Goal: Information Seeking & Learning: Learn about a topic

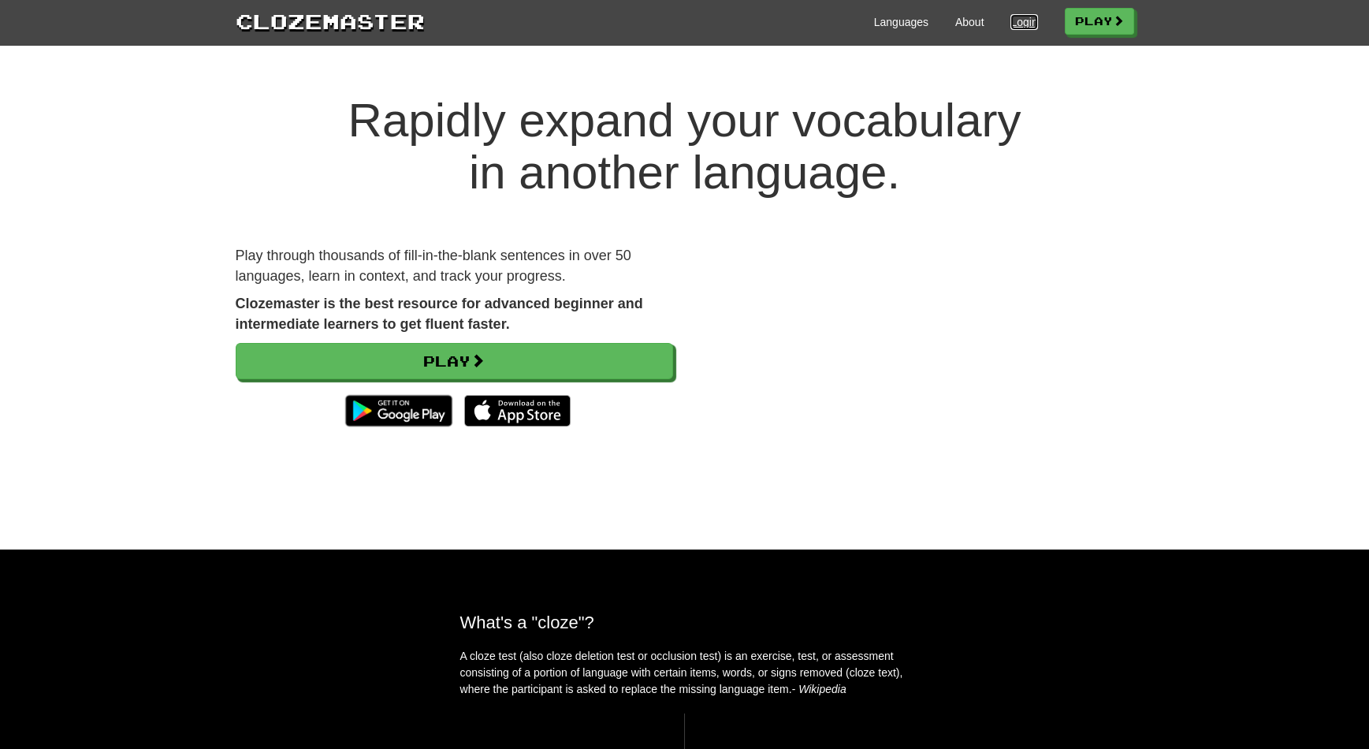
click at [1021, 18] on link "Login" at bounding box center [1023, 22] width 27 height 16
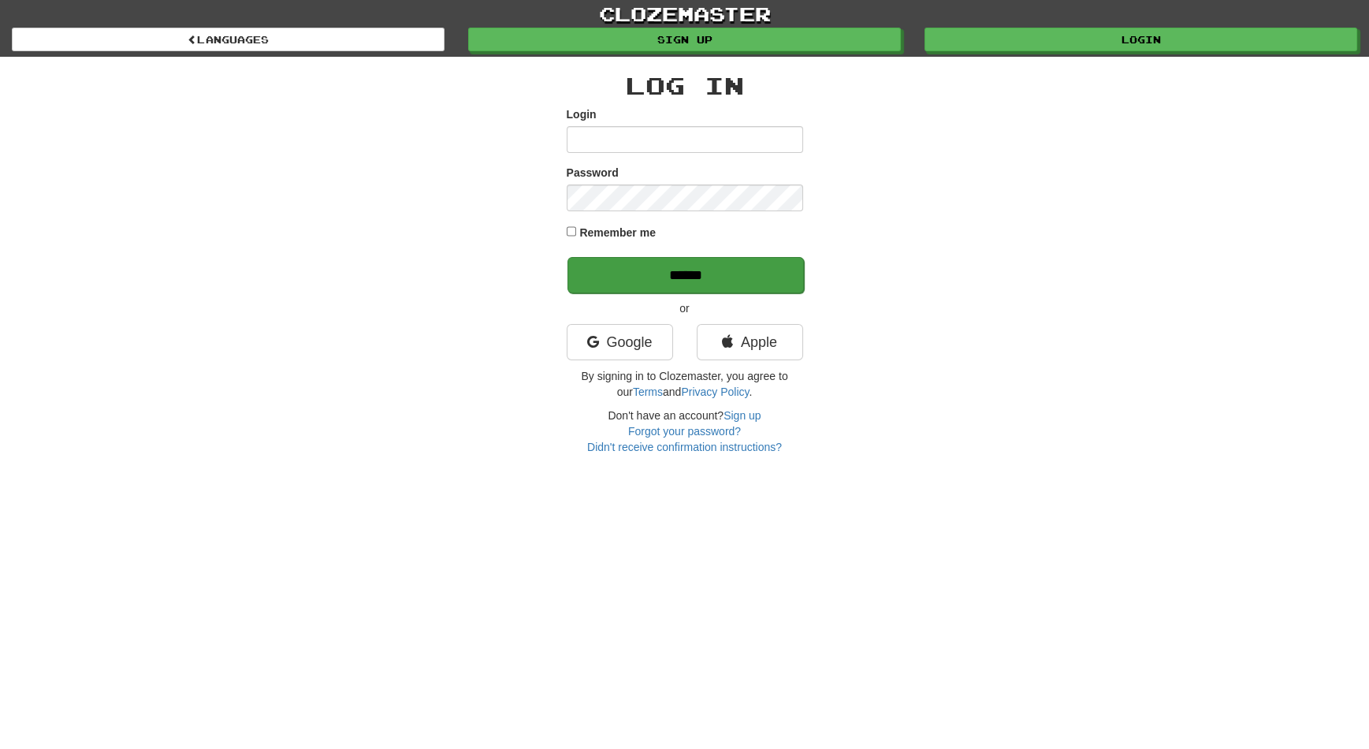
type input "********"
click at [774, 266] on input "******" at bounding box center [685, 275] width 236 height 36
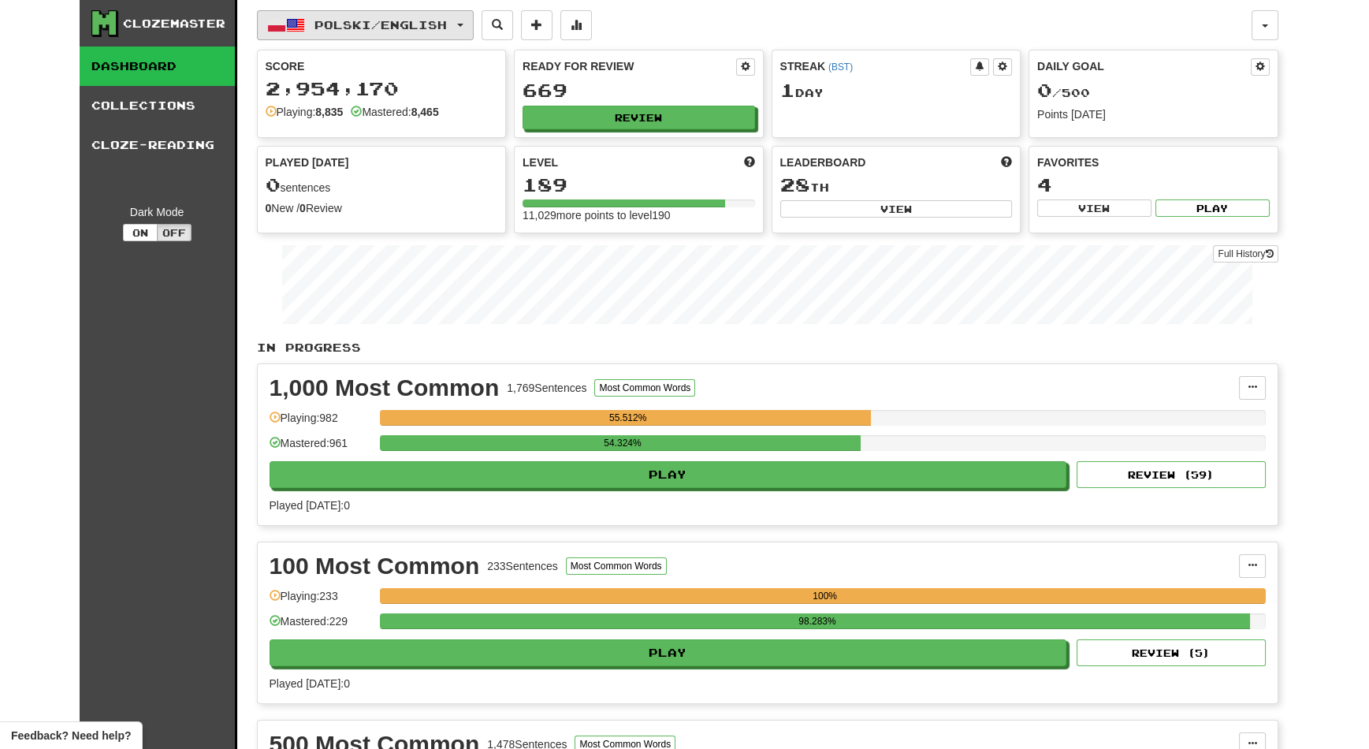
click at [470, 22] on button "Polski / English" at bounding box center [365, 25] width 217 height 30
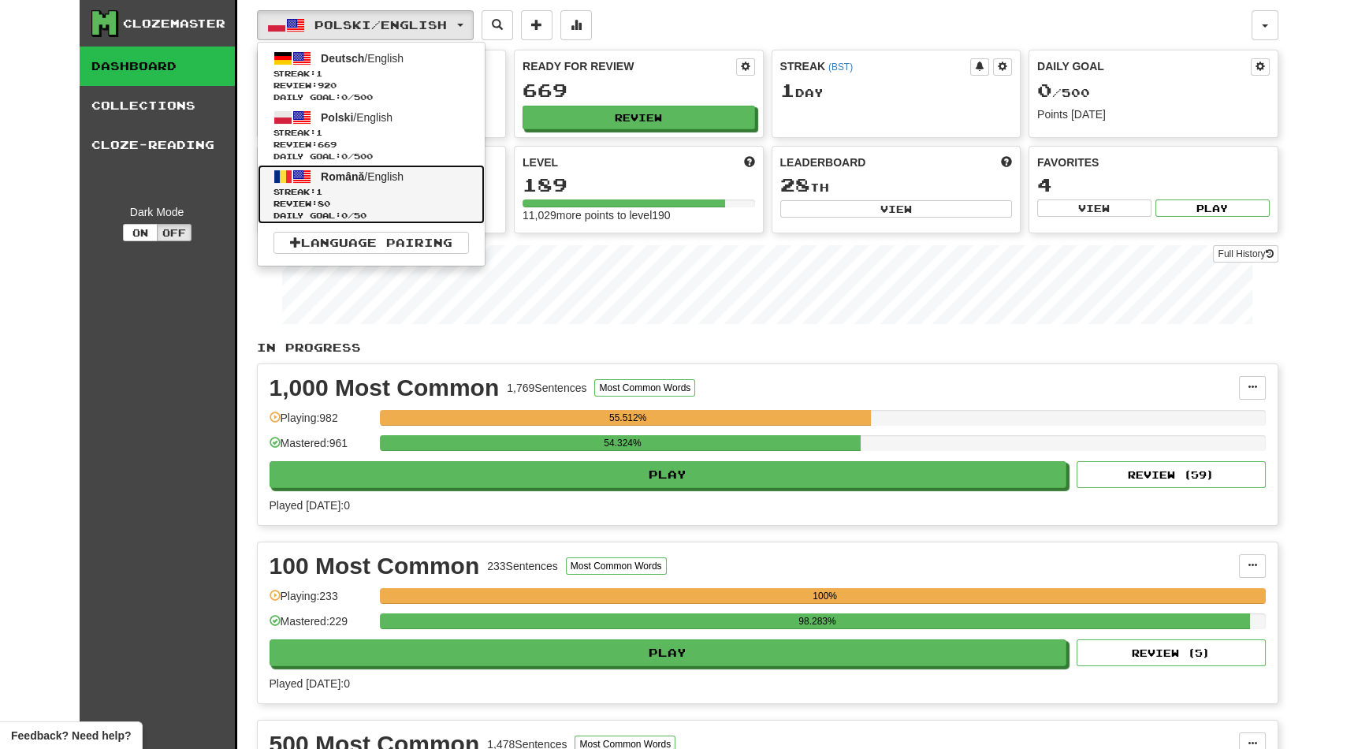
click at [421, 186] on span "Streak: 1" at bounding box center [370, 192] width 195 height 12
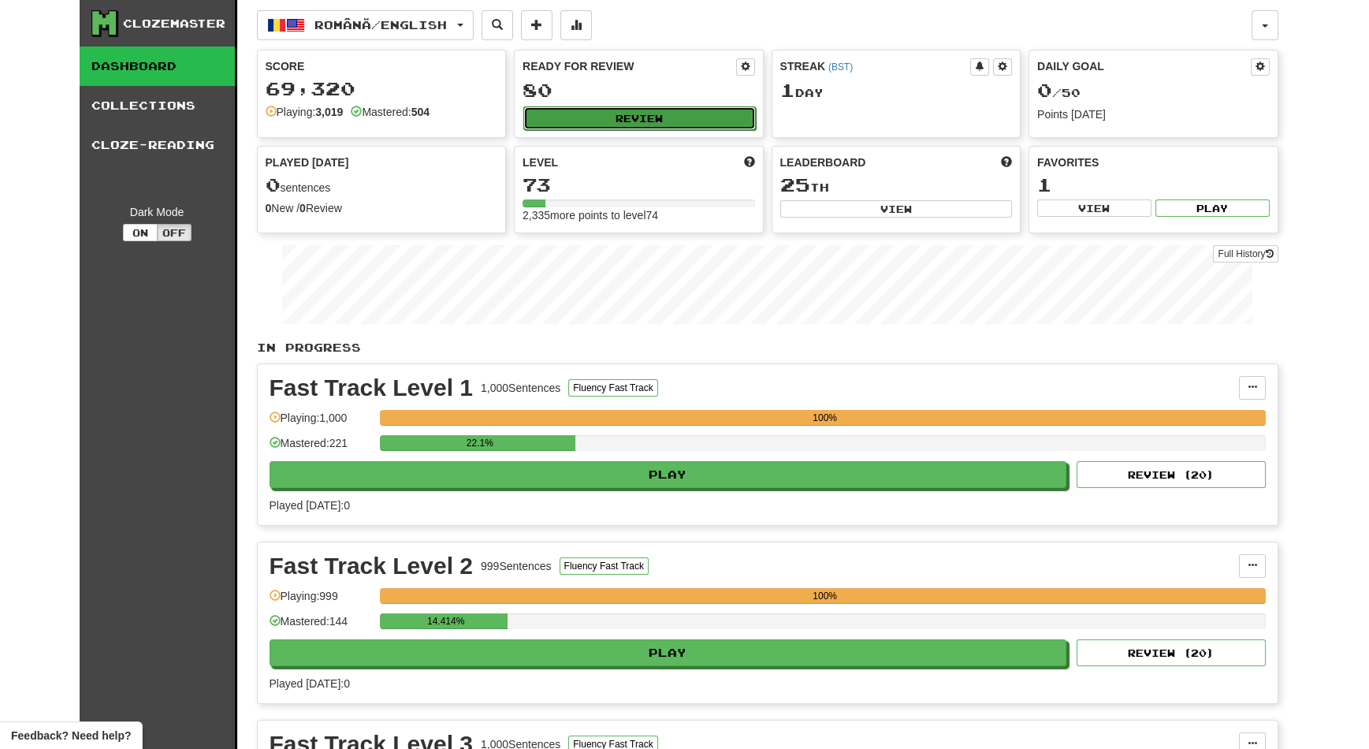
click at [630, 121] on button "Review" at bounding box center [639, 118] width 232 height 24
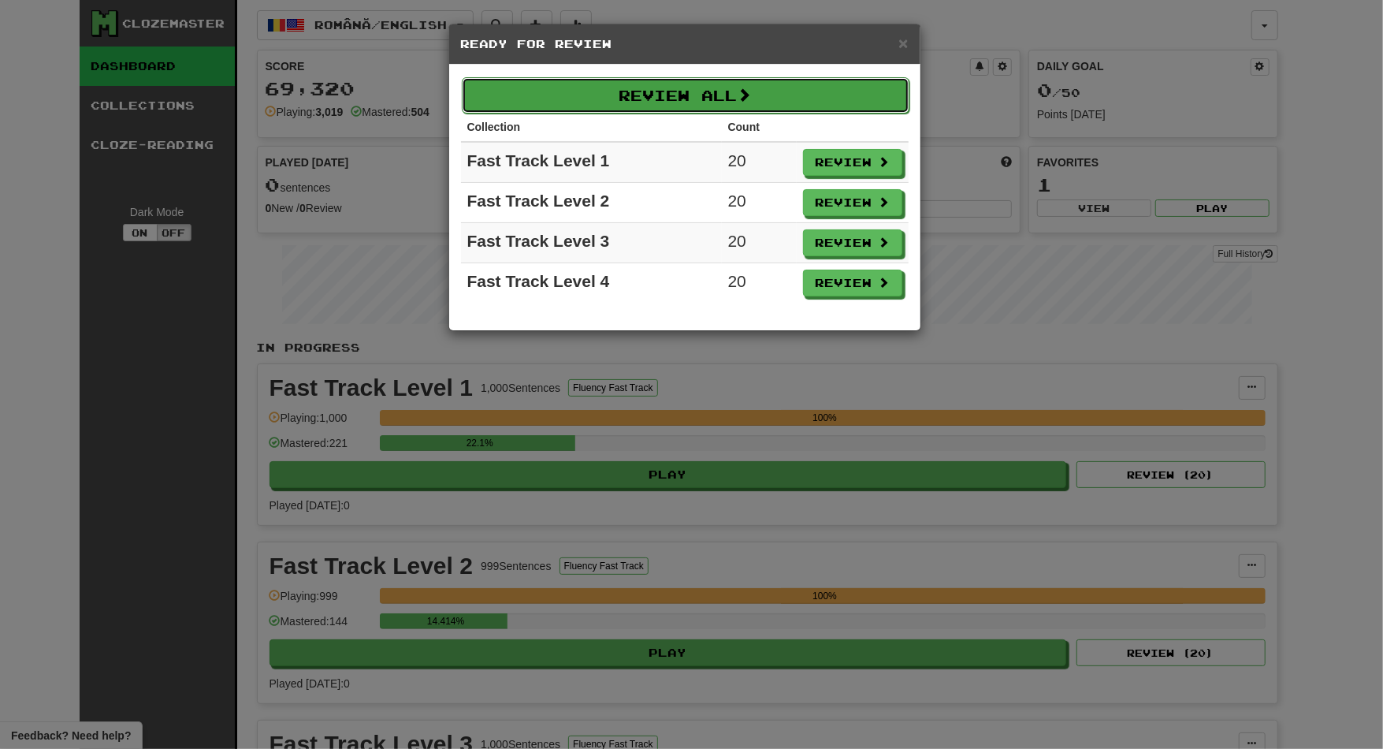
click at [712, 94] on button "Review All" at bounding box center [686, 95] width 448 height 36
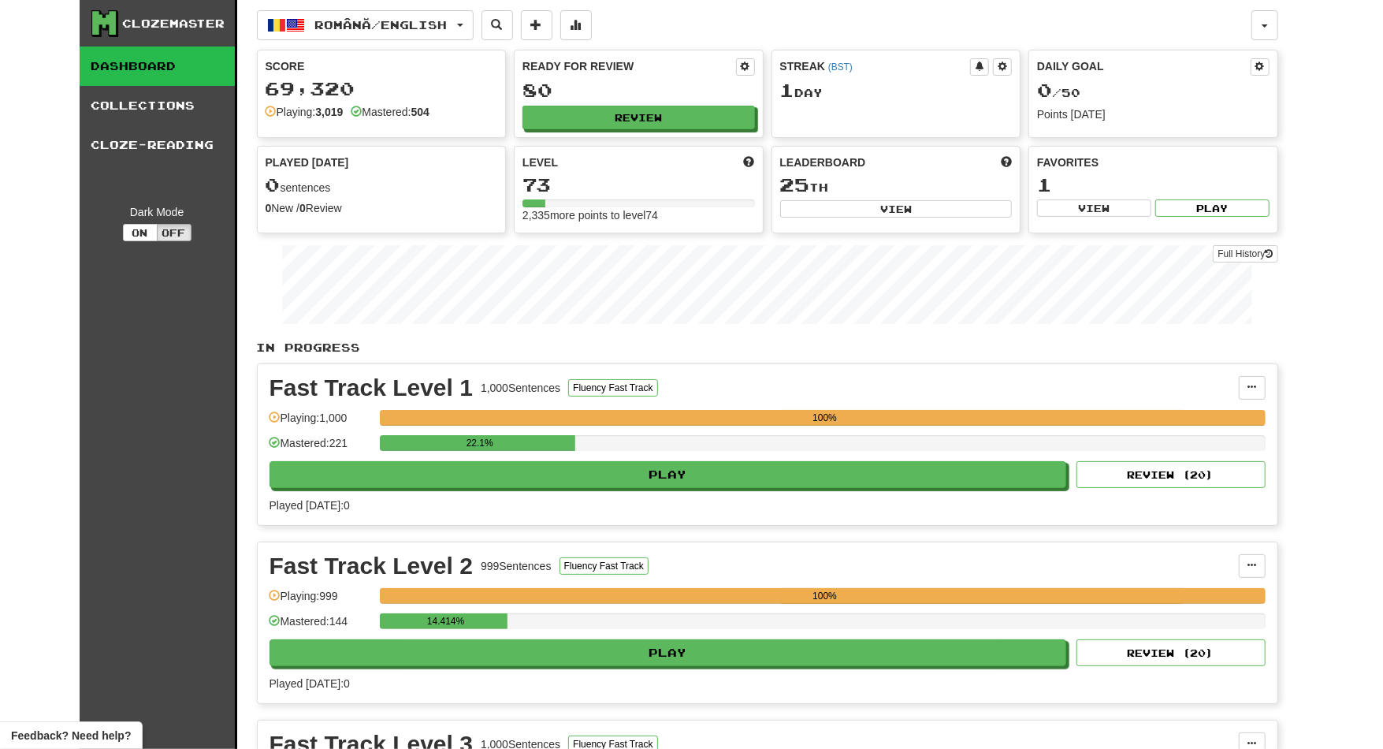
select select "**"
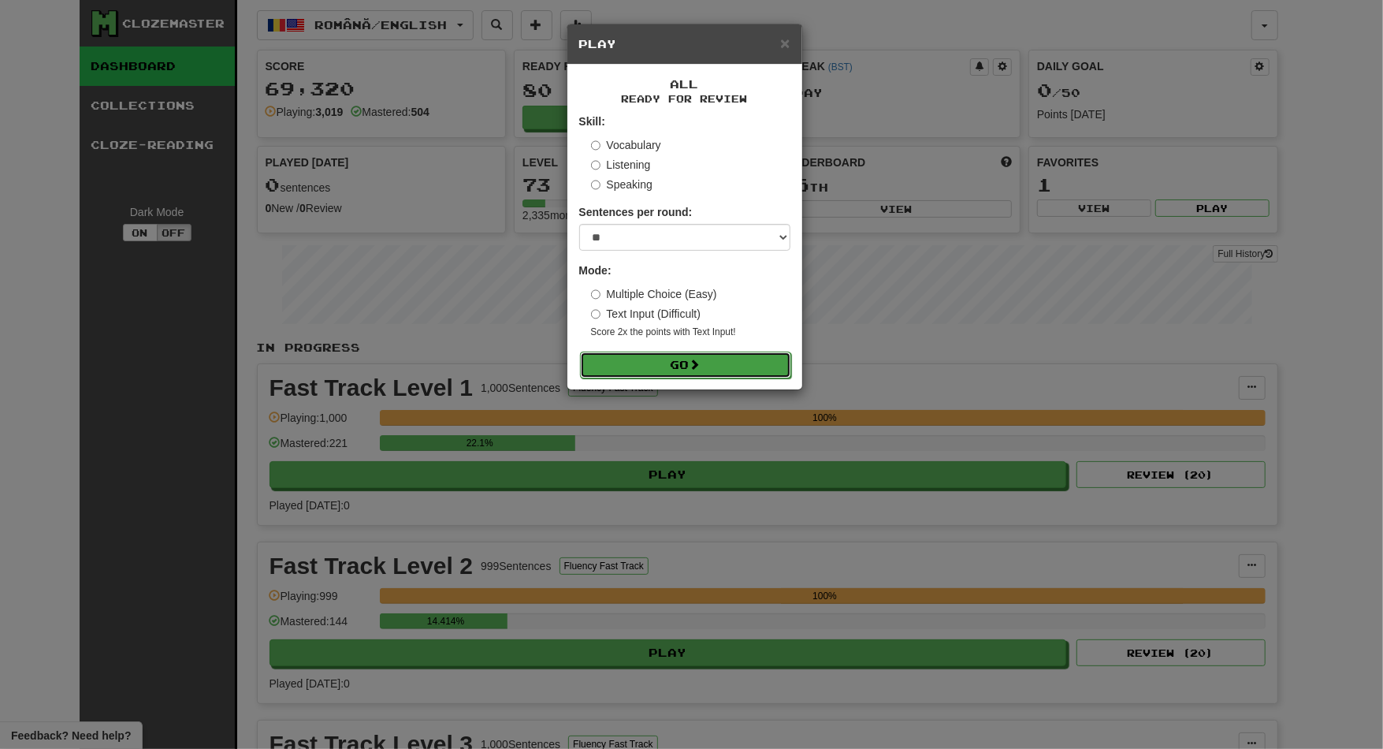
click at [707, 360] on button "Go" at bounding box center [685, 364] width 211 height 27
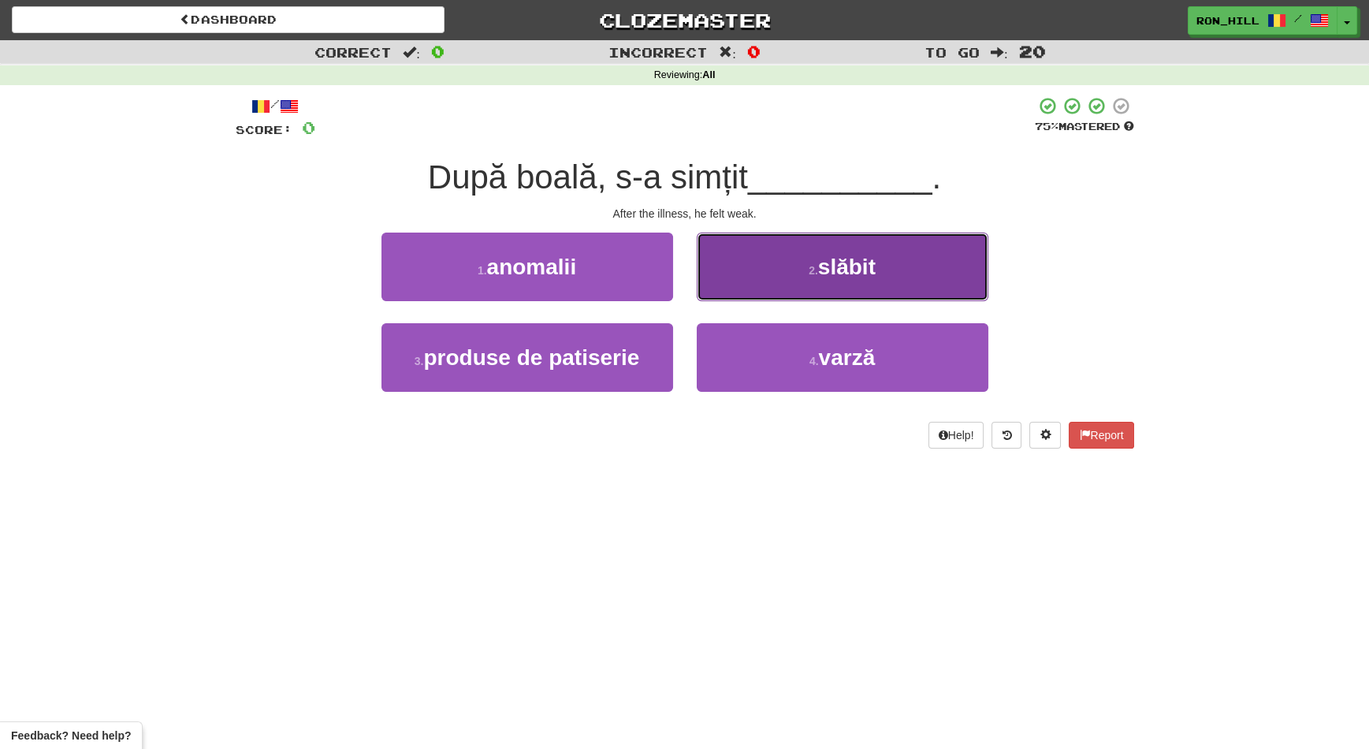
click at [836, 277] on span "slăbit" at bounding box center [847, 267] width 58 height 24
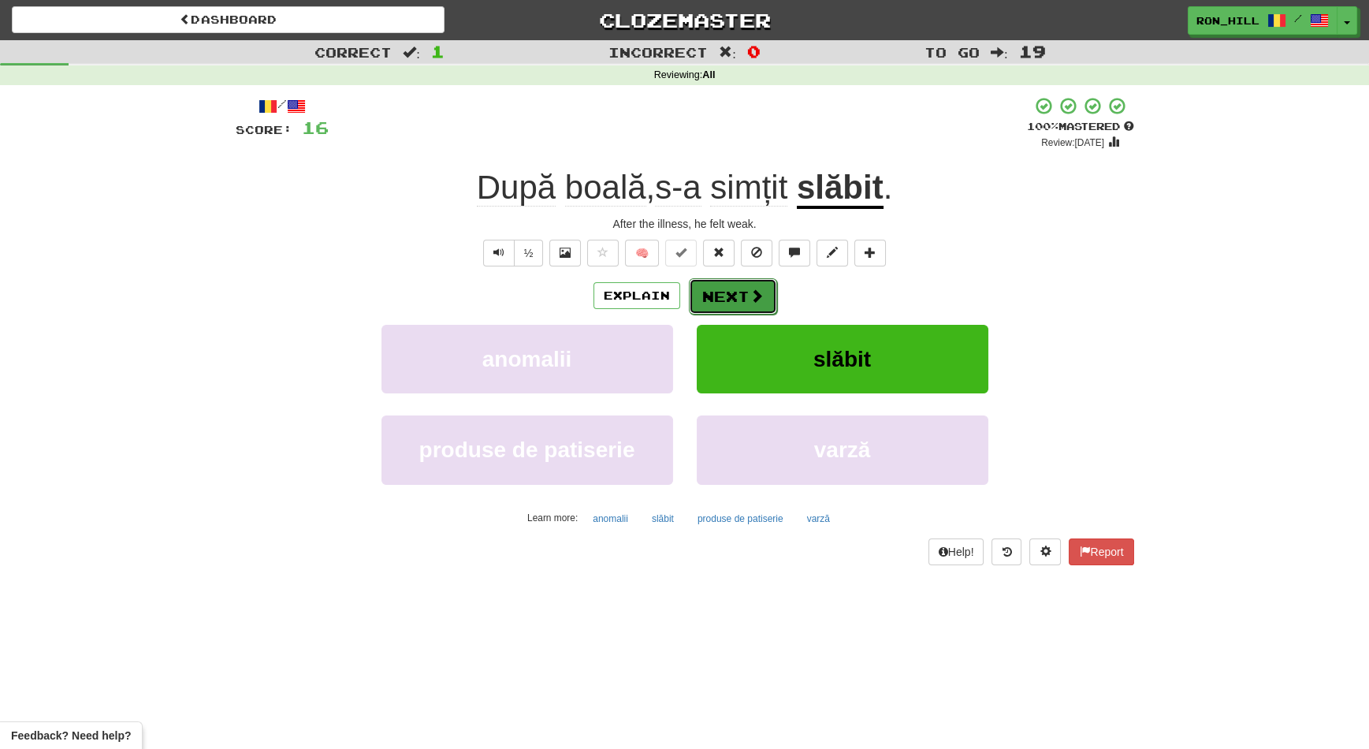
click at [738, 288] on button "Next" at bounding box center [733, 296] width 88 height 36
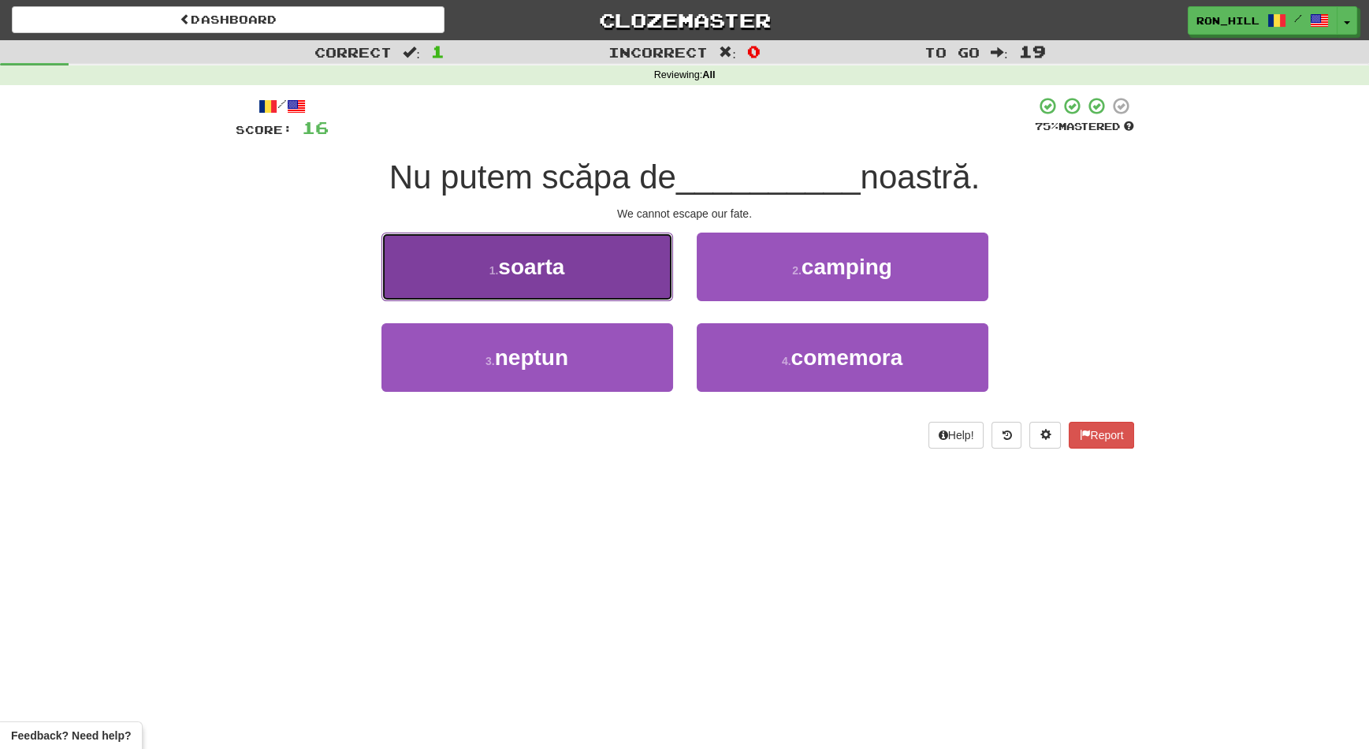
click at [638, 276] on button "1 . soarta" at bounding box center [527, 266] width 292 height 69
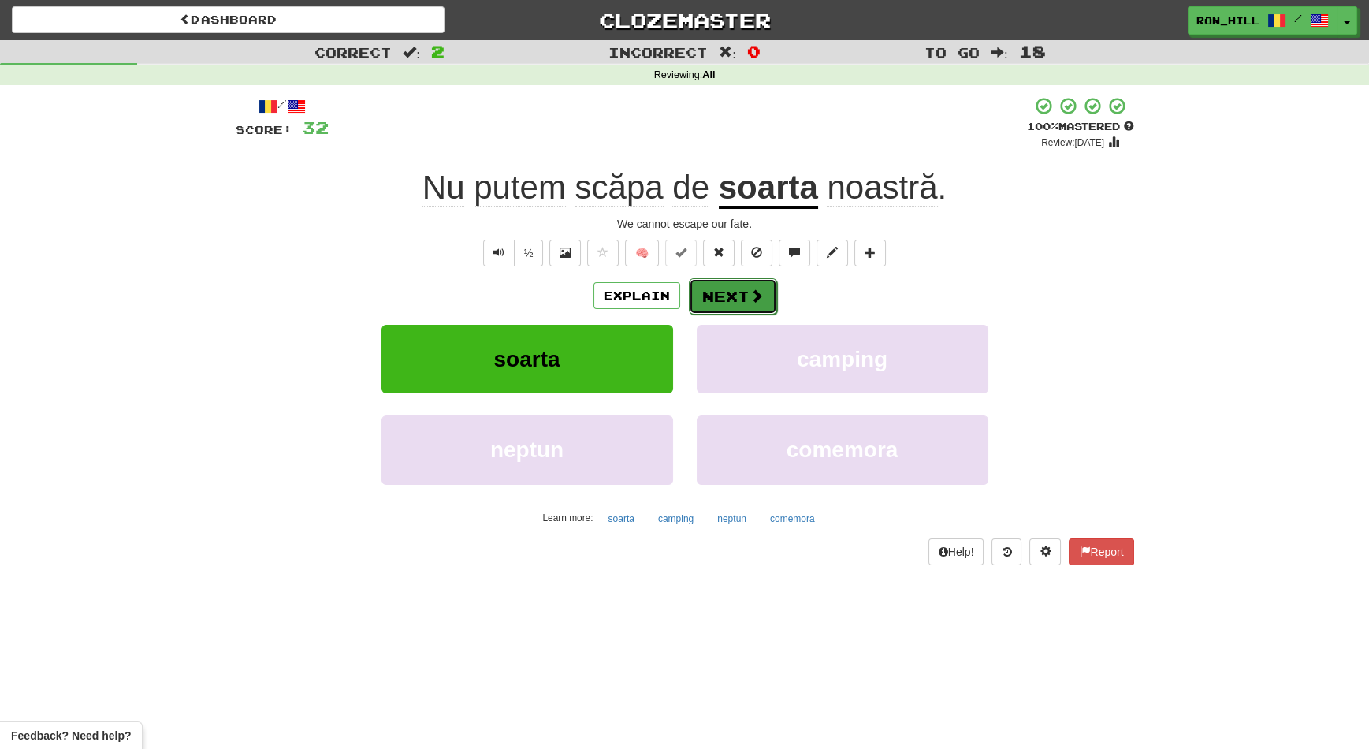
click at [728, 285] on button "Next" at bounding box center [733, 296] width 88 height 36
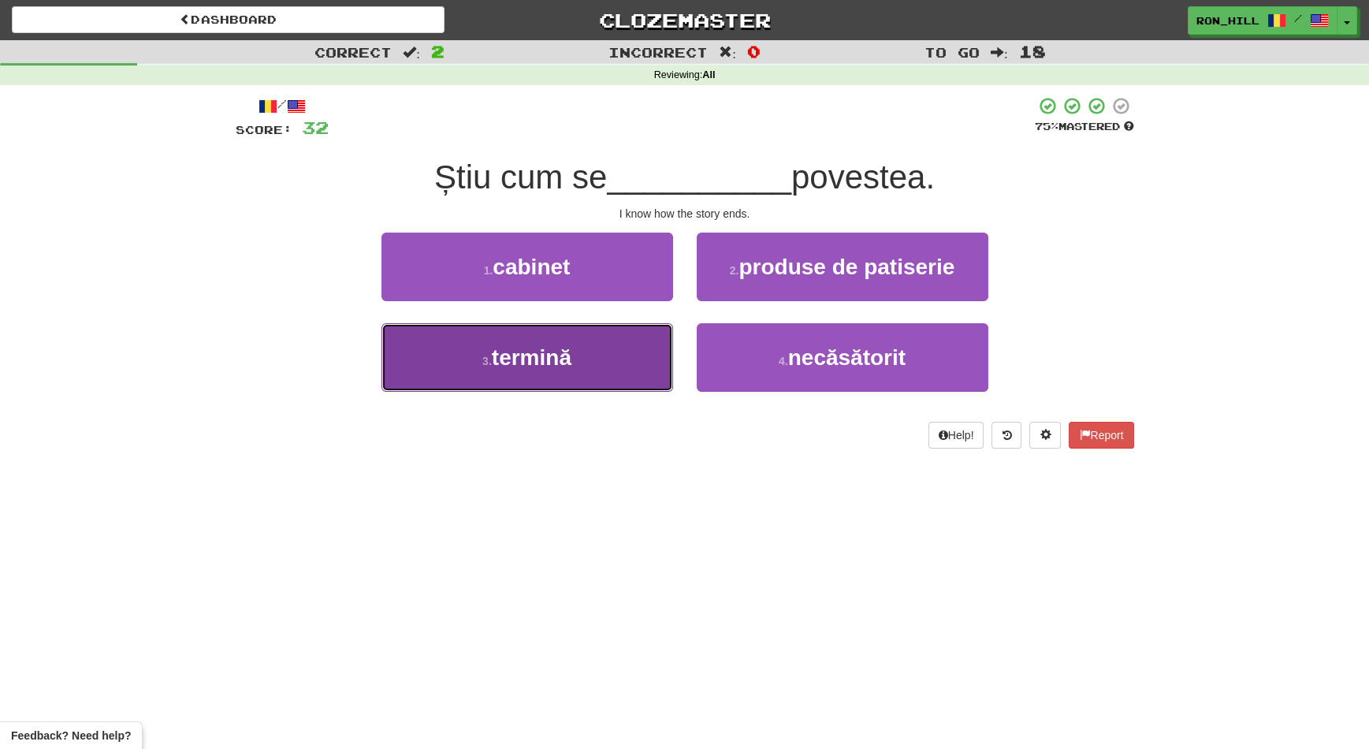
click at [612, 349] on button "3 . termină" at bounding box center [527, 357] width 292 height 69
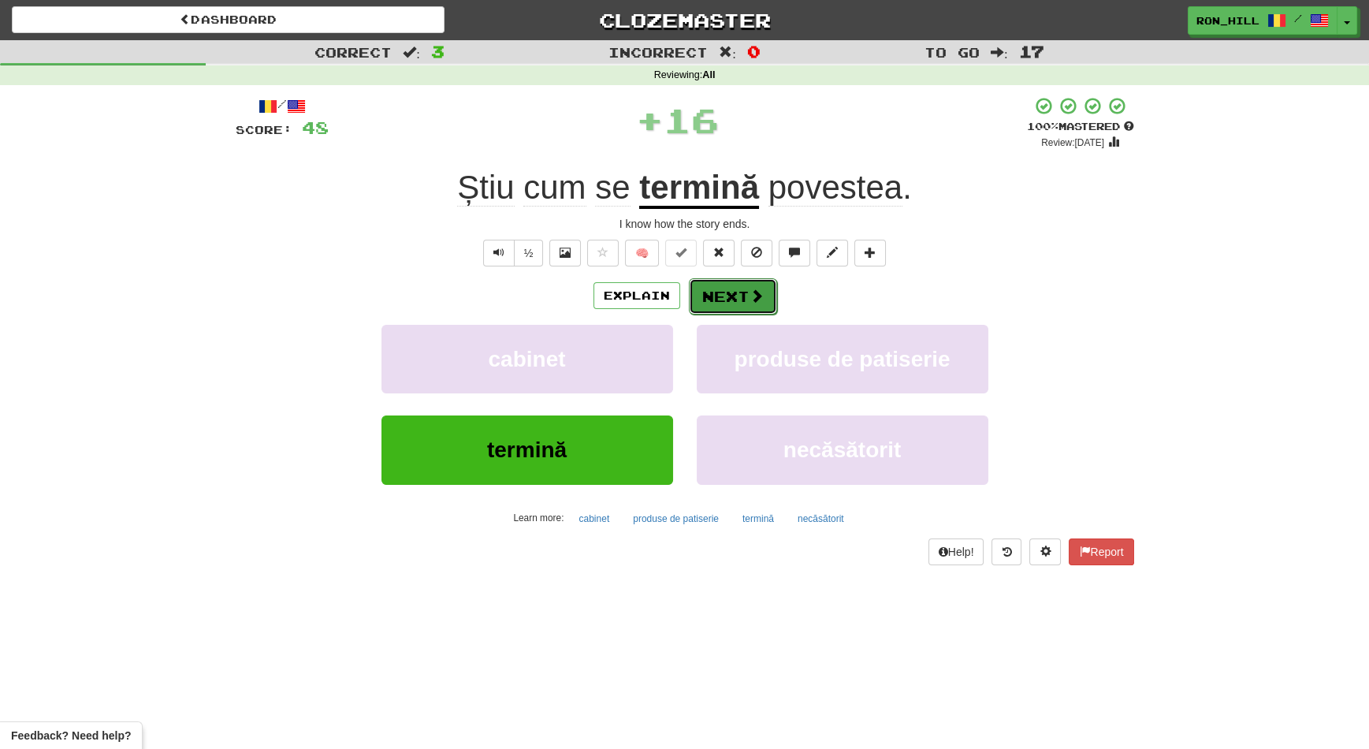
click at [737, 281] on button "Next" at bounding box center [733, 296] width 88 height 36
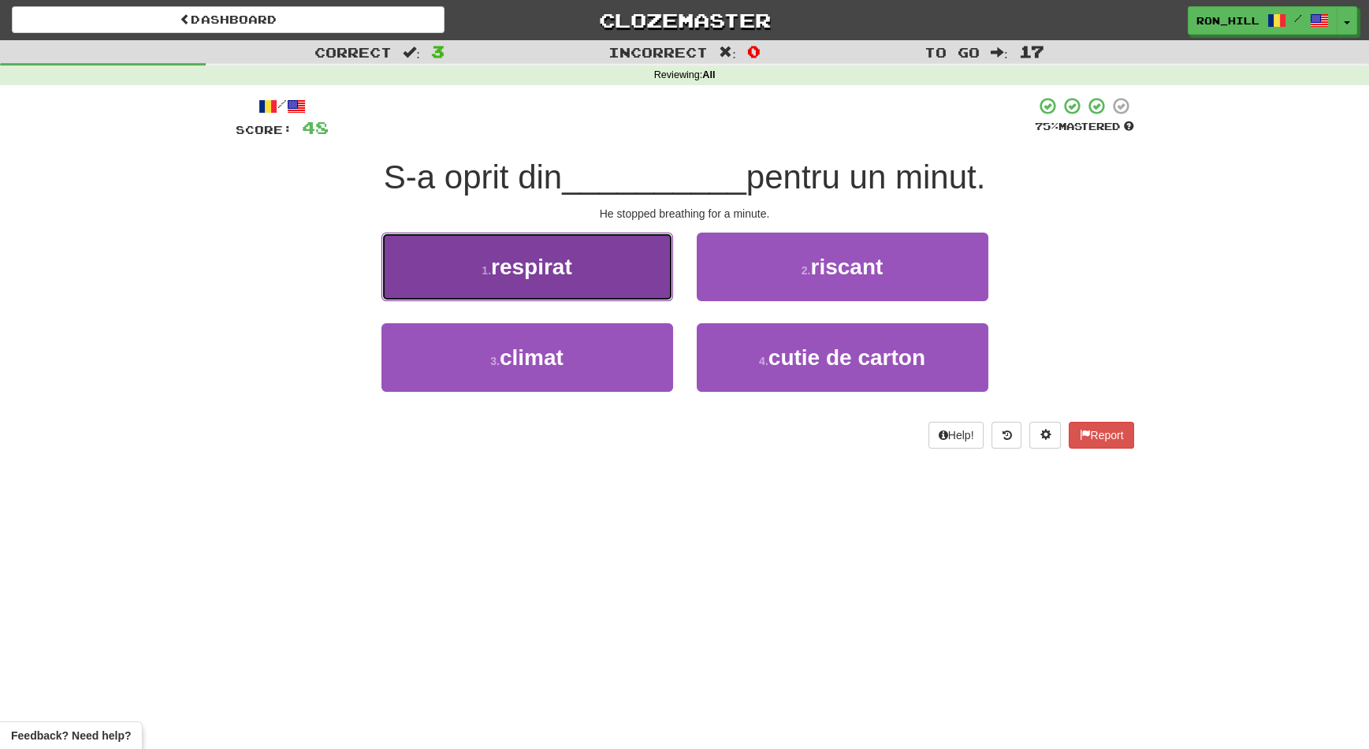
click at [630, 278] on button "1 . respirat" at bounding box center [527, 266] width 292 height 69
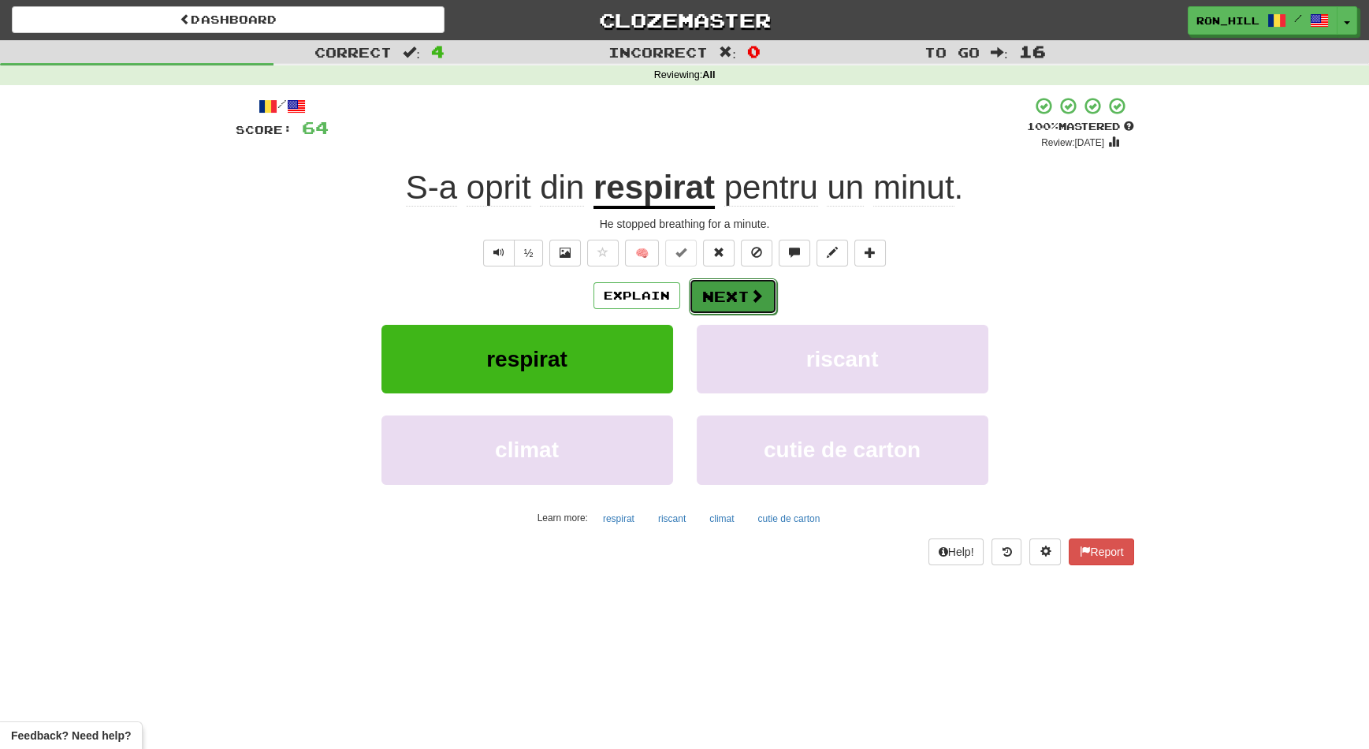
click at [749, 291] on span at bounding box center [756, 295] width 14 height 14
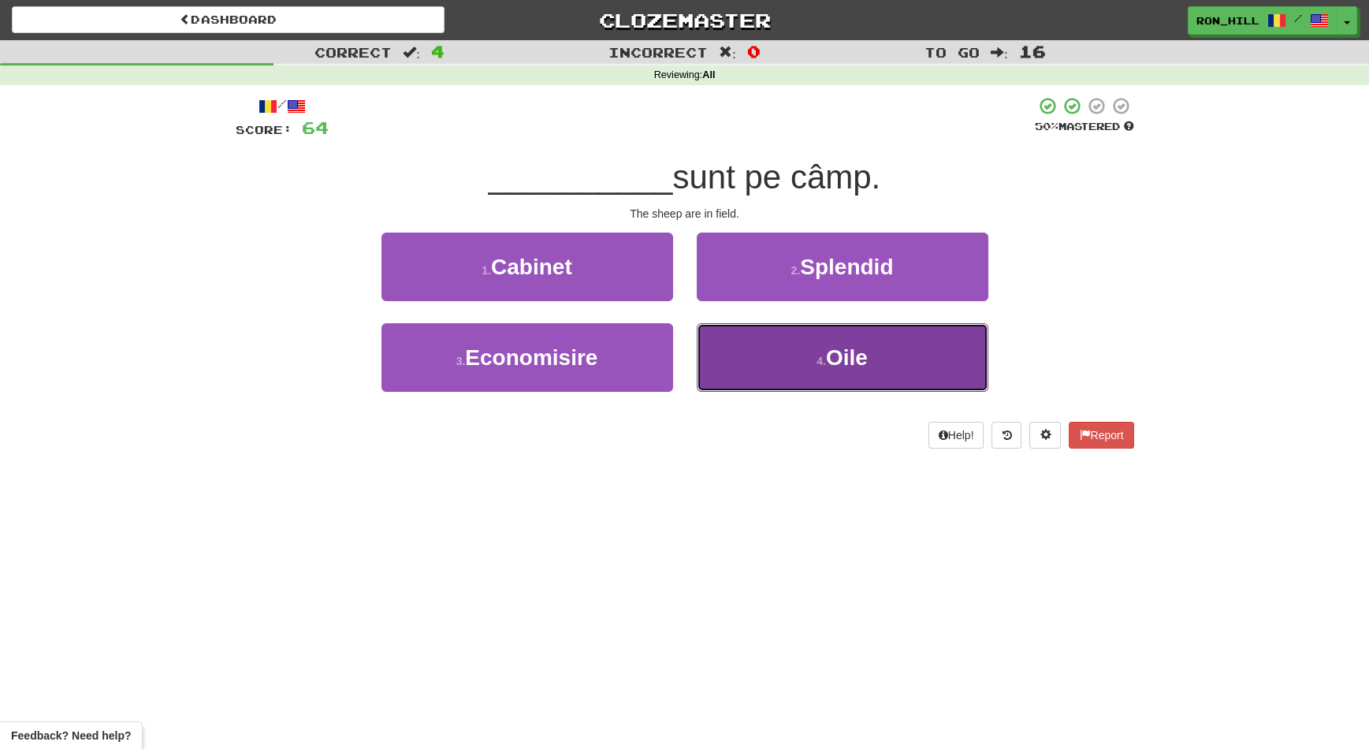
click at [749, 355] on button "4 . Oile" at bounding box center [843, 357] width 292 height 69
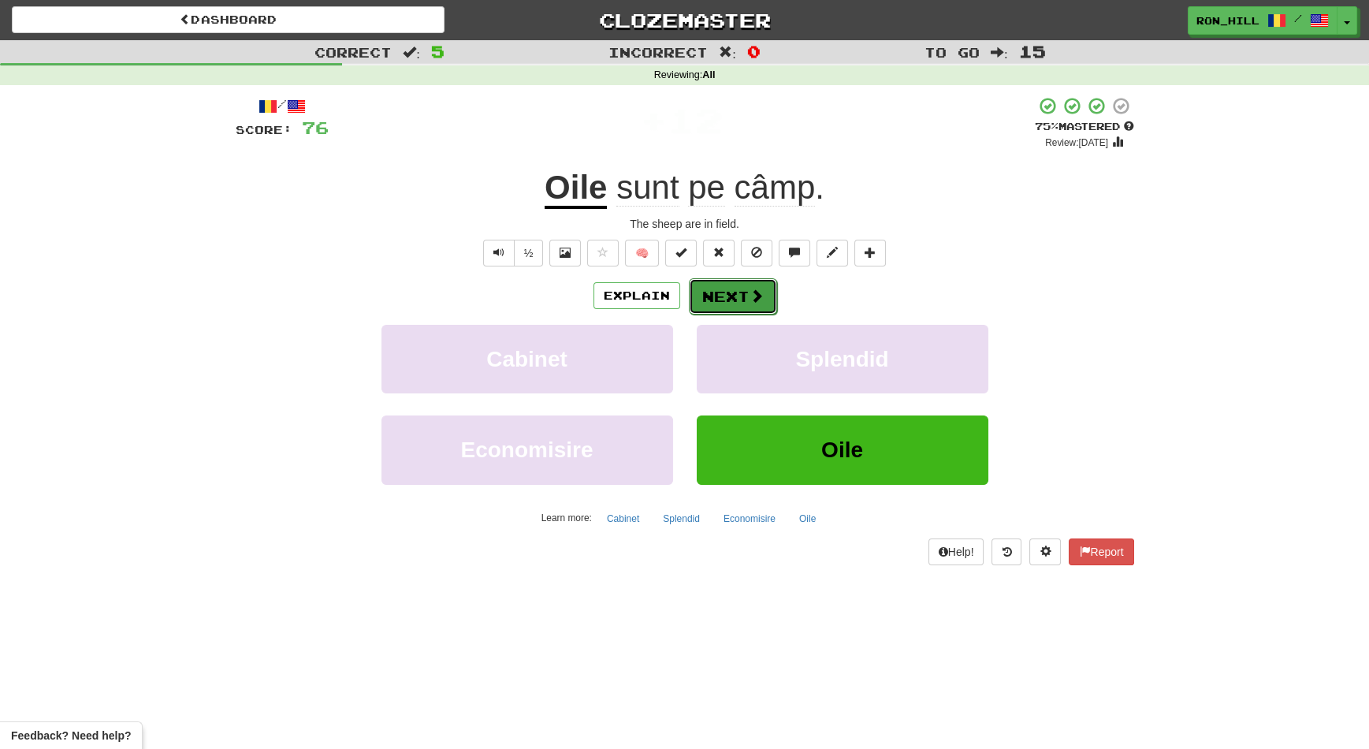
click at [723, 303] on button "Next" at bounding box center [733, 296] width 88 height 36
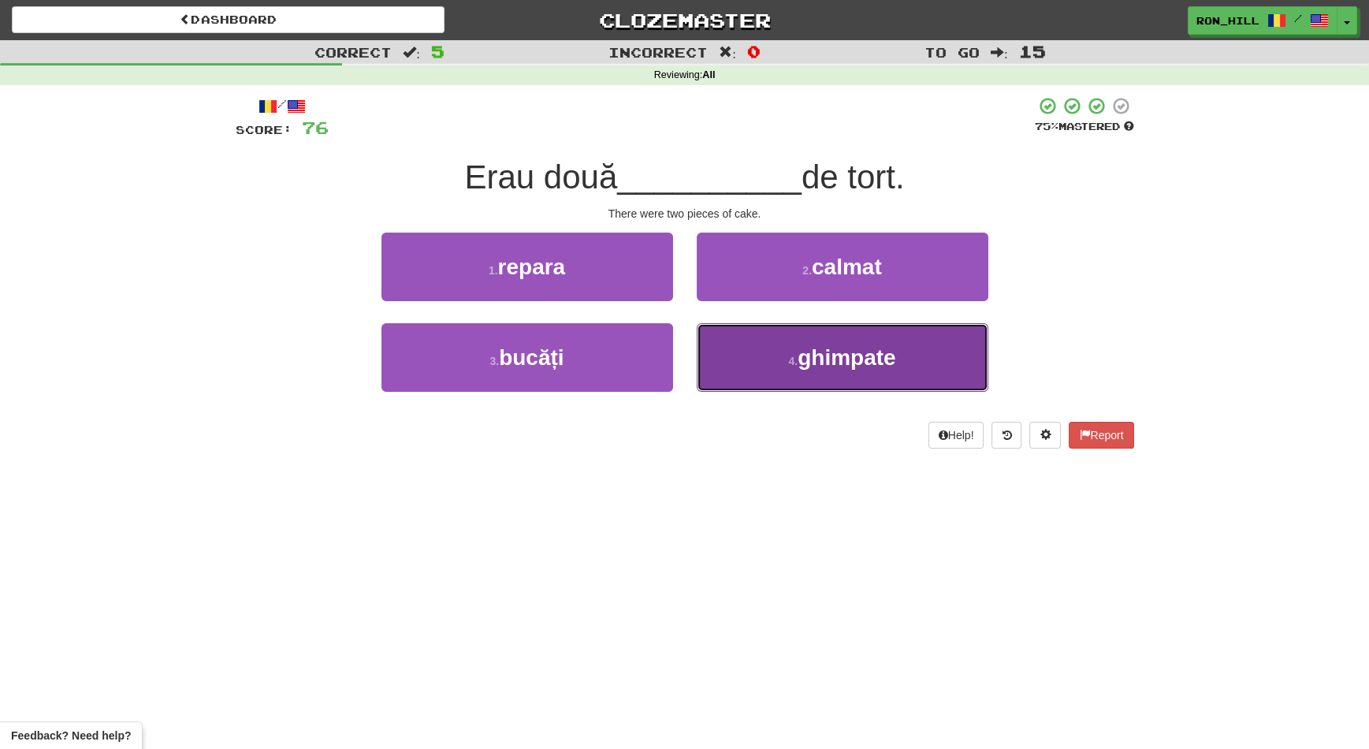
click at [764, 355] on button "4 . ghimpate" at bounding box center [843, 357] width 292 height 69
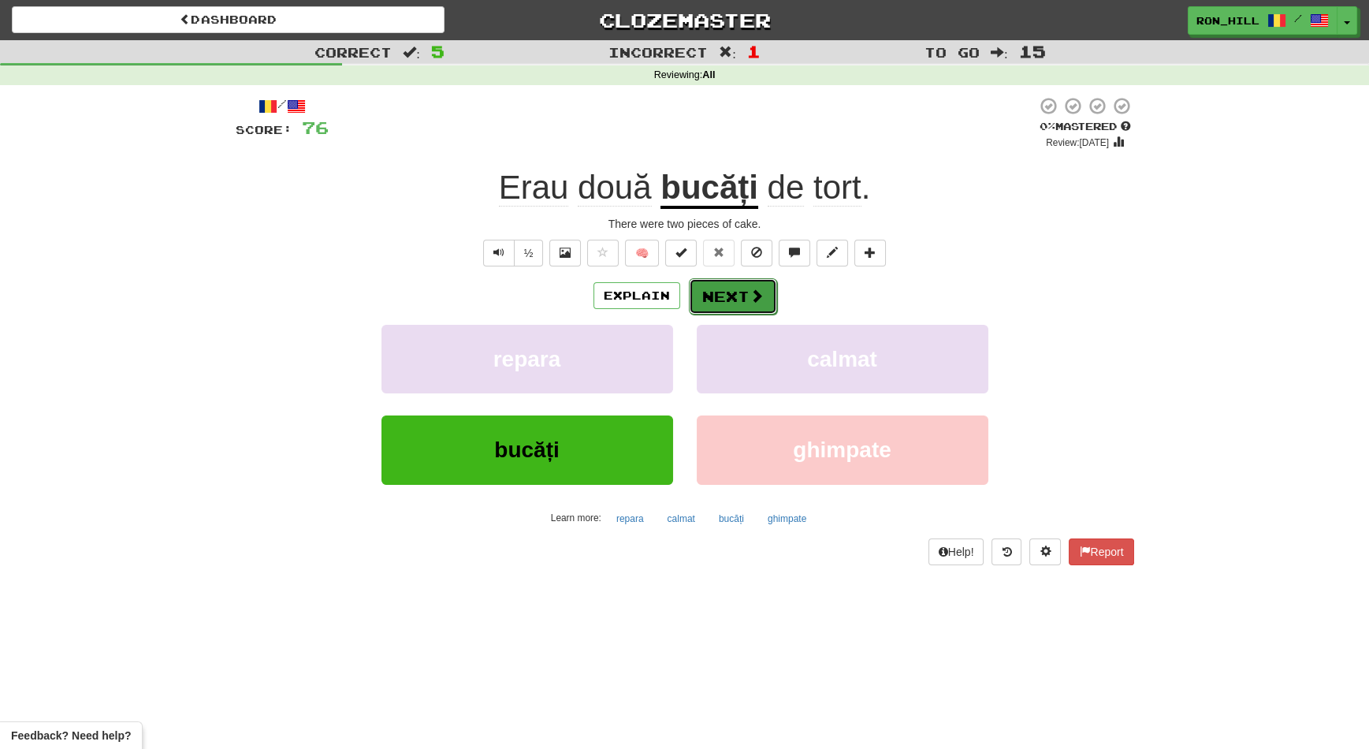
click at [736, 288] on button "Next" at bounding box center [733, 296] width 88 height 36
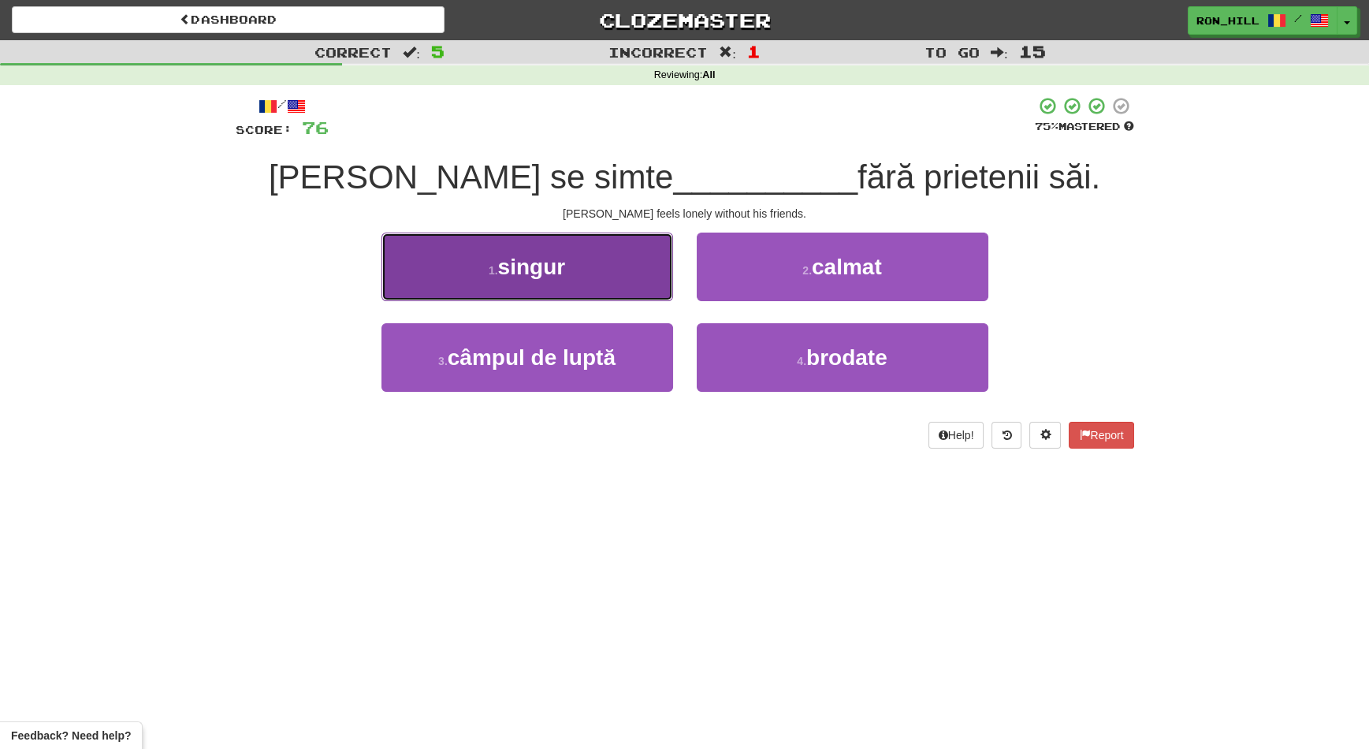
click at [619, 266] on button "1 . singur" at bounding box center [527, 266] width 292 height 69
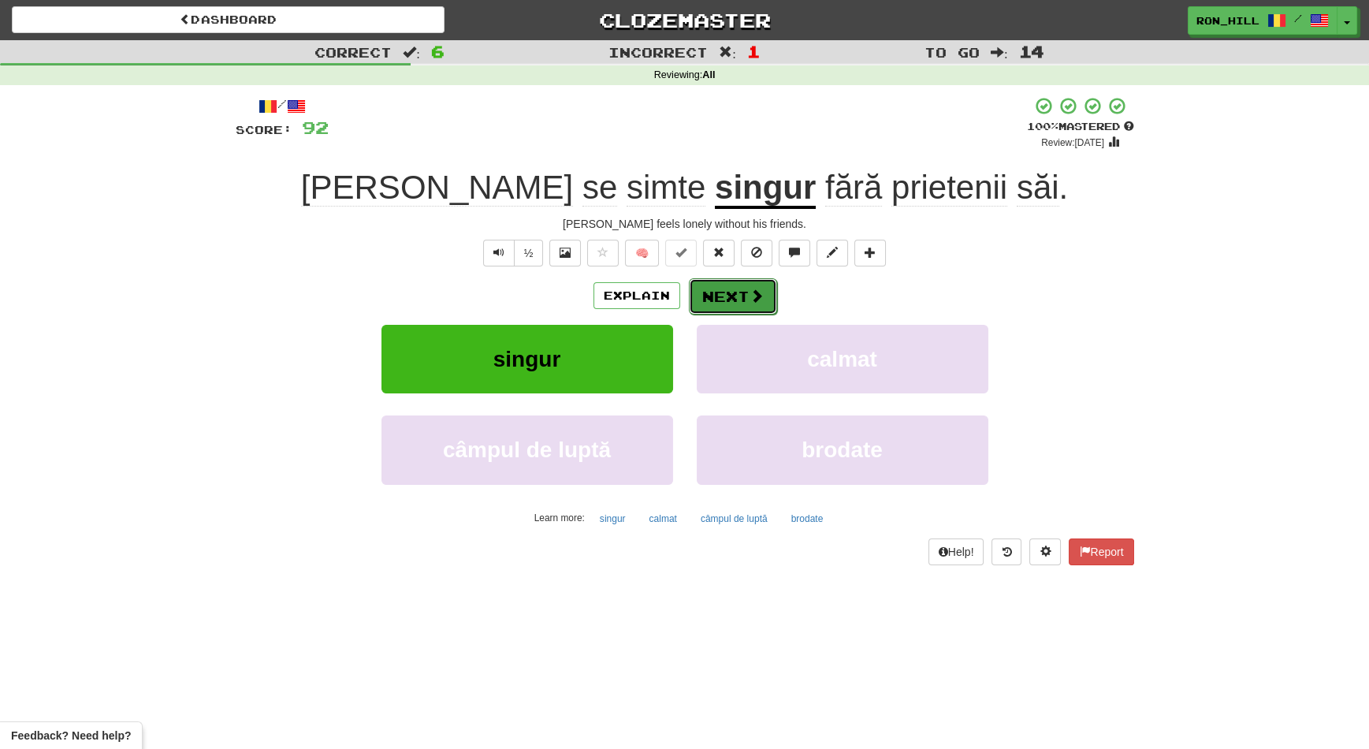
click at [738, 288] on button "Next" at bounding box center [733, 296] width 88 height 36
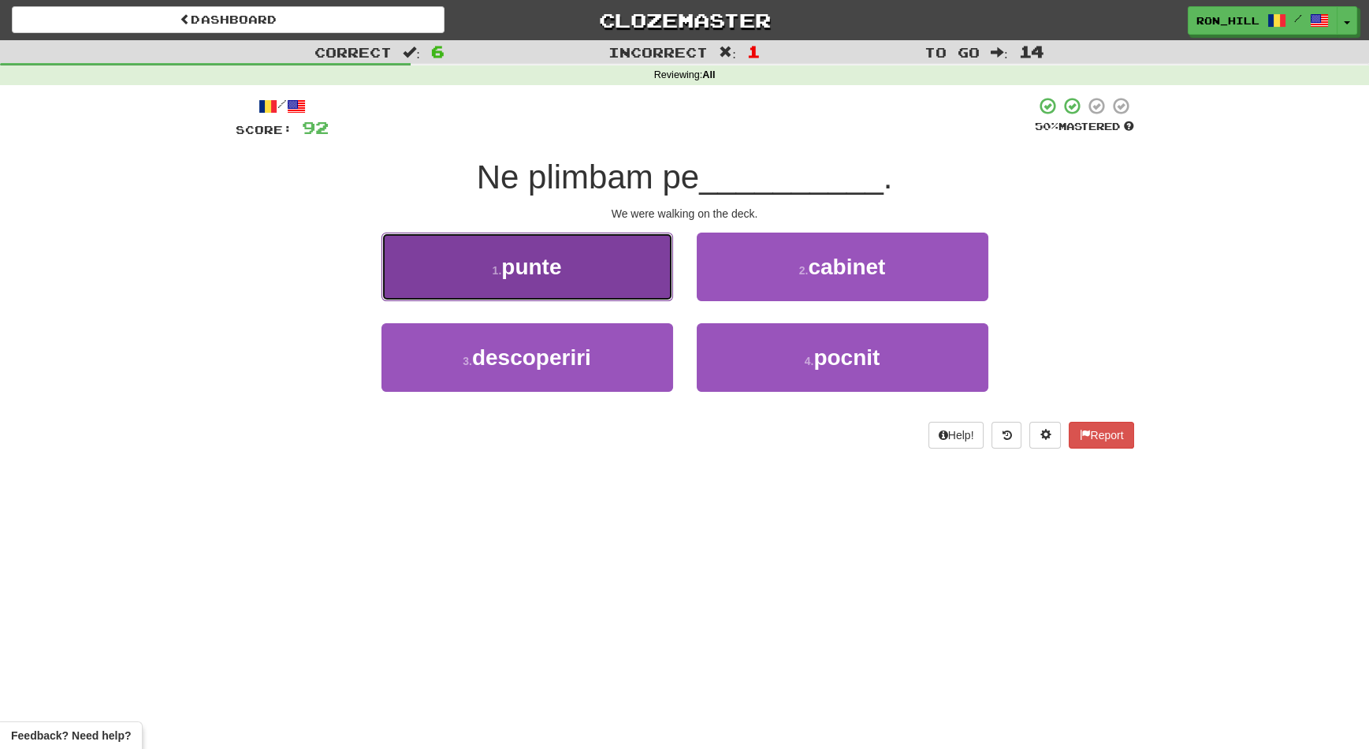
click at [612, 277] on button "1 . punte" at bounding box center [527, 266] width 292 height 69
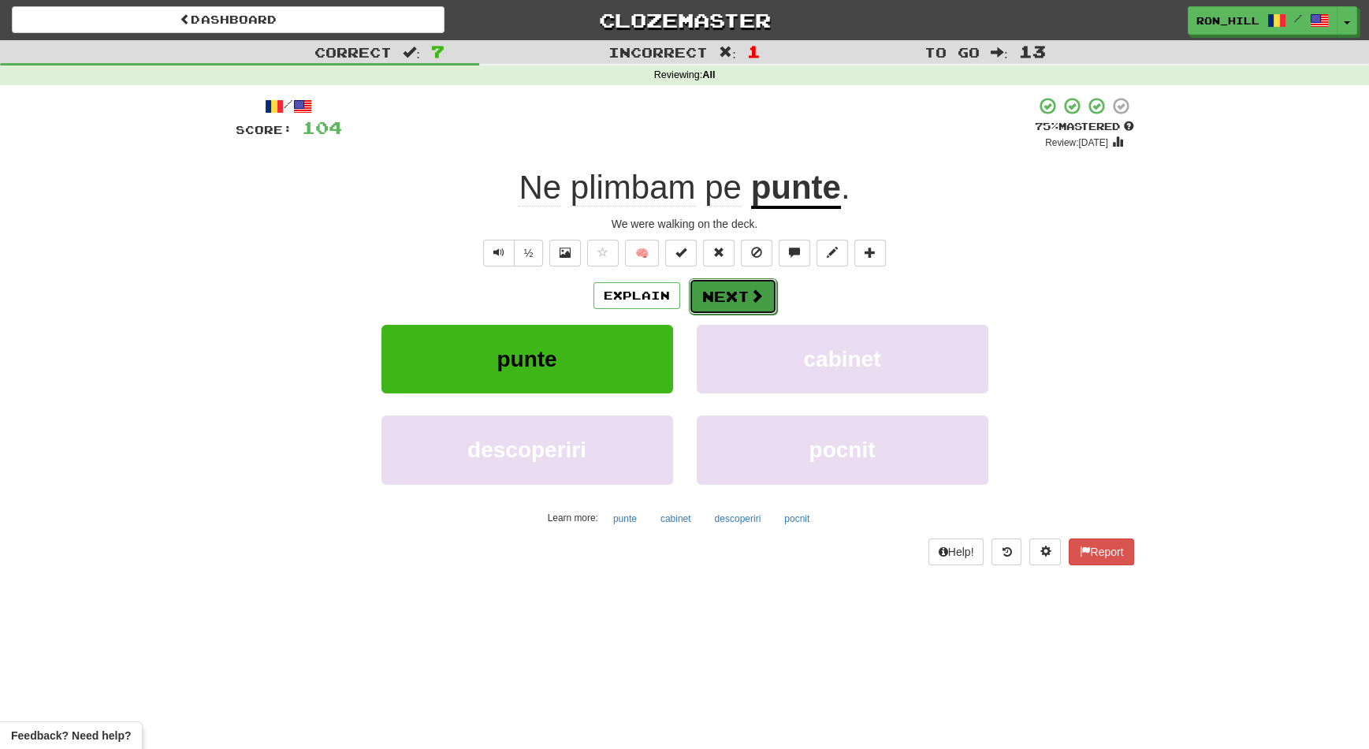
click at [726, 290] on button "Next" at bounding box center [733, 296] width 88 height 36
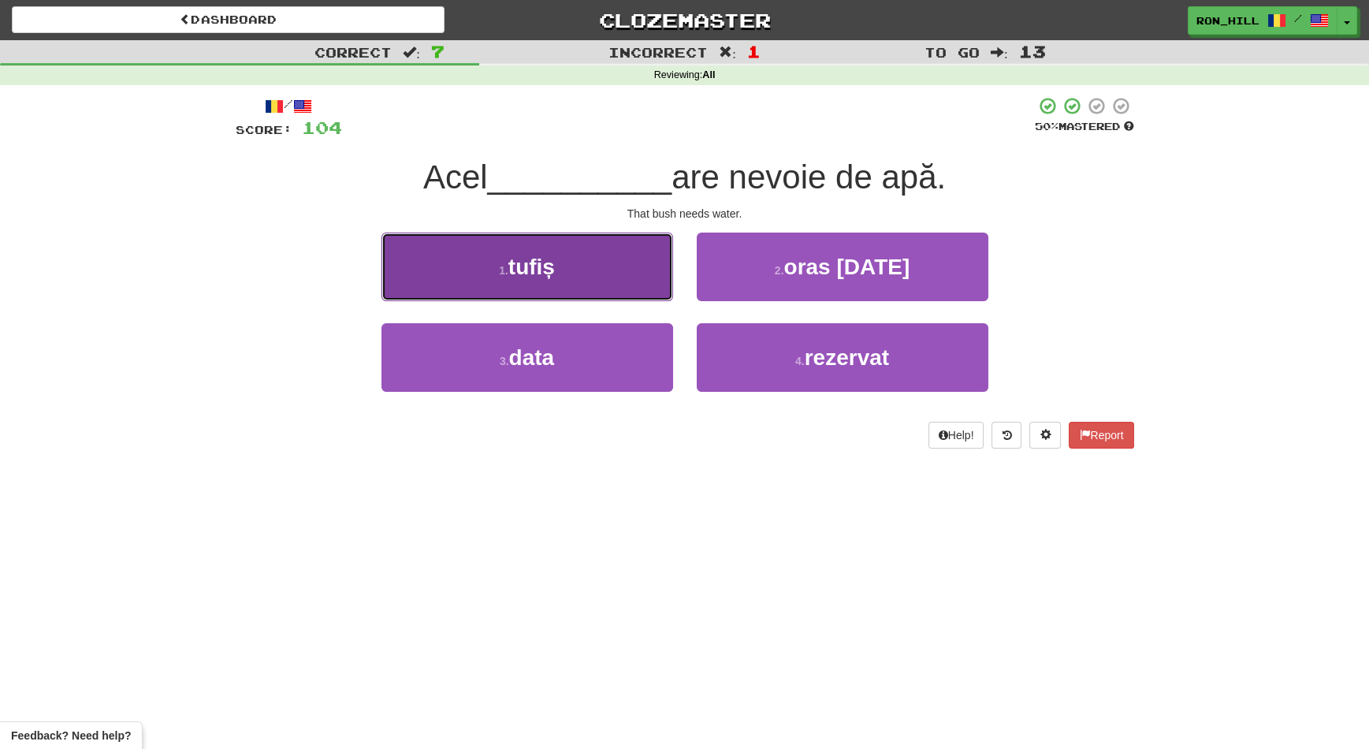
click at [587, 267] on button "1 . tufiș" at bounding box center [527, 266] width 292 height 69
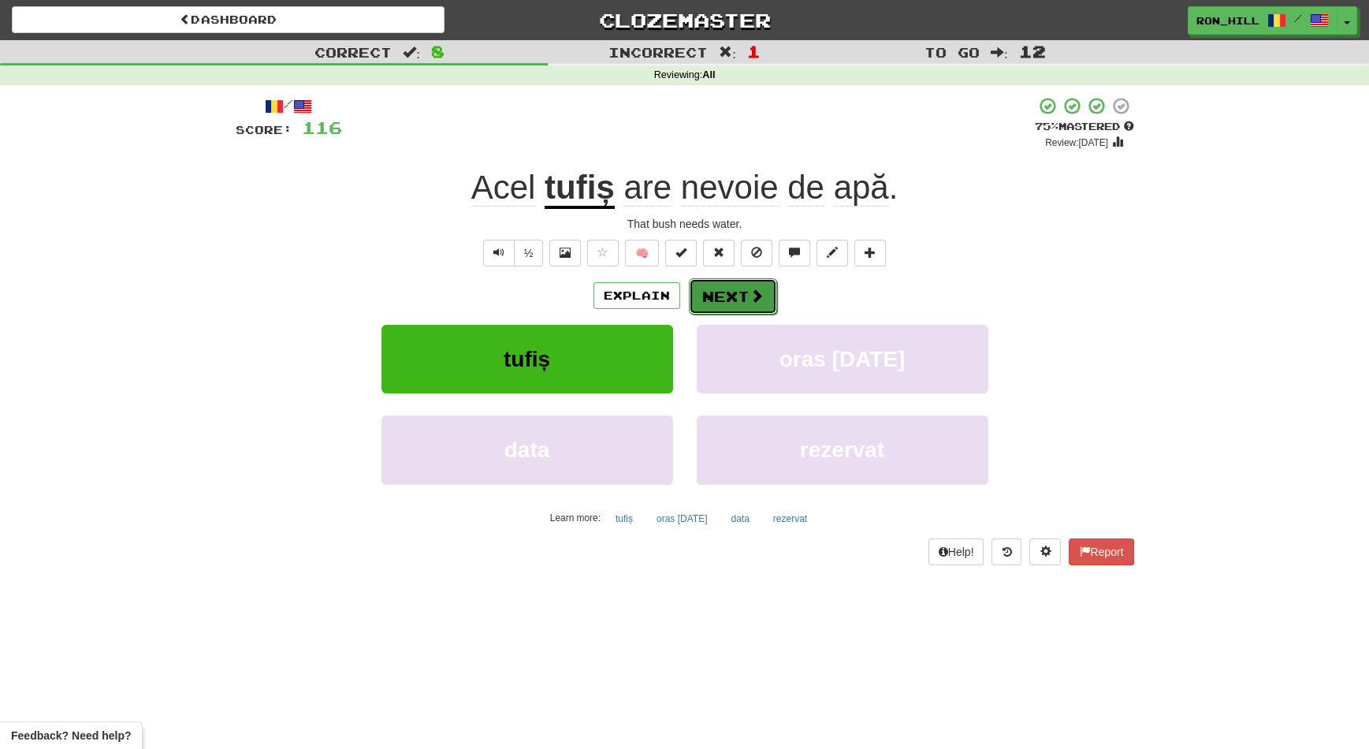
click at [734, 289] on button "Next" at bounding box center [733, 296] width 88 height 36
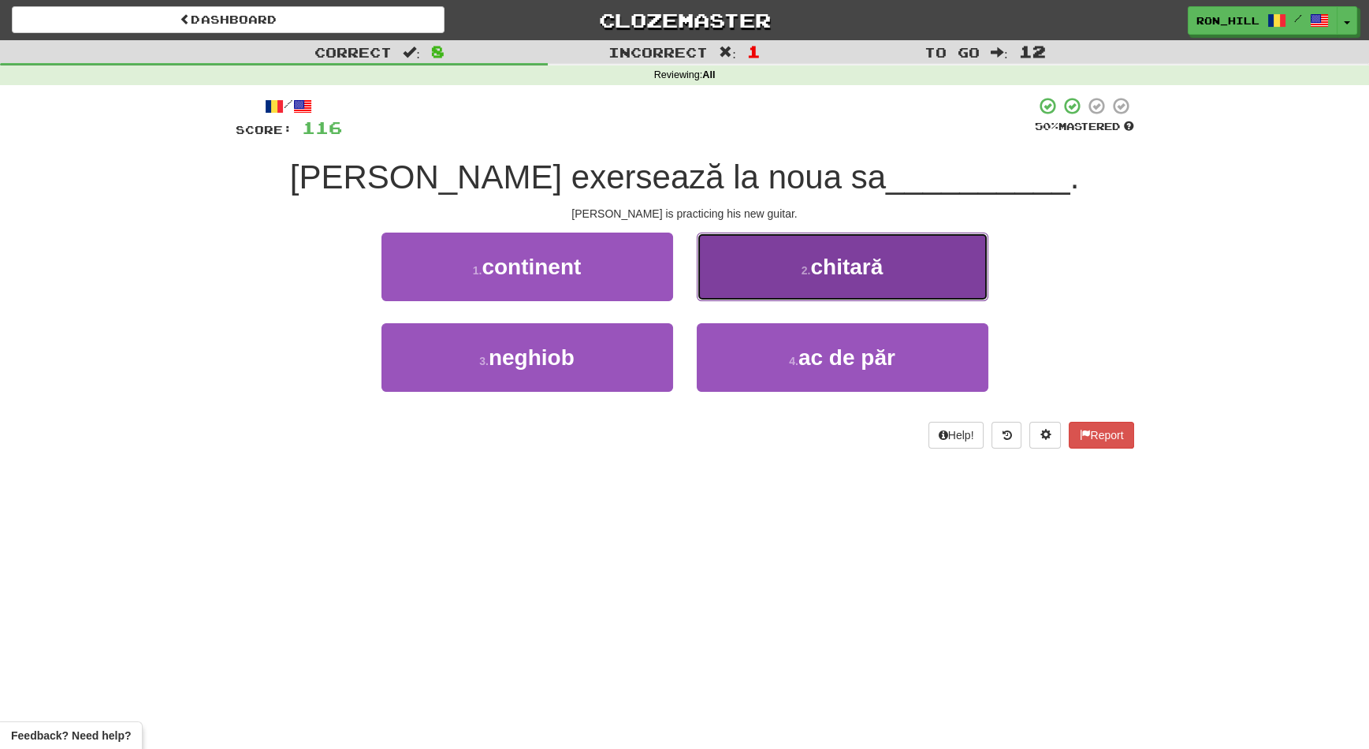
click at [805, 268] on small "2 ." at bounding box center [805, 270] width 9 height 13
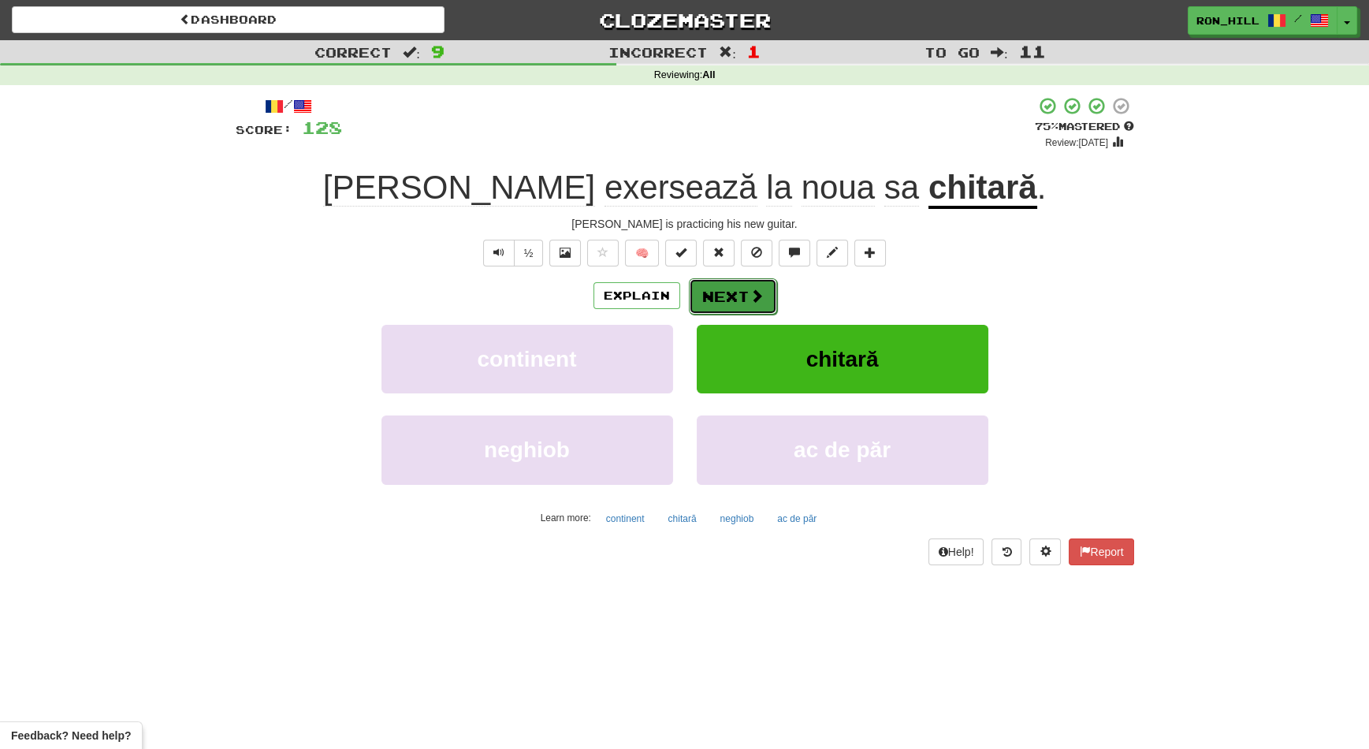
click at [749, 295] on span at bounding box center [756, 295] width 14 height 14
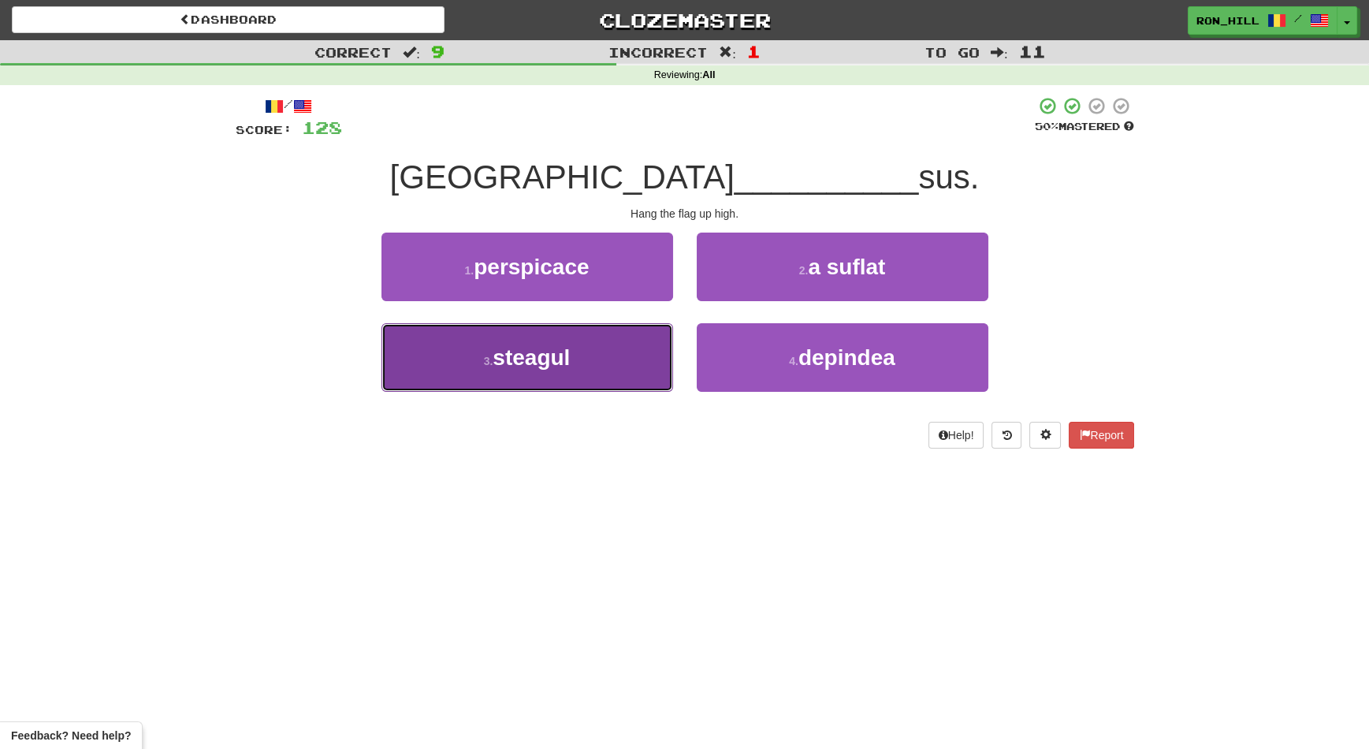
click at [611, 346] on button "3 . steagul" at bounding box center [527, 357] width 292 height 69
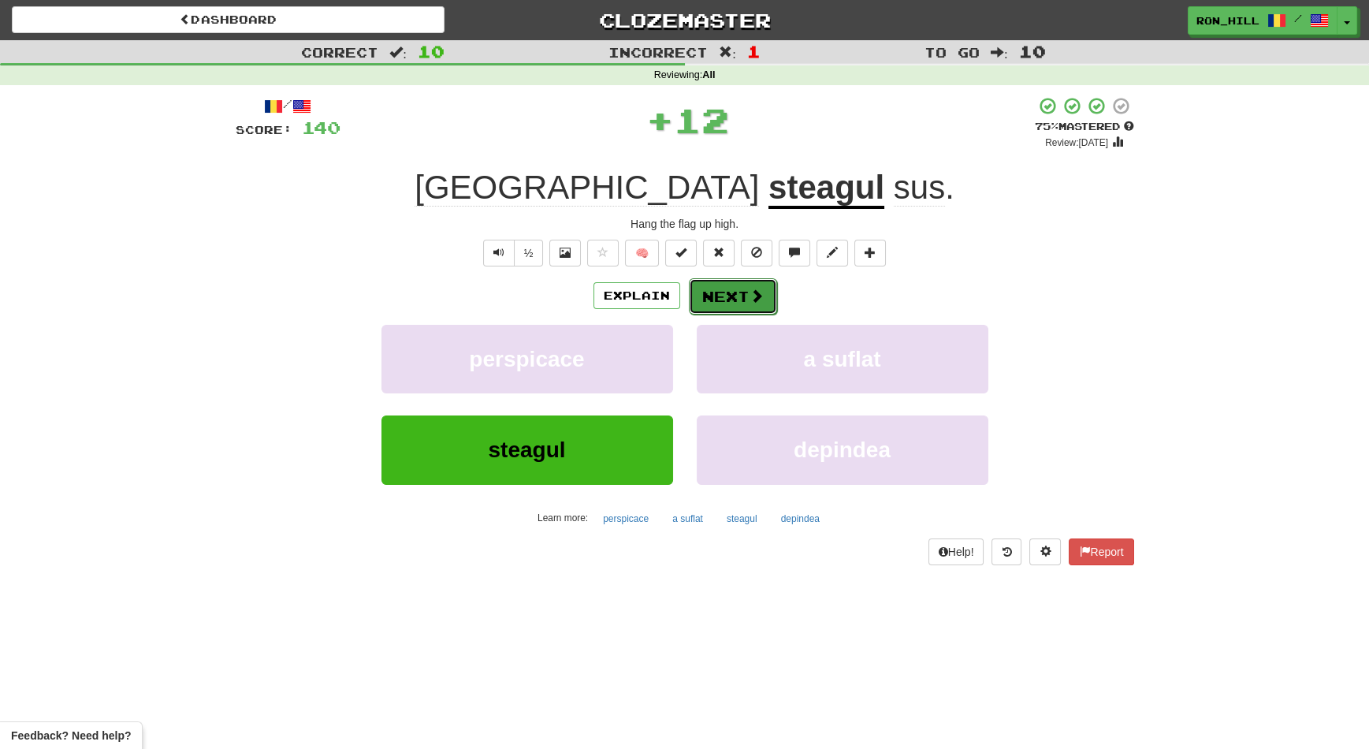
click at [726, 278] on button "Next" at bounding box center [733, 296] width 88 height 36
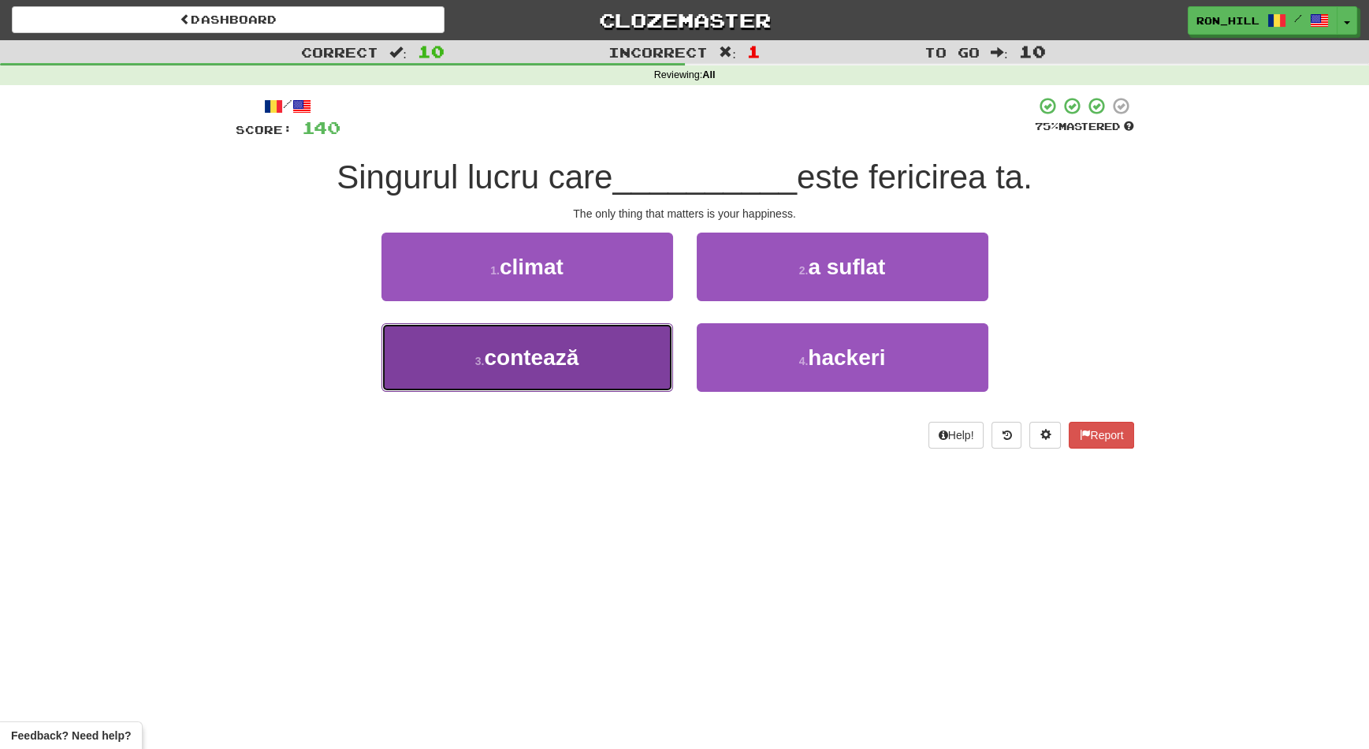
click at [621, 344] on button "3 . contează" at bounding box center [527, 357] width 292 height 69
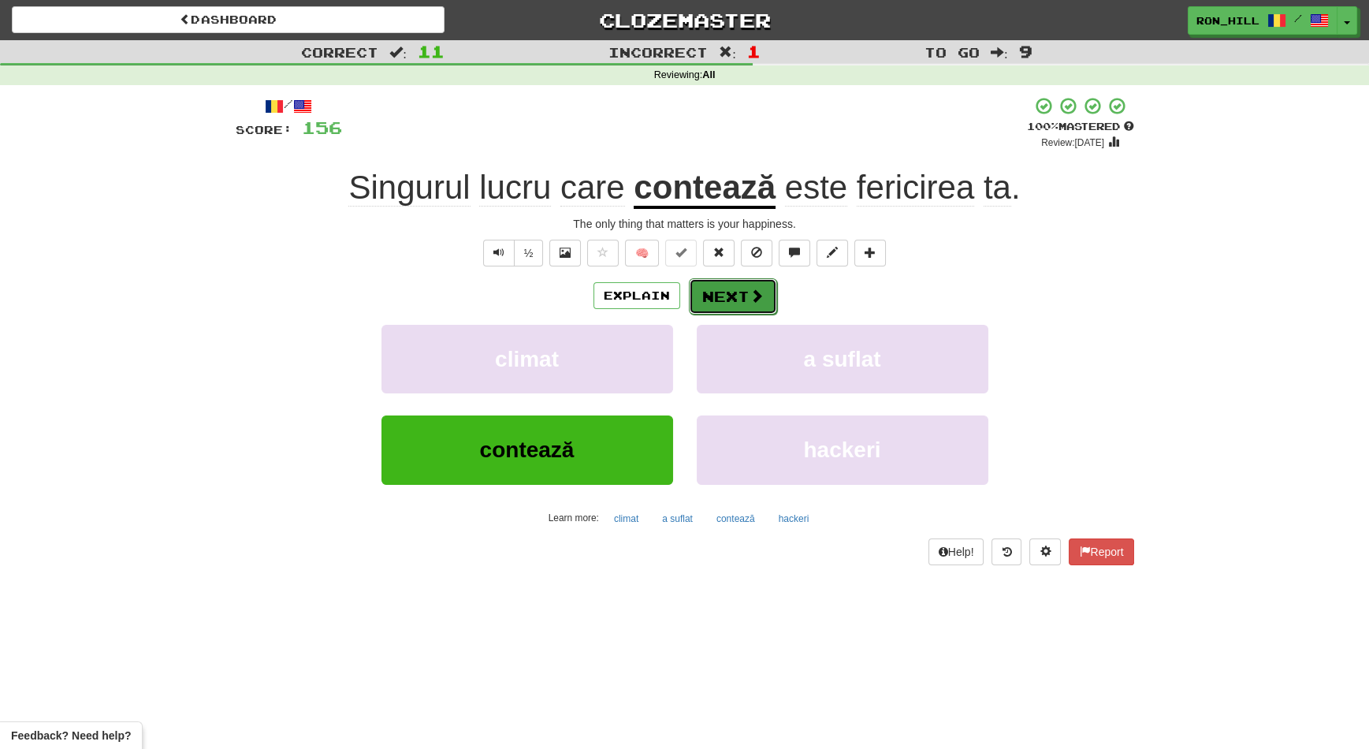
click at [730, 294] on button "Next" at bounding box center [733, 296] width 88 height 36
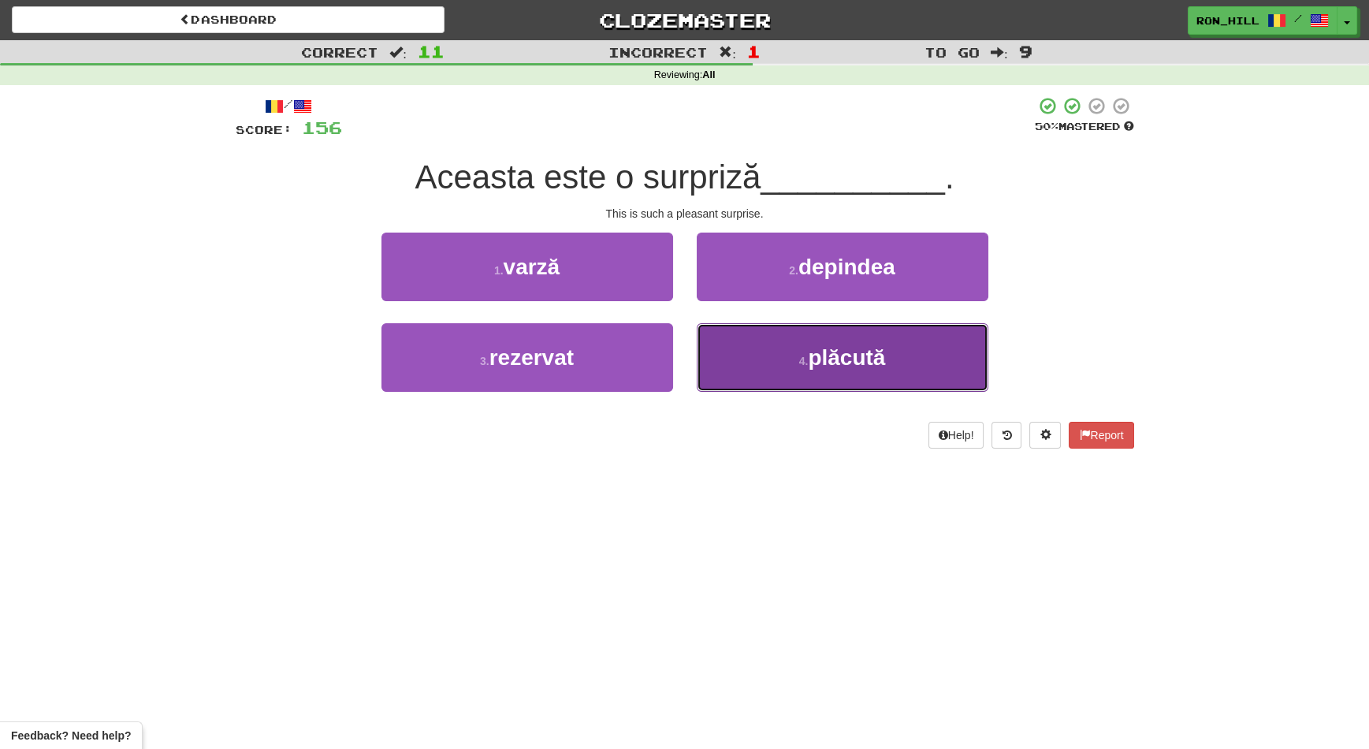
click at [826, 348] on span "plăcută" at bounding box center [846, 357] width 77 height 24
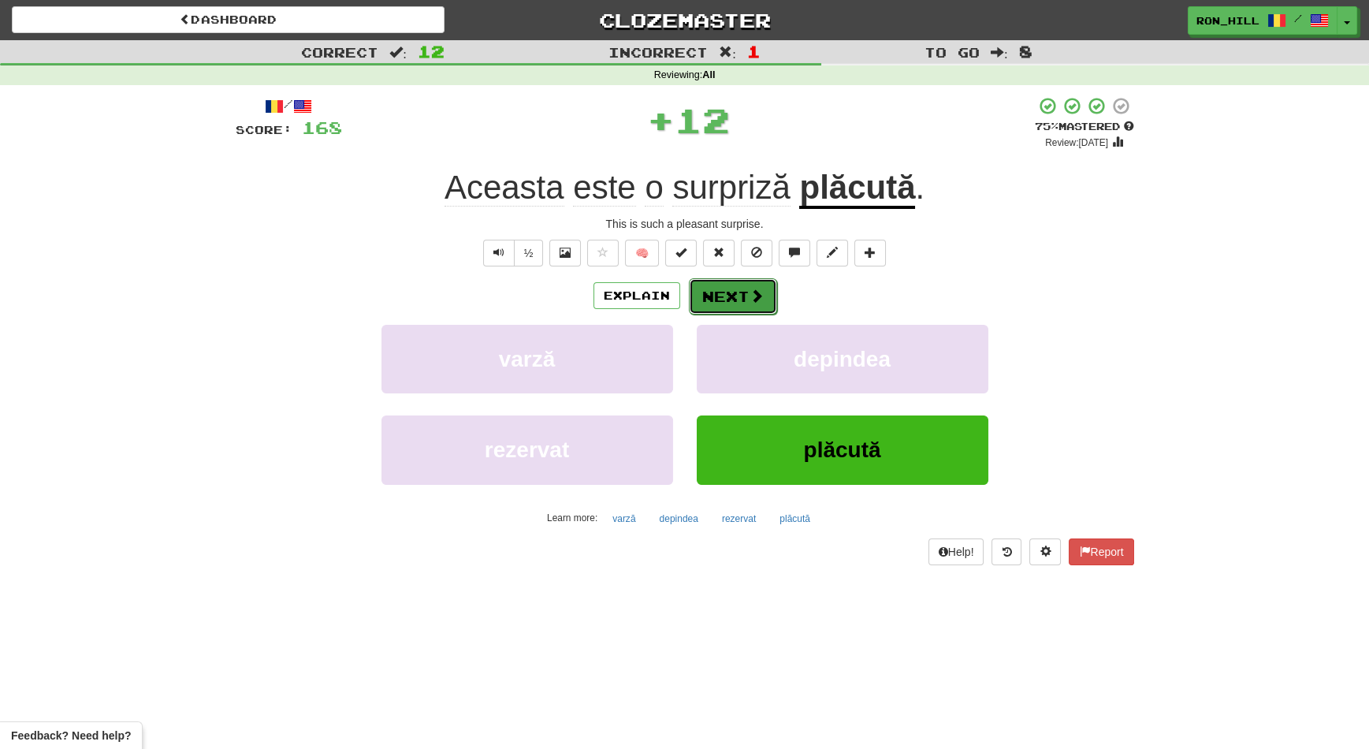
click at [745, 282] on button "Next" at bounding box center [733, 296] width 88 height 36
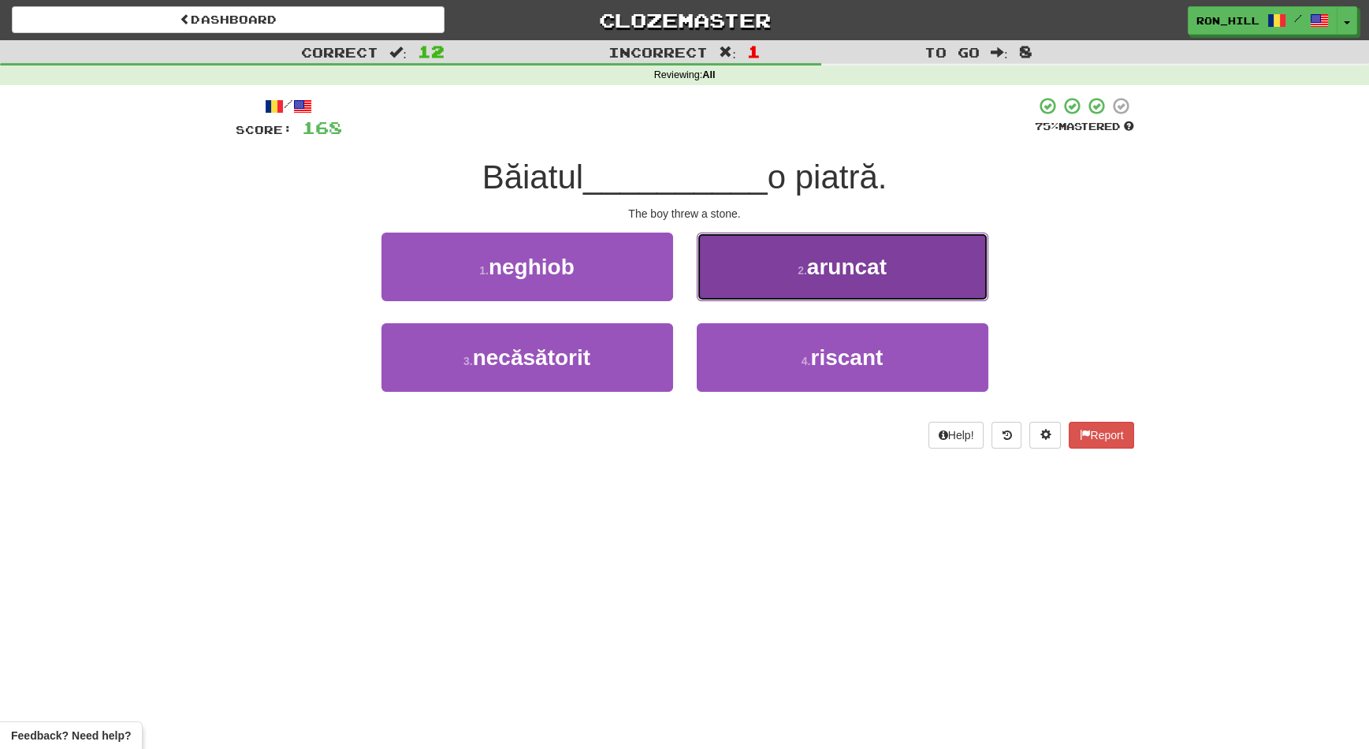
click at [747, 277] on button "2 . aruncat" at bounding box center [843, 266] width 292 height 69
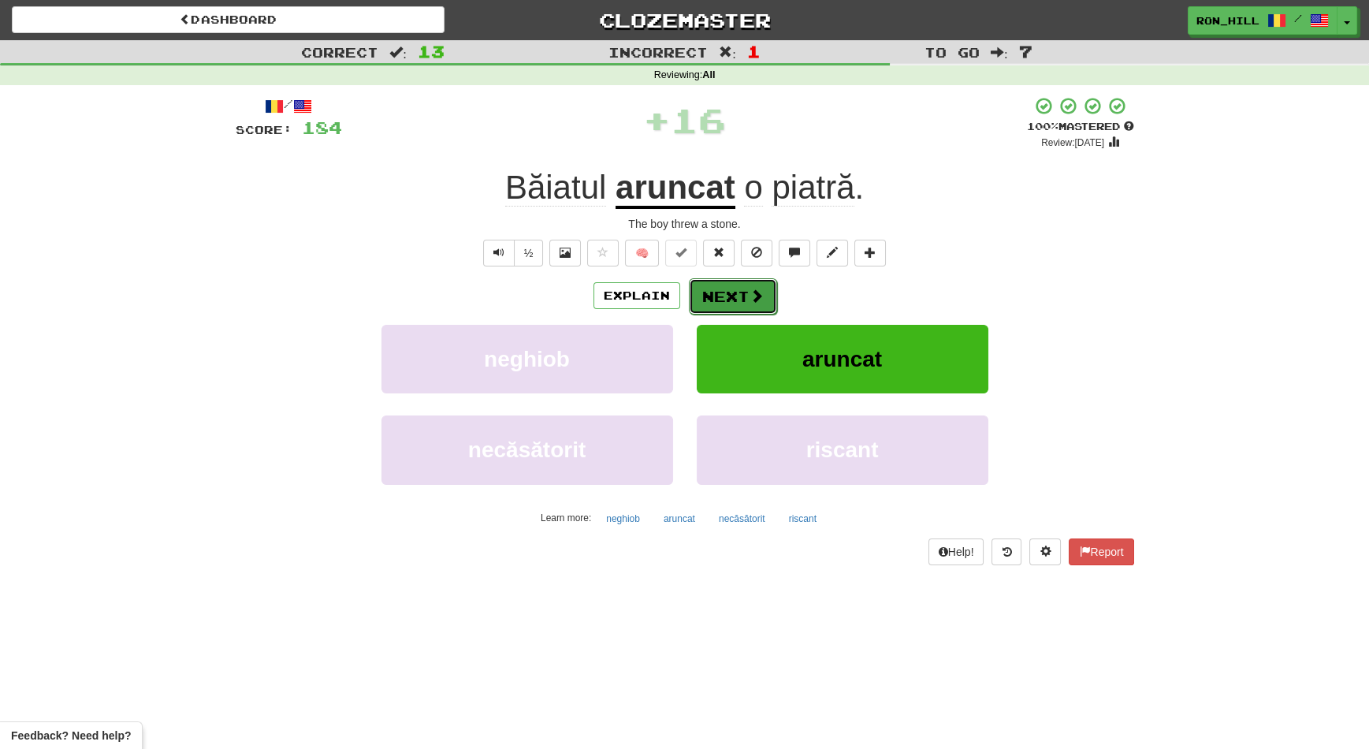
click at [745, 288] on button "Next" at bounding box center [733, 296] width 88 height 36
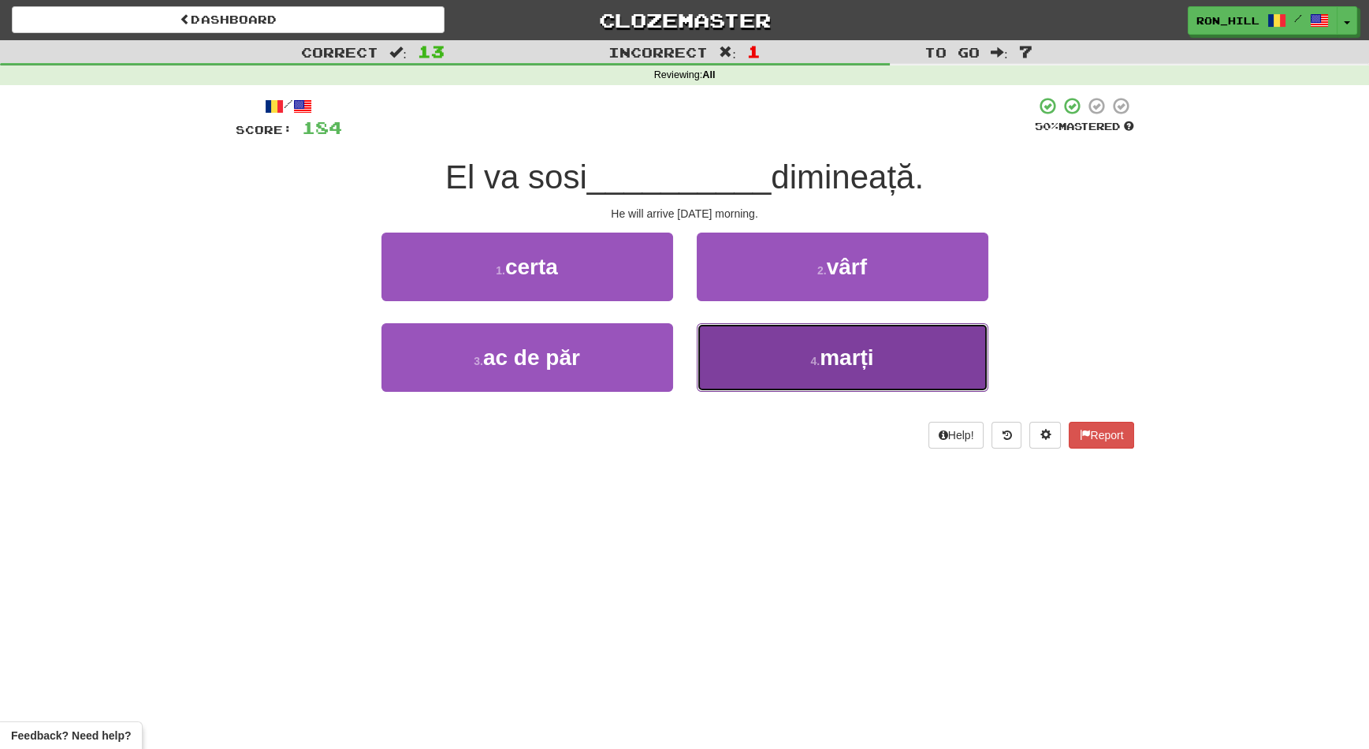
click at [760, 354] on button "4 . marți" at bounding box center [843, 357] width 292 height 69
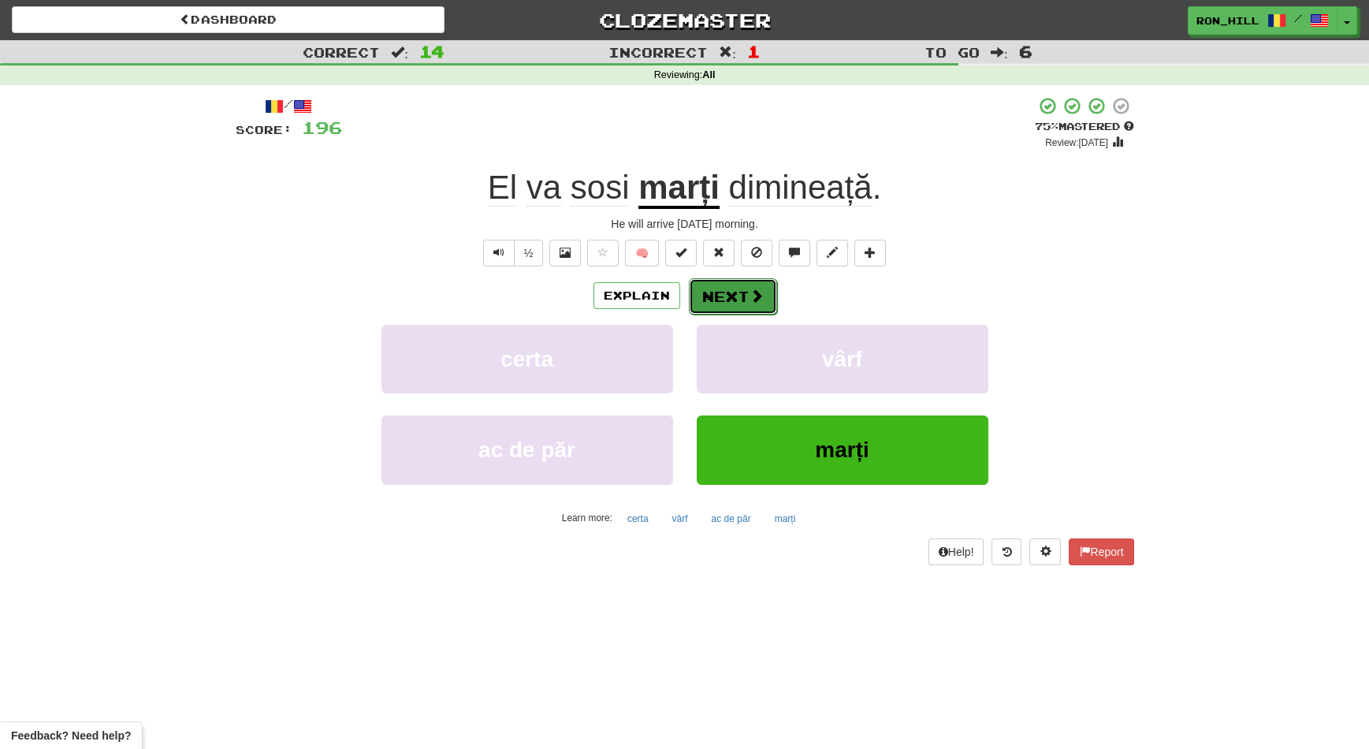
click at [738, 278] on button "Next" at bounding box center [733, 296] width 88 height 36
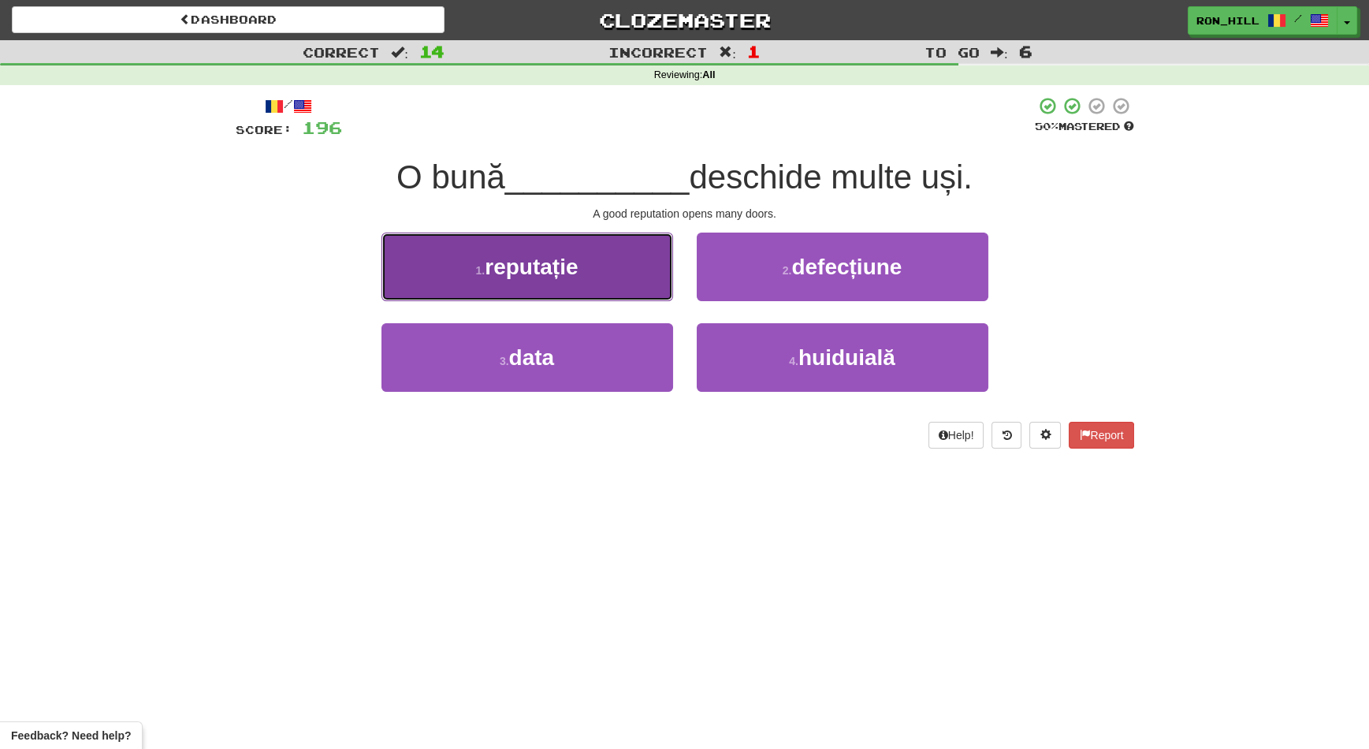
click at [636, 274] on button "1 . reputație" at bounding box center [527, 266] width 292 height 69
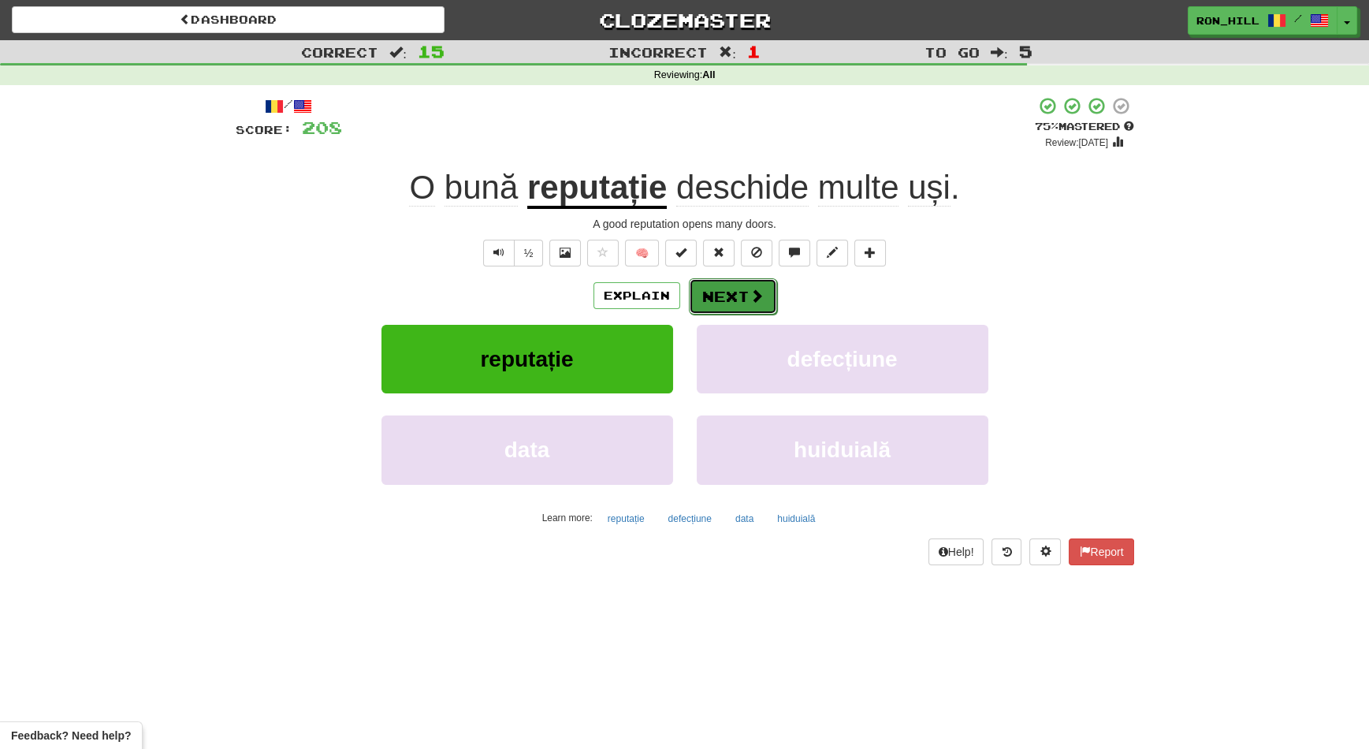
click at [733, 292] on button "Next" at bounding box center [733, 296] width 88 height 36
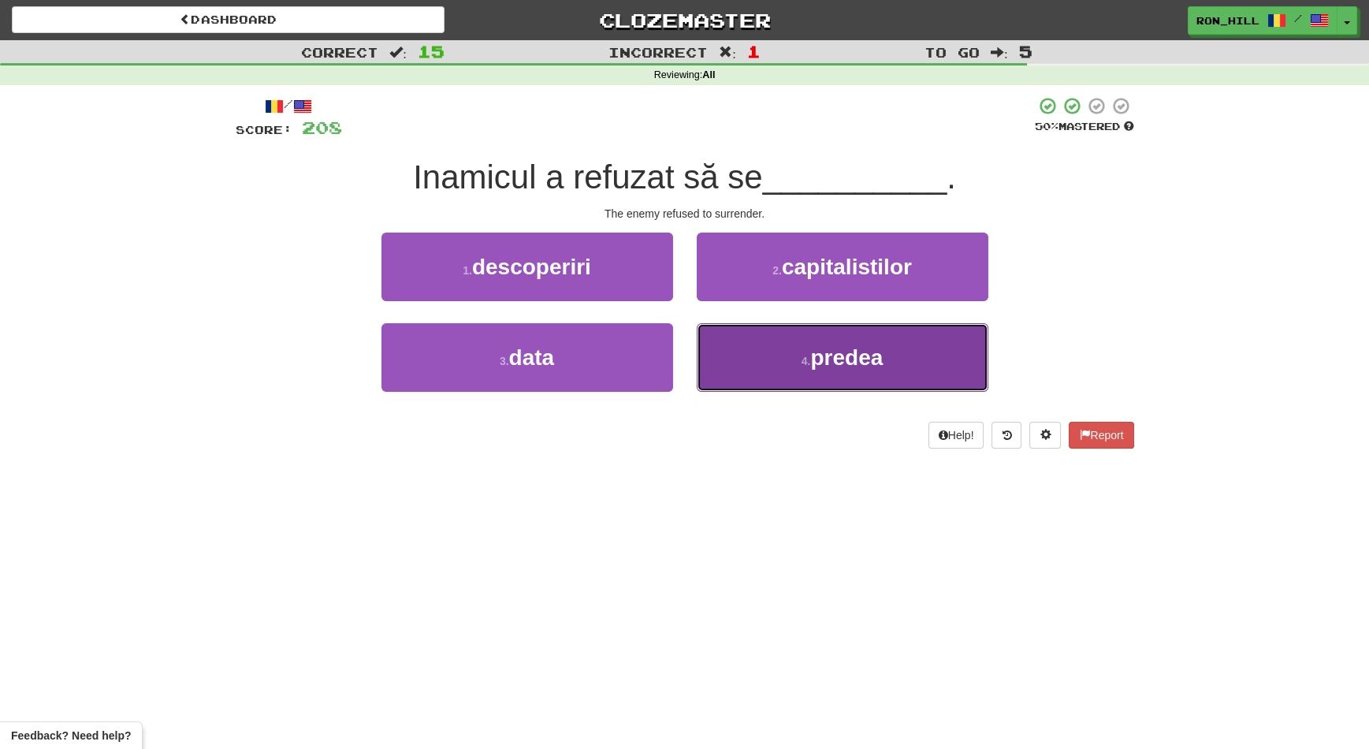
click at [777, 342] on button "4 . predea" at bounding box center [843, 357] width 292 height 69
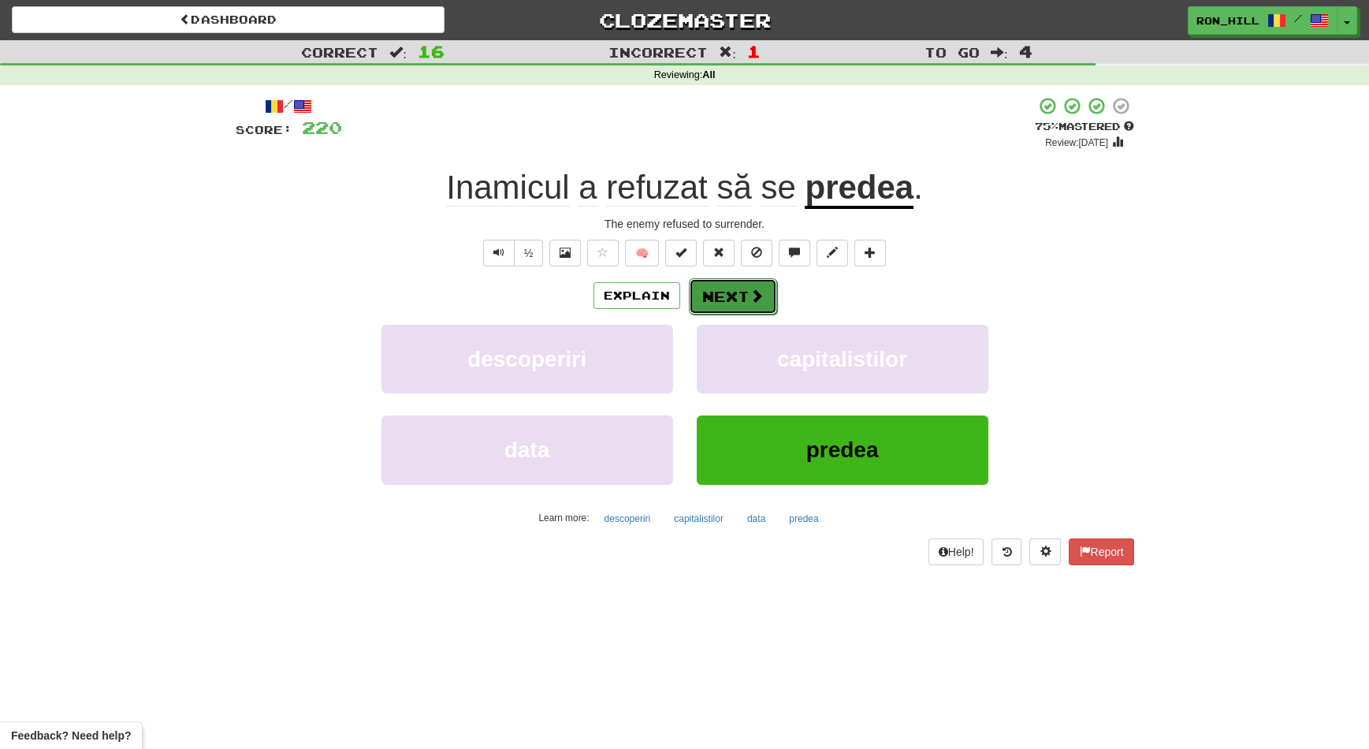
click at [734, 305] on button "Next" at bounding box center [733, 296] width 88 height 36
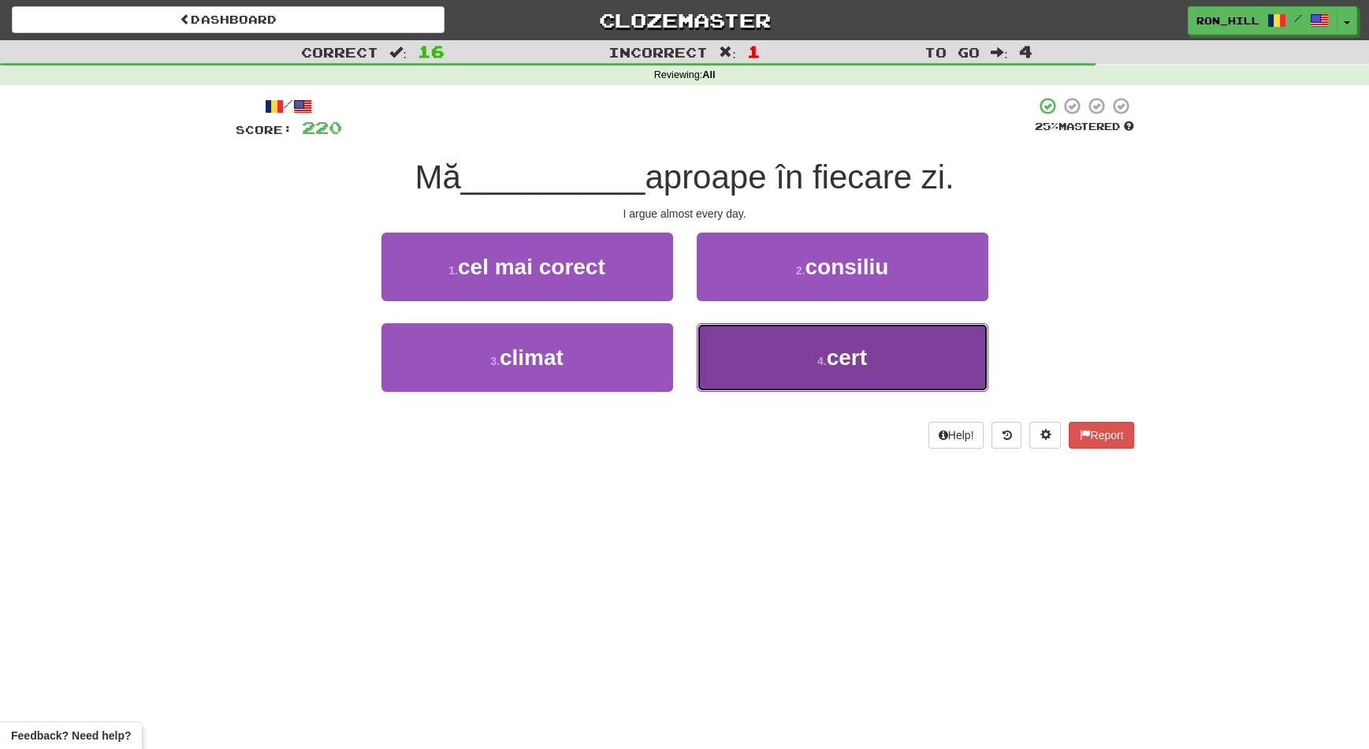
click at [775, 341] on button "4 . cert" at bounding box center [843, 357] width 292 height 69
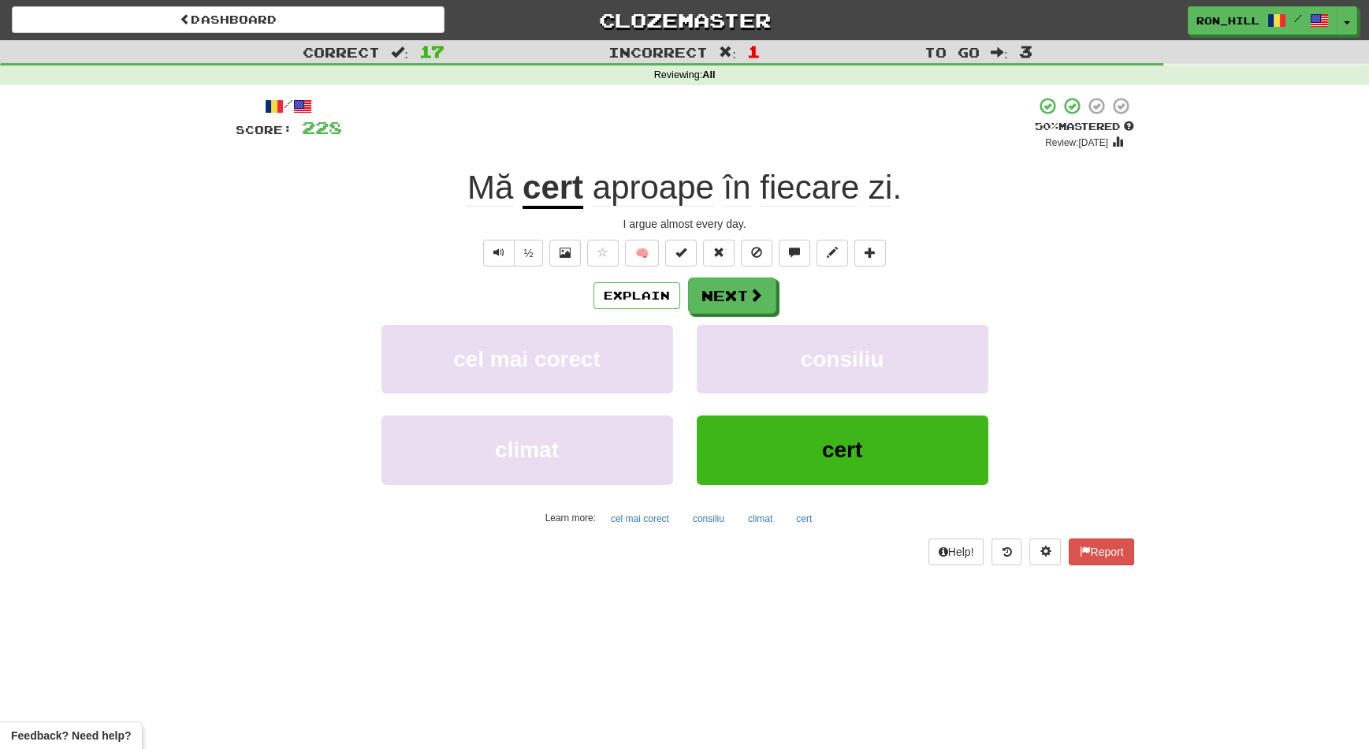
click at [558, 184] on u "cert" at bounding box center [552, 189] width 61 height 40
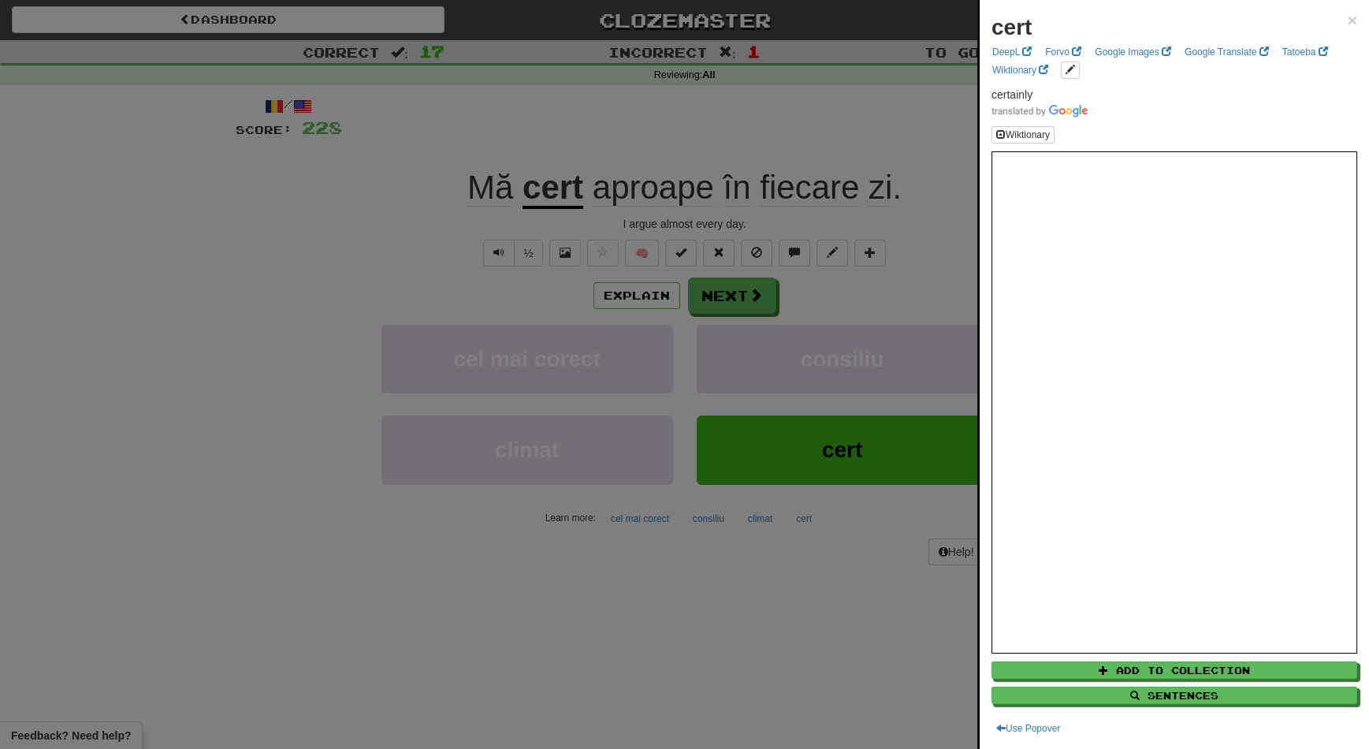
click at [739, 299] on div at bounding box center [684, 374] width 1369 height 749
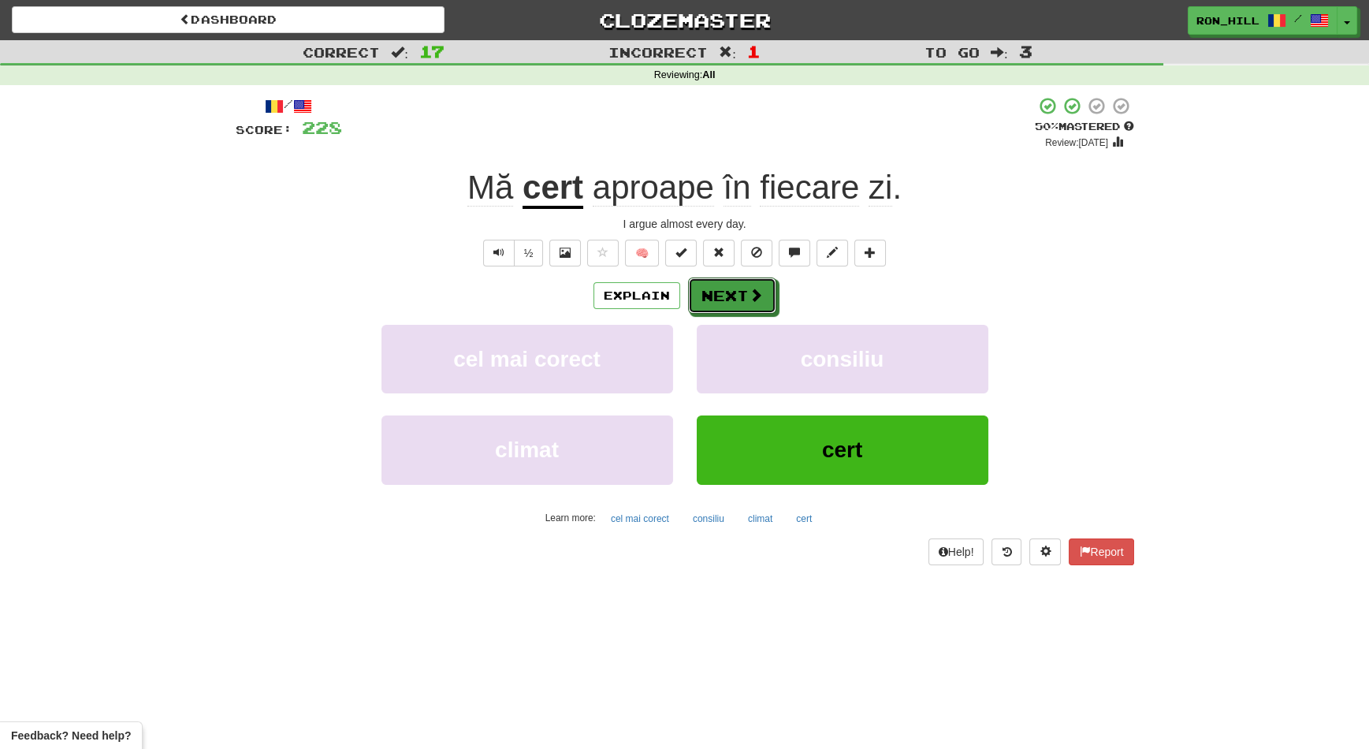
click at [739, 299] on button "Next" at bounding box center [732, 295] width 88 height 36
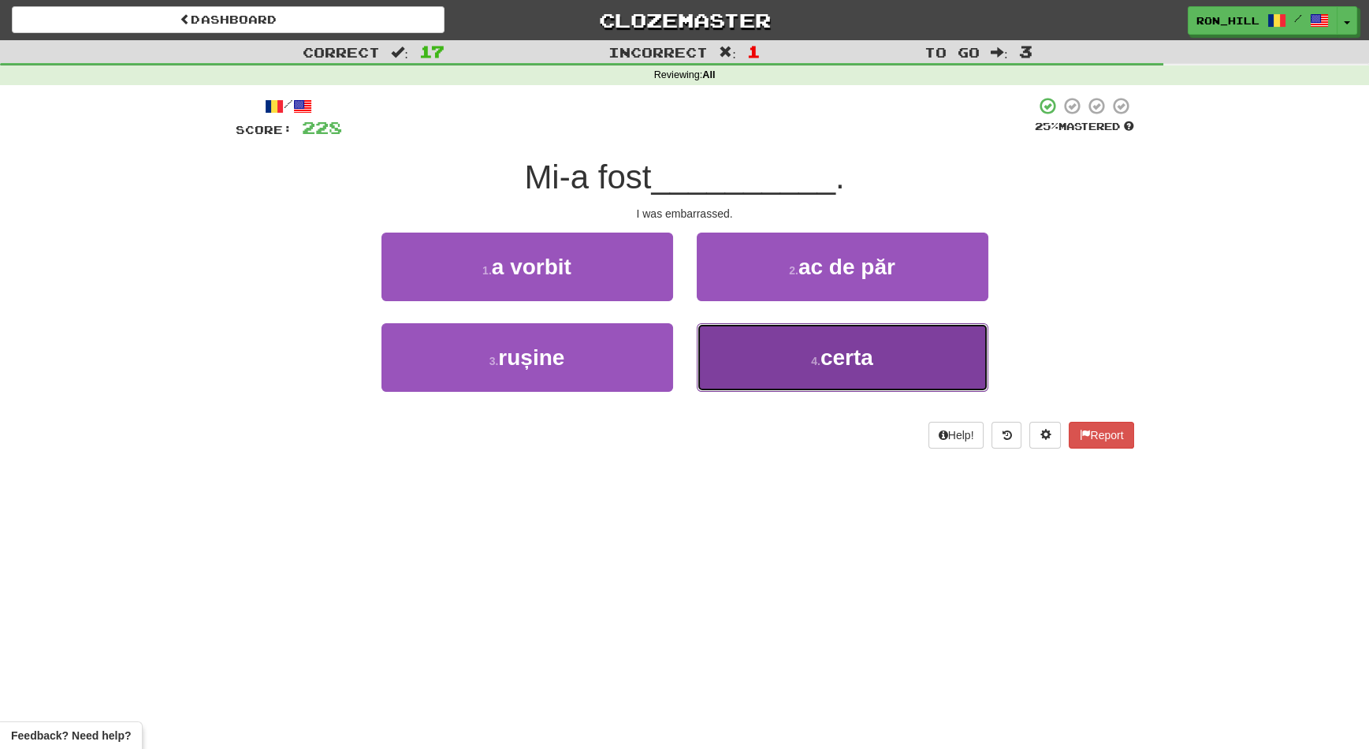
click at [742, 352] on button "4 . certa" at bounding box center [843, 357] width 292 height 69
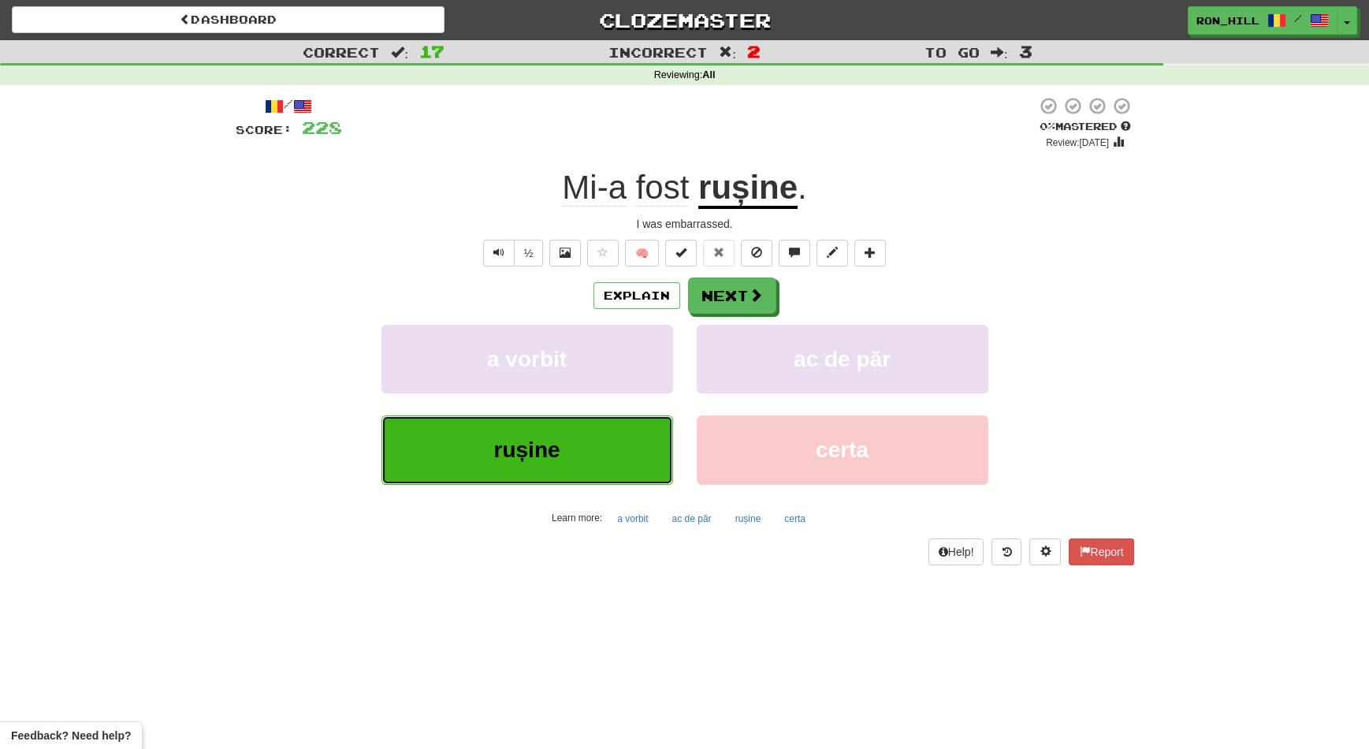
click at [604, 440] on button "rușine" at bounding box center [527, 449] width 292 height 69
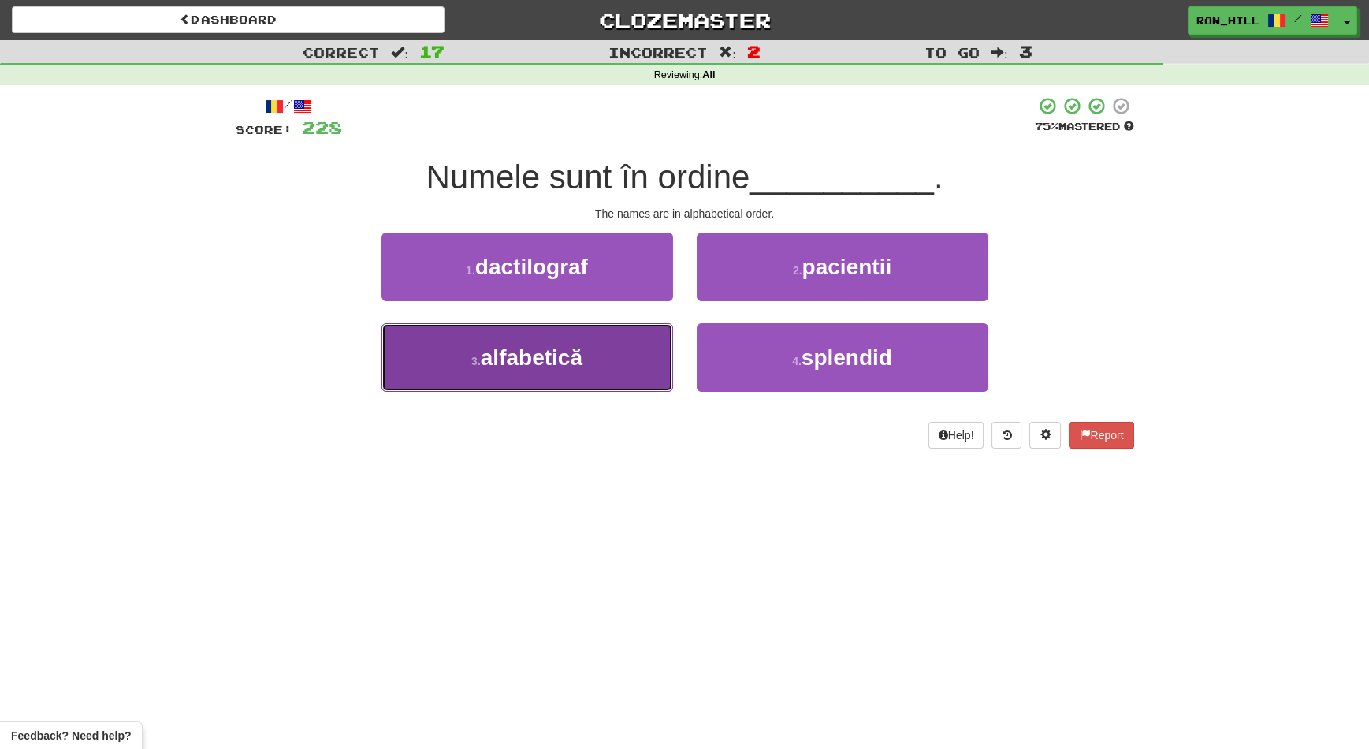
click at [624, 347] on button "3 . alfabetică" at bounding box center [527, 357] width 292 height 69
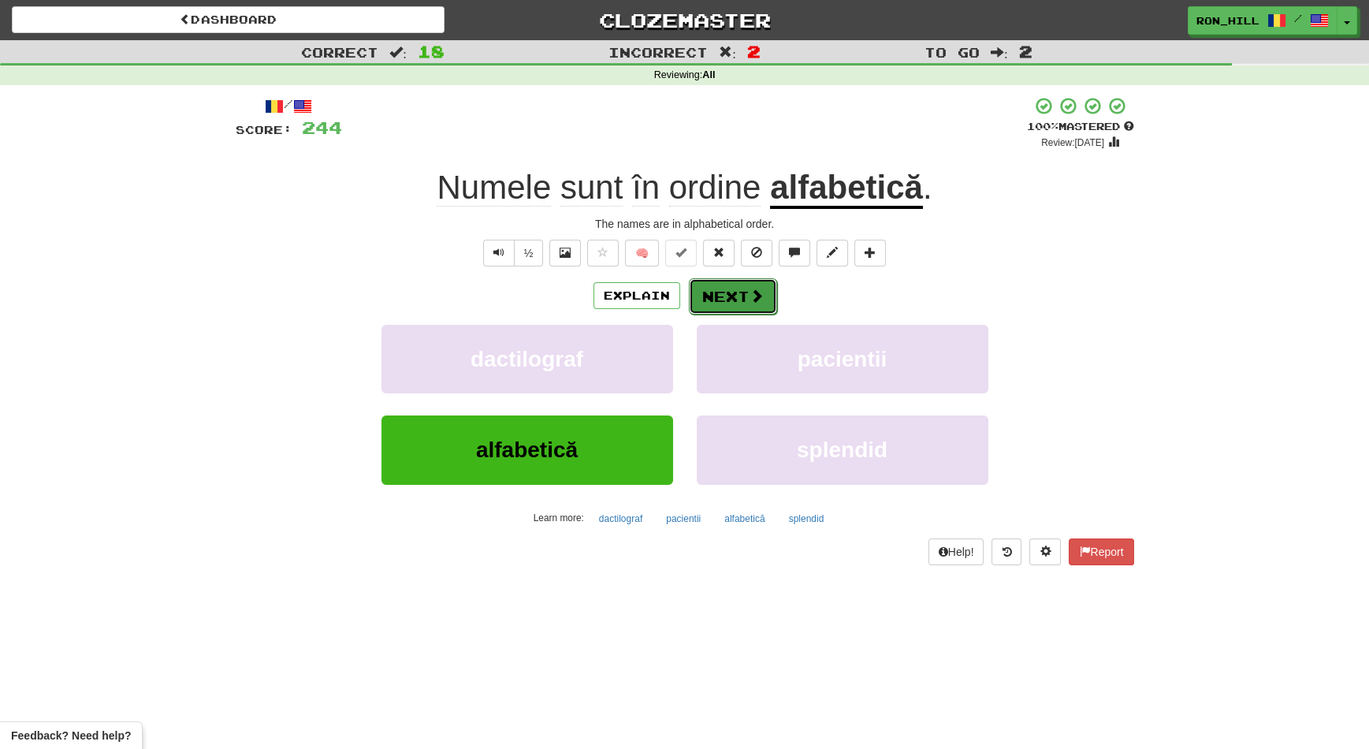
click at [726, 287] on button "Next" at bounding box center [733, 296] width 88 height 36
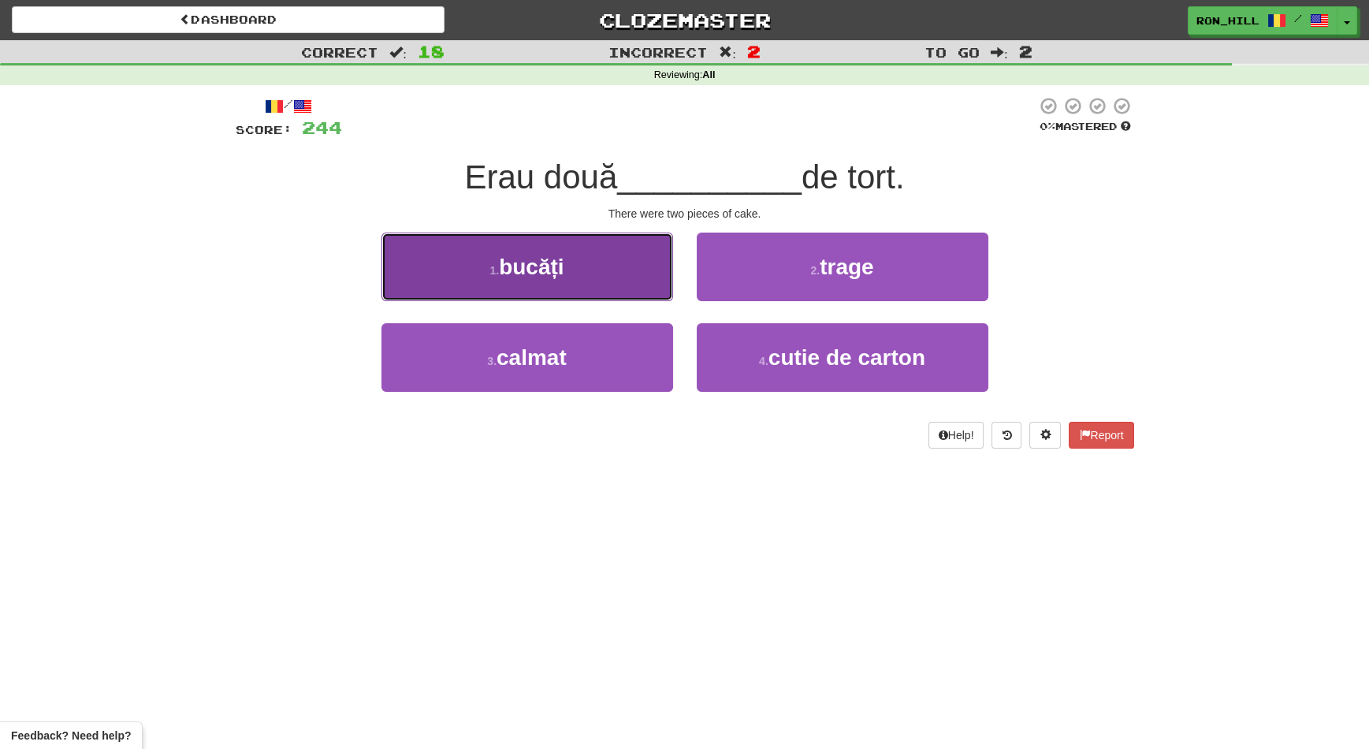
click at [630, 273] on button "1 . bucăți" at bounding box center [527, 266] width 292 height 69
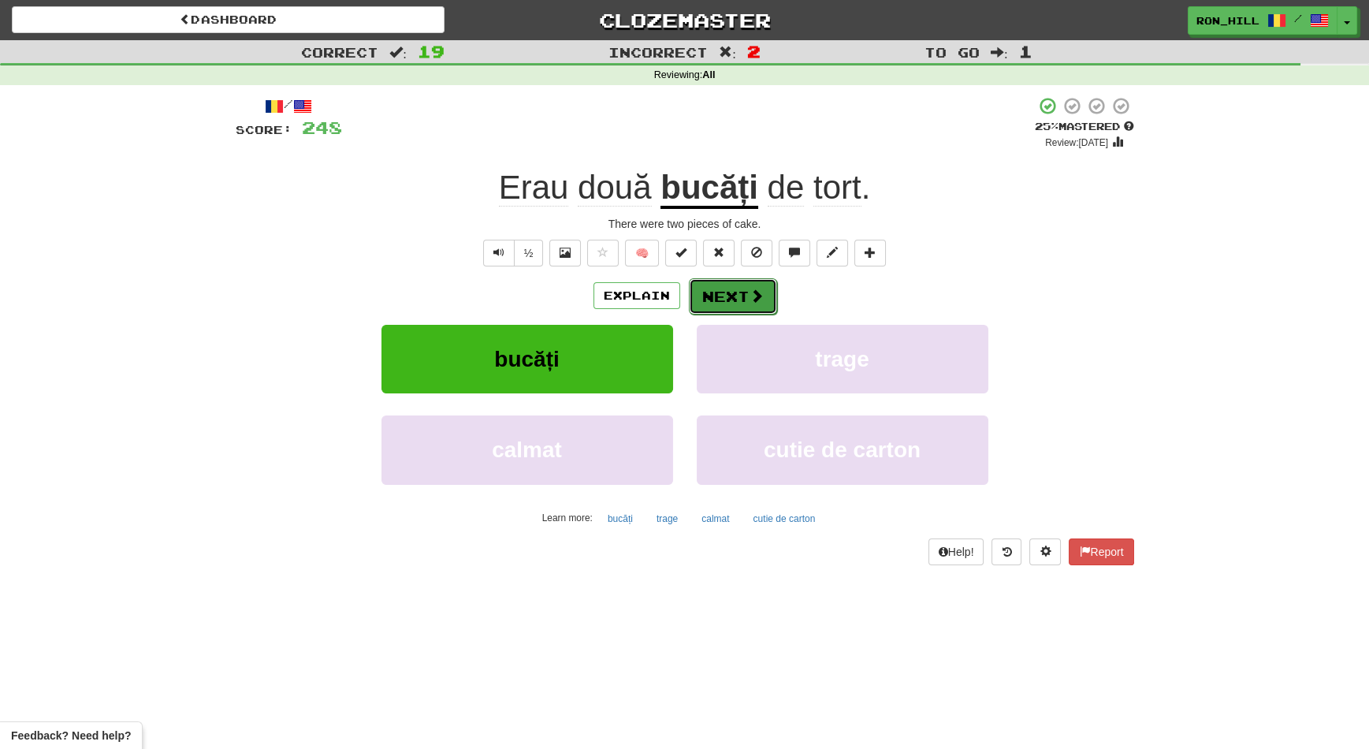
click at [727, 284] on button "Next" at bounding box center [733, 296] width 88 height 36
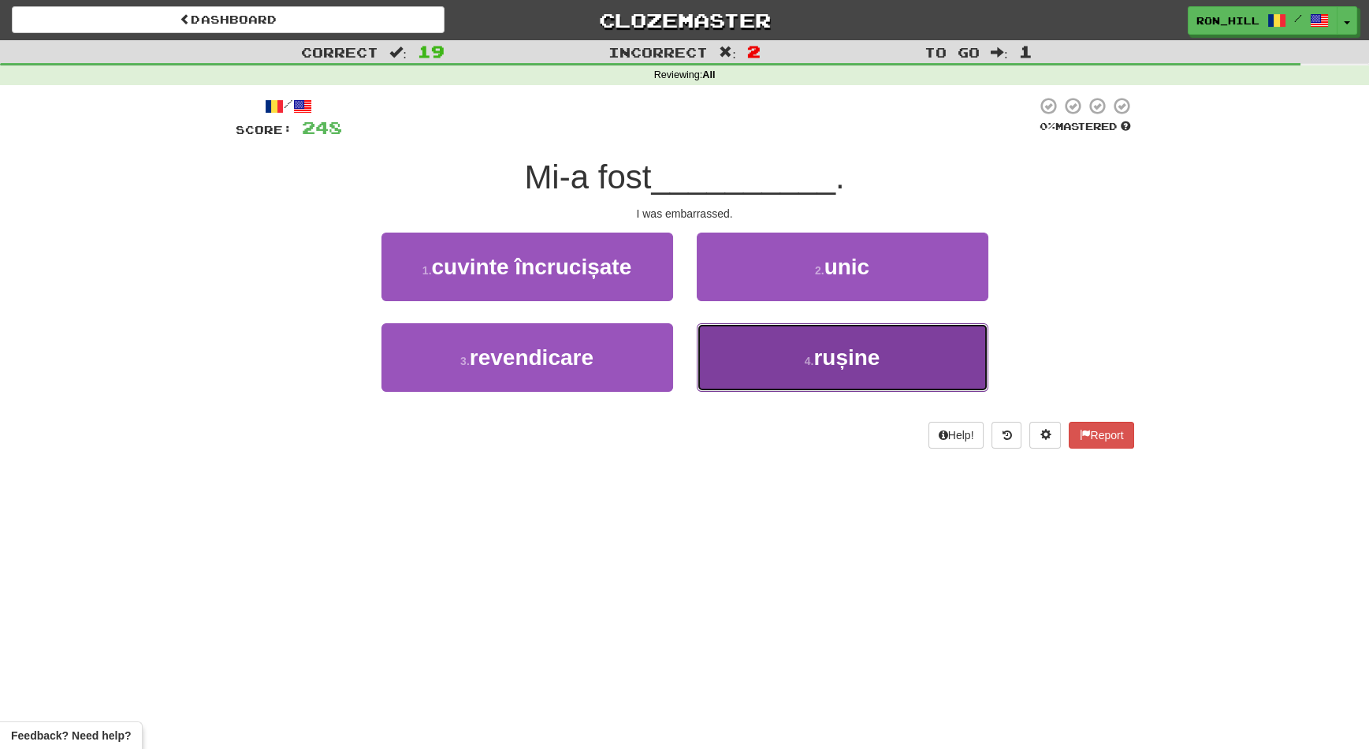
click at [765, 345] on button "4 . rușine" at bounding box center [843, 357] width 292 height 69
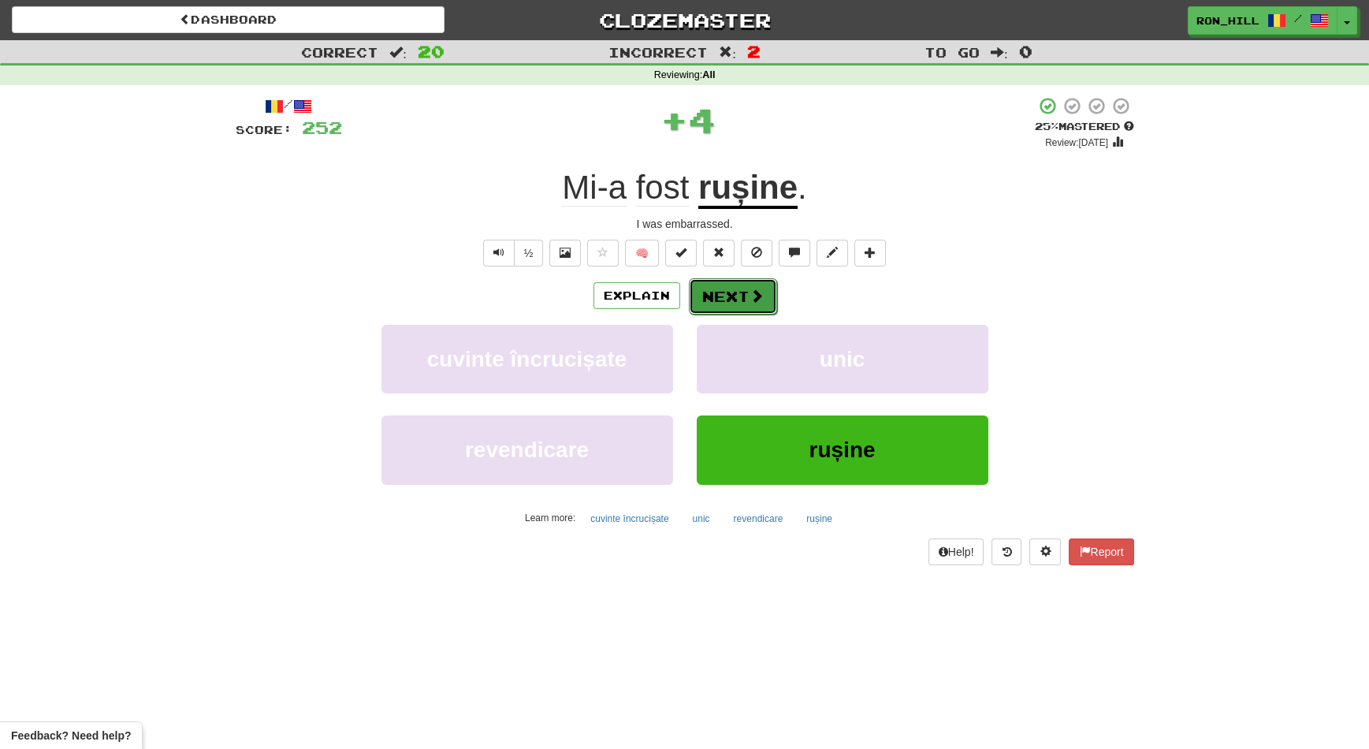
click at [723, 288] on button "Next" at bounding box center [733, 296] width 88 height 36
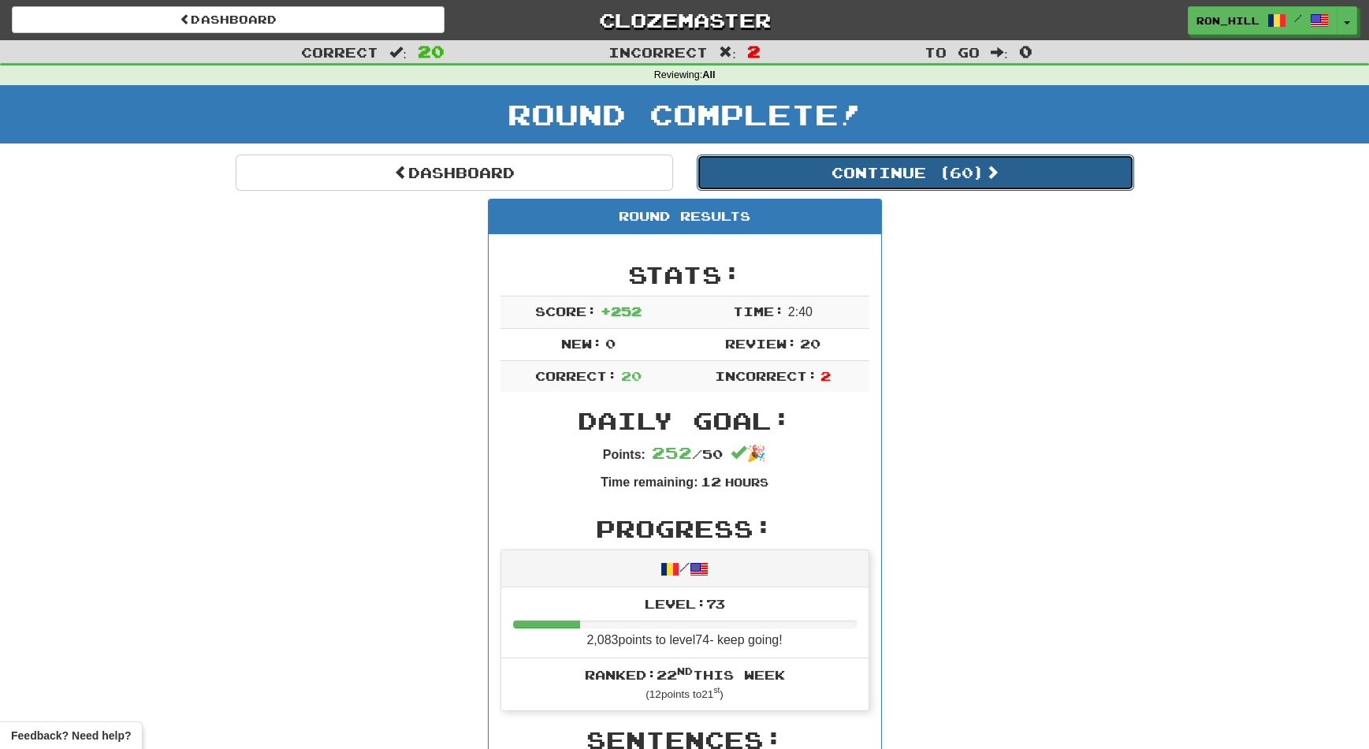
click at [791, 173] on button "Continue ( 60 )" at bounding box center [915, 172] width 437 height 36
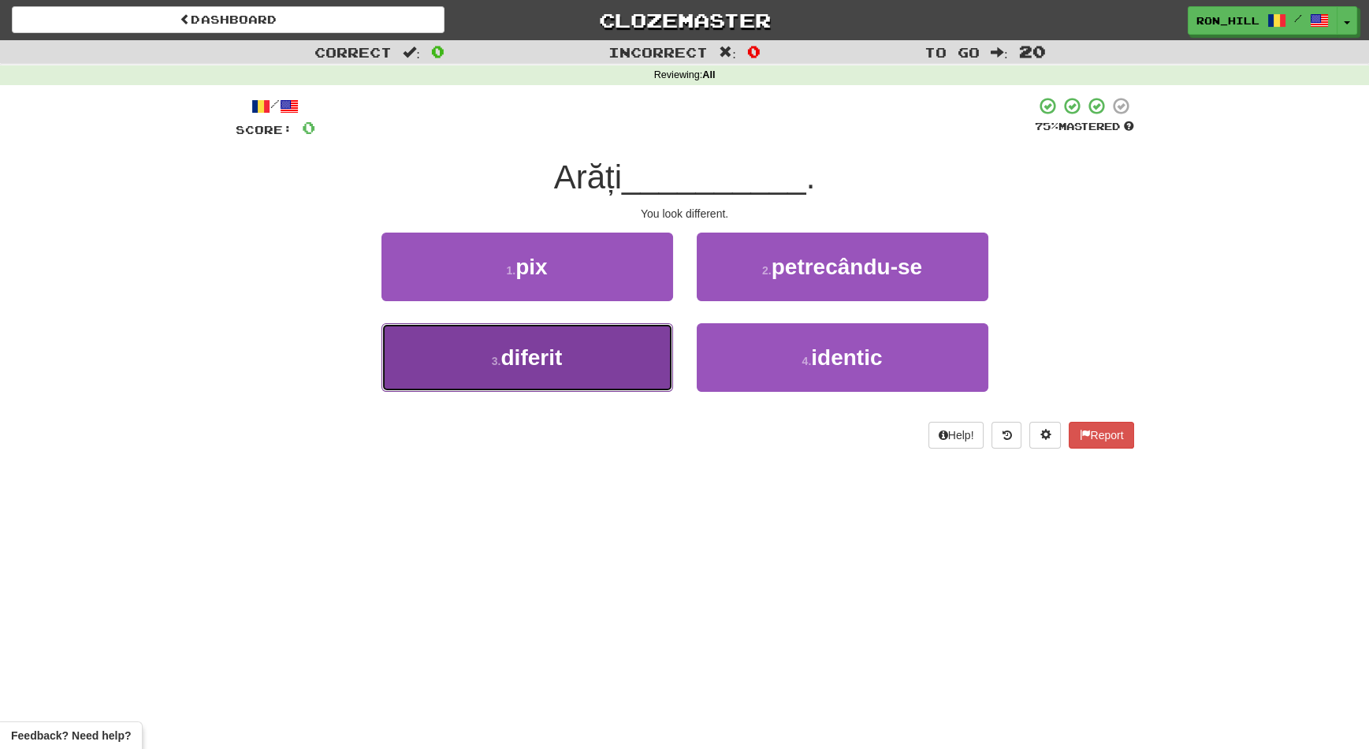
click at [619, 344] on button "3 . diferit" at bounding box center [527, 357] width 292 height 69
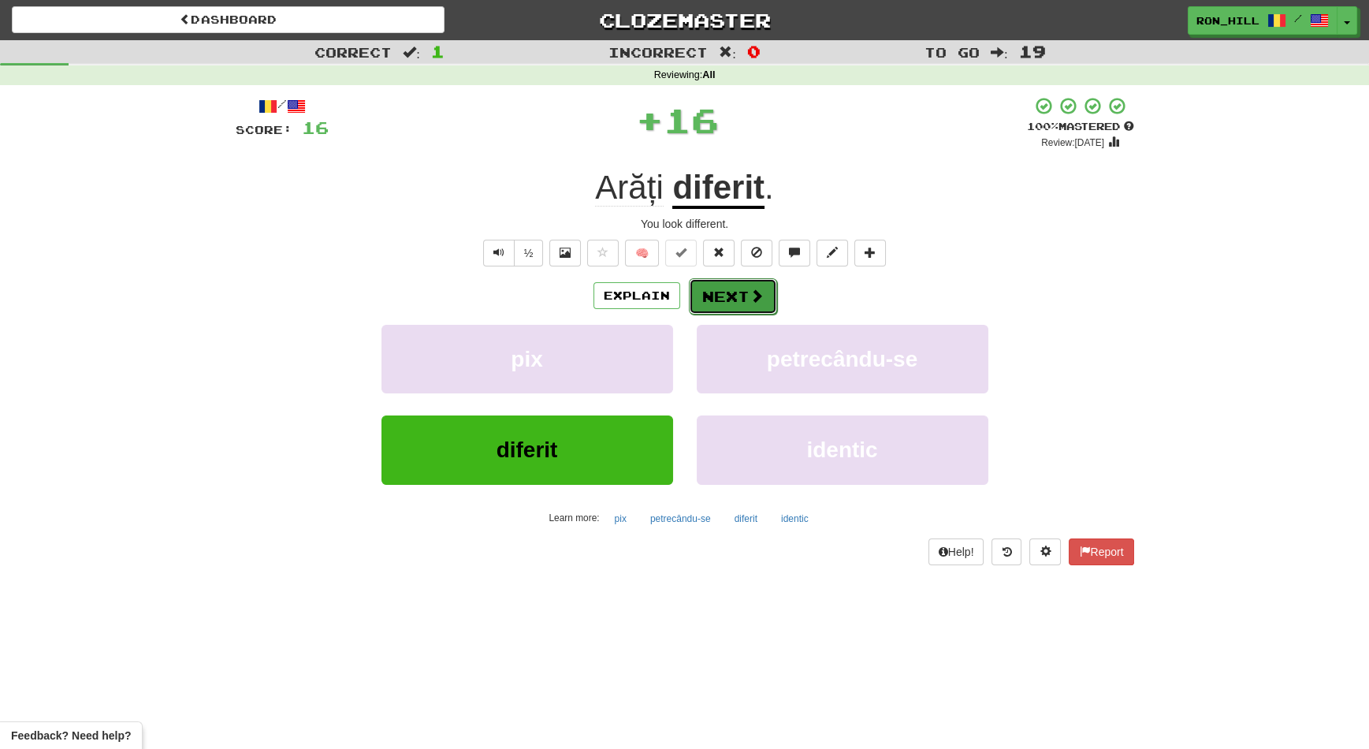
click at [726, 288] on button "Next" at bounding box center [733, 296] width 88 height 36
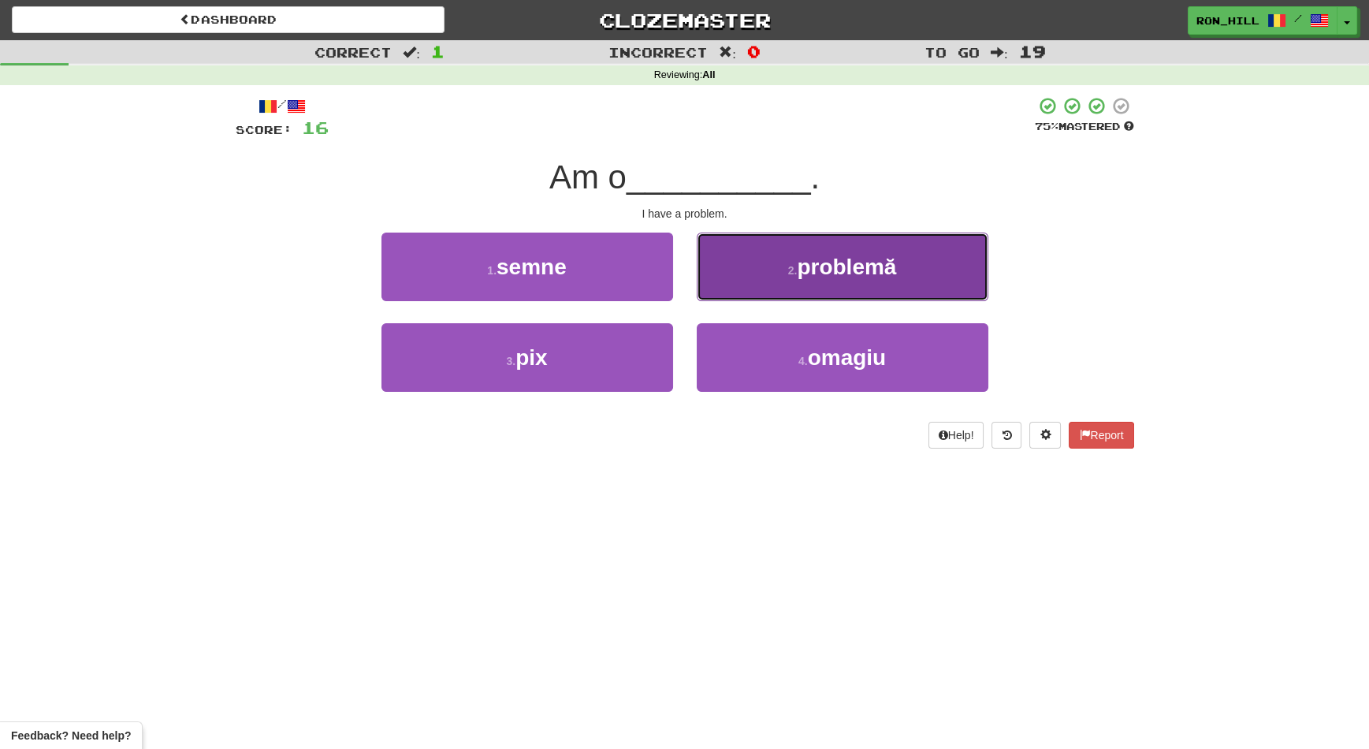
click at [768, 283] on button "2 . problemă" at bounding box center [843, 266] width 292 height 69
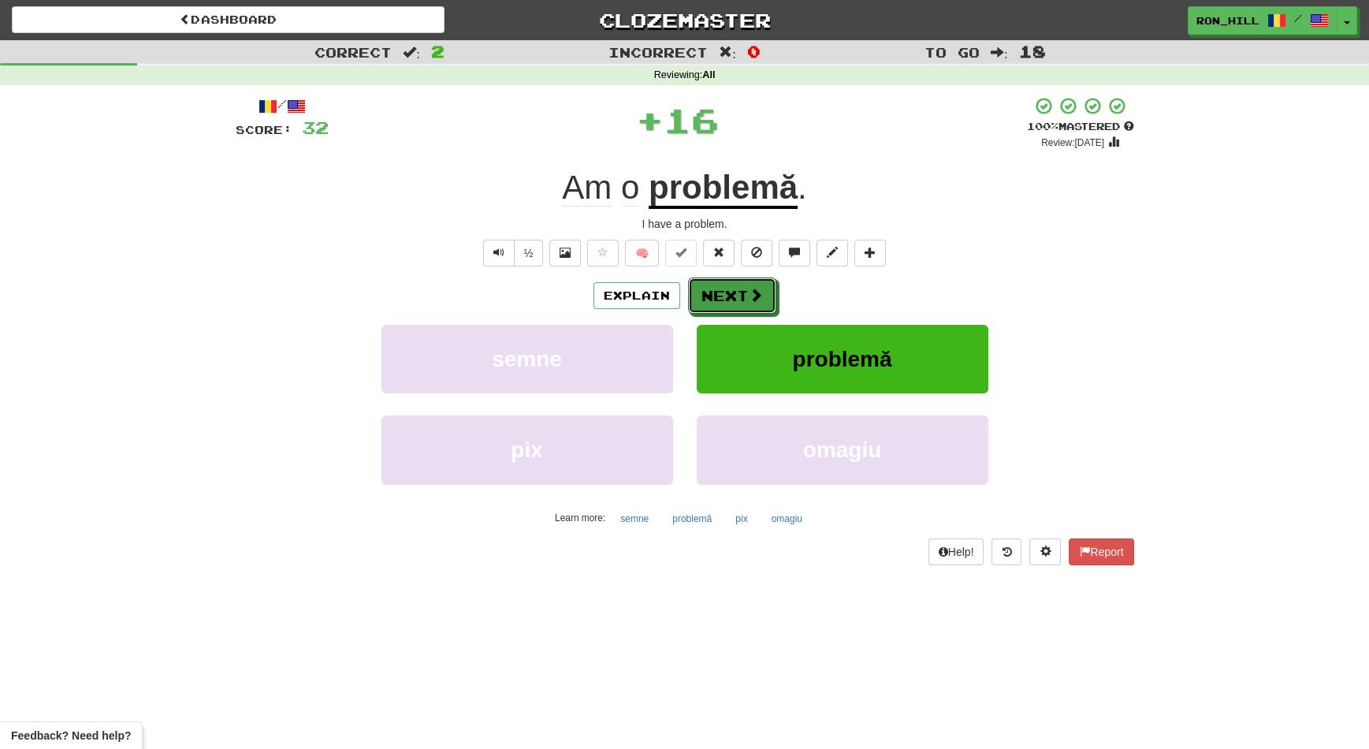
click at [768, 283] on button "Next" at bounding box center [732, 295] width 88 height 36
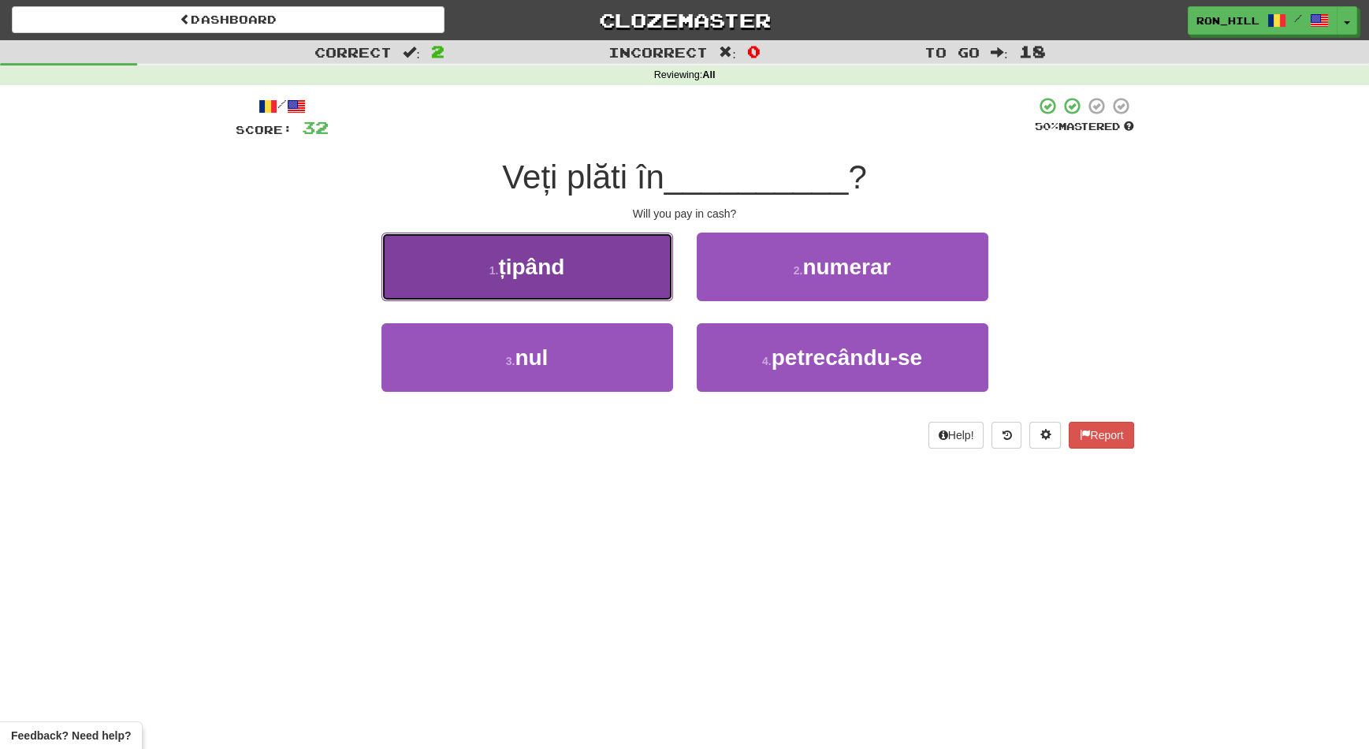
click at [638, 275] on button "1 . țipând" at bounding box center [527, 266] width 292 height 69
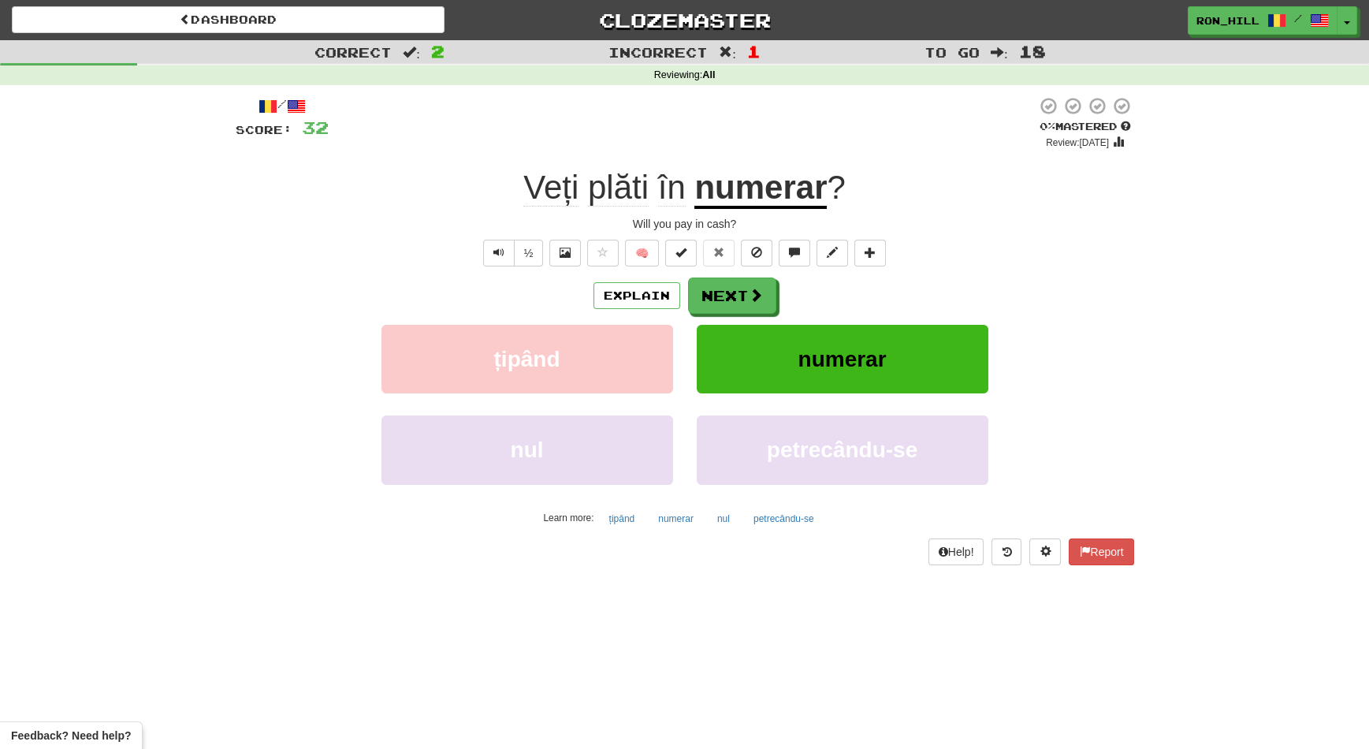
click at [794, 183] on u "numerar" at bounding box center [760, 189] width 132 height 40
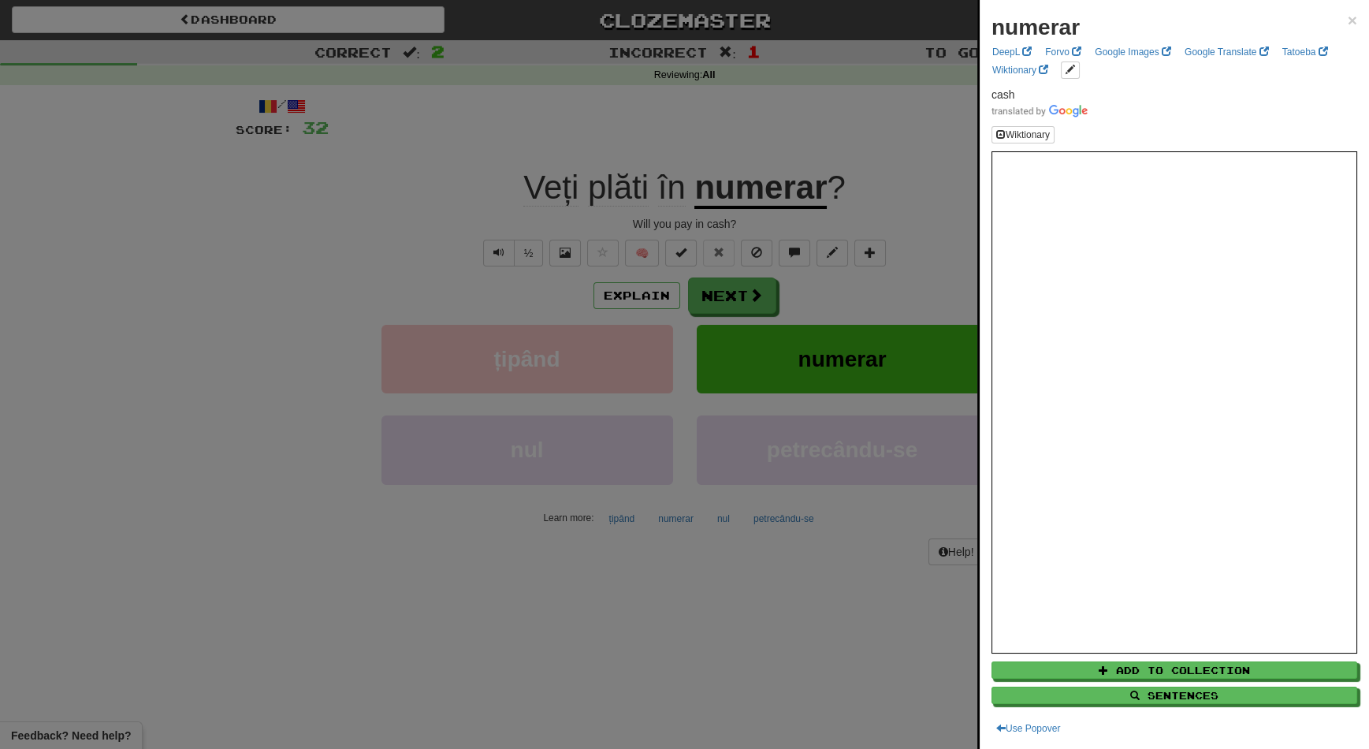
click at [733, 293] on div at bounding box center [684, 374] width 1369 height 749
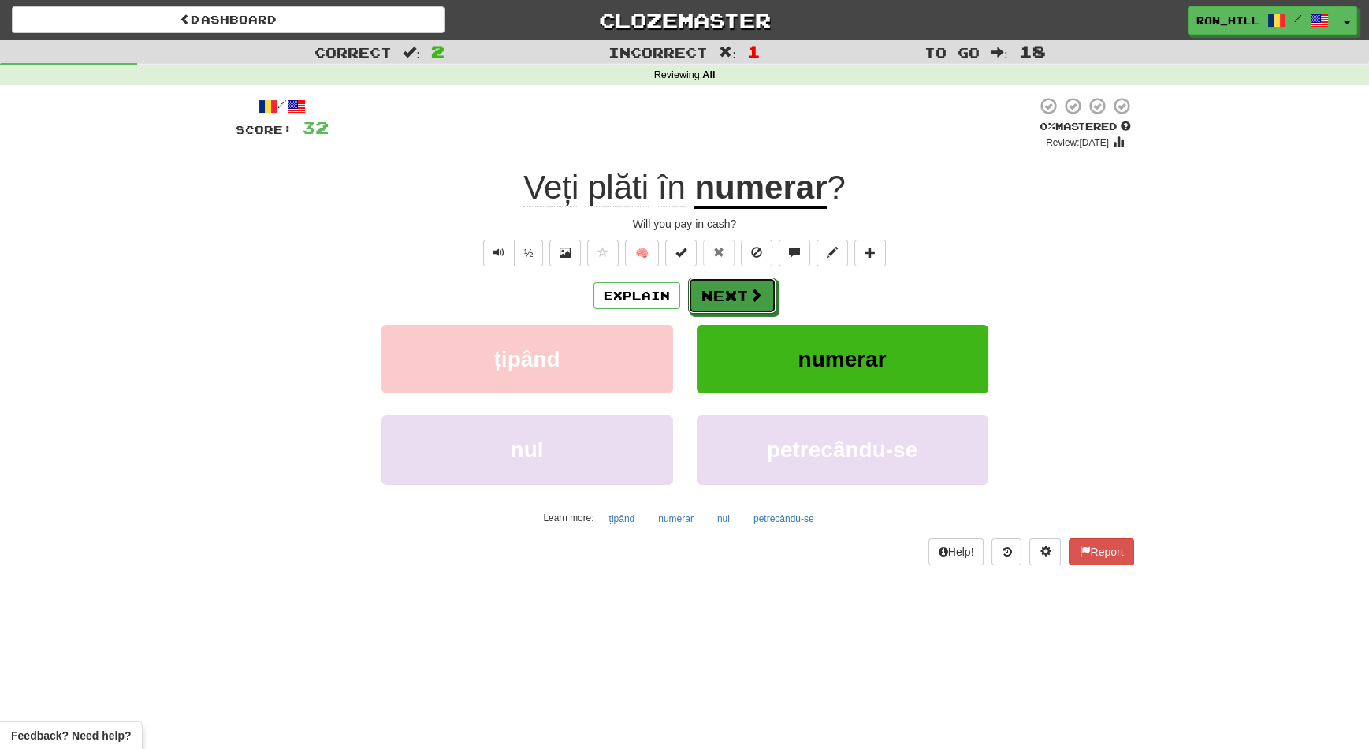
click at [733, 293] on button "Next" at bounding box center [732, 295] width 88 height 36
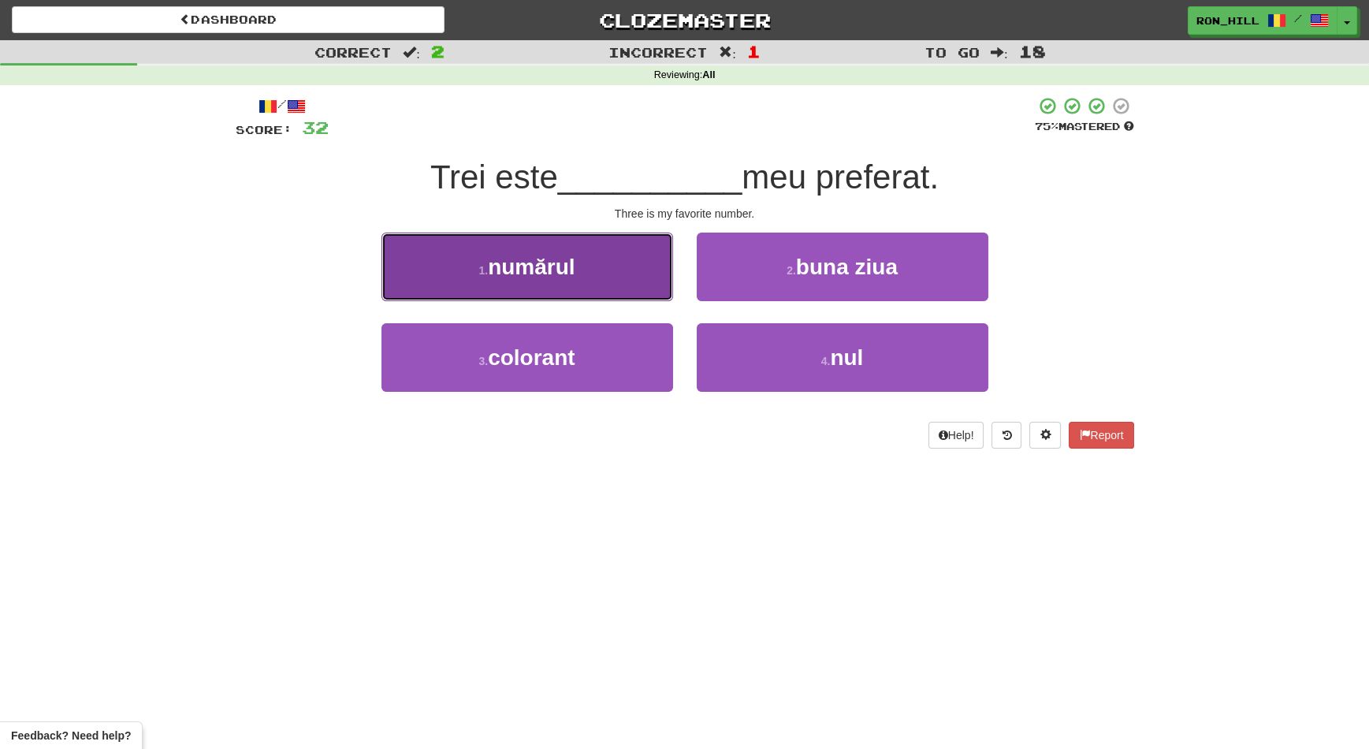
click at [616, 273] on button "1 . numărul" at bounding box center [527, 266] width 292 height 69
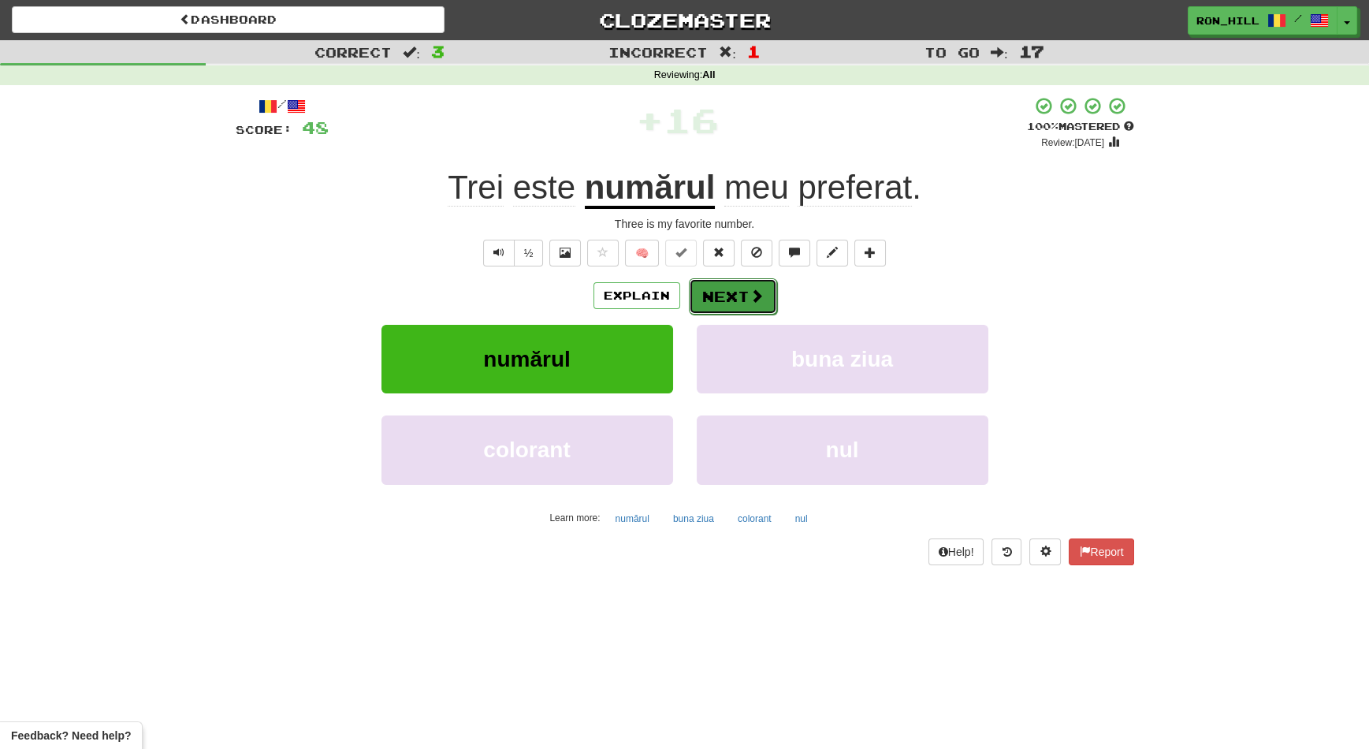
click at [723, 288] on button "Next" at bounding box center [733, 296] width 88 height 36
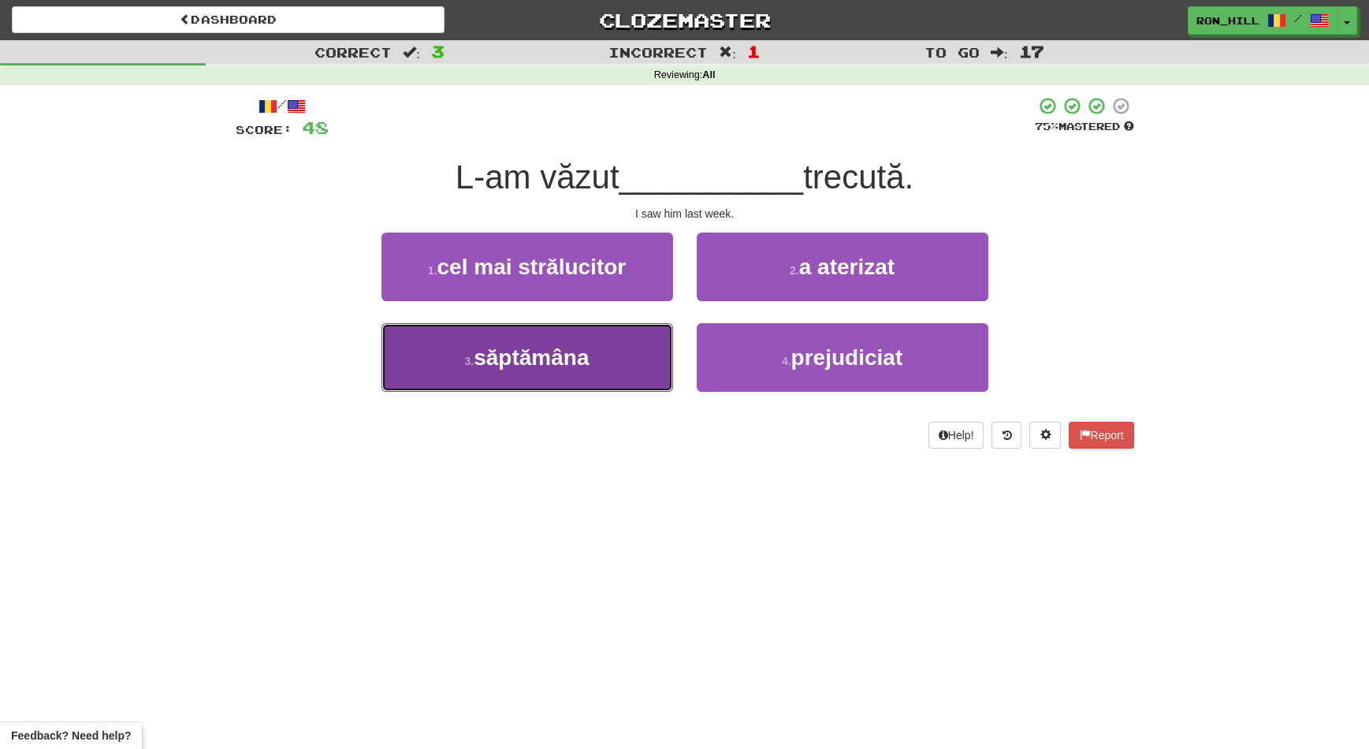
click at [614, 340] on button "3 . săptămâna" at bounding box center [527, 357] width 292 height 69
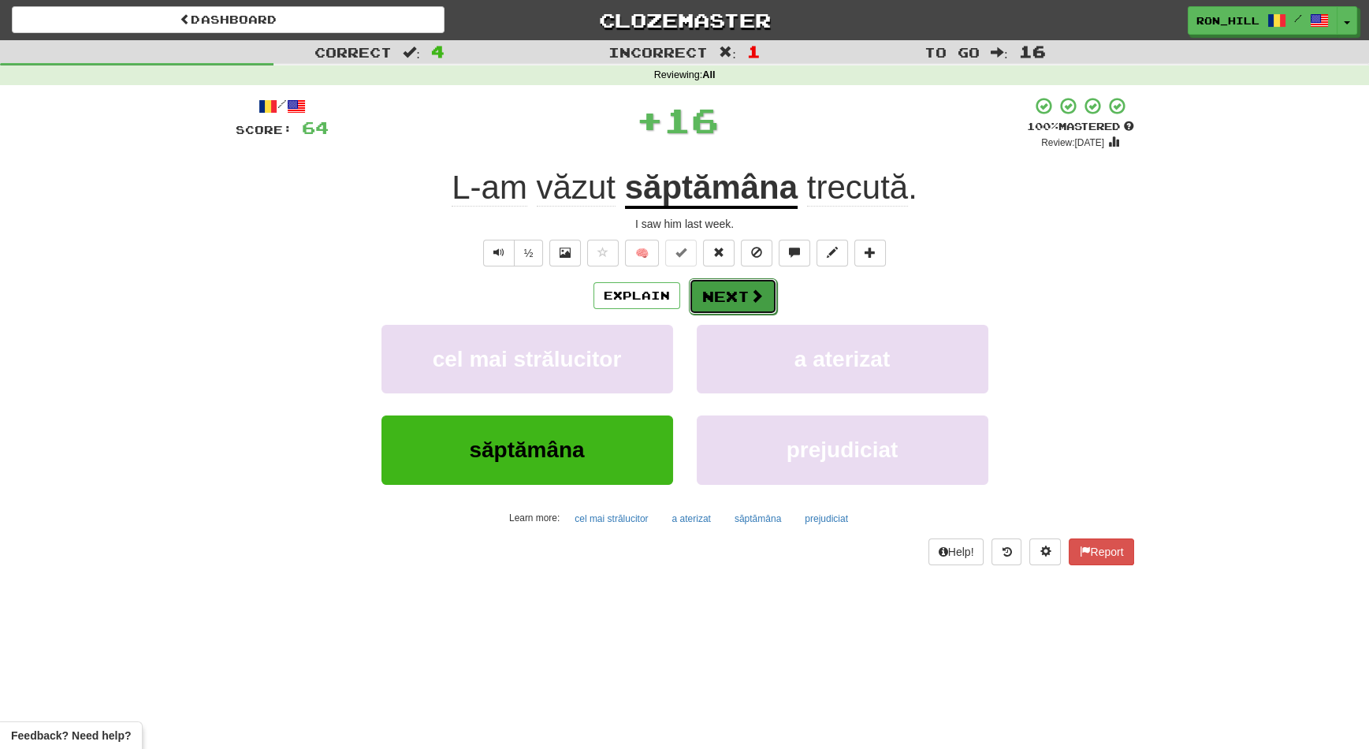
click at [719, 291] on button "Next" at bounding box center [733, 296] width 88 height 36
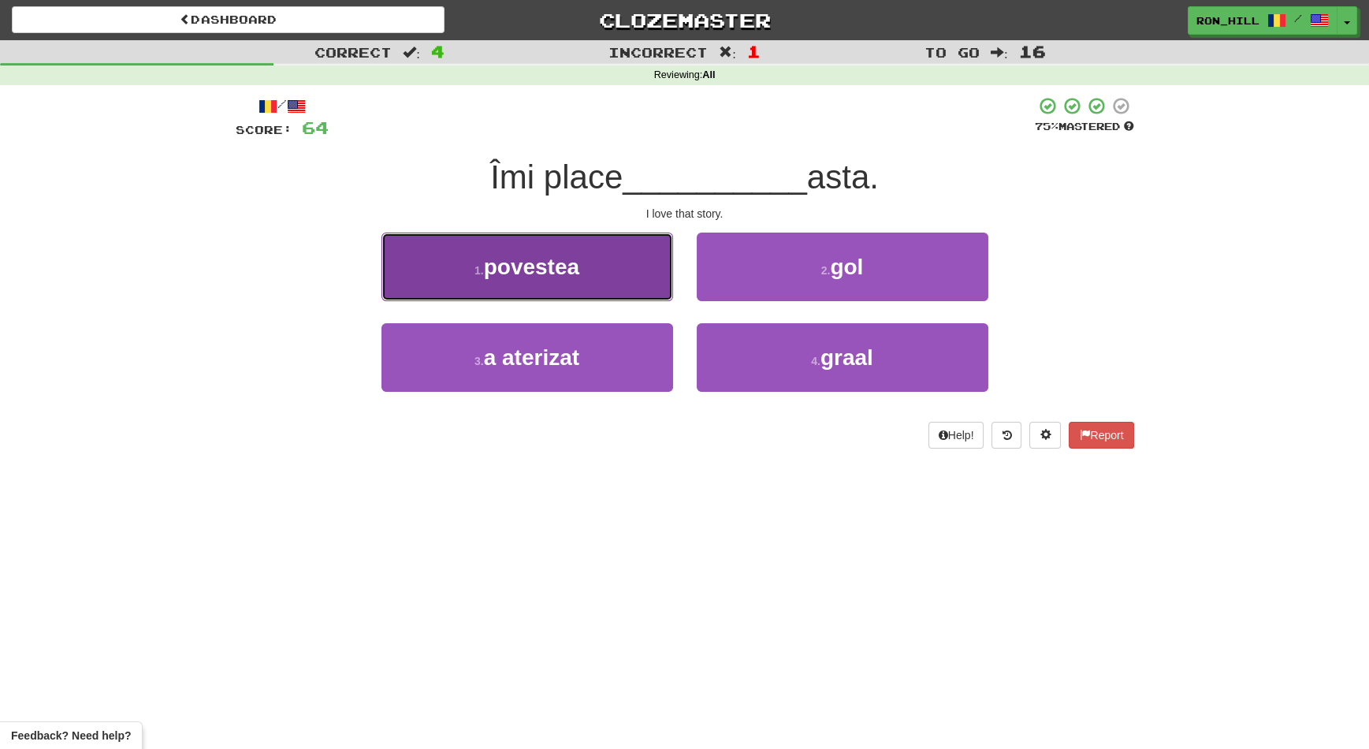
click at [618, 261] on button "1 . povestea" at bounding box center [527, 266] width 292 height 69
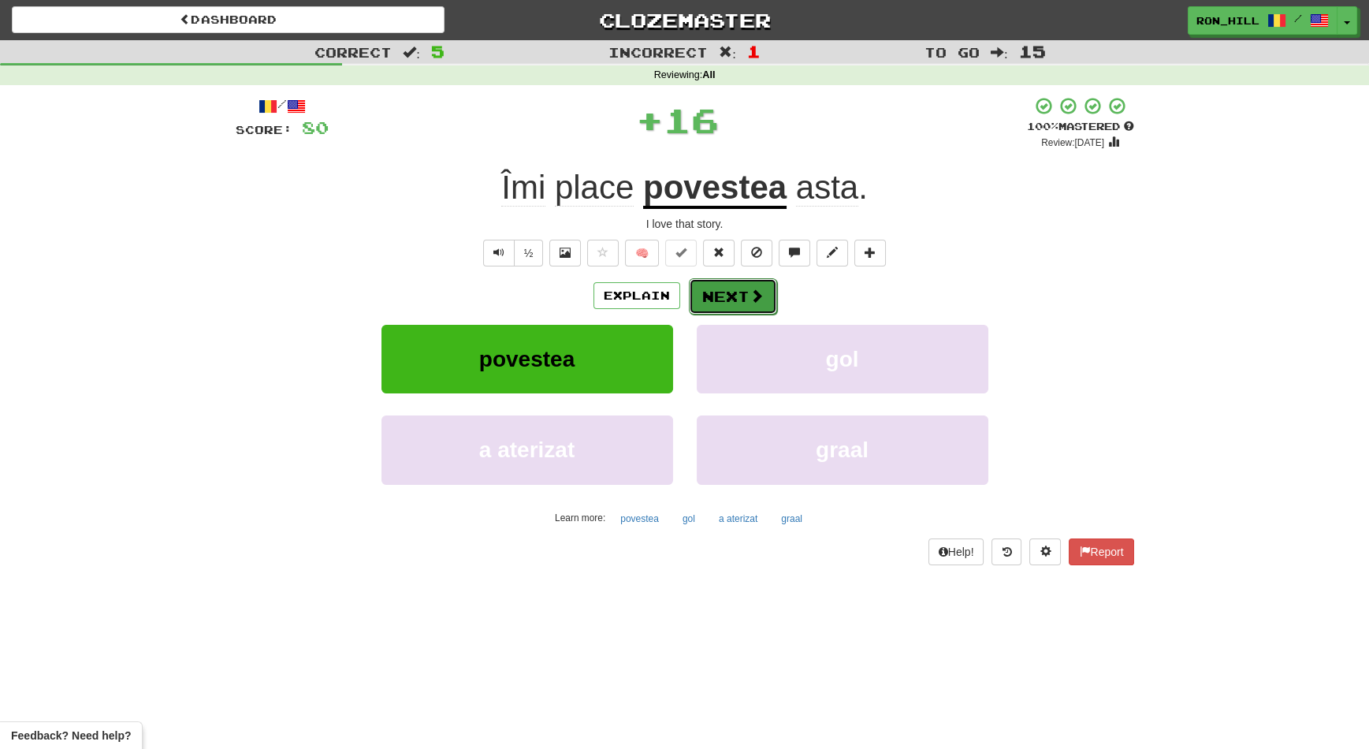
click at [711, 279] on button "Next" at bounding box center [733, 296] width 88 height 36
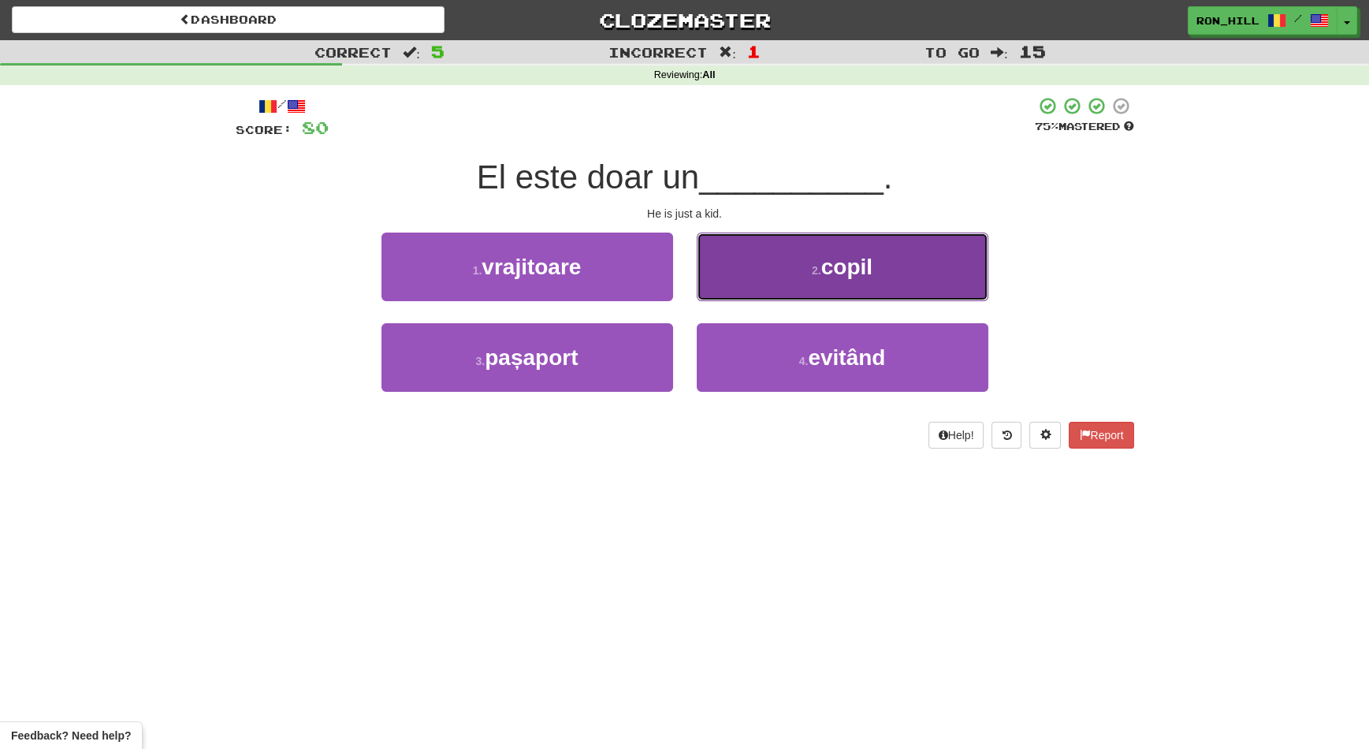
click at [779, 236] on button "2 . copil" at bounding box center [843, 266] width 292 height 69
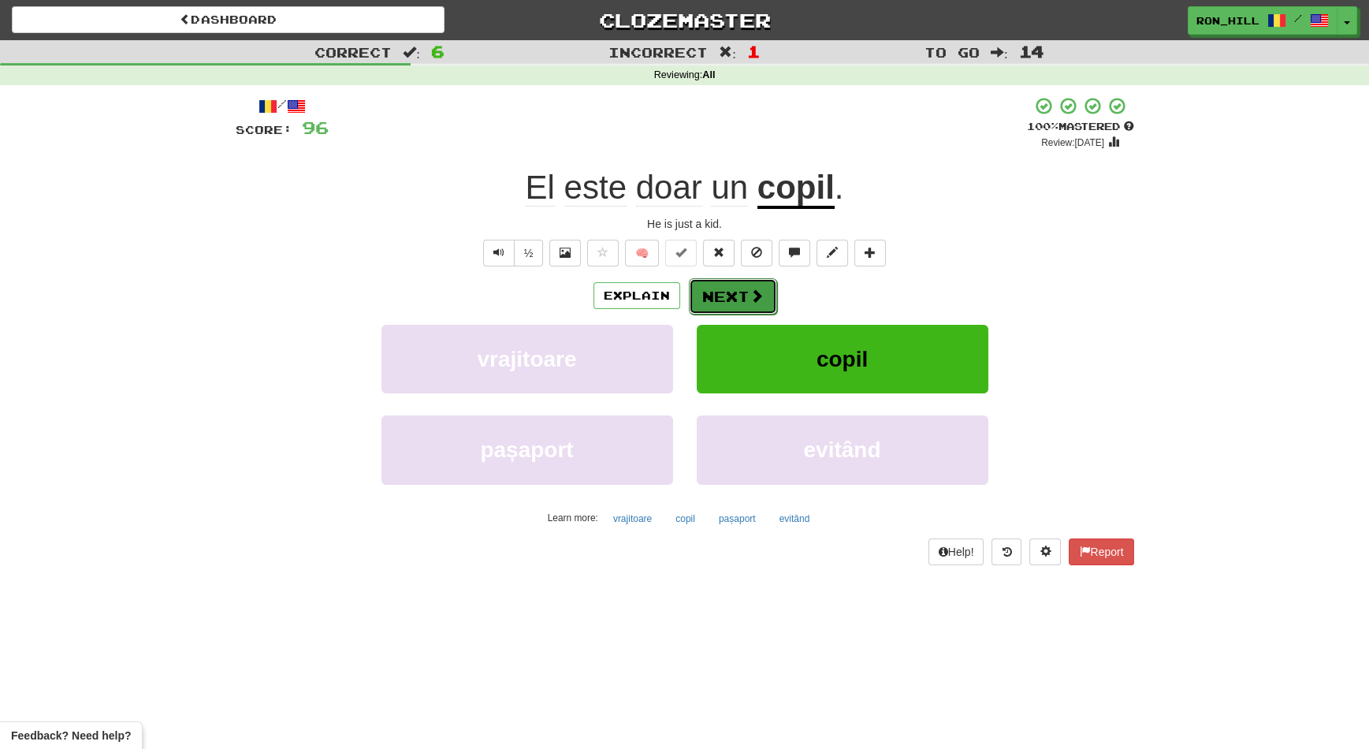
click at [761, 296] on span at bounding box center [756, 295] width 14 height 14
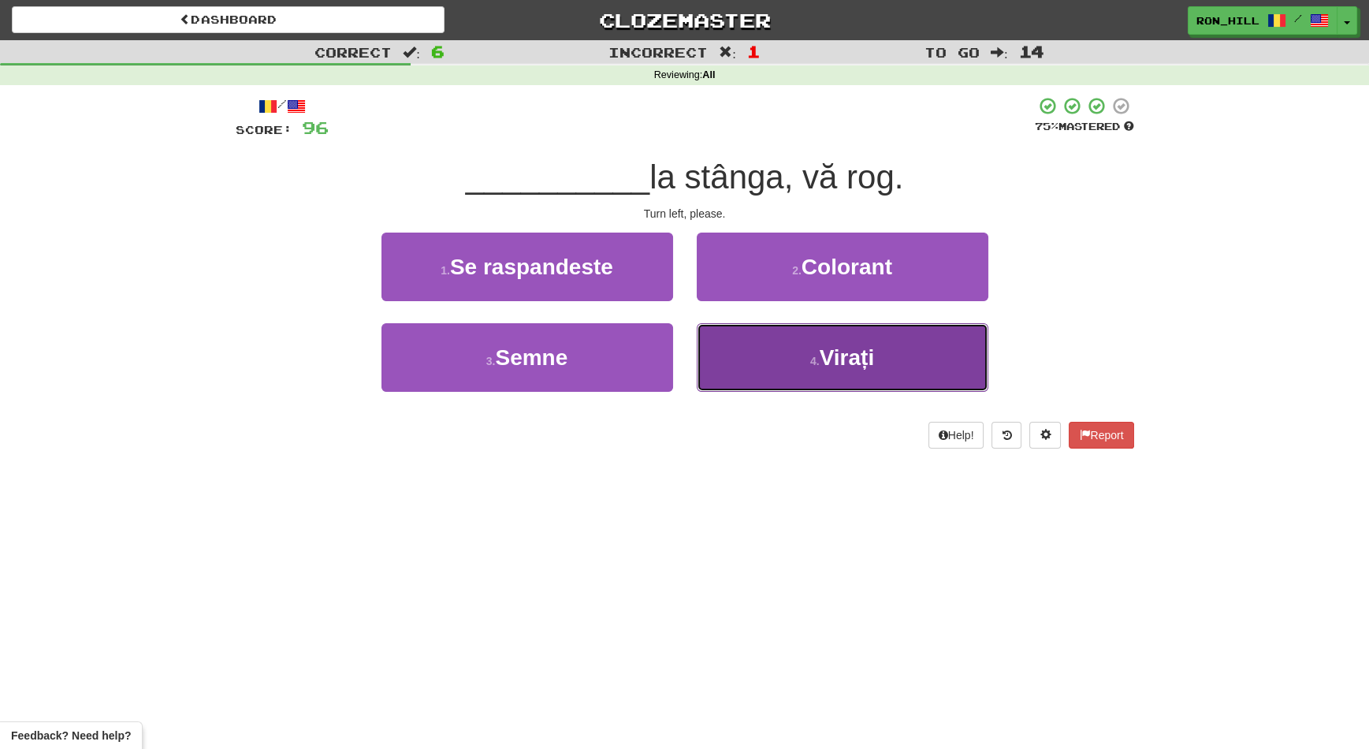
click at [738, 339] on button "4 . Virați" at bounding box center [843, 357] width 292 height 69
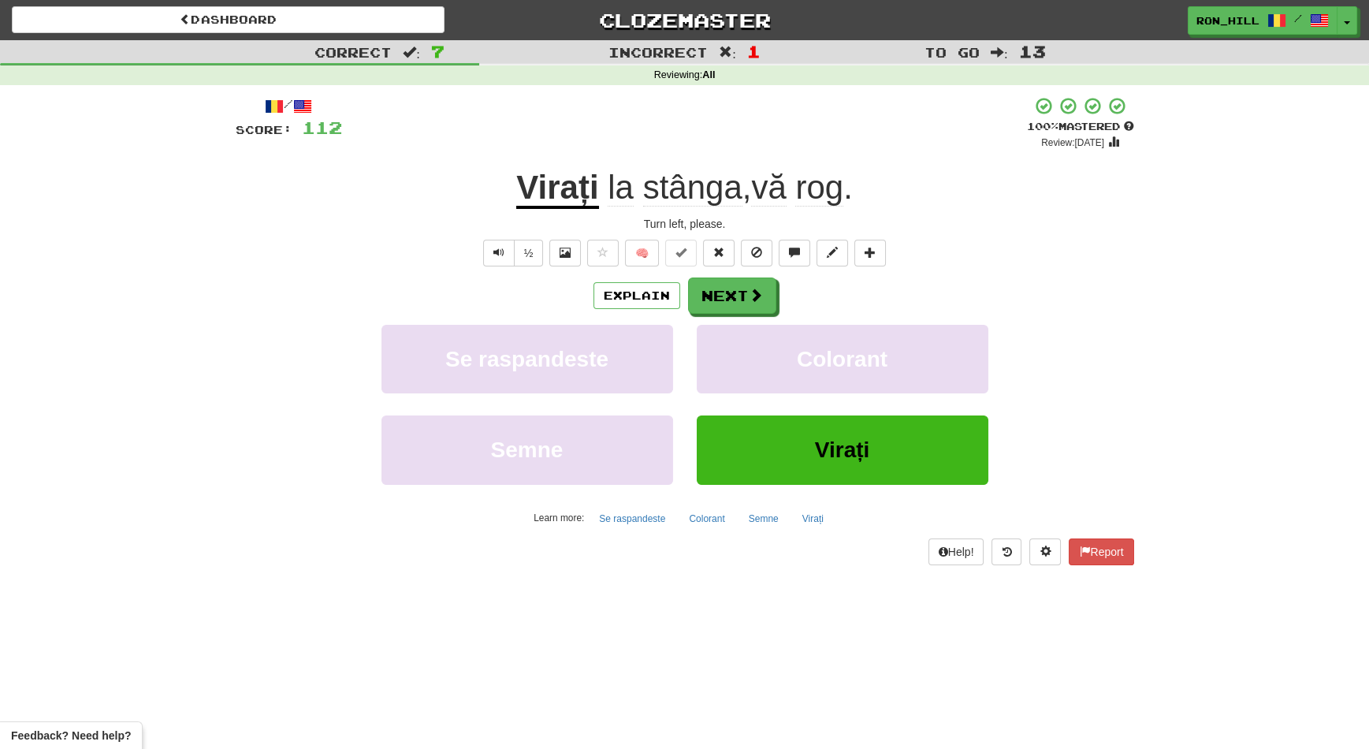
click at [682, 193] on span "stânga" at bounding box center [692, 188] width 99 height 38
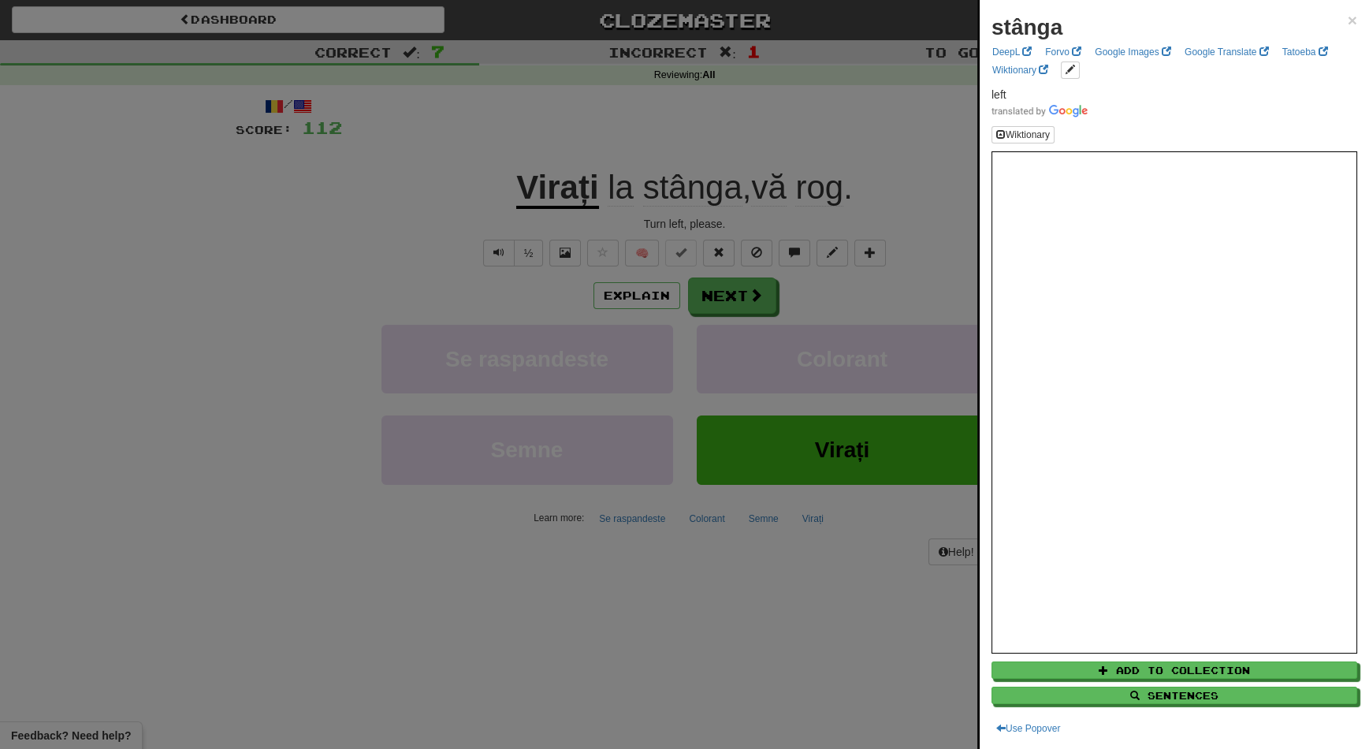
click at [736, 297] on div at bounding box center [684, 374] width 1369 height 749
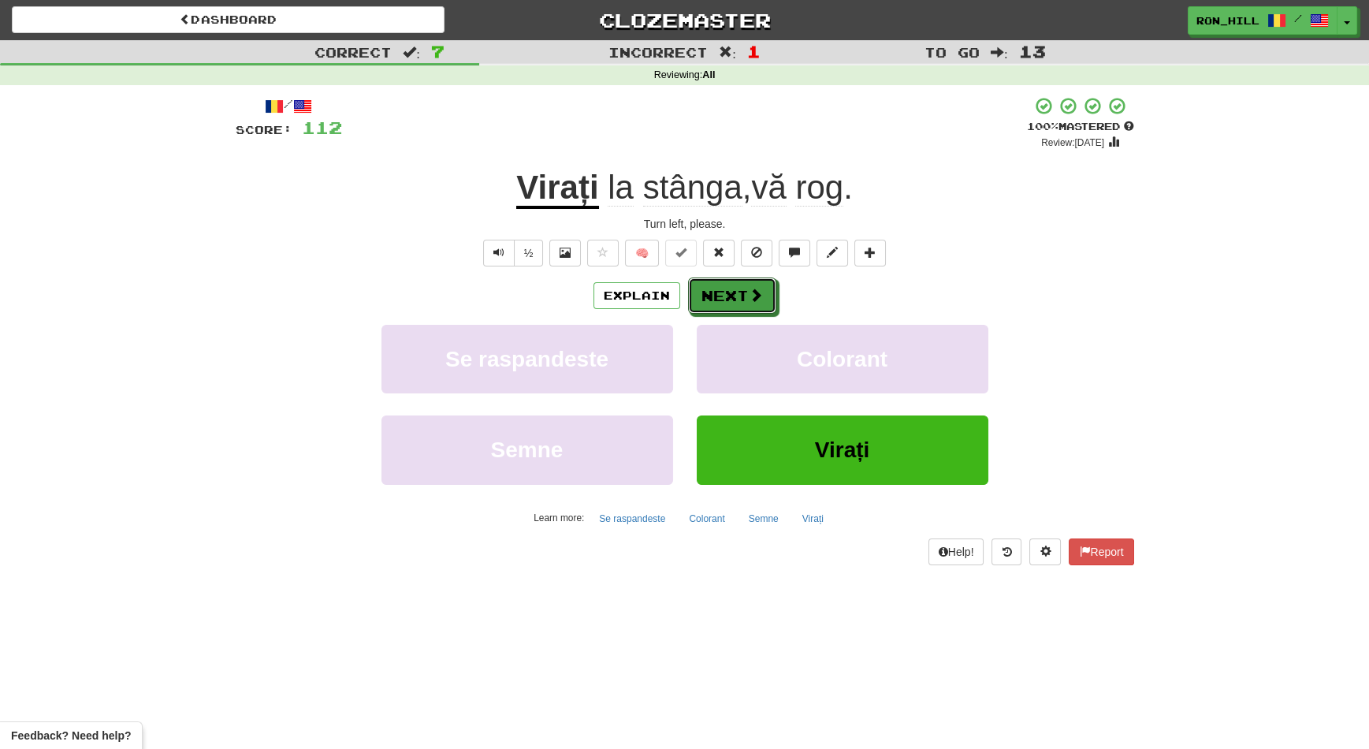
click at [736, 297] on button "Next" at bounding box center [732, 295] width 88 height 36
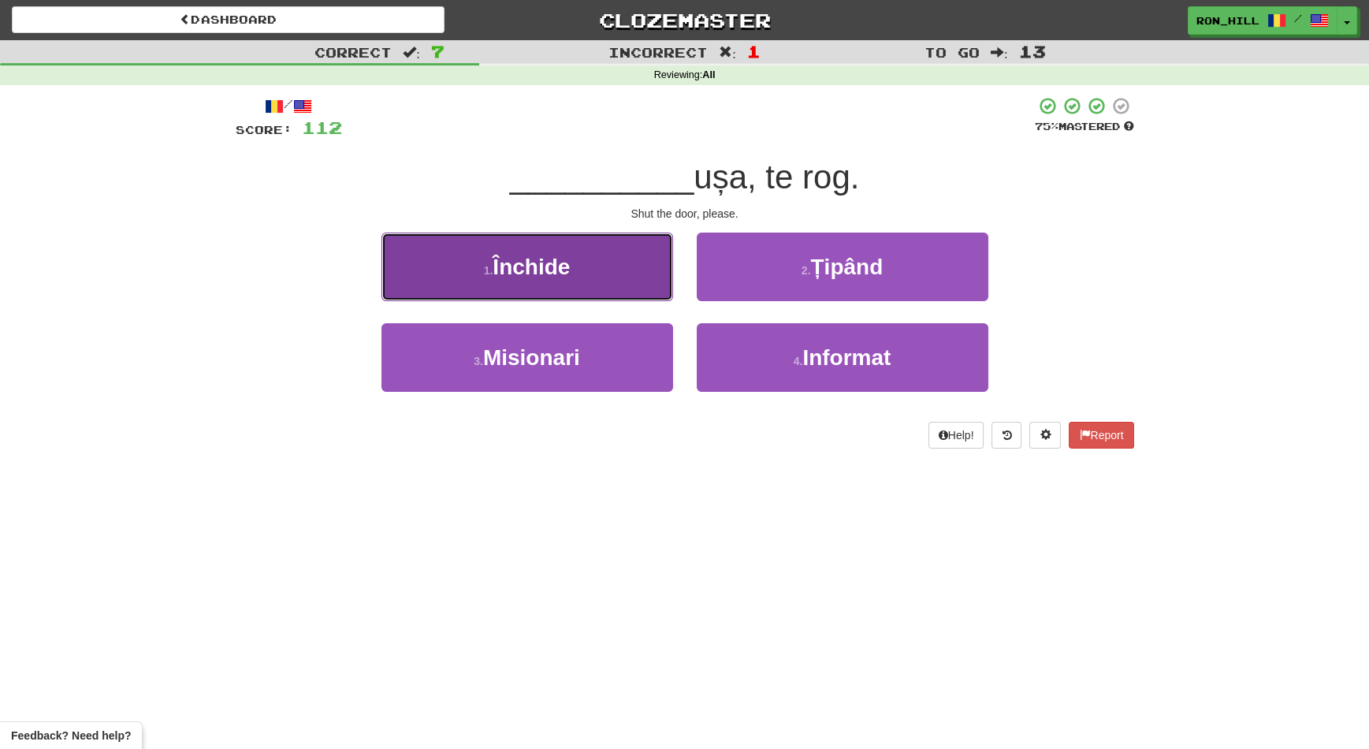
click at [624, 281] on button "1 . Închide" at bounding box center [527, 266] width 292 height 69
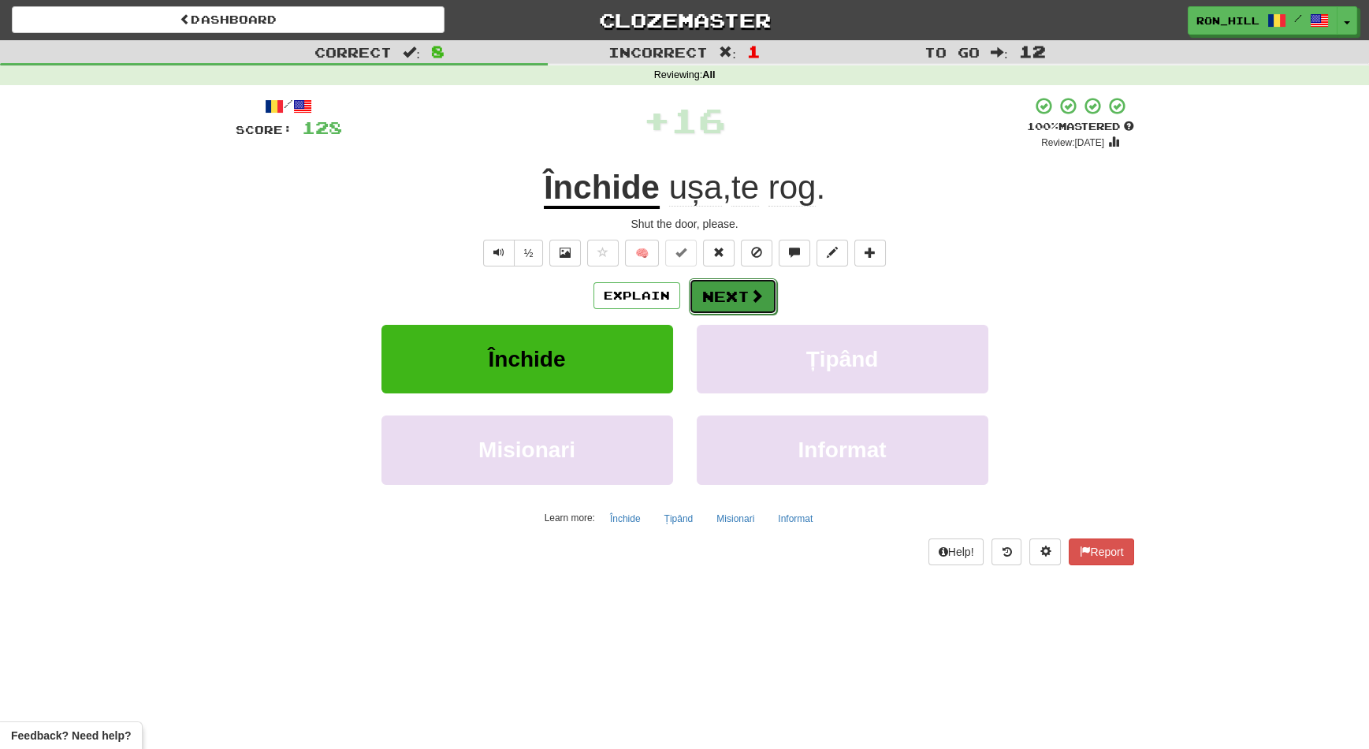
click at [728, 289] on button "Next" at bounding box center [733, 296] width 88 height 36
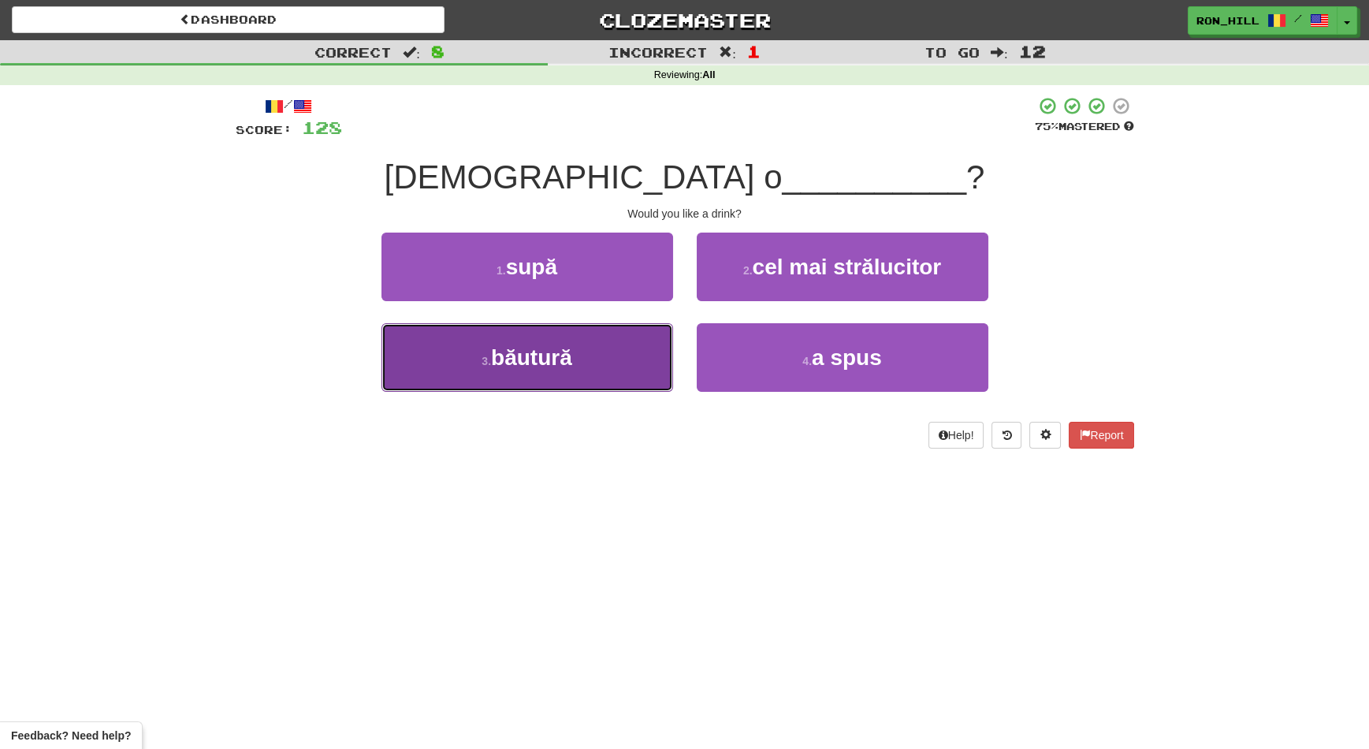
click at [607, 356] on button "3 . băutură" at bounding box center [527, 357] width 292 height 69
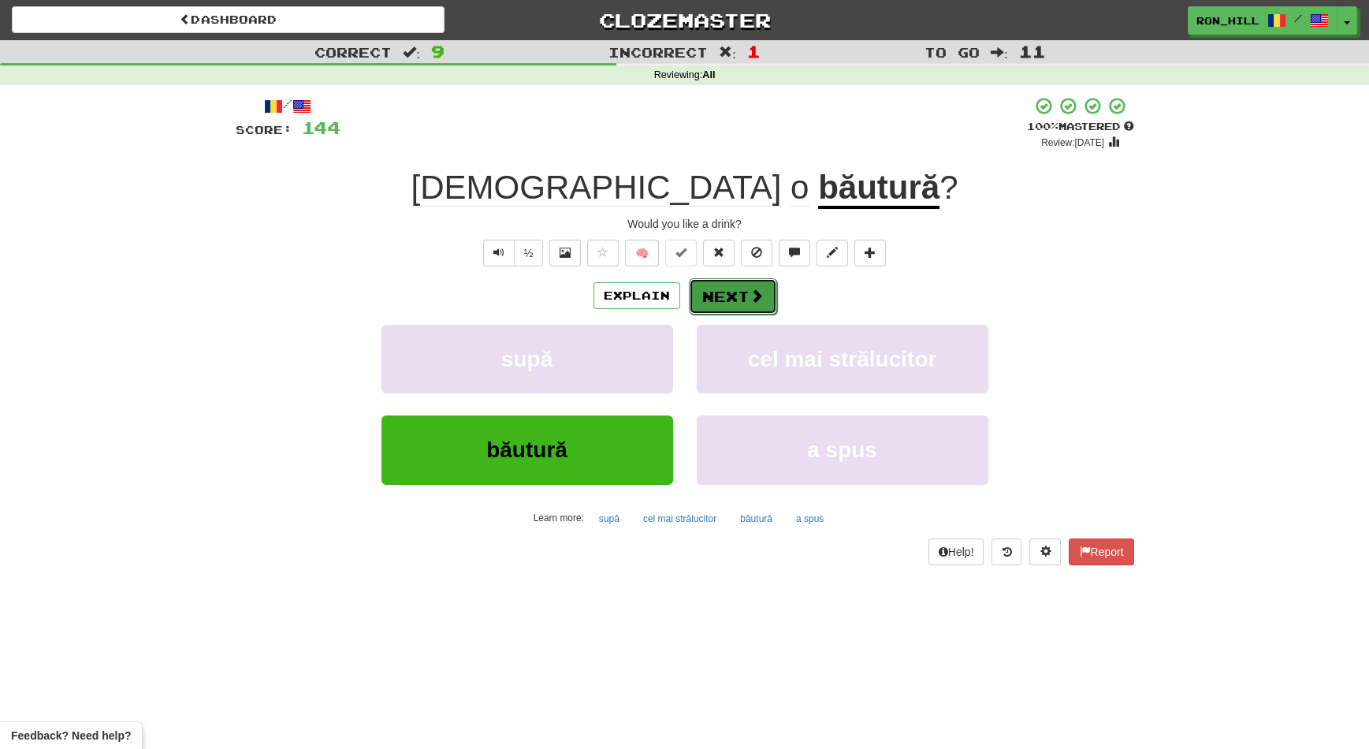
click at [724, 287] on button "Next" at bounding box center [733, 296] width 88 height 36
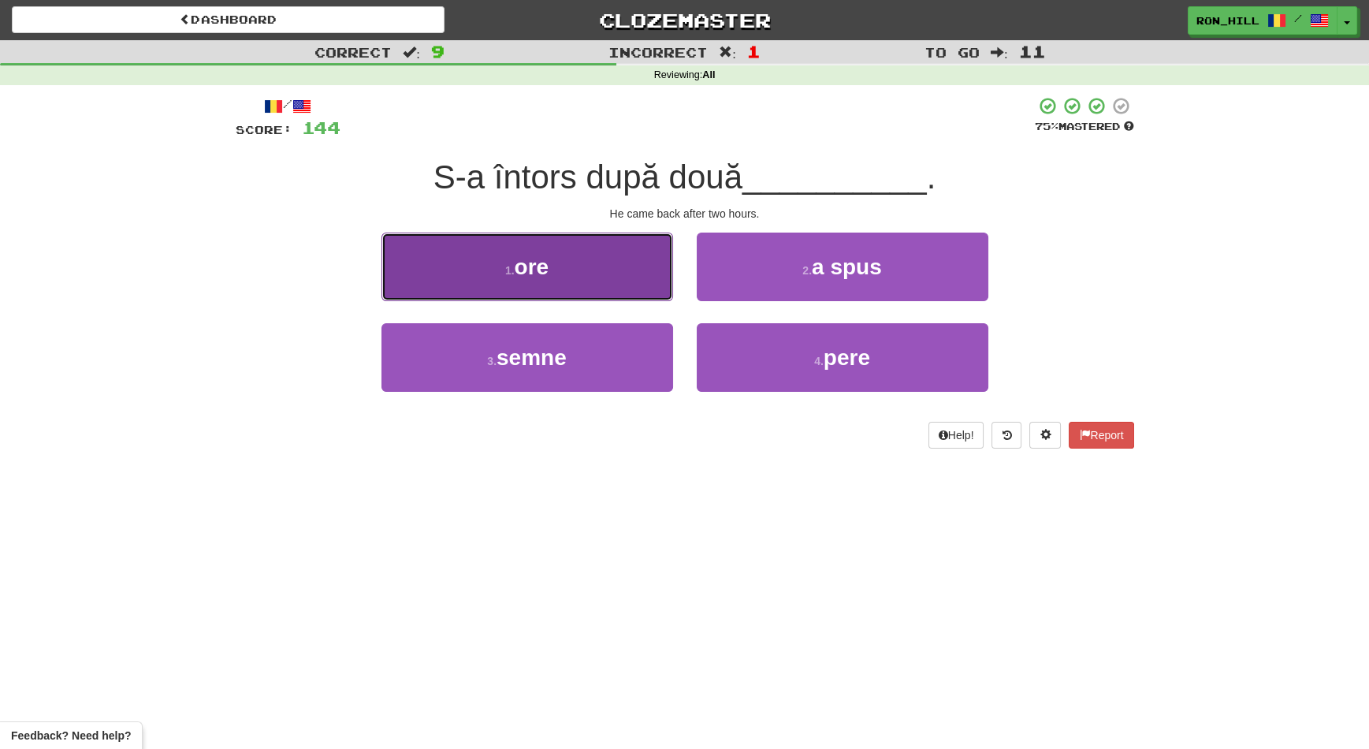
click at [633, 272] on button "1 . ore" at bounding box center [527, 266] width 292 height 69
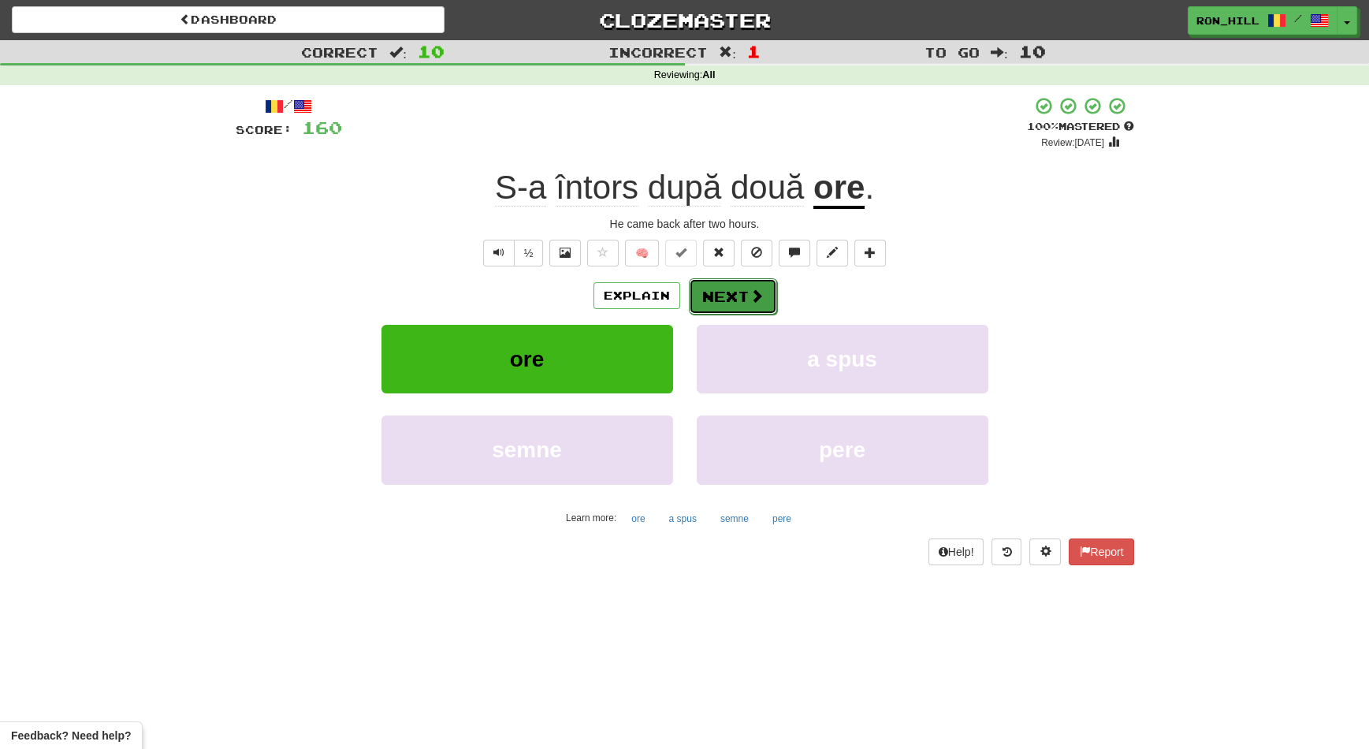
click at [734, 288] on button "Next" at bounding box center [733, 296] width 88 height 36
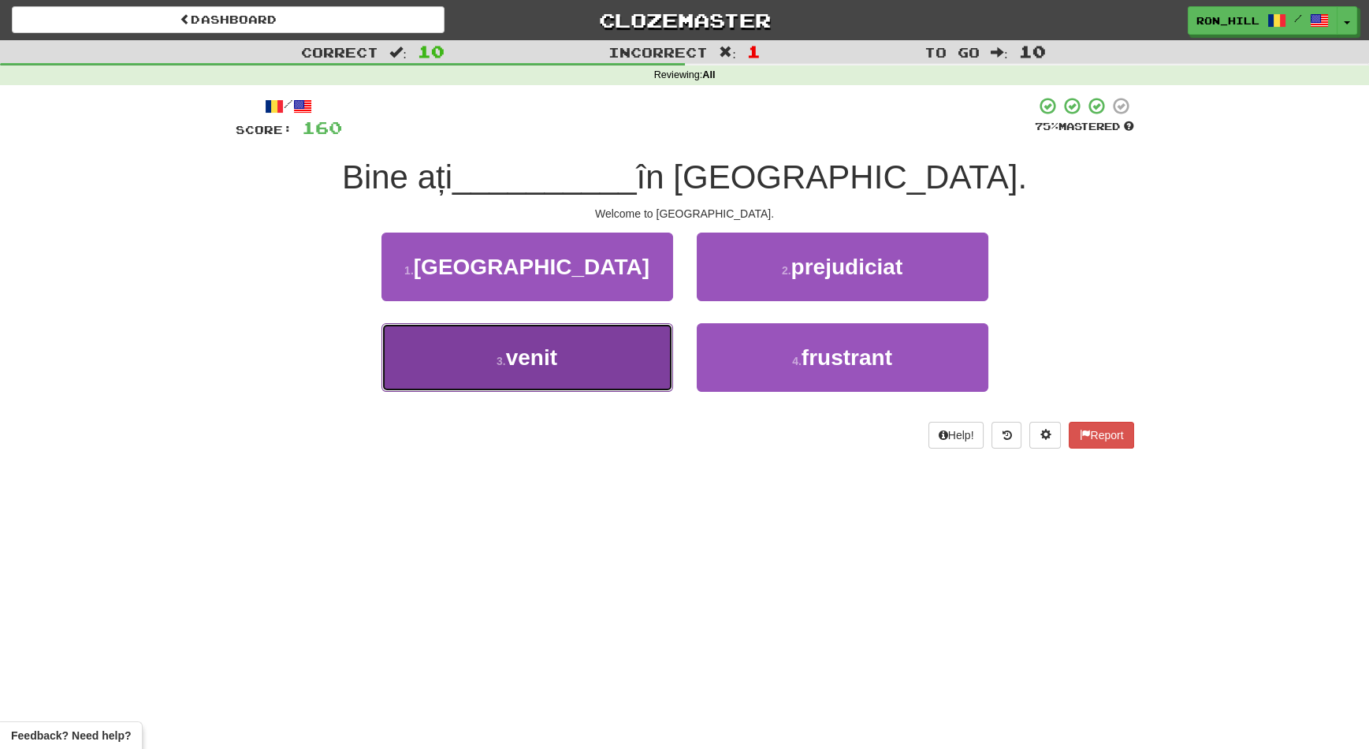
click at [624, 362] on button "3 . venit" at bounding box center [527, 357] width 292 height 69
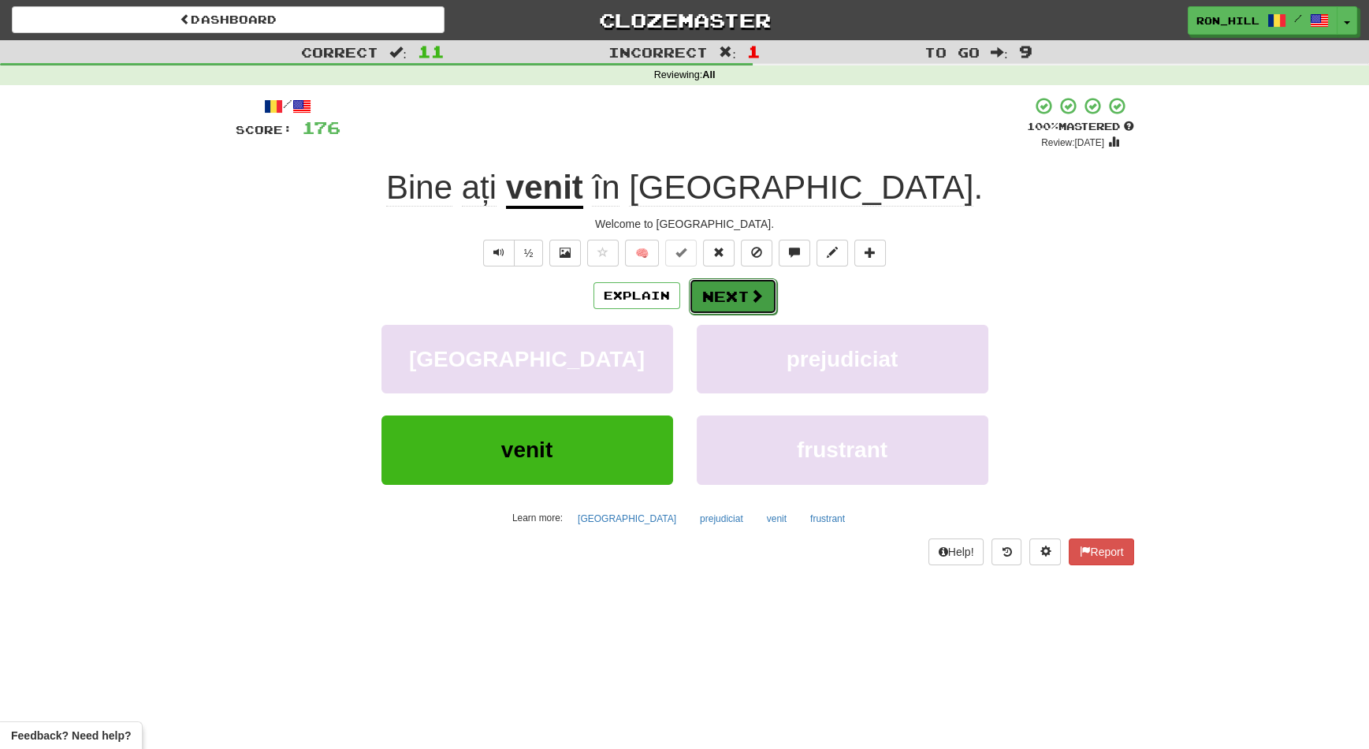
click at [734, 294] on button "Next" at bounding box center [733, 296] width 88 height 36
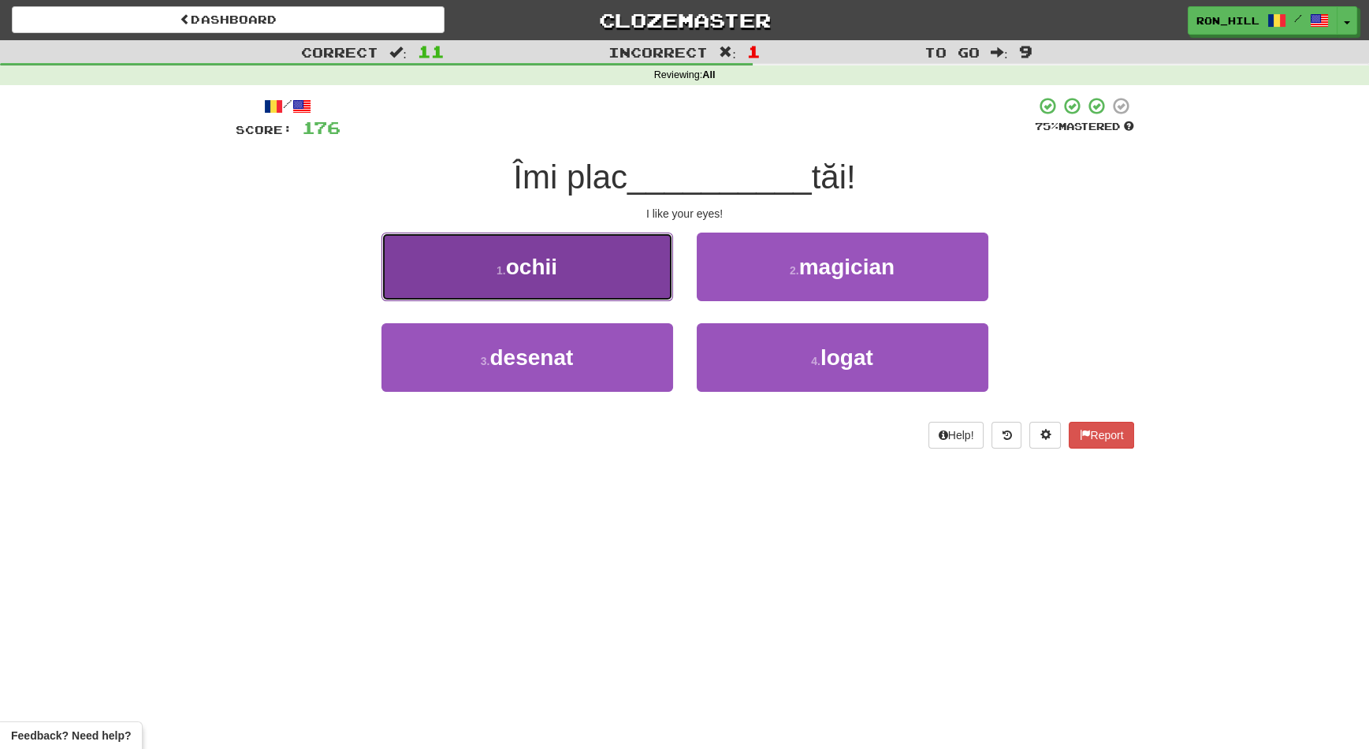
click at [637, 284] on button "1 . ochii" at bounding box center [527, 266] width 292 height 69
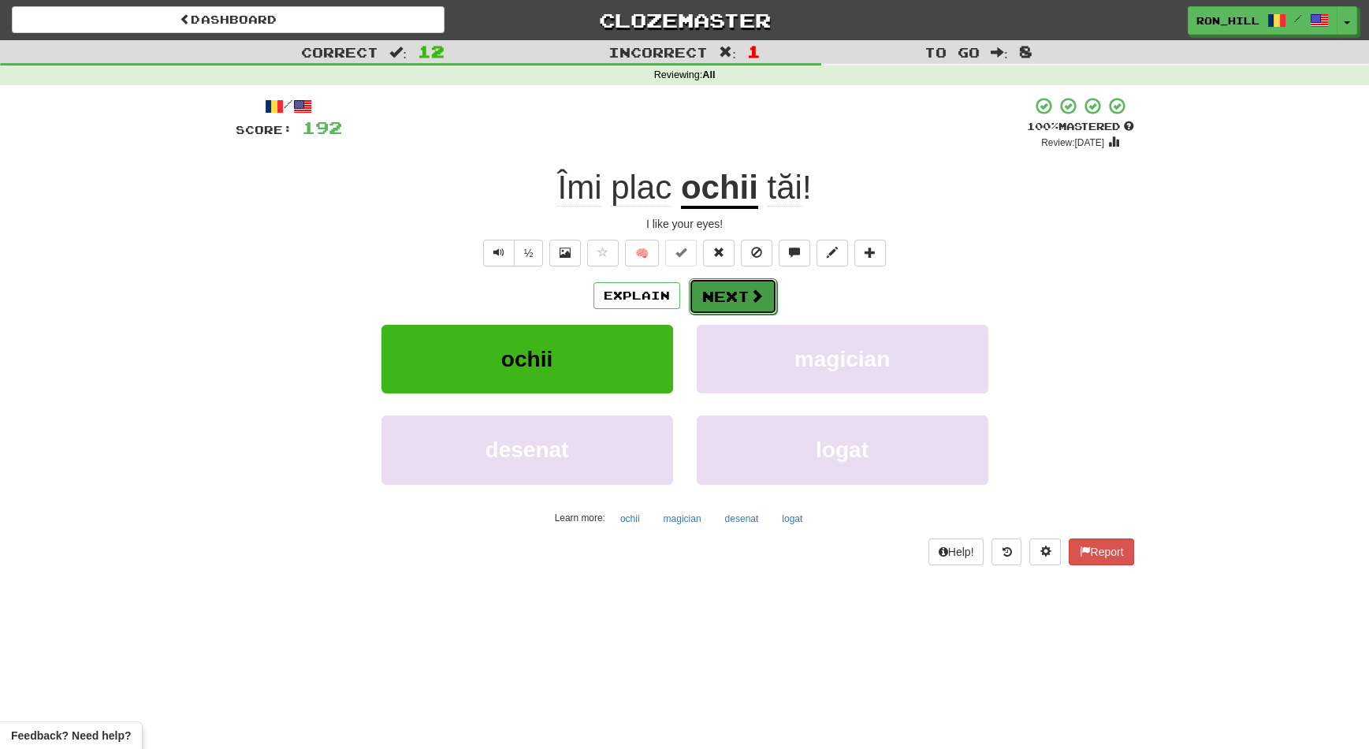
click at [726, 298] on button "Next" at bounding box center [733, 296] width 88 height 36
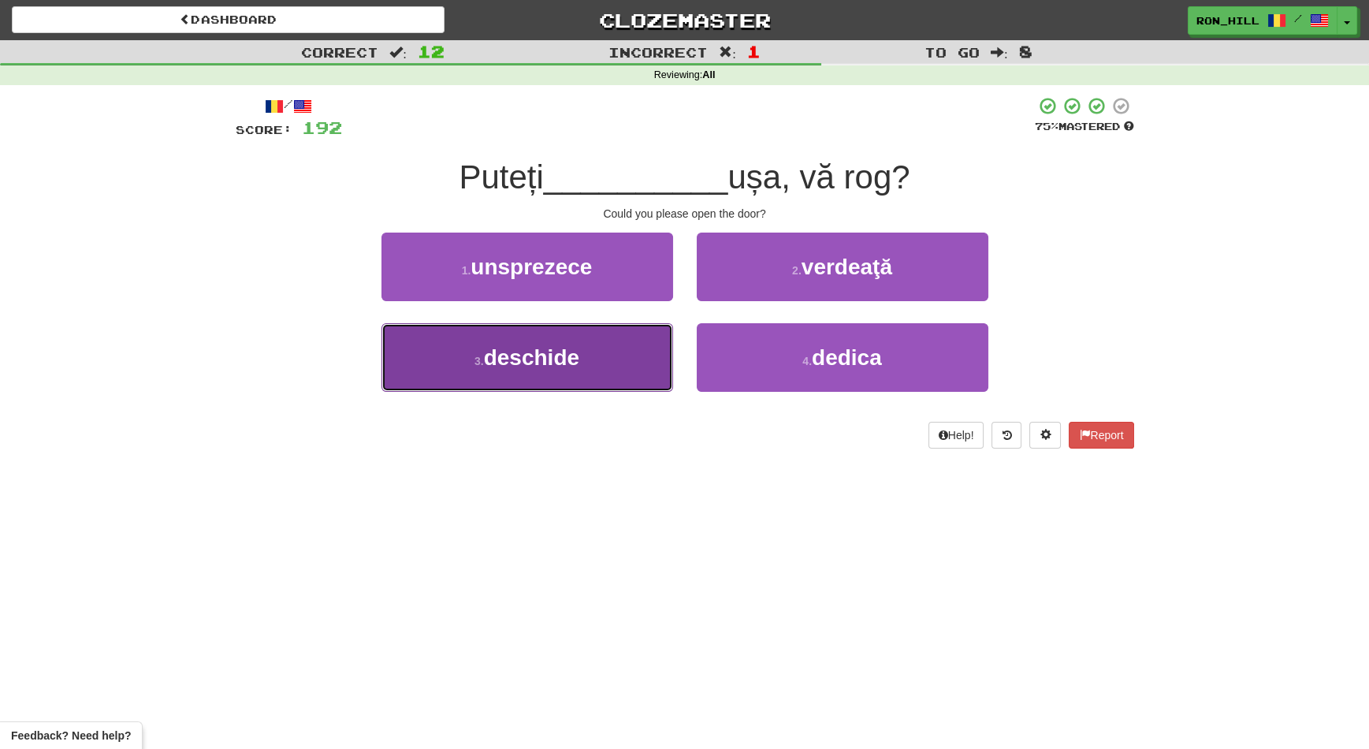
click at [630, 355] on button "3 . deschide" at bounding box center [527, 357] width 292 height 69
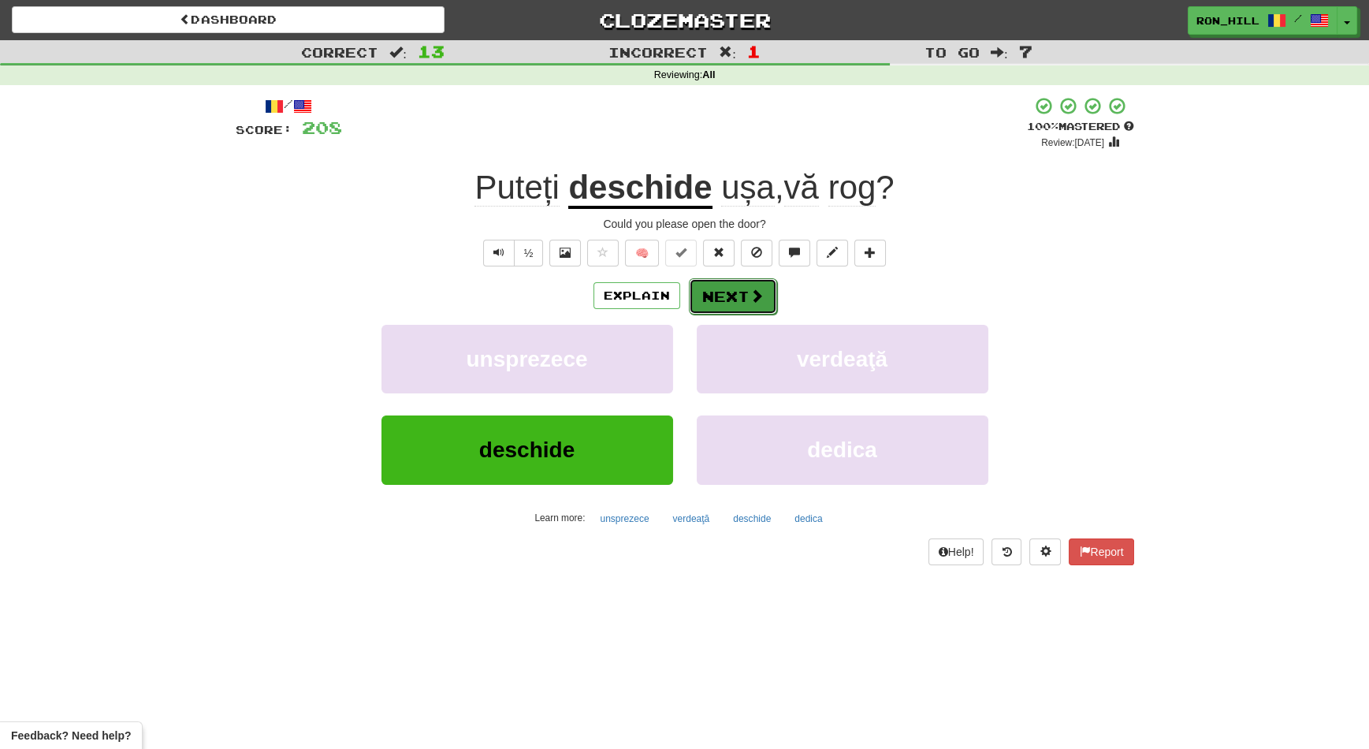
click at [723, 290] on button "Next" at bounding box center [733, 296] width 88 height 36
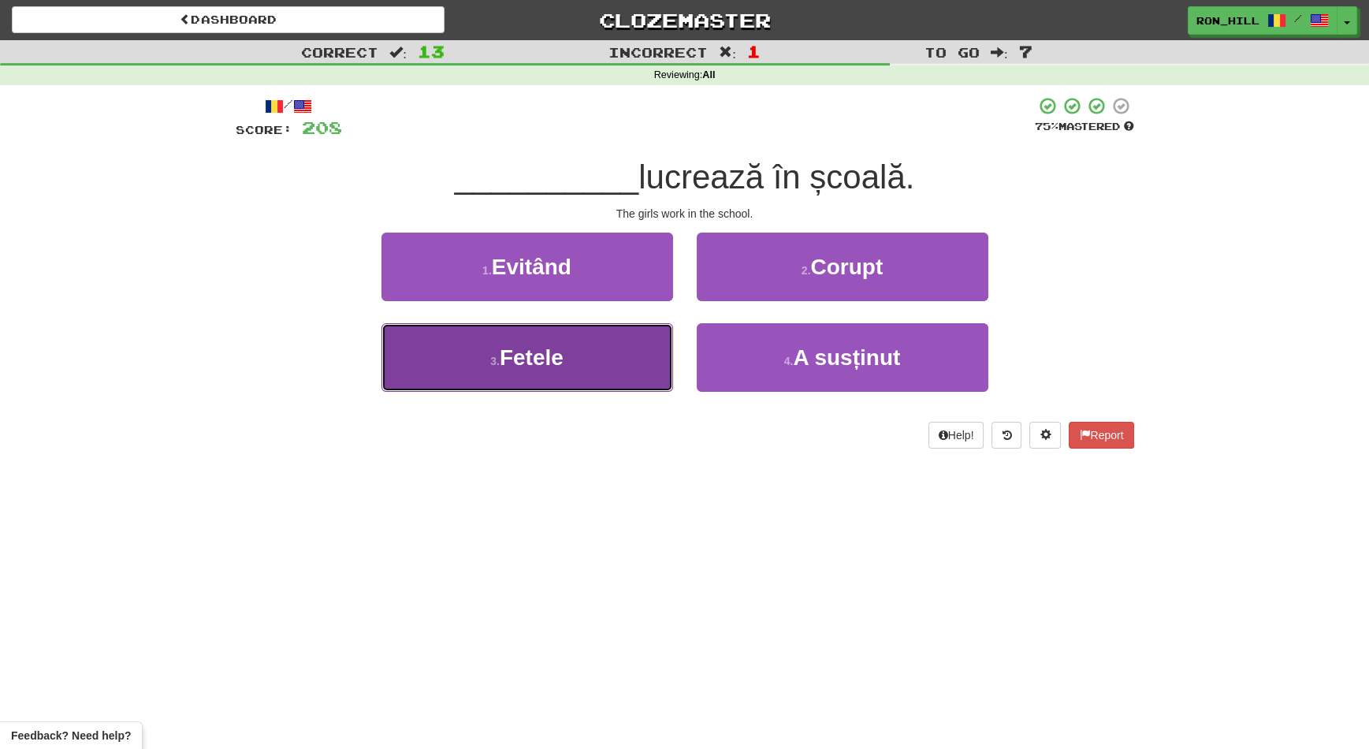
click at [600, 355] on button "3 . Fetele" at bounding box center [527, 357] width 292 height 69
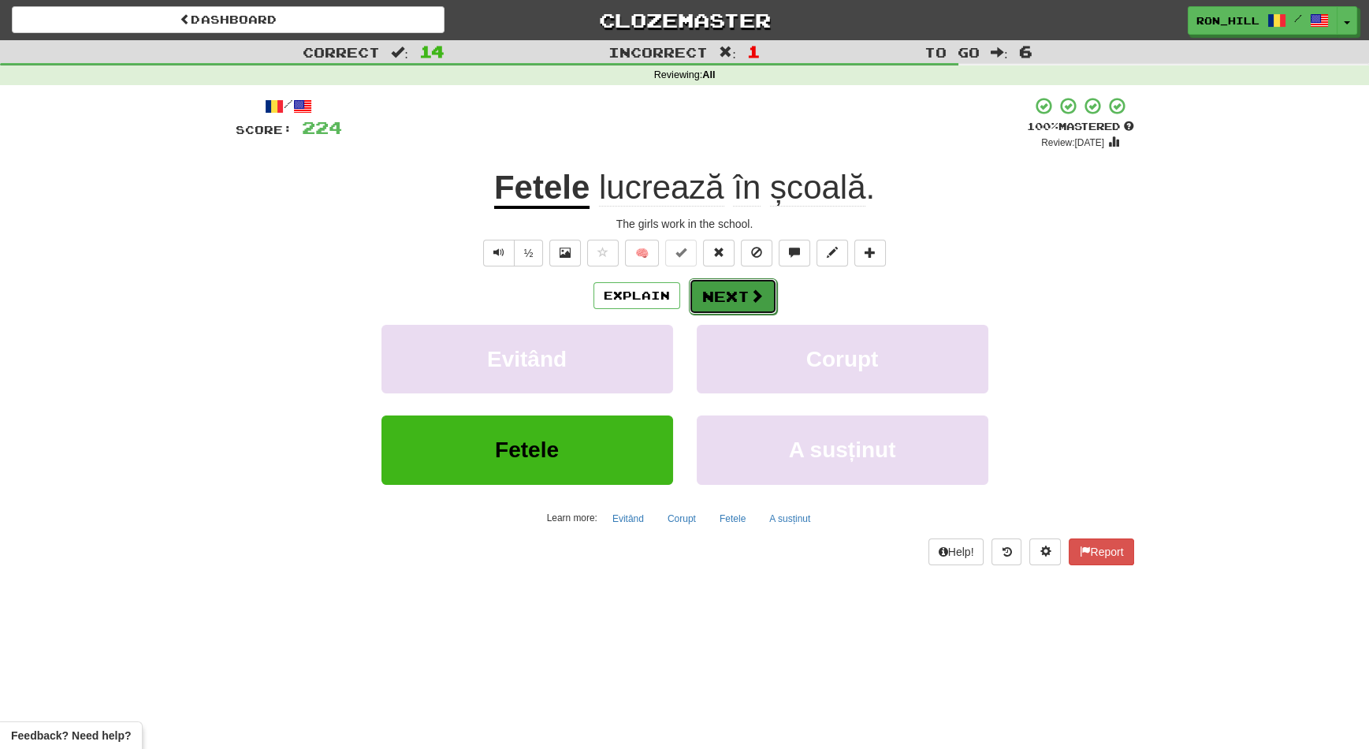
click at [719, 298] on button "Next" at bounding box center [733, 296] width 88 height 36
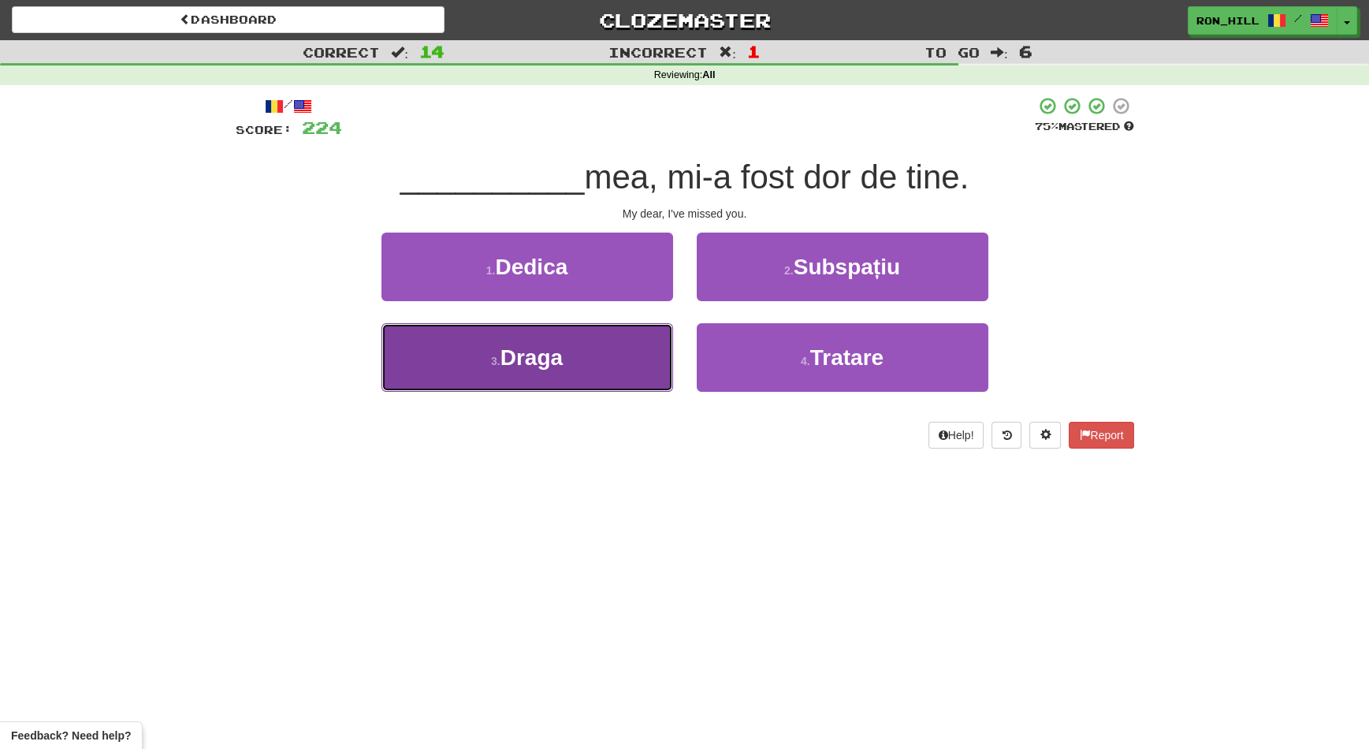
click at [622, 385] on button "3 . Draga" at bounding box center [527, 357] width 292 height 69
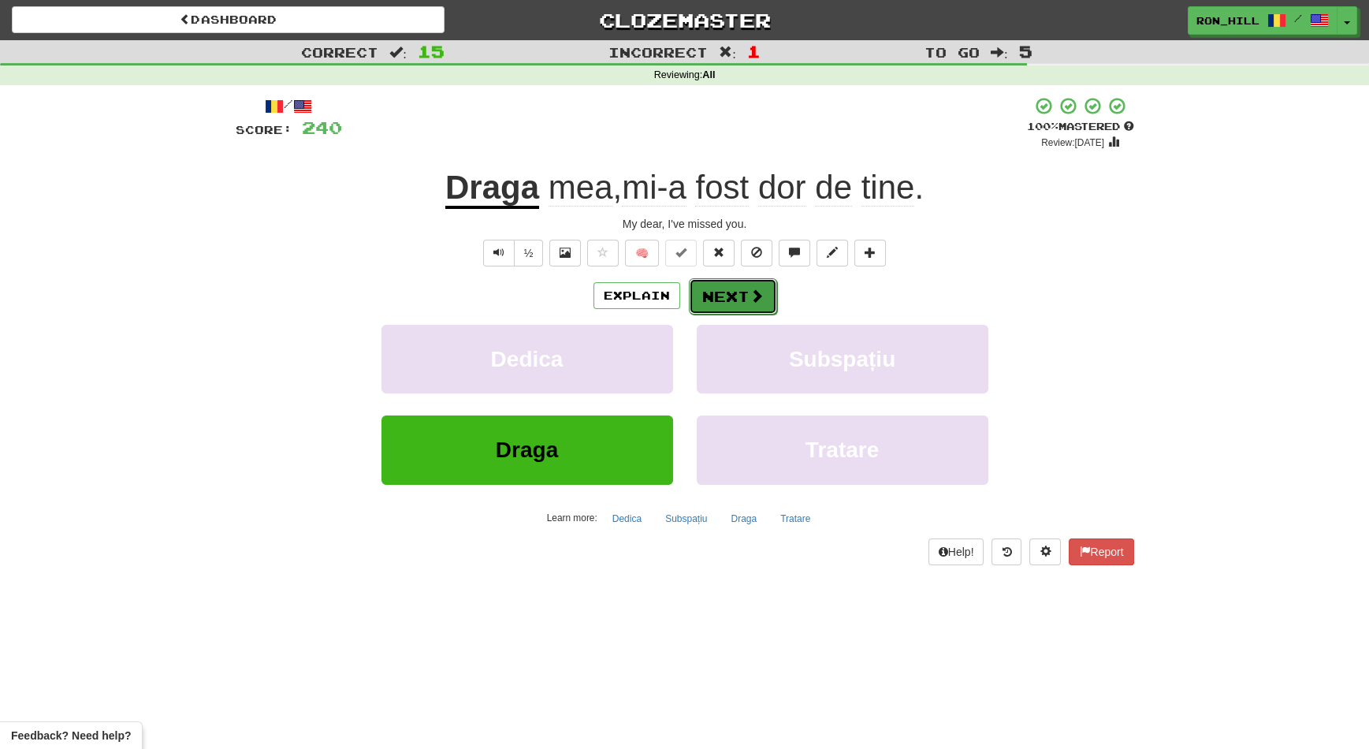
click at [749, 298] on span at bounding box center [756, 295] width 14 height 14
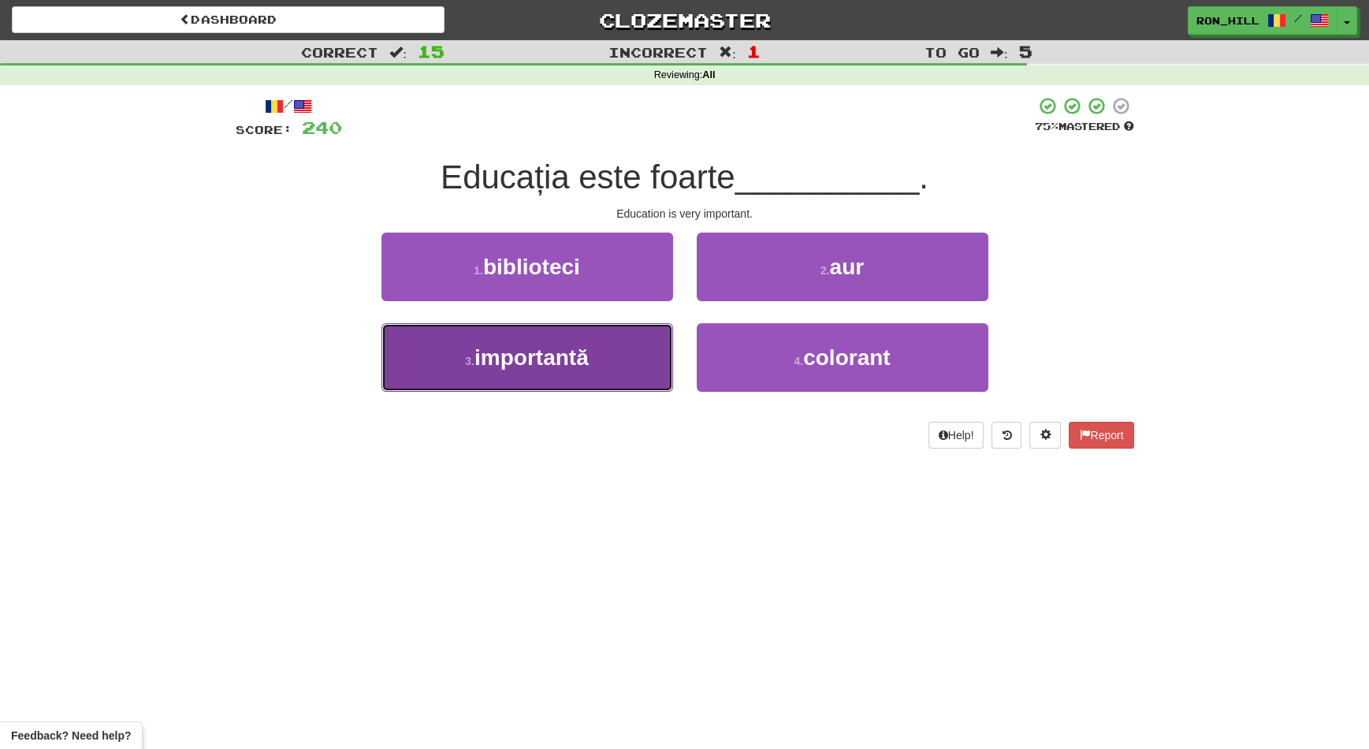
click at [624, 334] on button "3 . importantă" at bounding box center [527, 357] width 292 height 69
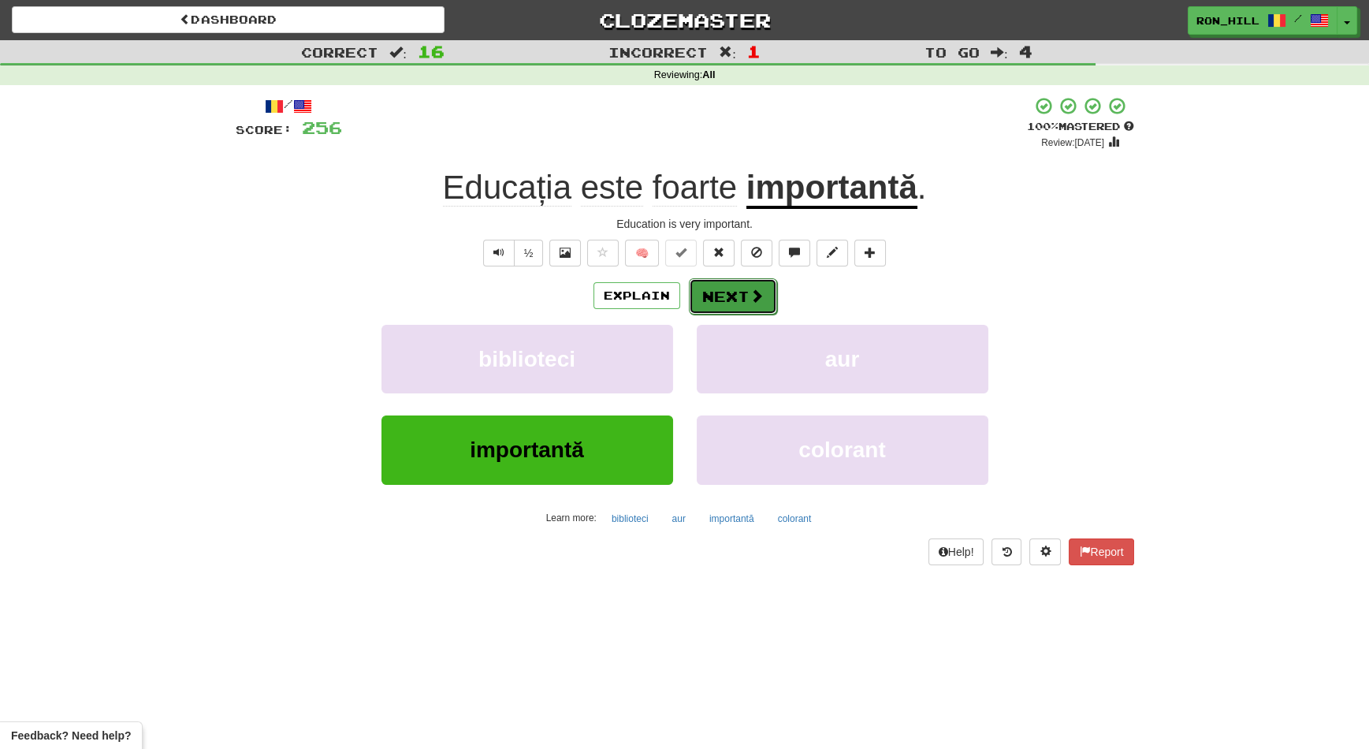
click at [740, 292] on button "Next" at bounding box center [733, 296] width 88 height 36
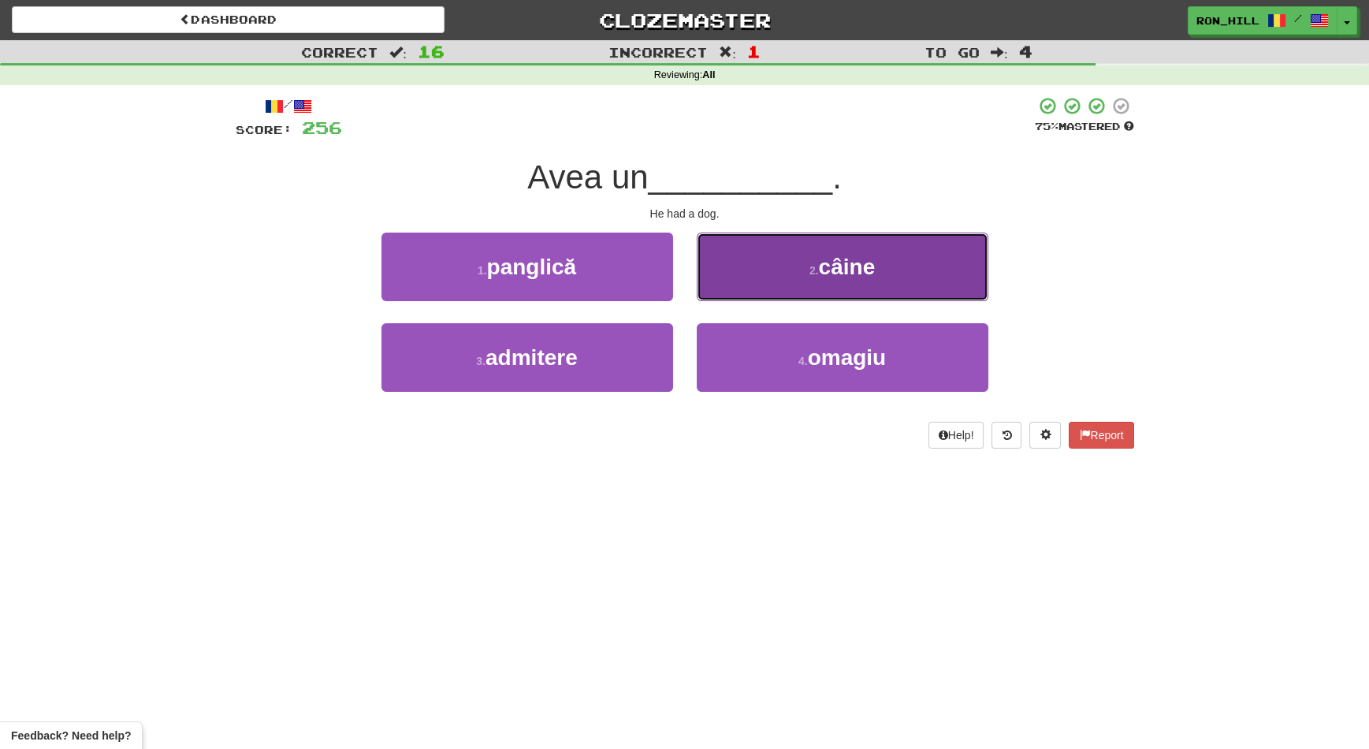
click at [841, 273] on span "câine" at bounding box center [847, 267] width 57 height 24
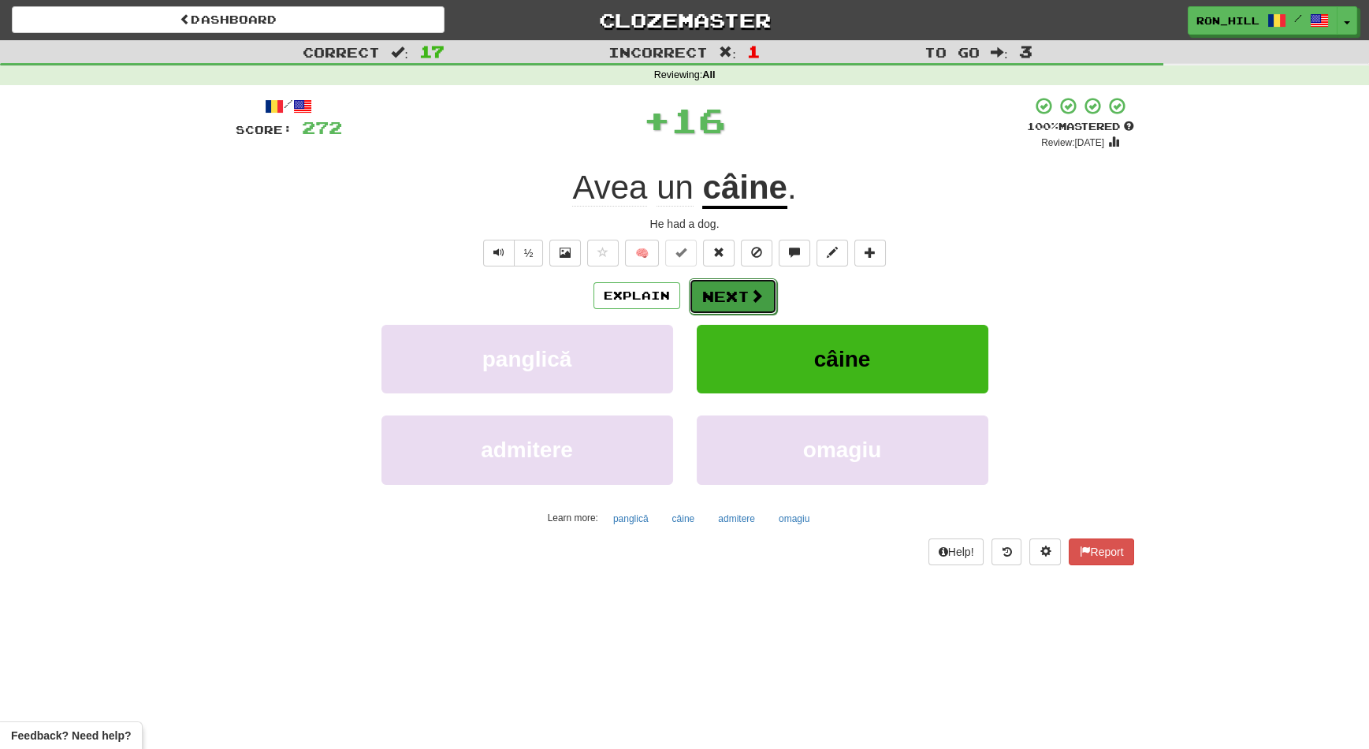
click at [742, 286] on button "Next" at bounding box center [733, 296] width 88 height 36
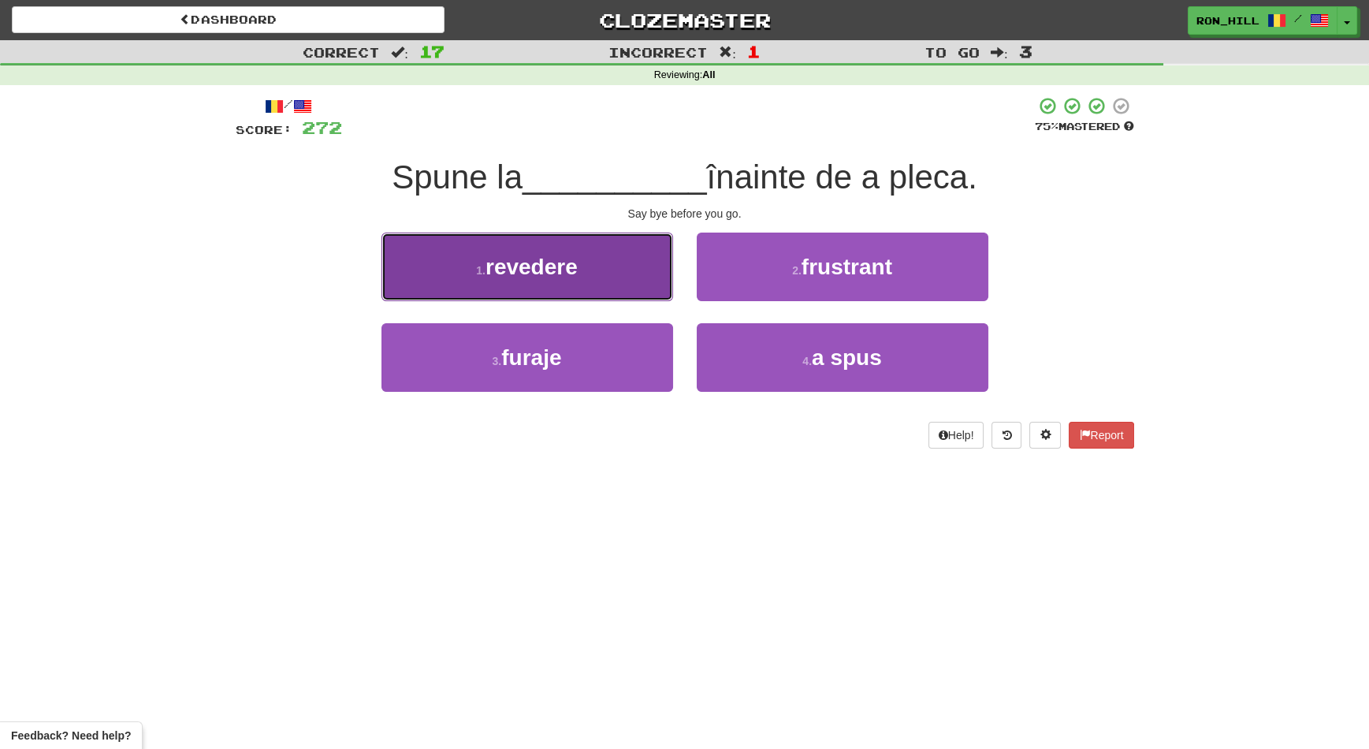
click at [632, 288] on button "1 . revedere" at bounding box center [527, 266] width 292 height 69
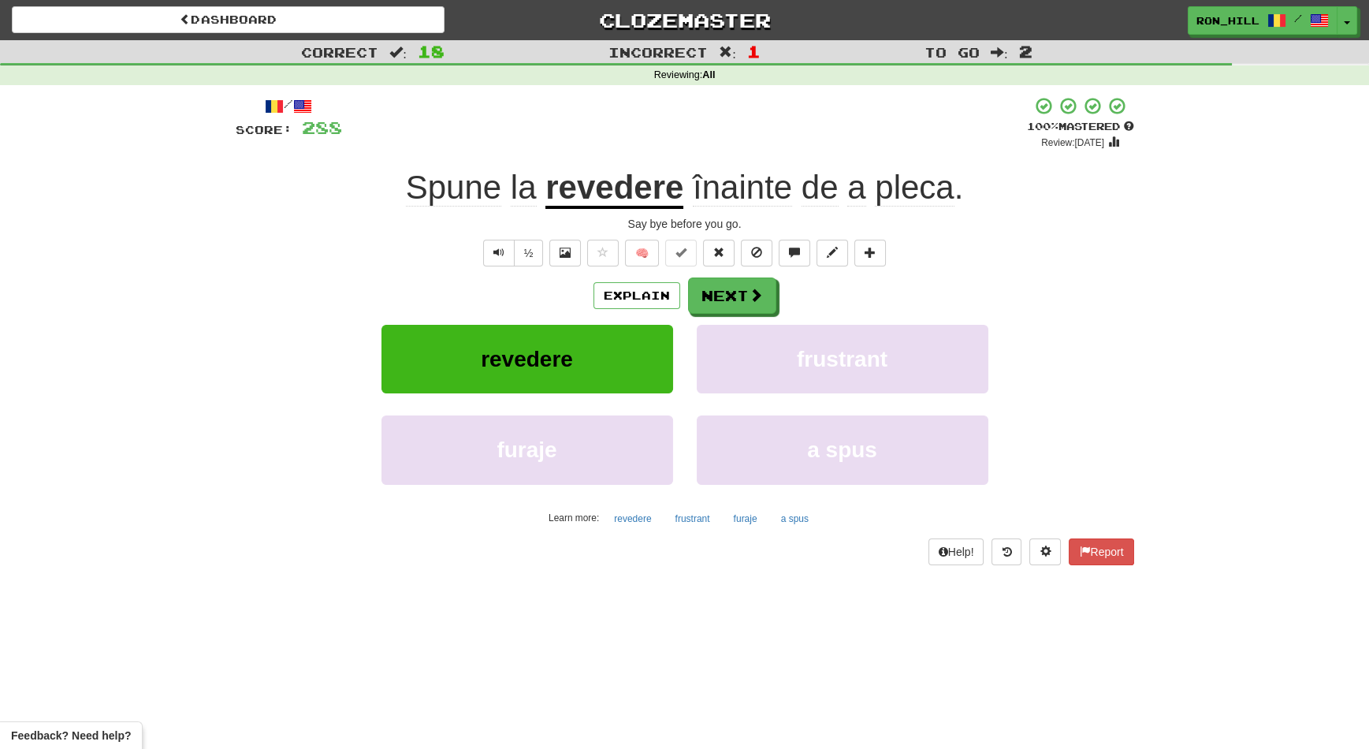
click at [907, 199] on span "pleca" at bounding box center [914, 188] width 79 height 38
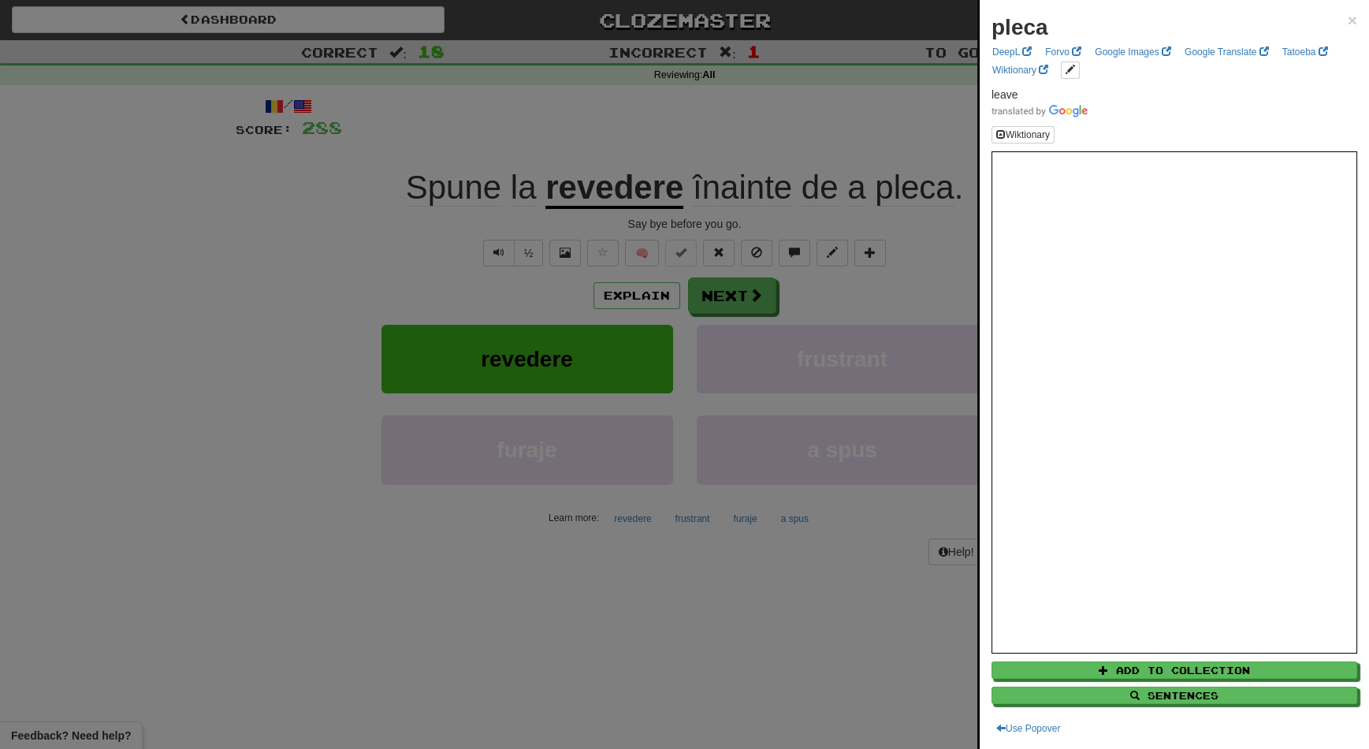
click at [765, 294] on div at bounding box center [684, 374] width 1369 height 749
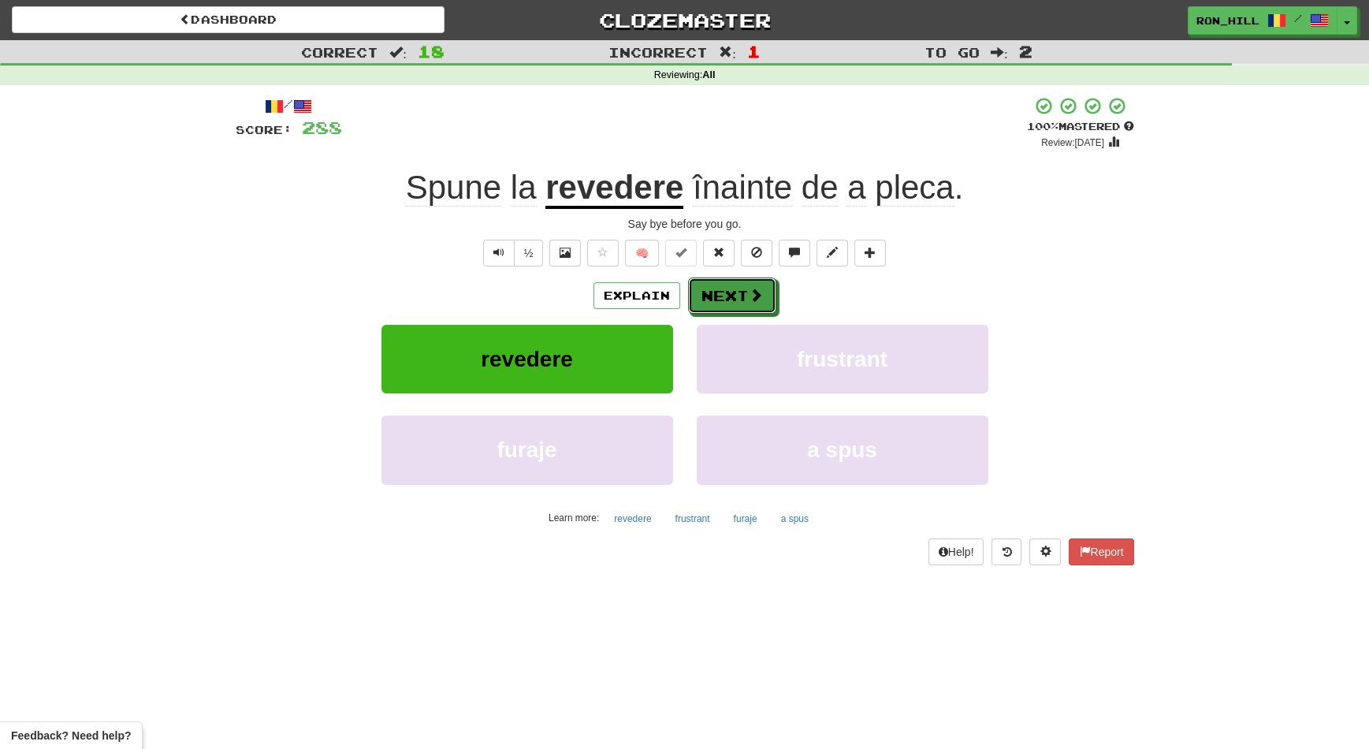
click at [765, 294] on button "Next" at bounding box center [732, 295] width 88 height 36
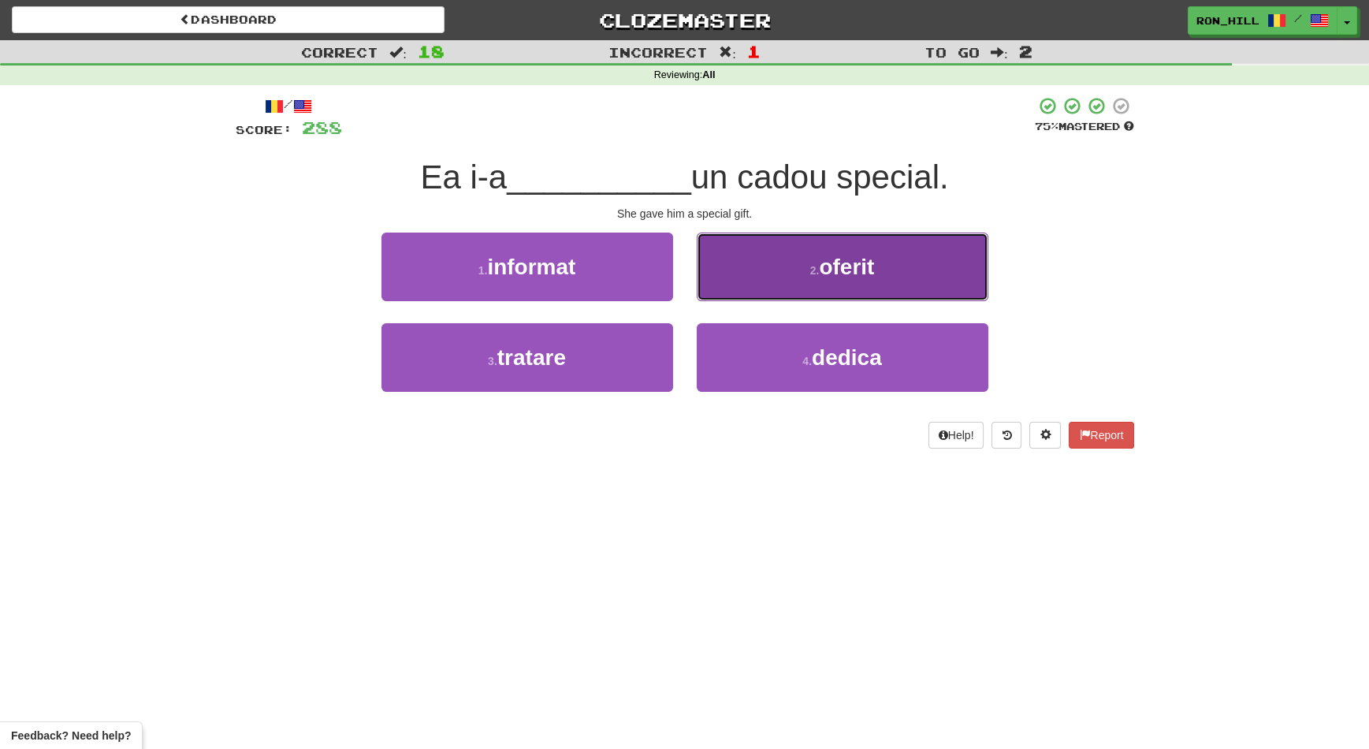
click at [789, 279] on button "2 . oferit" at bounding box center [843, 266] width 292 height 69
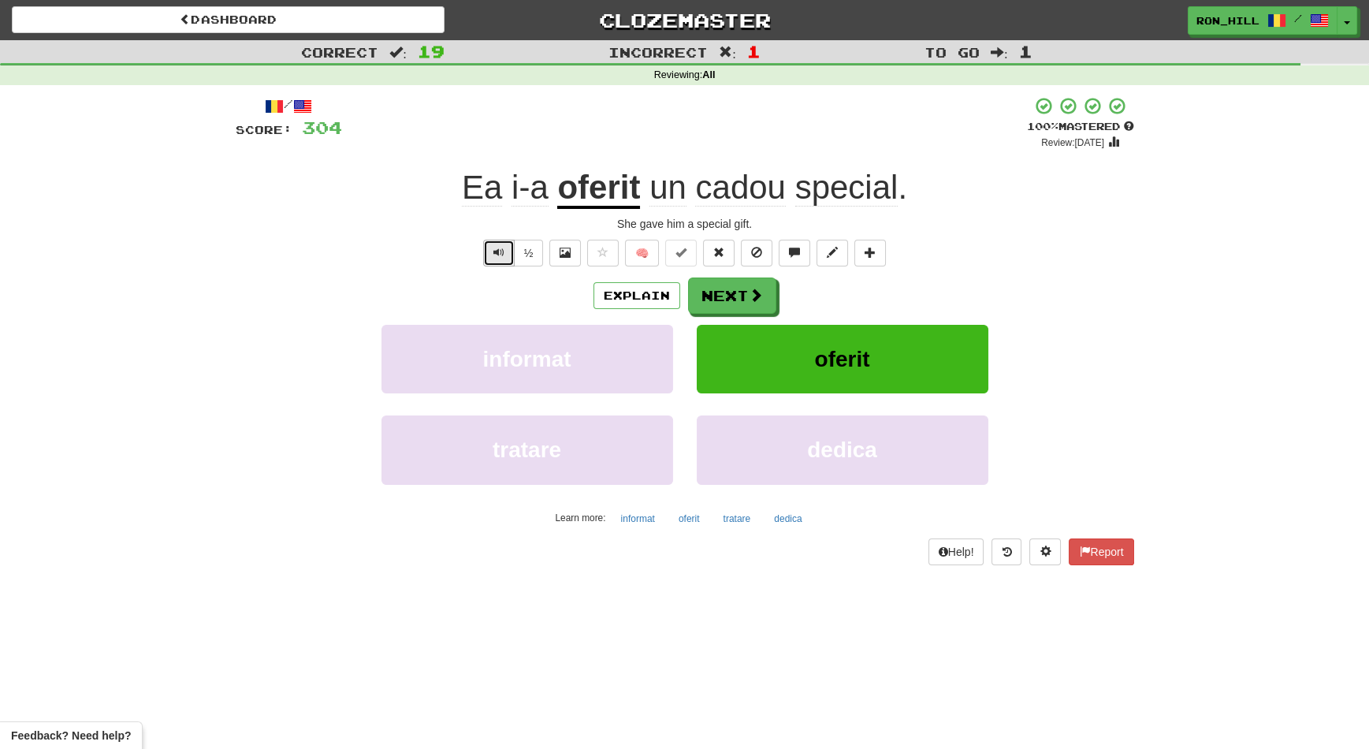
click at [496, 253] on span "Text-to-speech controls" at bounding box center [498, 252] width 11 height 11
click at [714, 295] on button "Next" at bounding box center [733, 296] width 88 height 36
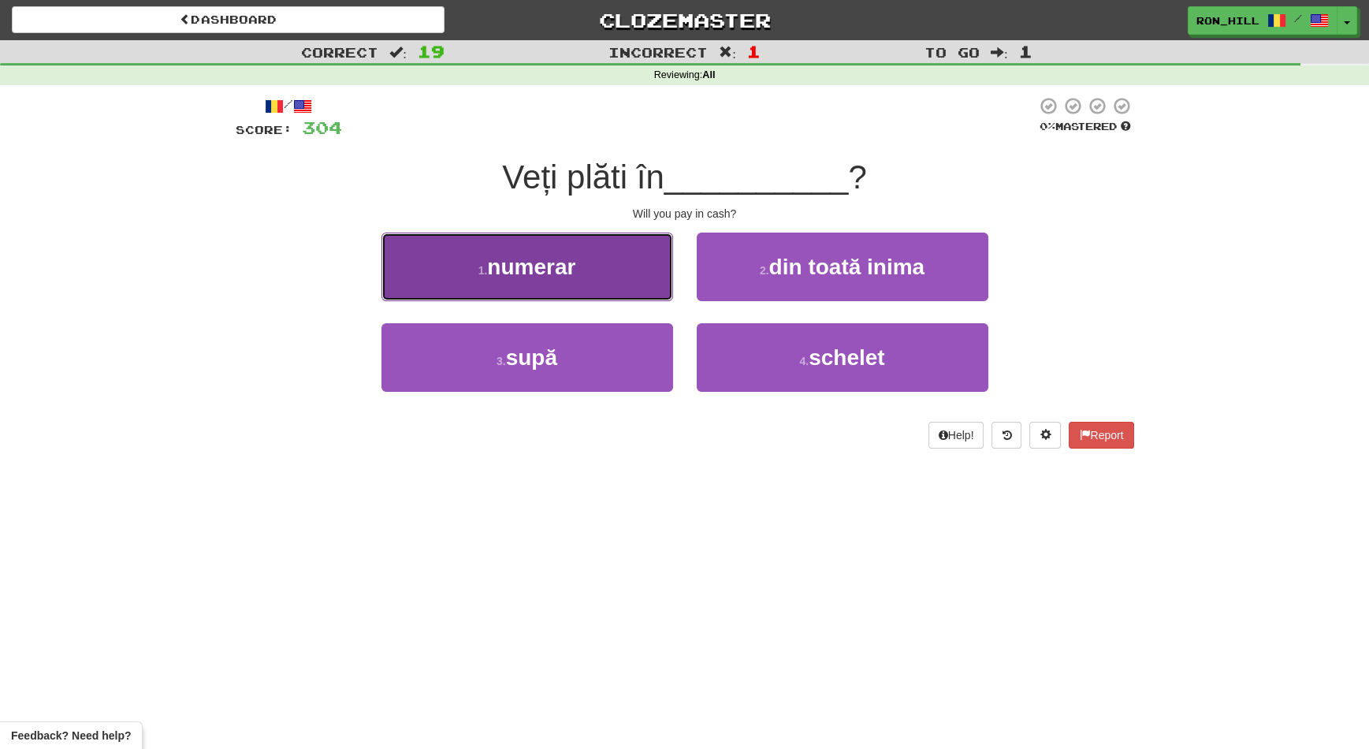
click at [623, 288] on button "1 . numerar" at bounding box center [527, 266] width 292 height 69
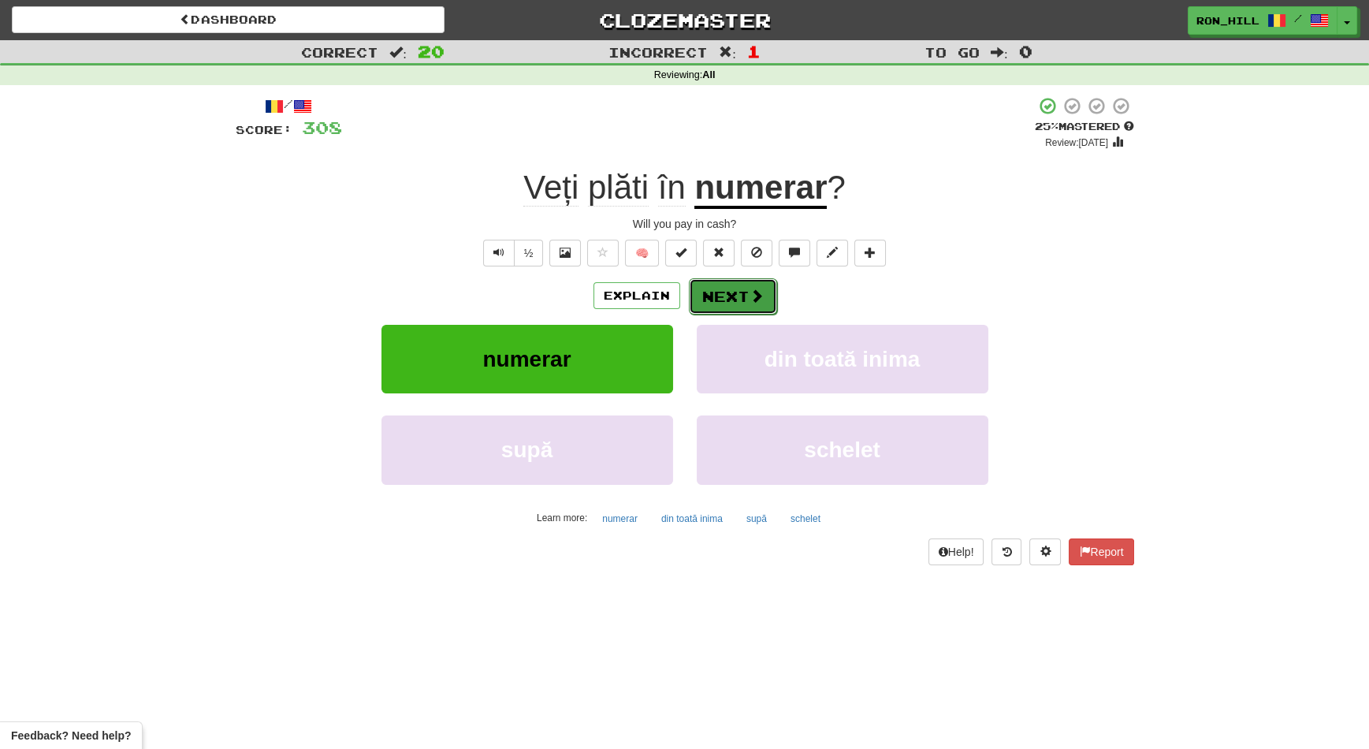
click at [749, 313] on button "Next" at bounding box center [733, 296] width 88 height 36
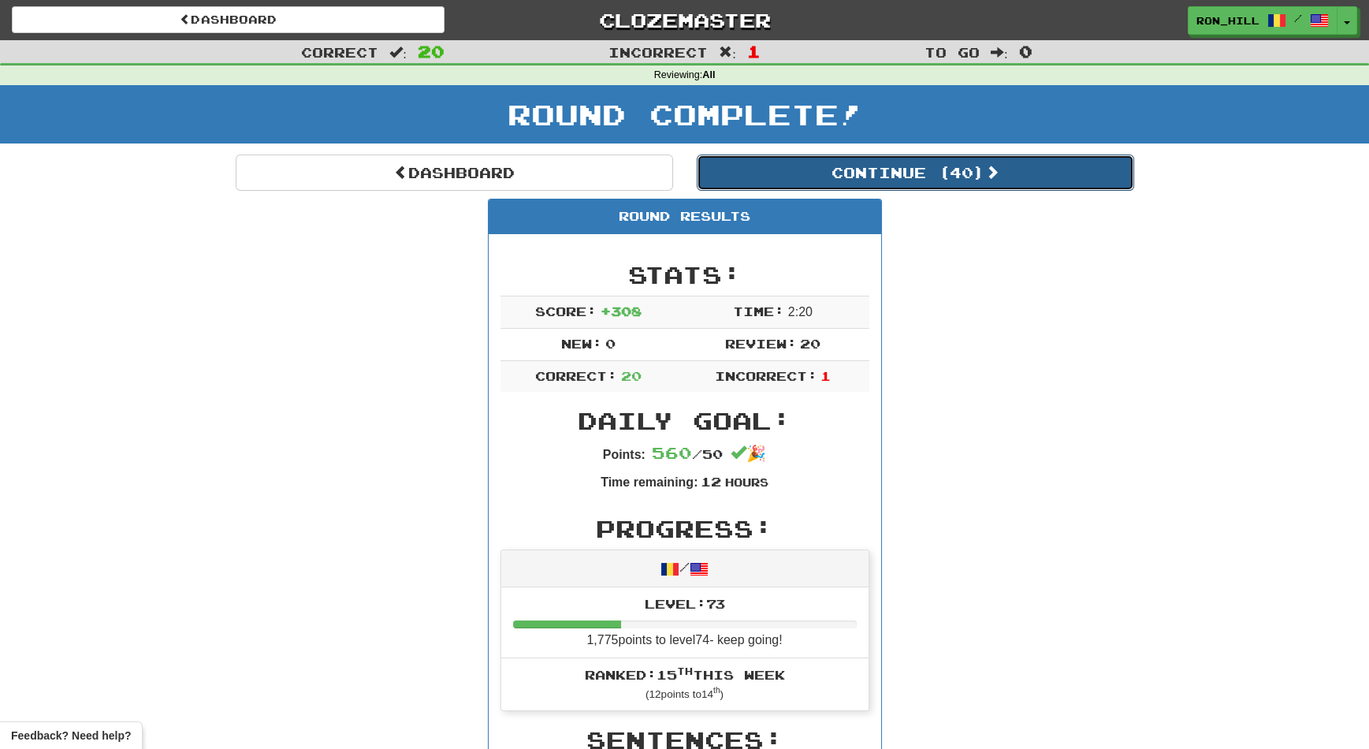
click at [808, 166] on button "Continue ( 40 )" at bounding box center [915, 172] width 437 height 36
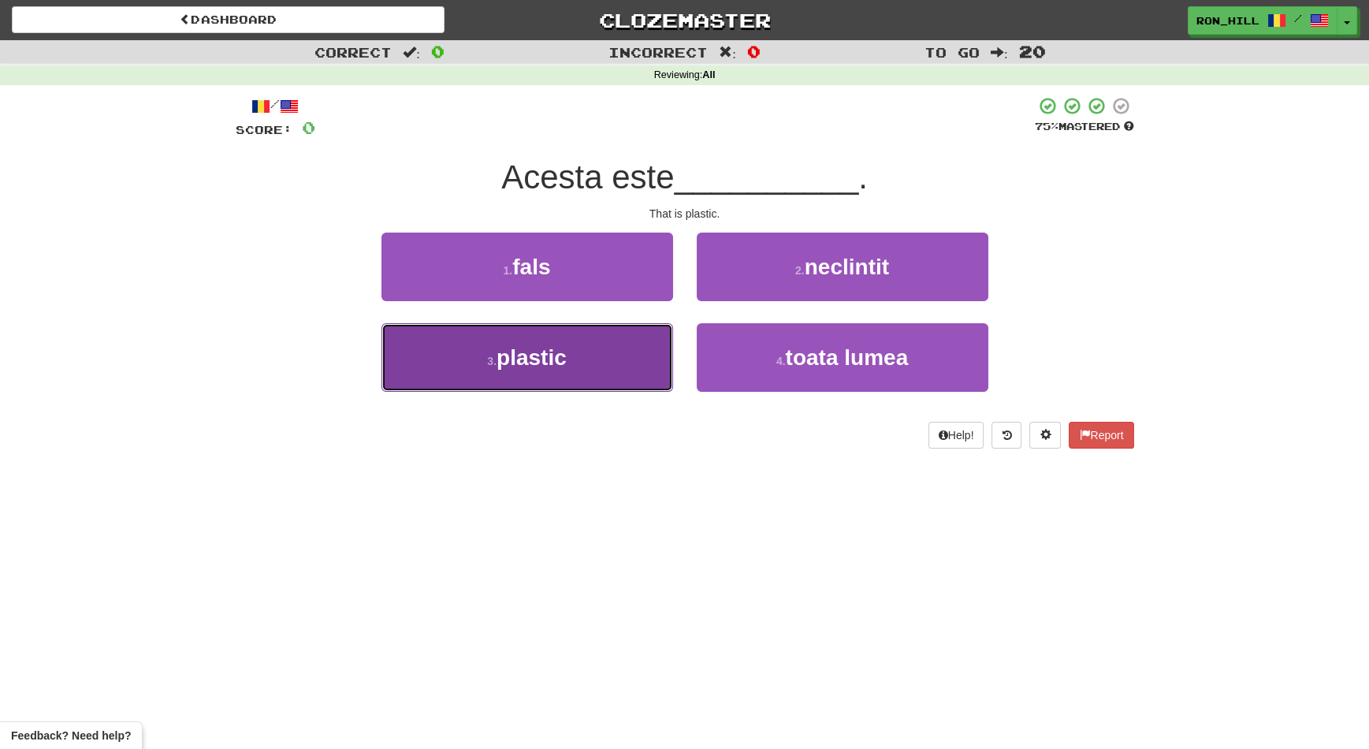
click at [620, 341] on button "3 . plastic" at bounding box center [527, 357] width 292 height 69
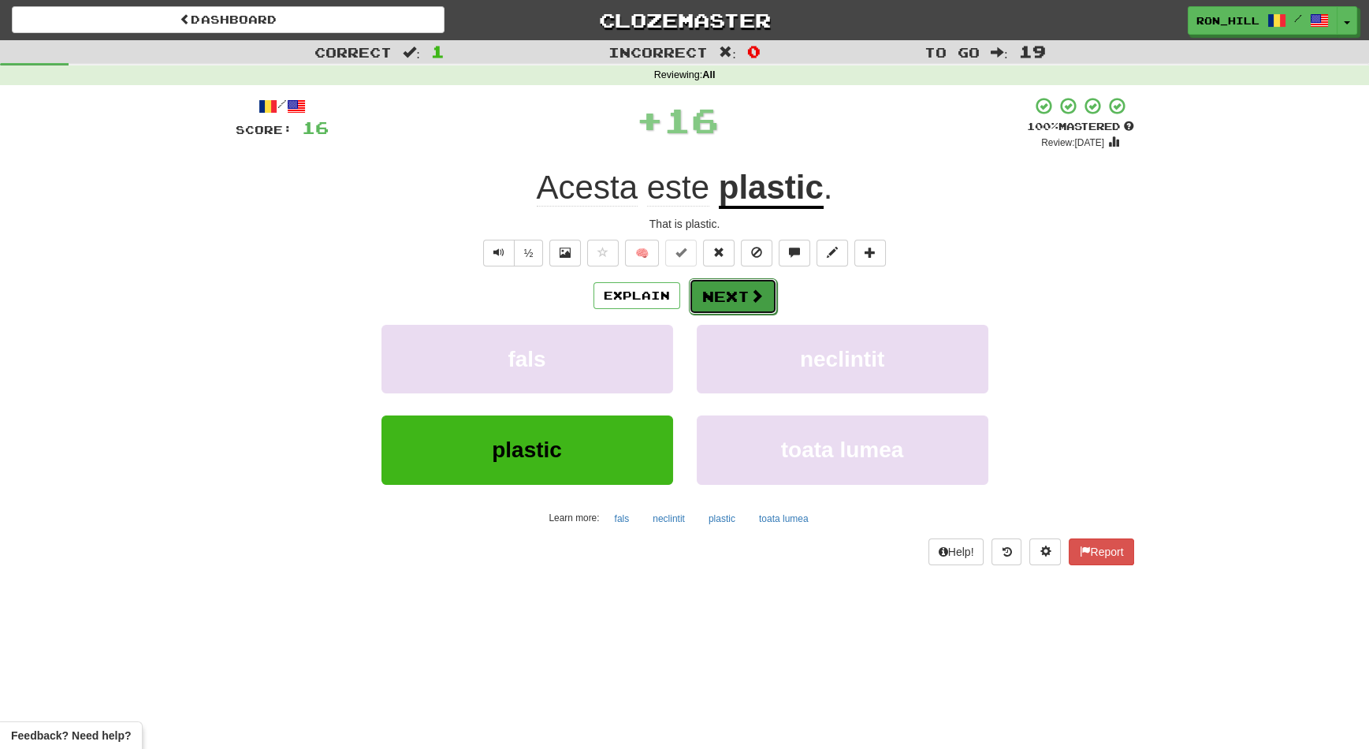
click at [732, 292] on button "Next" at bounding box center [733, 296] width 88 height 36
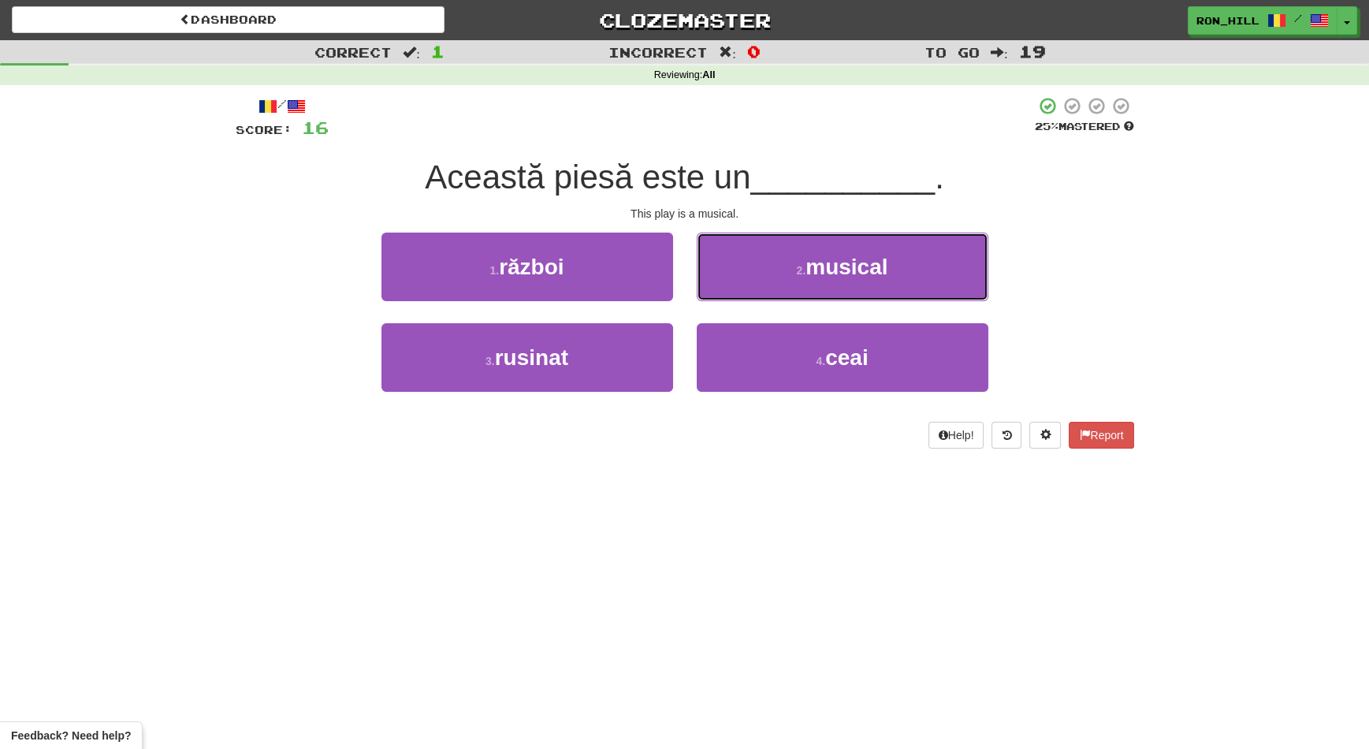
click at [732, 292] on button "2 . musical" at bounding box center [843, 266] width 292 height 69
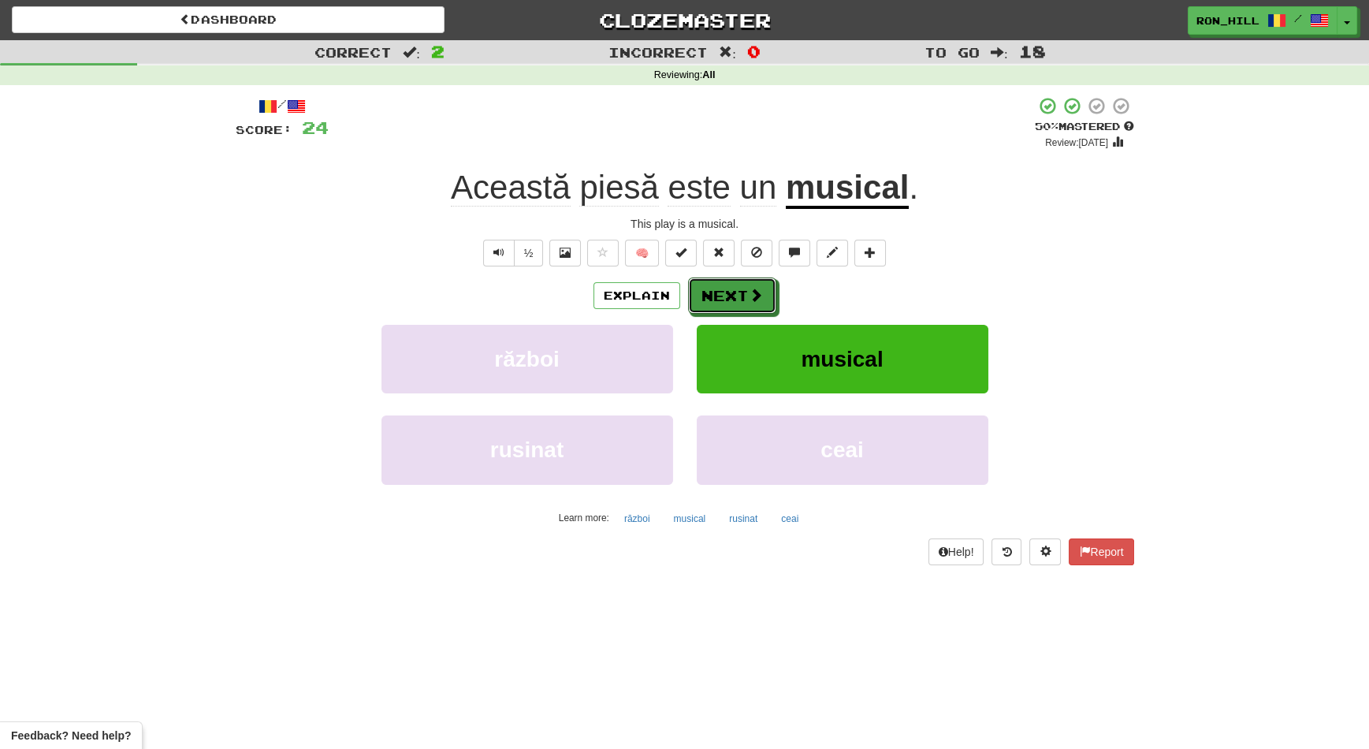
click at [732, 292] on button "Next" at bounding box center [732, 295] width 88 height 36
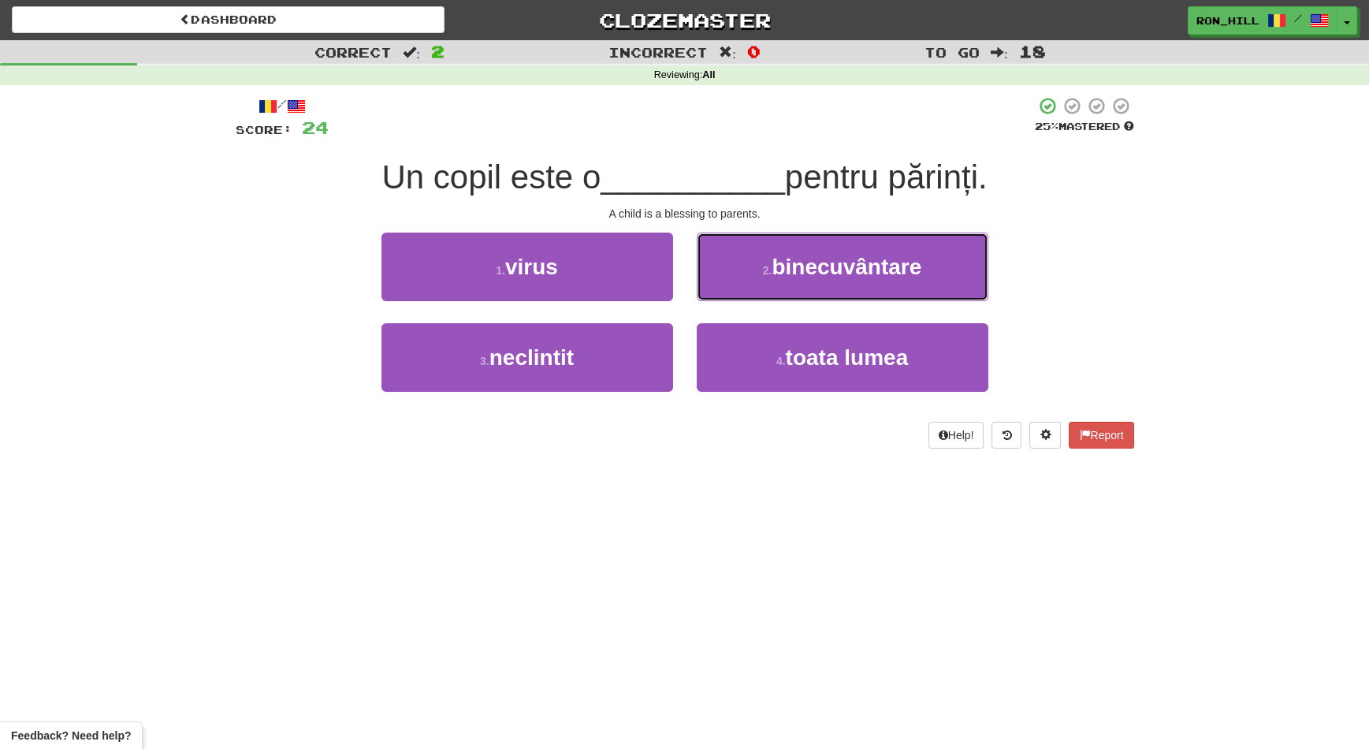
click at [732, 292] on button "2 . binecuvântare" at bounding box center [843, 266] width 292 height 69
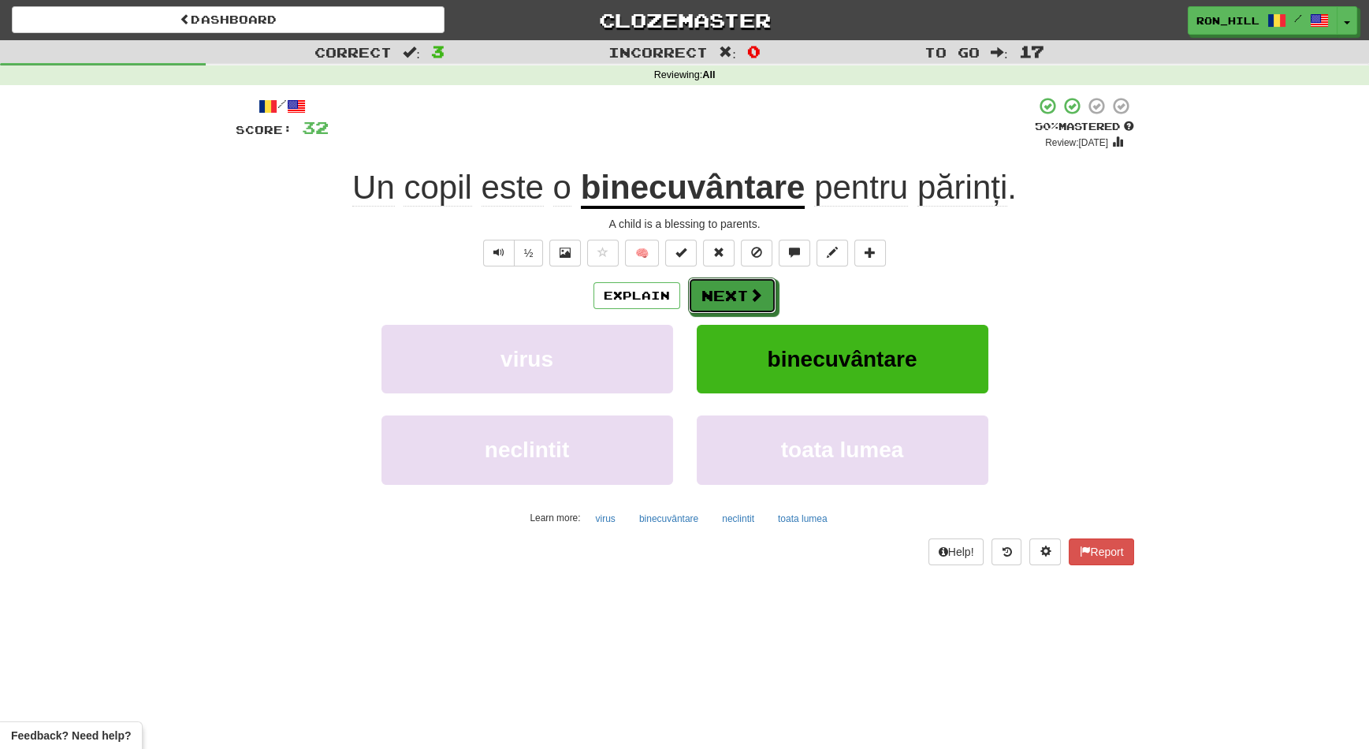
click at [732, 292] on button "Next" at bounding box center [732, 295] width 88 height 36
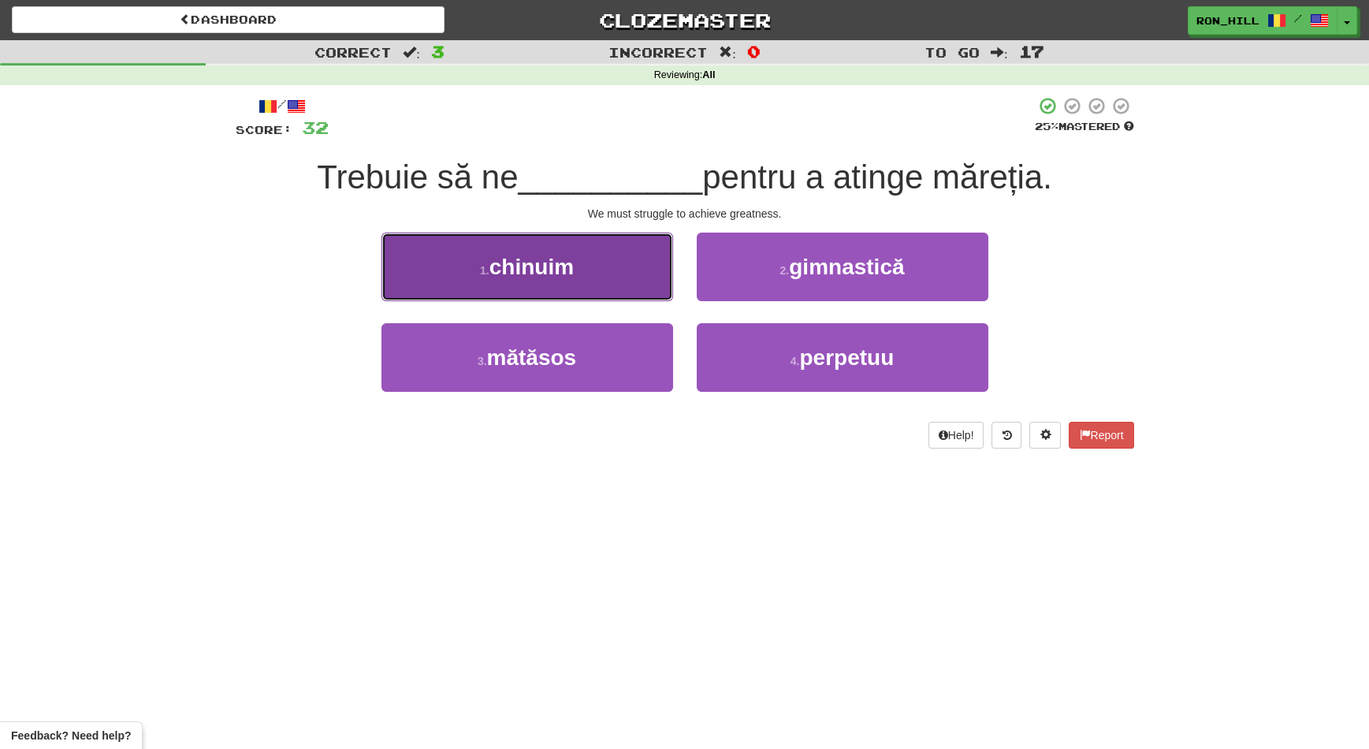
click at [628, 281] on button "1 . chinuim" at bounding box center [527, 266] width 292 height 69
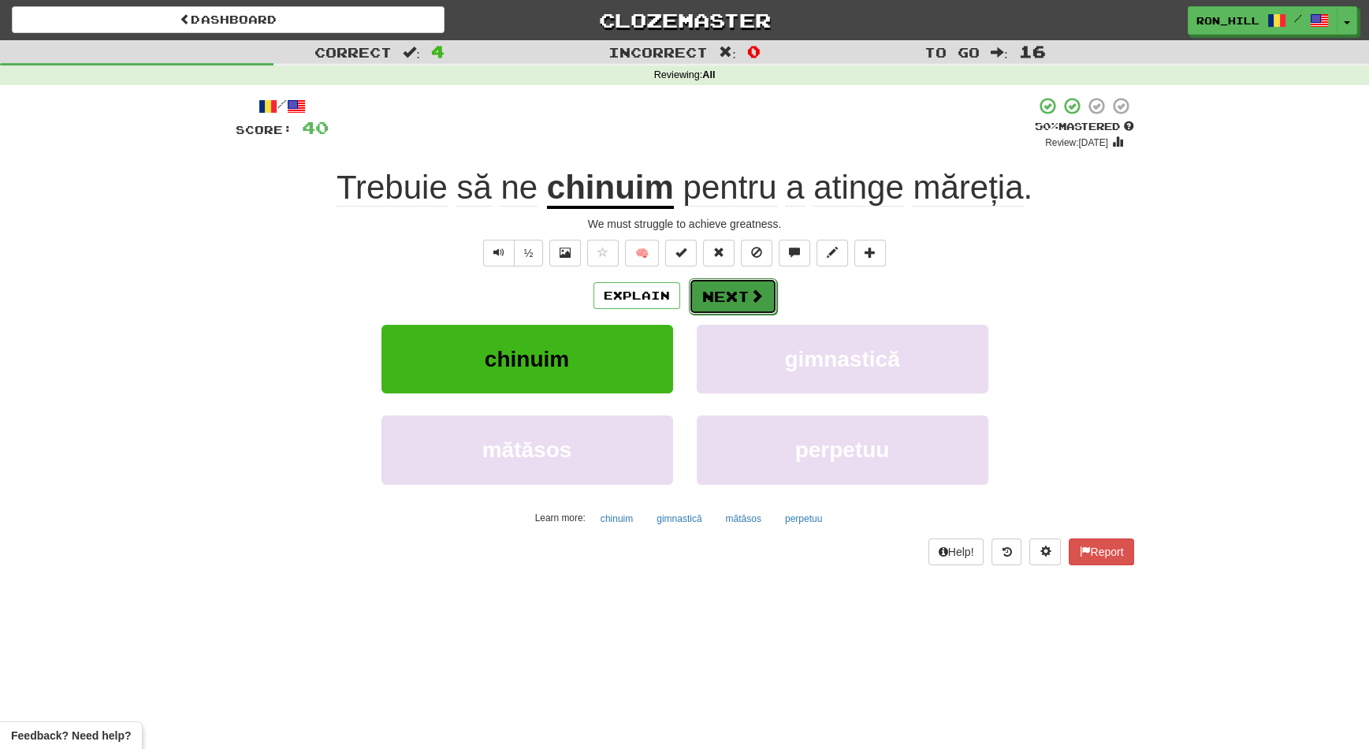
click at [712, 292] on button "Next" at bounding box center [733, 296] width 88 height 36
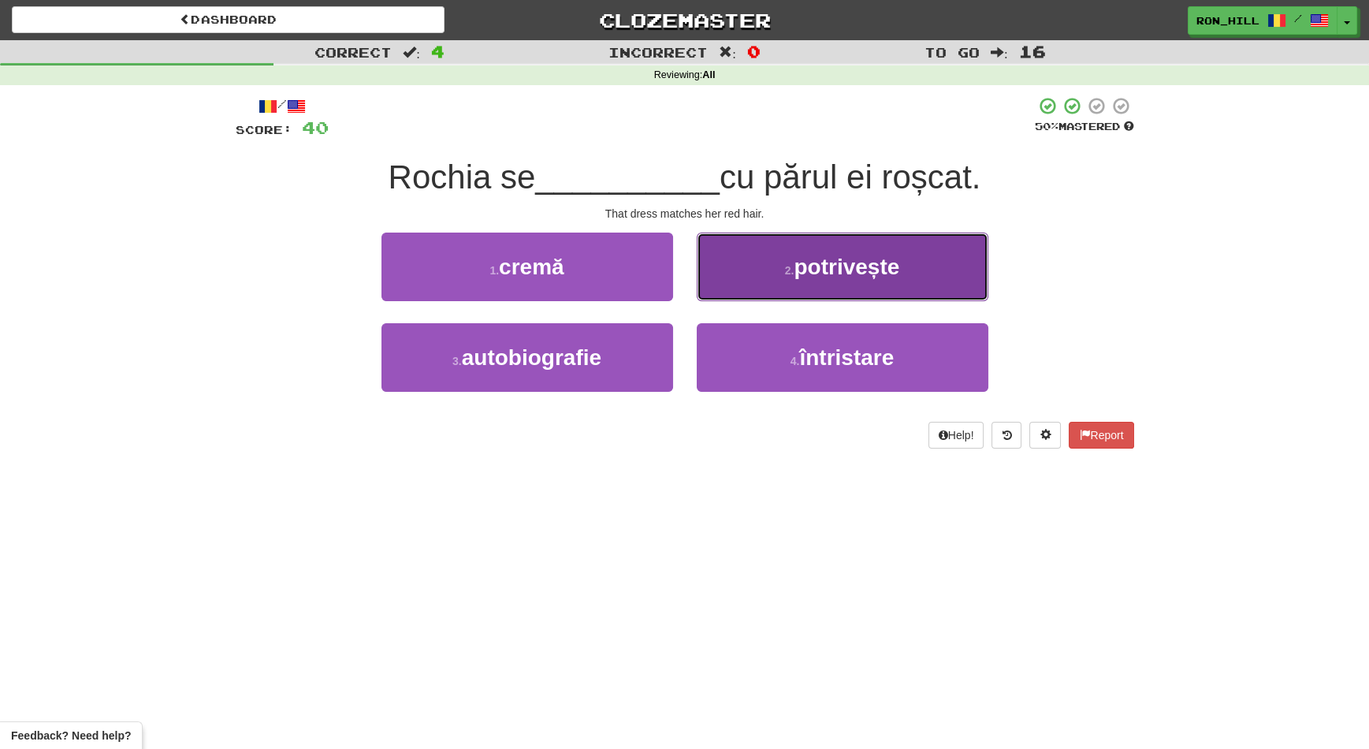
click at [754, 288] on button "2 . potrivește" at bounding box center [843, 266] width 292 height 69
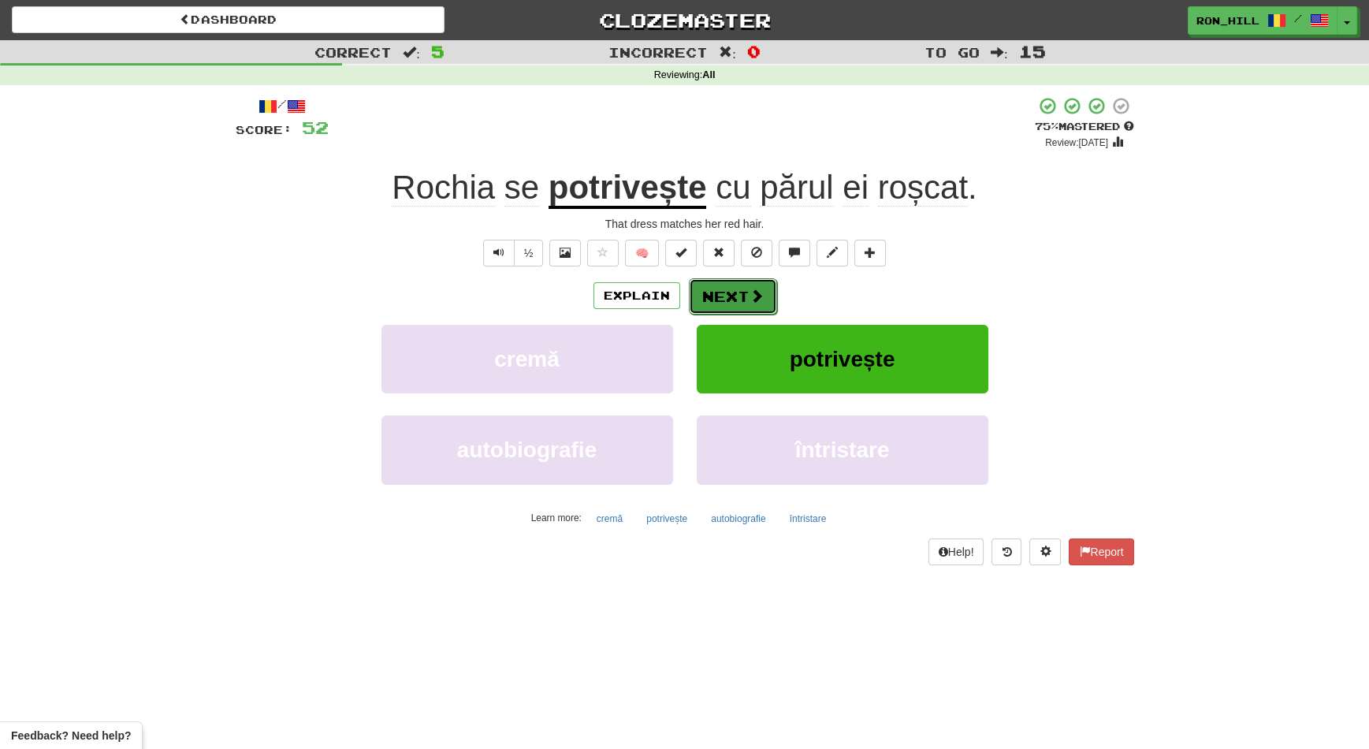
click at [749, 296] on span at bounding box center [756, 295] width 14 height 14
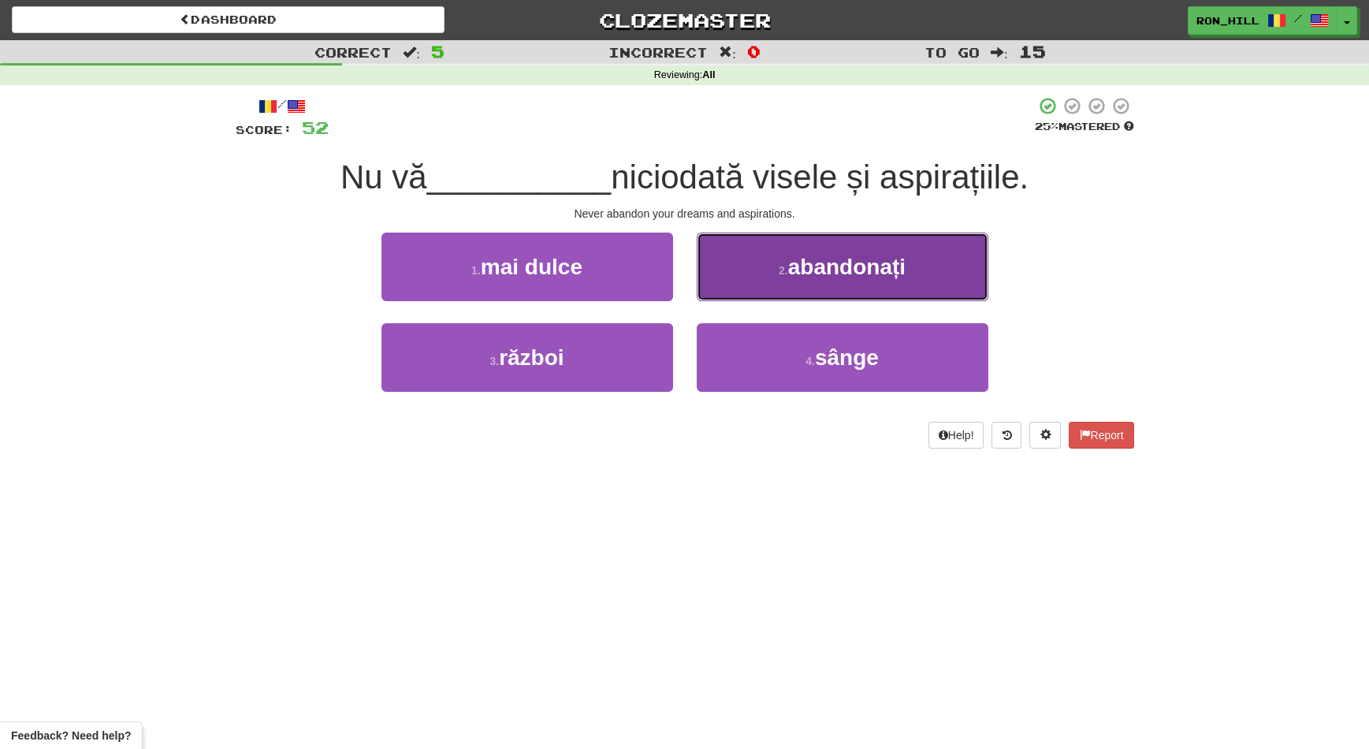
click at [724, 285] on button "2 . abandonați" at bounding box center [843, 266] width 292 height 69
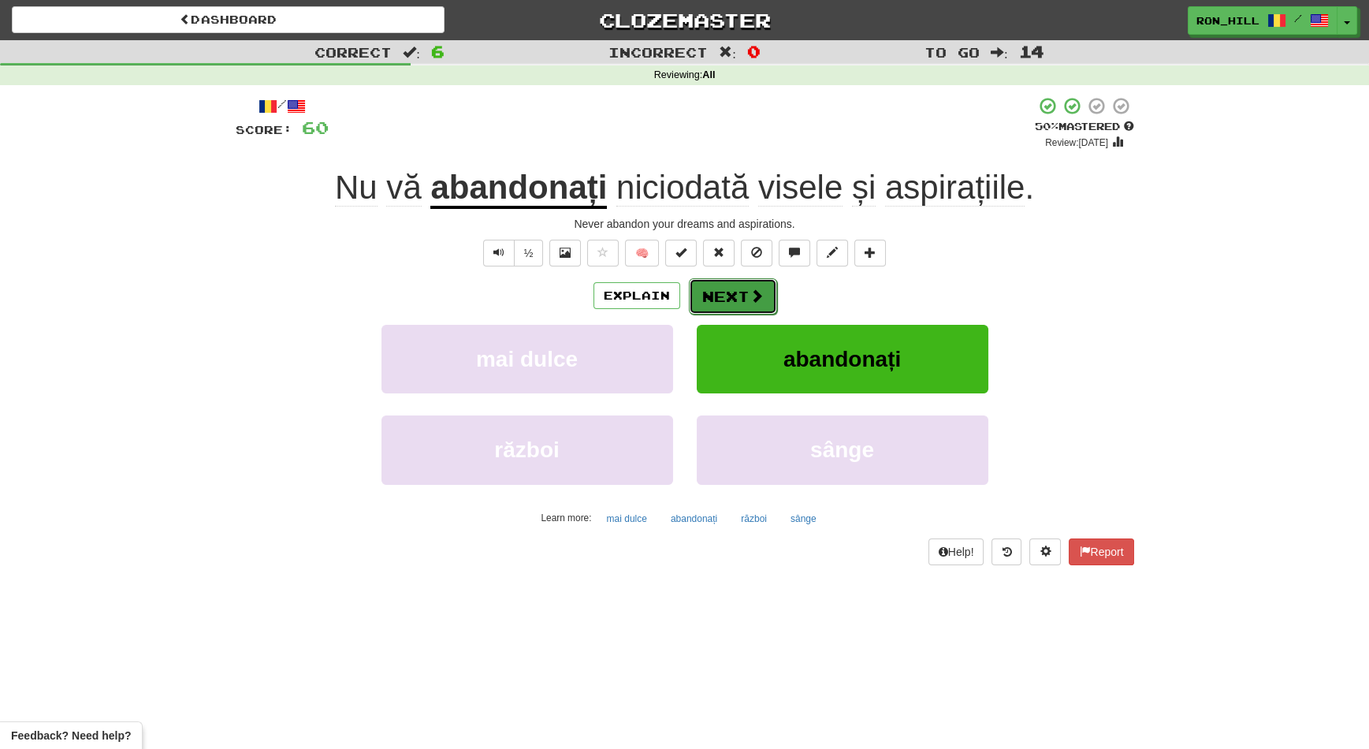
click at [719, 300] on button "Next" at bounding box center [733, 296] width 88 height 36
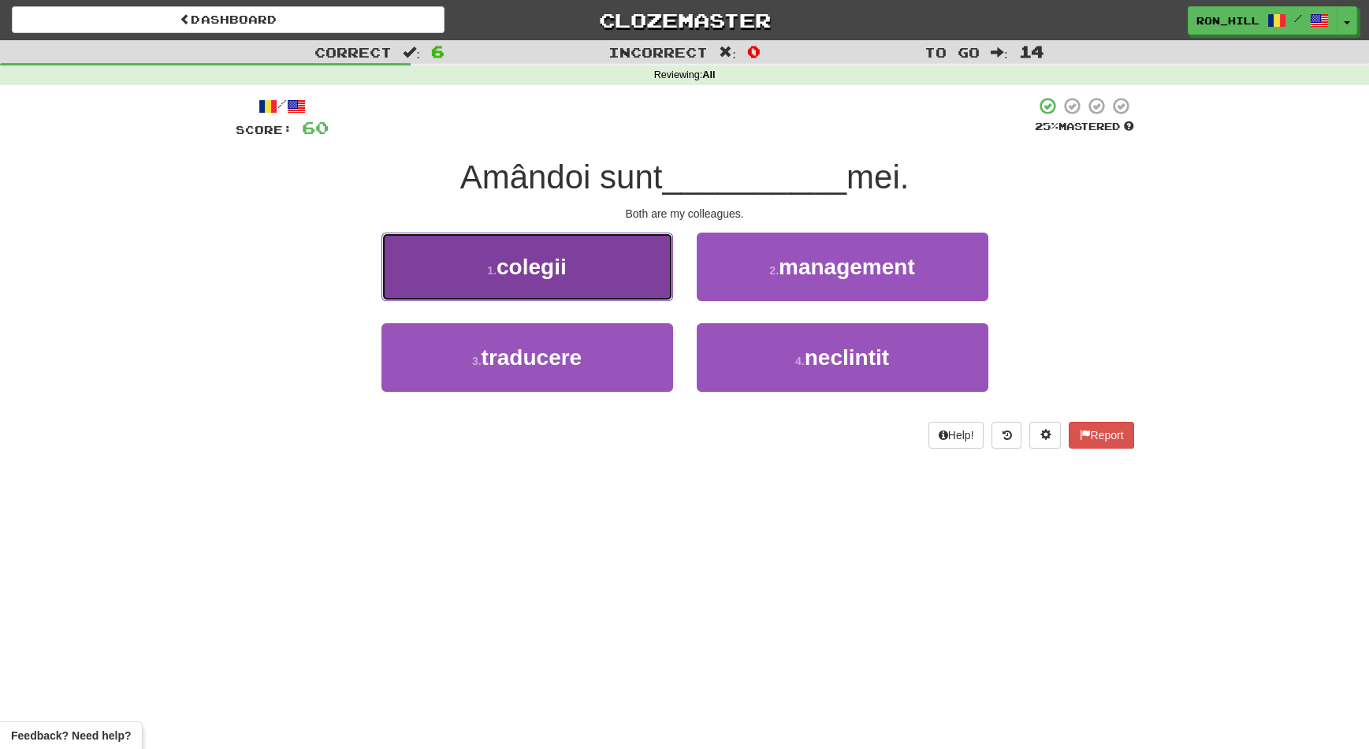
click at [640, 277] on button "1 . colegii" at bounding box center [527, 266] width 292 height 69
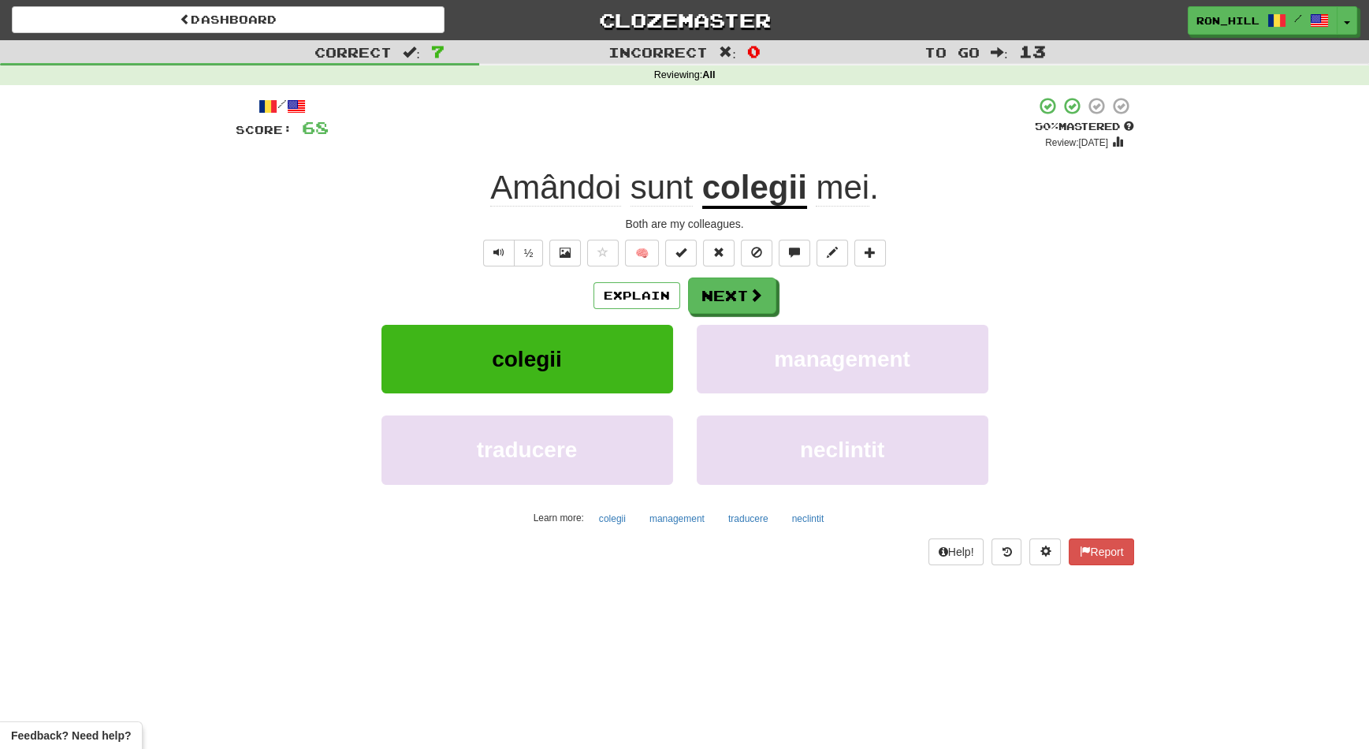
click at [630, 195] on span "Amândoi" at bounding box center [661, 188] width 62 height 38
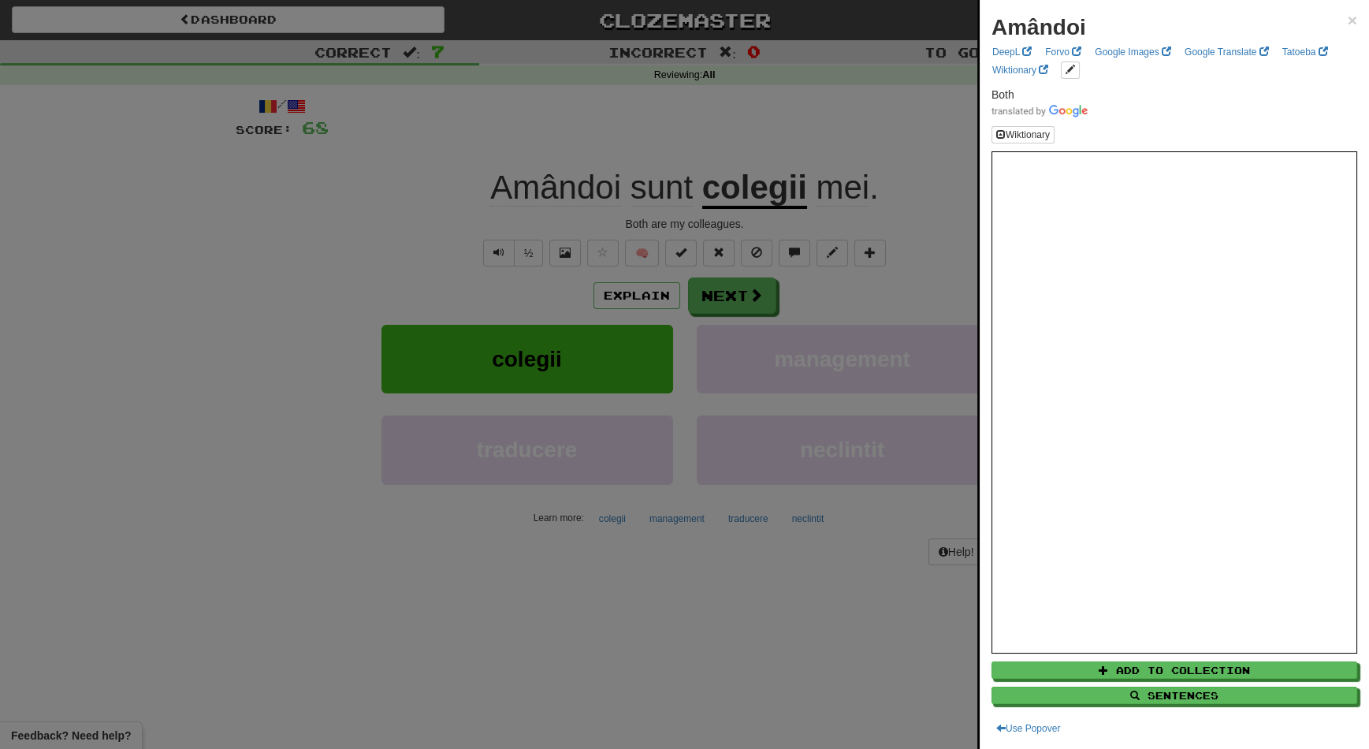
click at [720, 293] on div at bounding box center [684, 374] width 1369 height 749
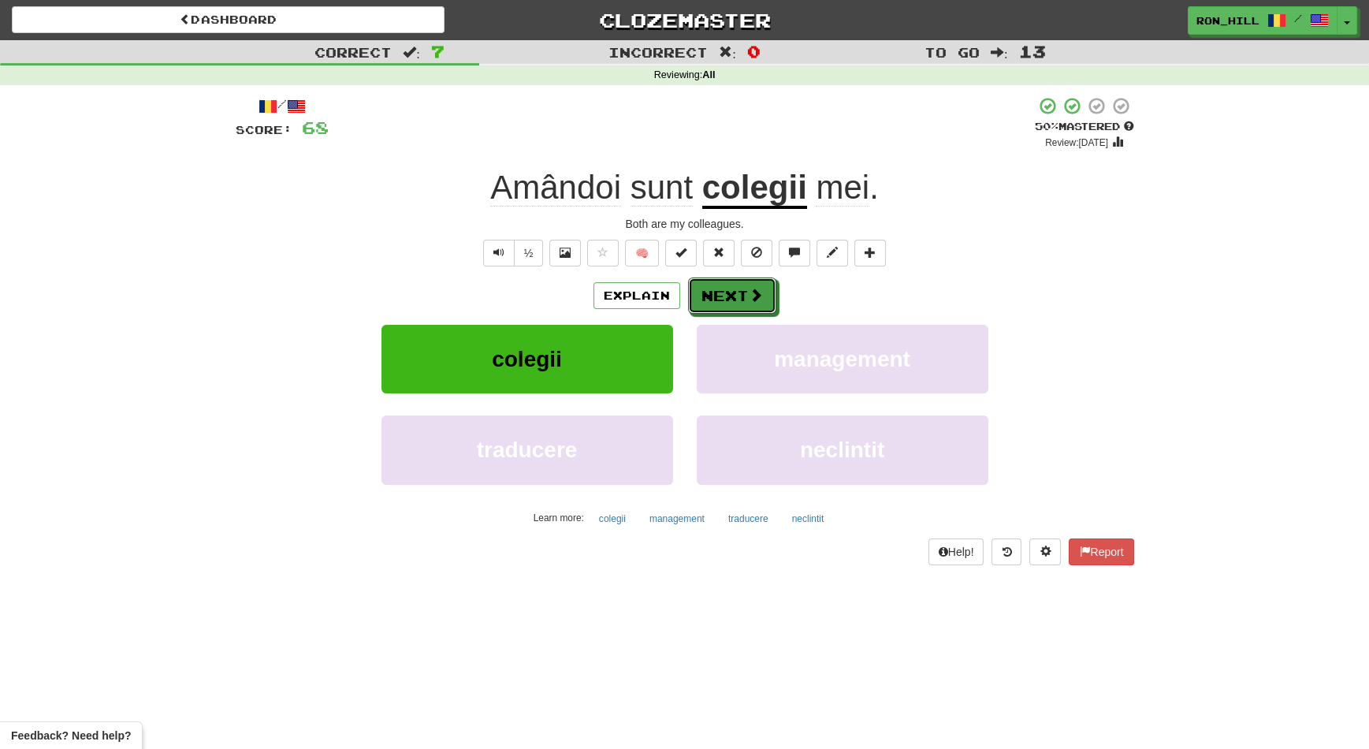
click at [720, 293] on button "Next" at bounding box center [732, 295] width 88 height 36
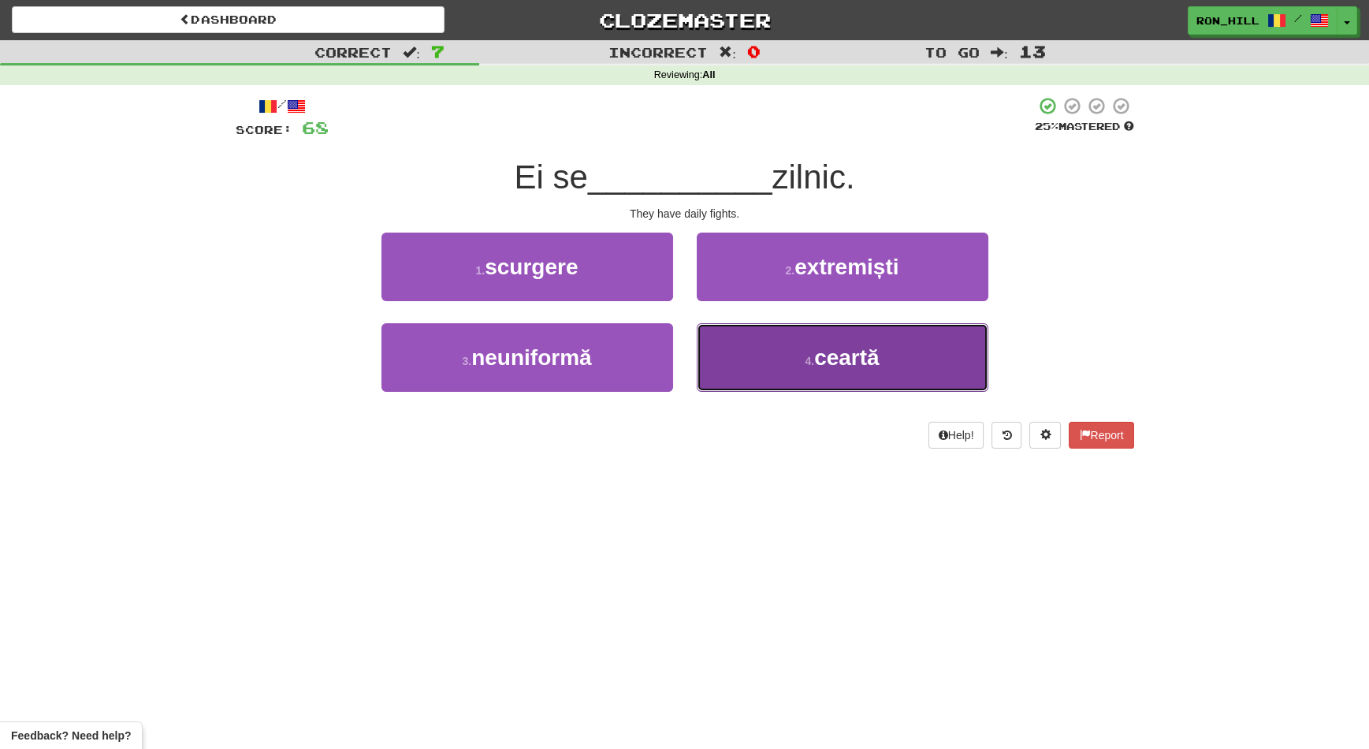
click at [840, 358] on span "ceartă" at bounding box center [846, 357] width 65 height 24
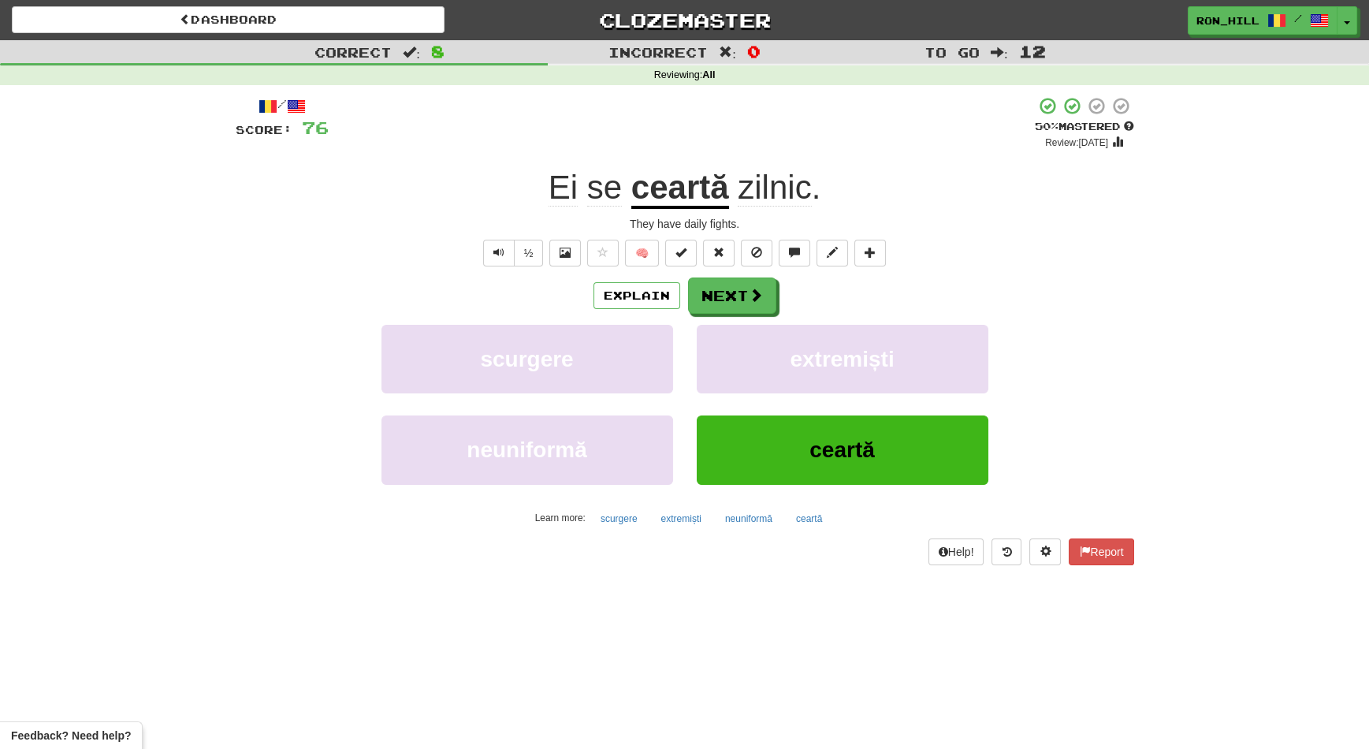
click at [686, 192] on u "ceartă" at bounding box center [680, 189] width 98 height 40
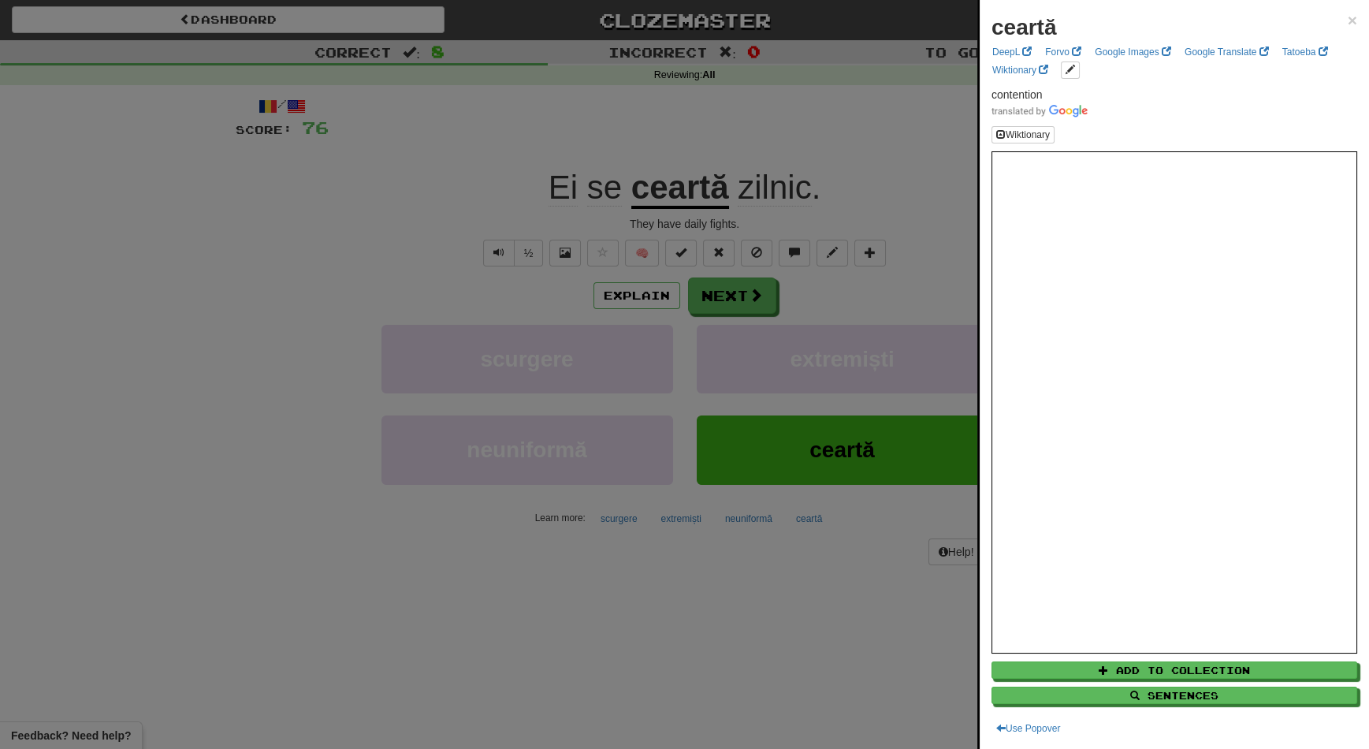
click at [733, 293] on div at bounding box center [684, 374] width 1369 height 749
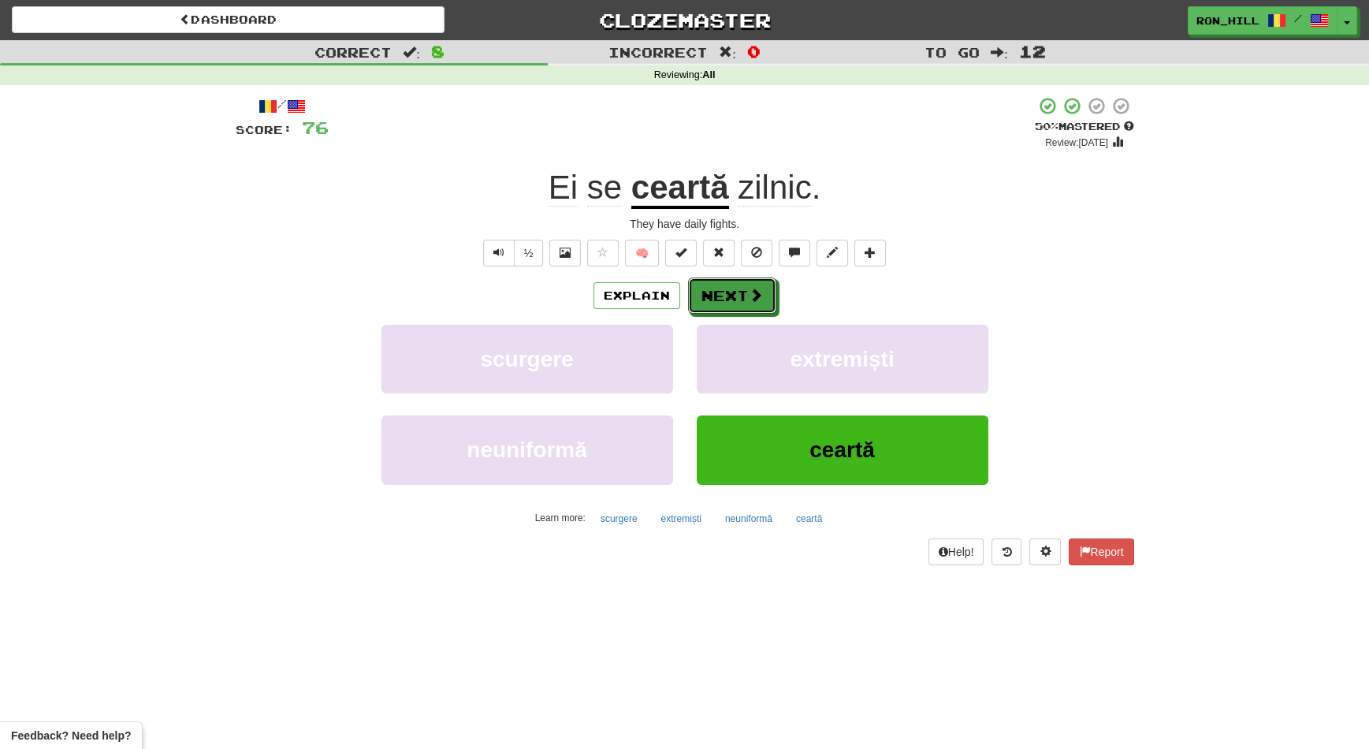
click at [733, 293] on button "Next" at bounding box center [732, 295] width 88 height 36
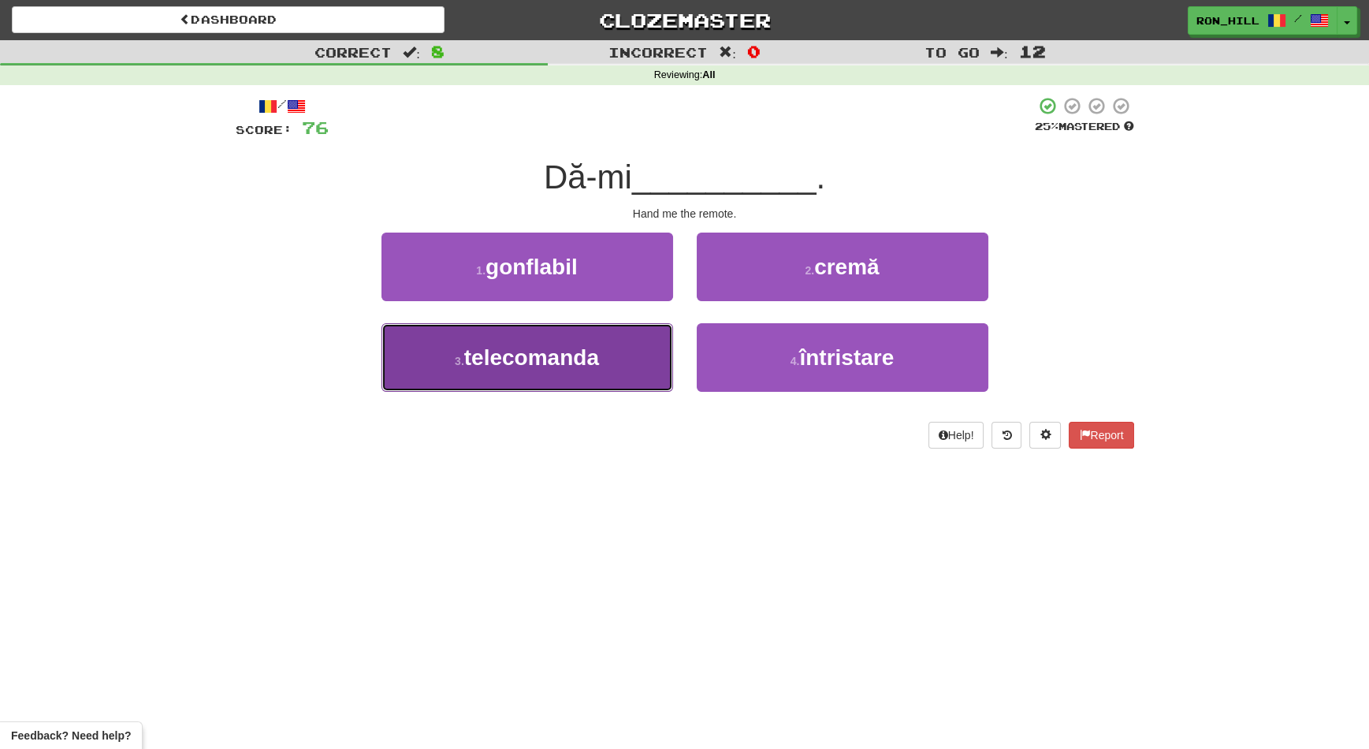
click at [641, 352] on button "3 . telecomanda" at bounding box center [527, 357] width 292 height 69
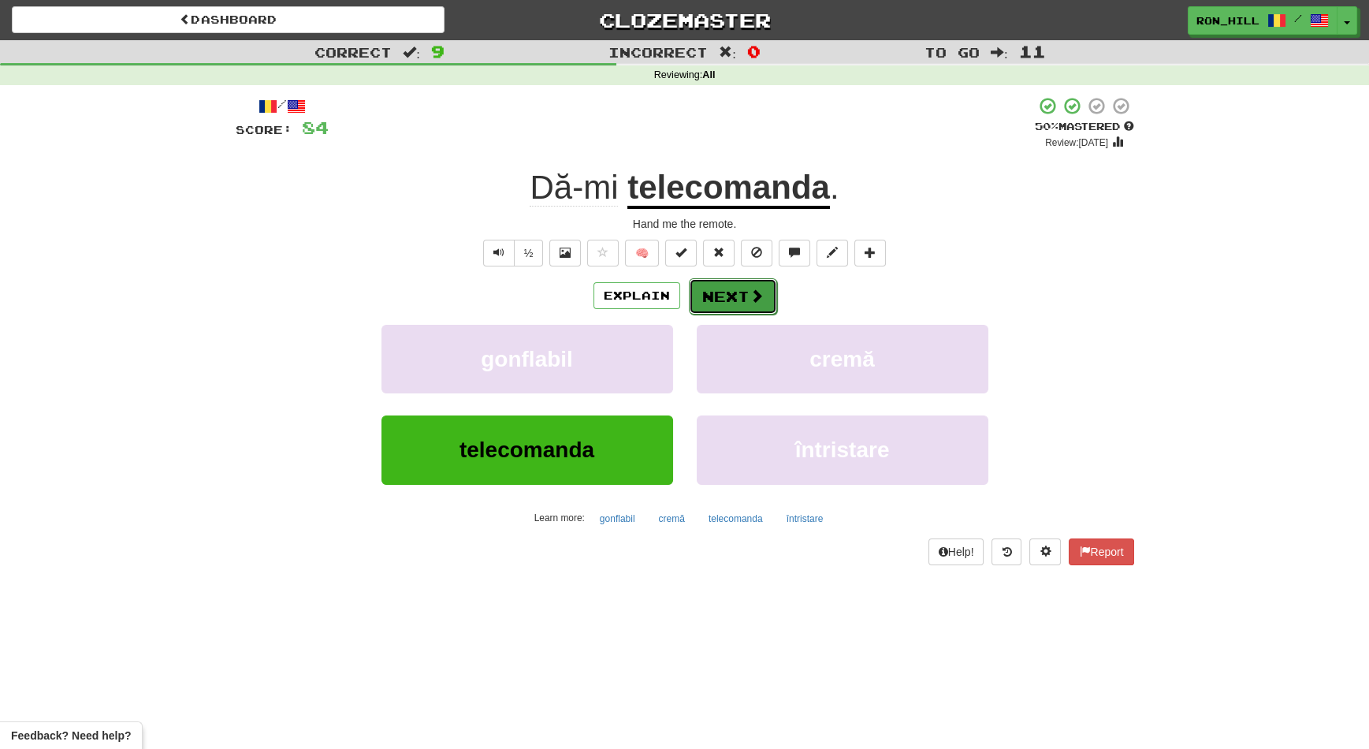
click at [720, 299] on button "Next" at bounding box center [733, 296] width 88 height 36
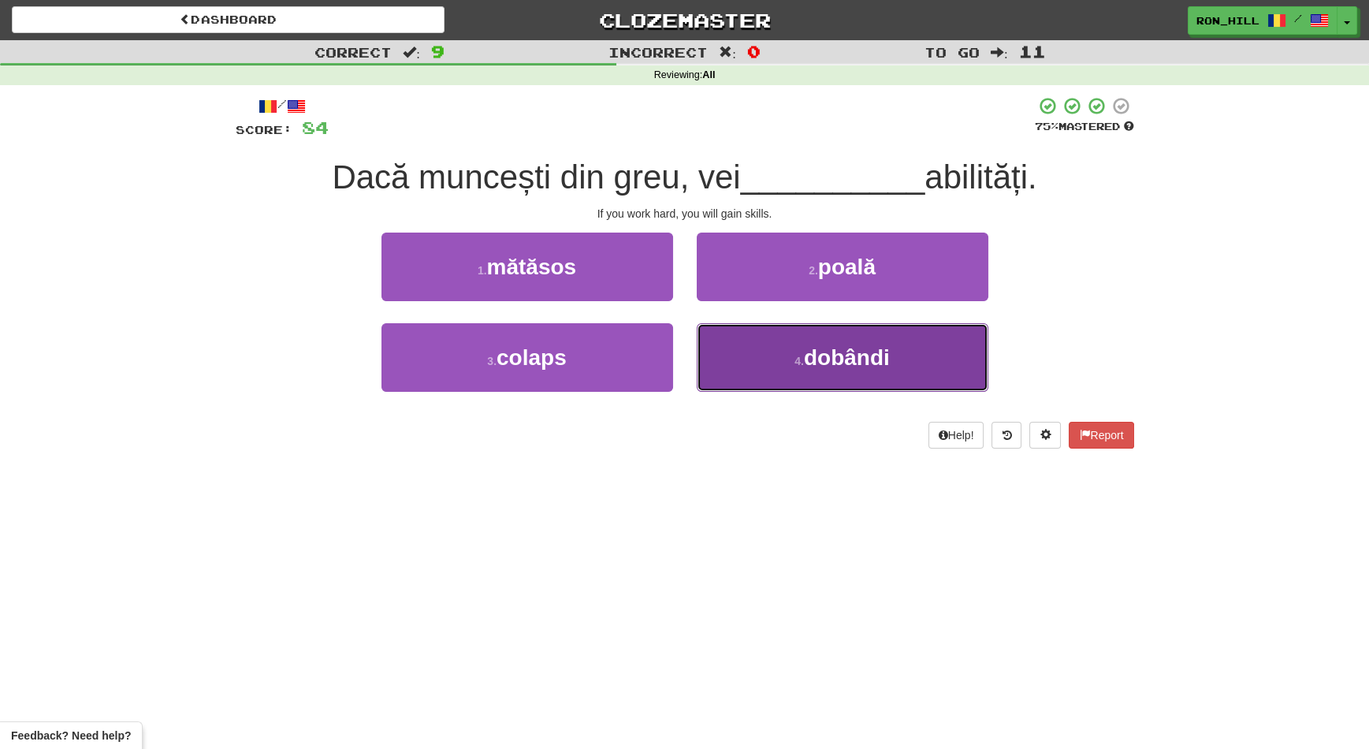
click at [771, 345] on button "4 . dobândi" at bounding box center [843, 357] width 292 height 69
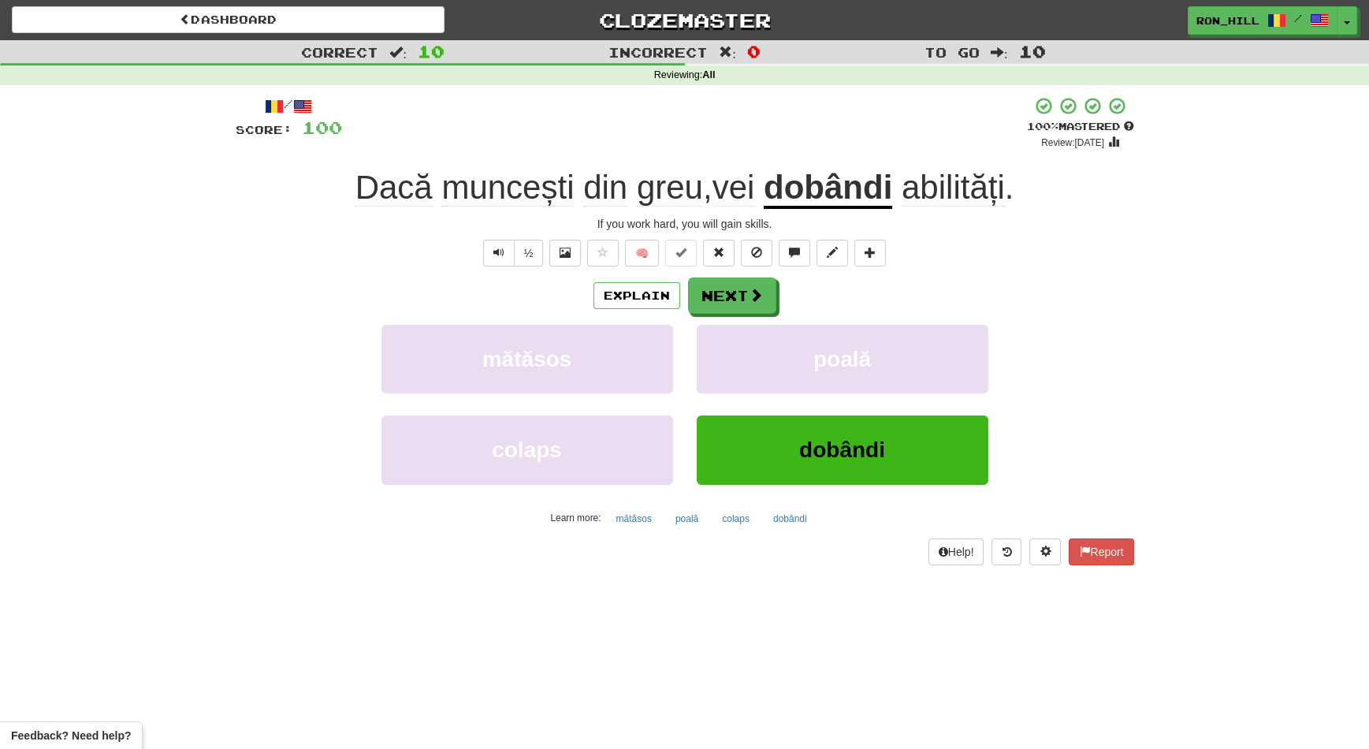
click at [848, 191] on u "dobândi" at bounding box center [828, 189] width 128 height 40
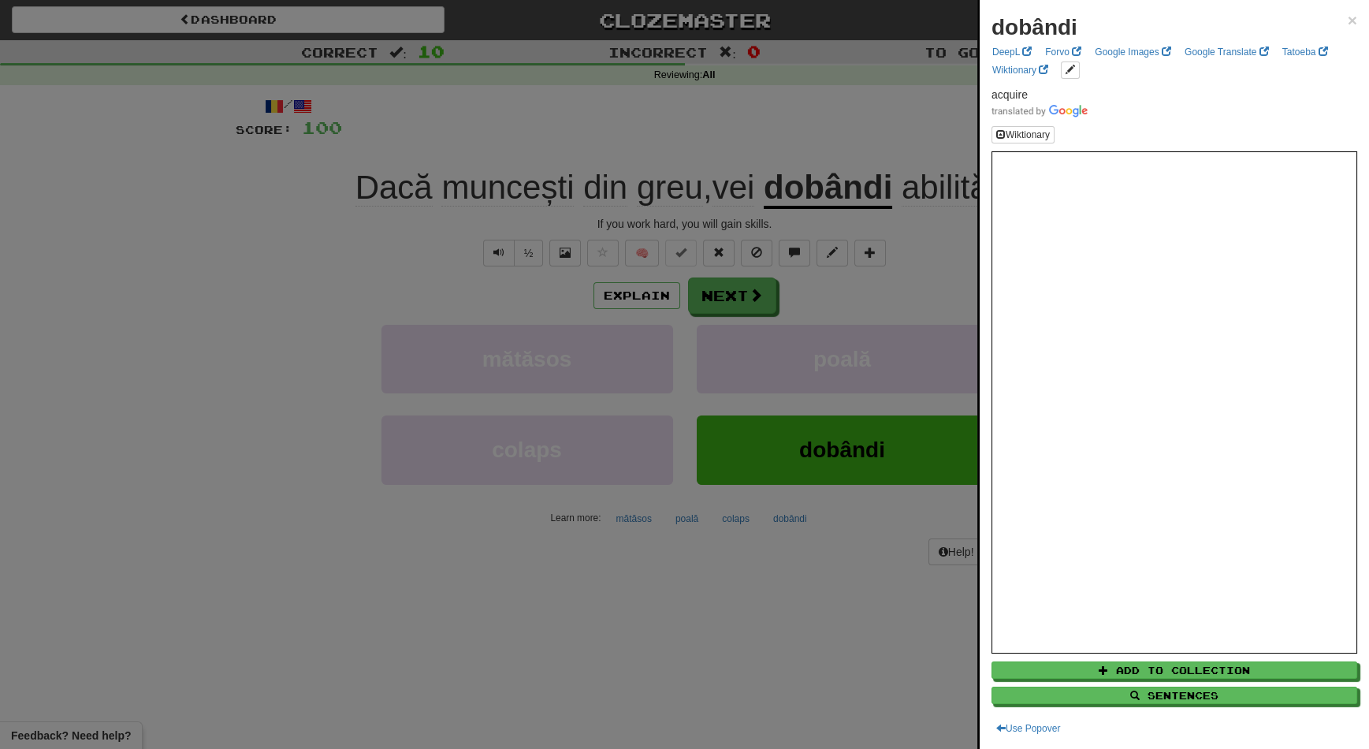
click at [757, 291] on div at bounding box center [684, 374] width 1369 height 749
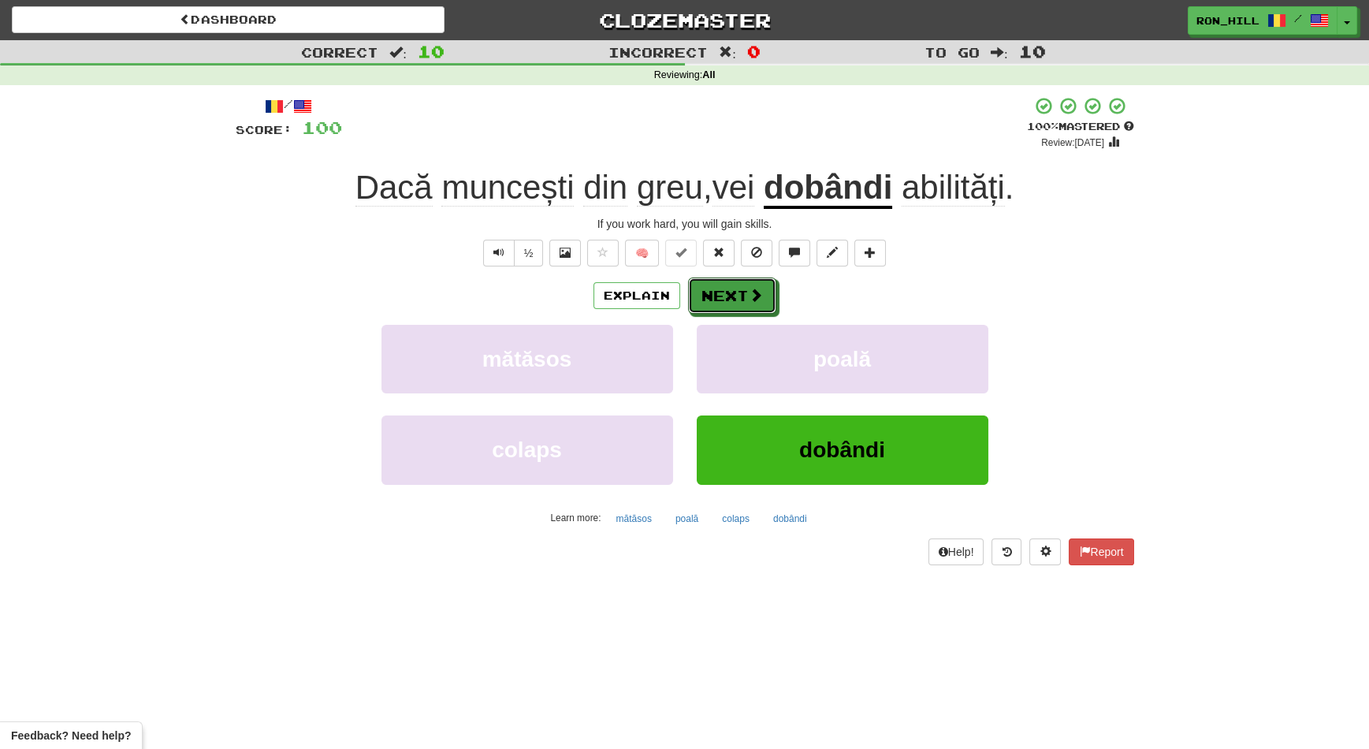
click at [757, 291] on span at bounding box center [756, 295] width 14 height 14
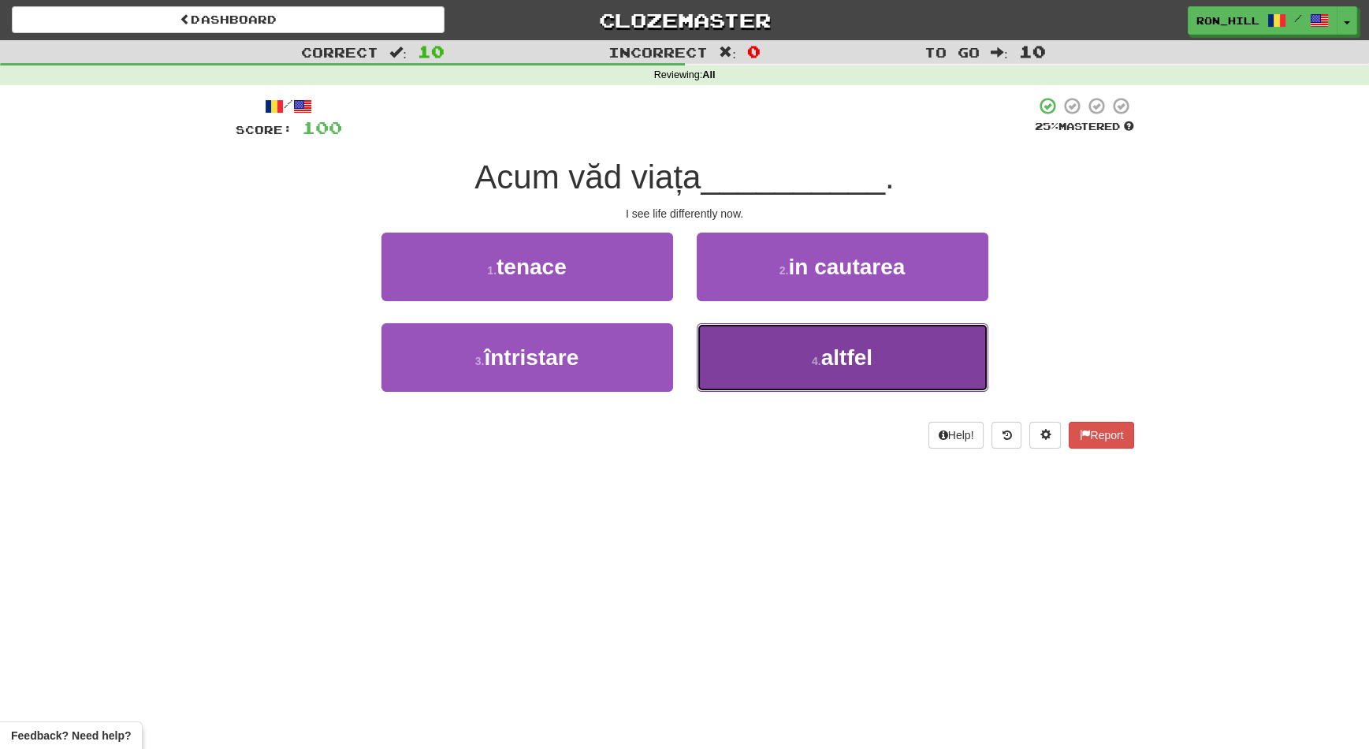
click at [764, 353] on button "4 . altfel" at bounding box center [843, 357] width 292 height 69
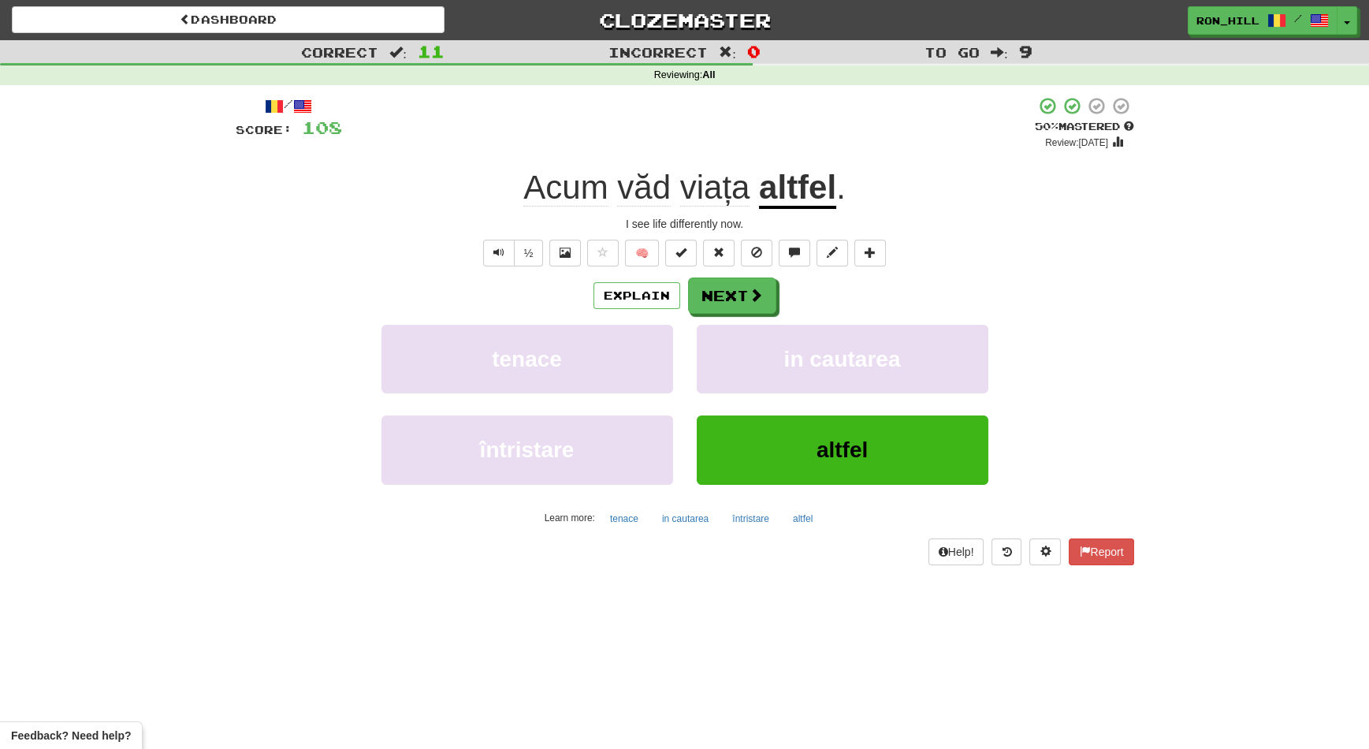
click at [793, 194] on u "altfel" at bounding box center [797, 189] width 77 height 40
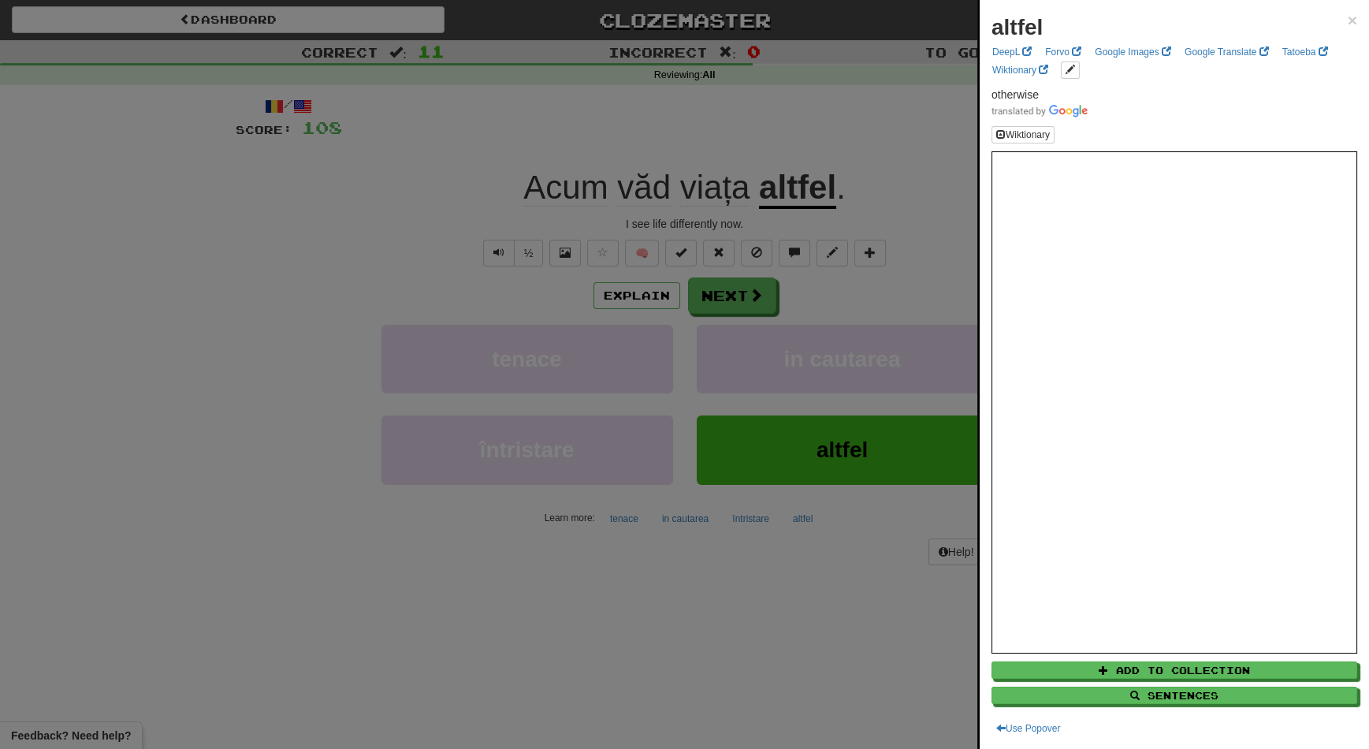
click at [749, 301] on div at bounding box center [684, 374] width 1369 height 749
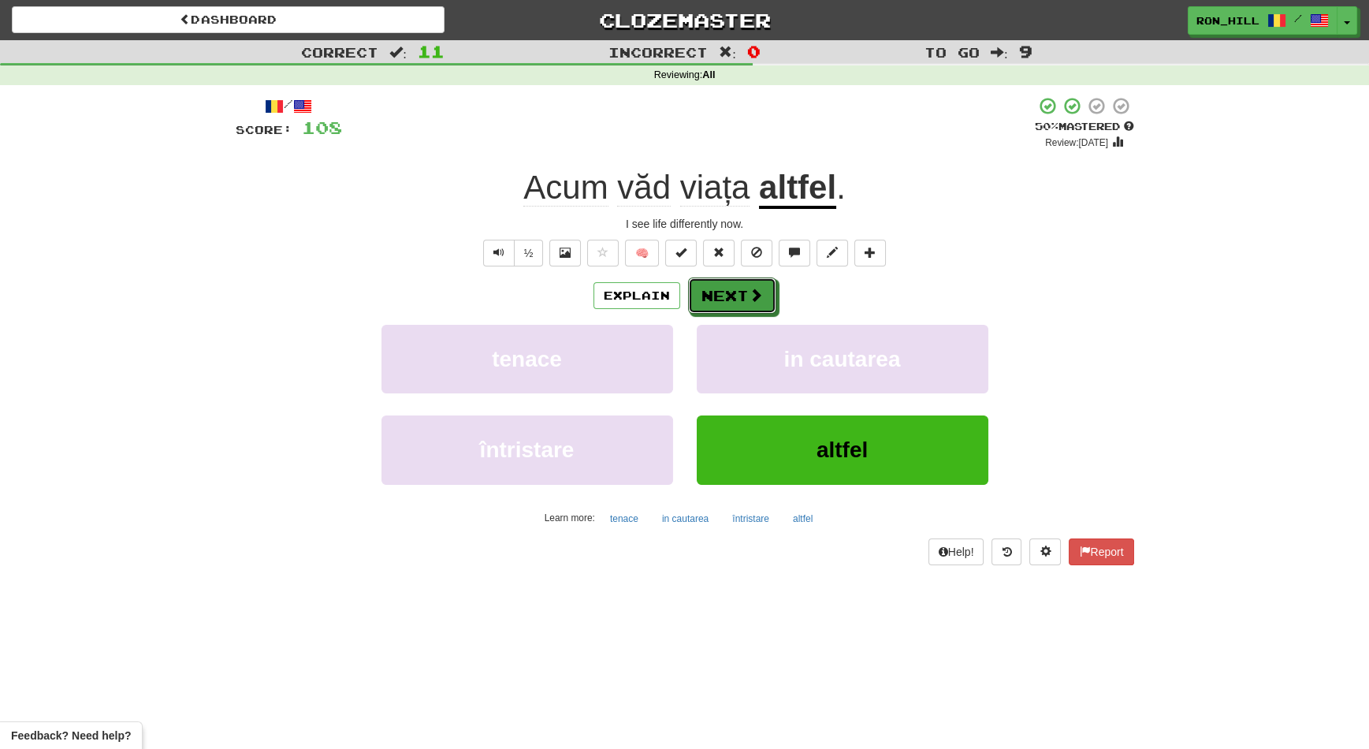
click at [749, 301] on span at bounding box center [756, 295] width 14 height 14
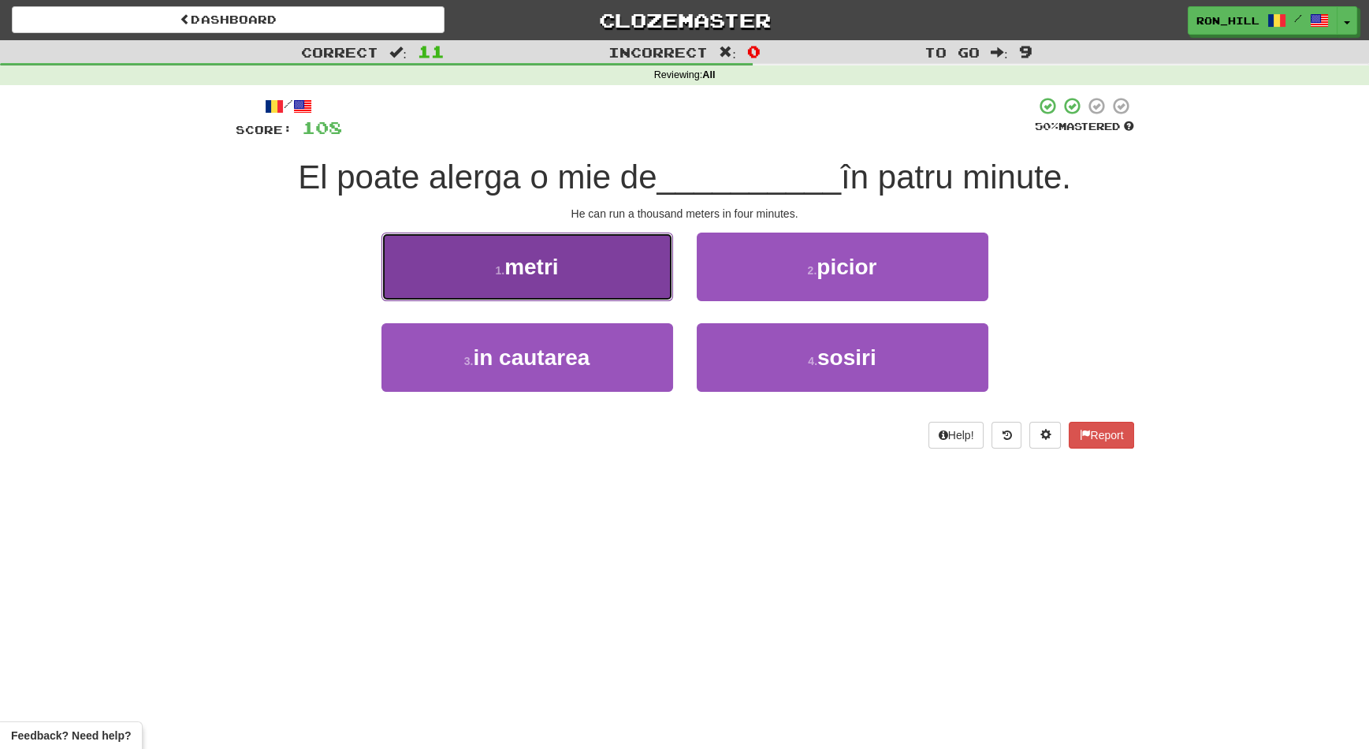
click at [644, 281] on button "1 . metri" at bounding box center [527, 266] width 292 height 69
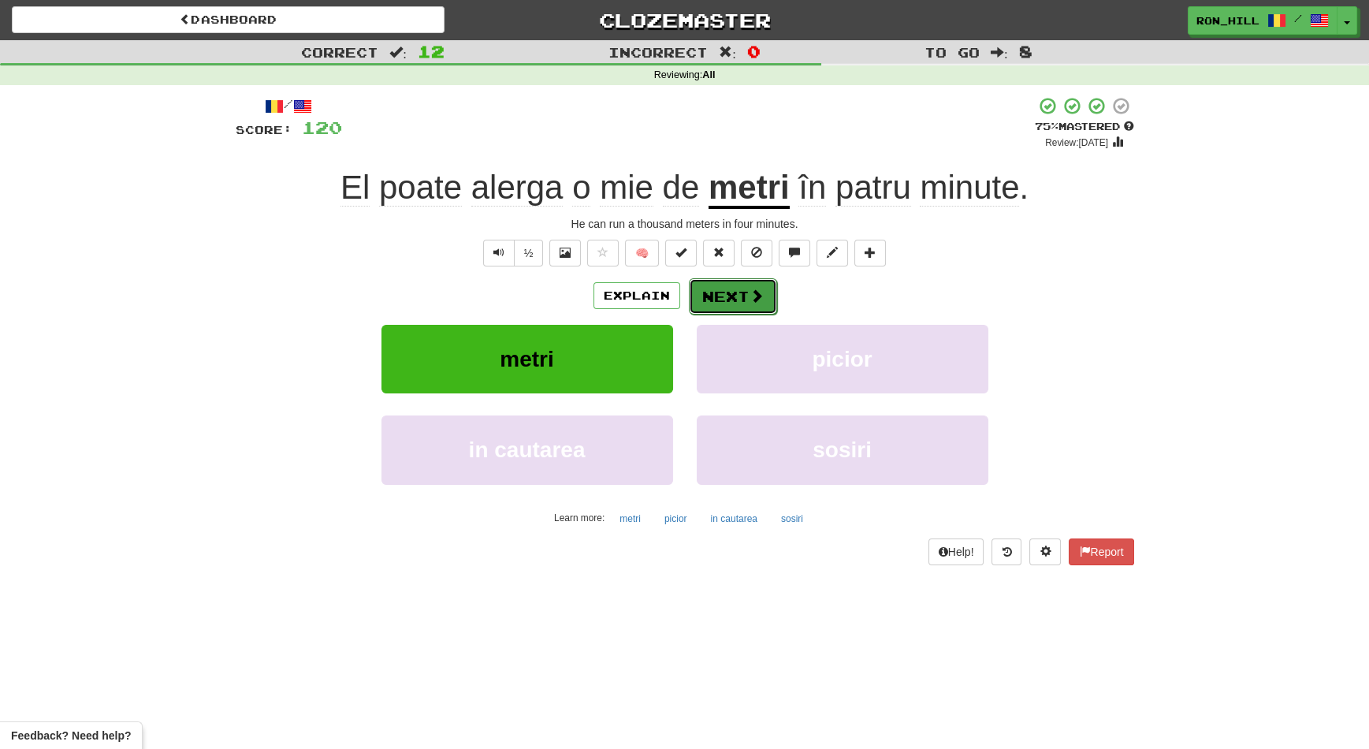
click at [727, 288] on button "Next" at bounding box center [733, 296] width 88 height 36
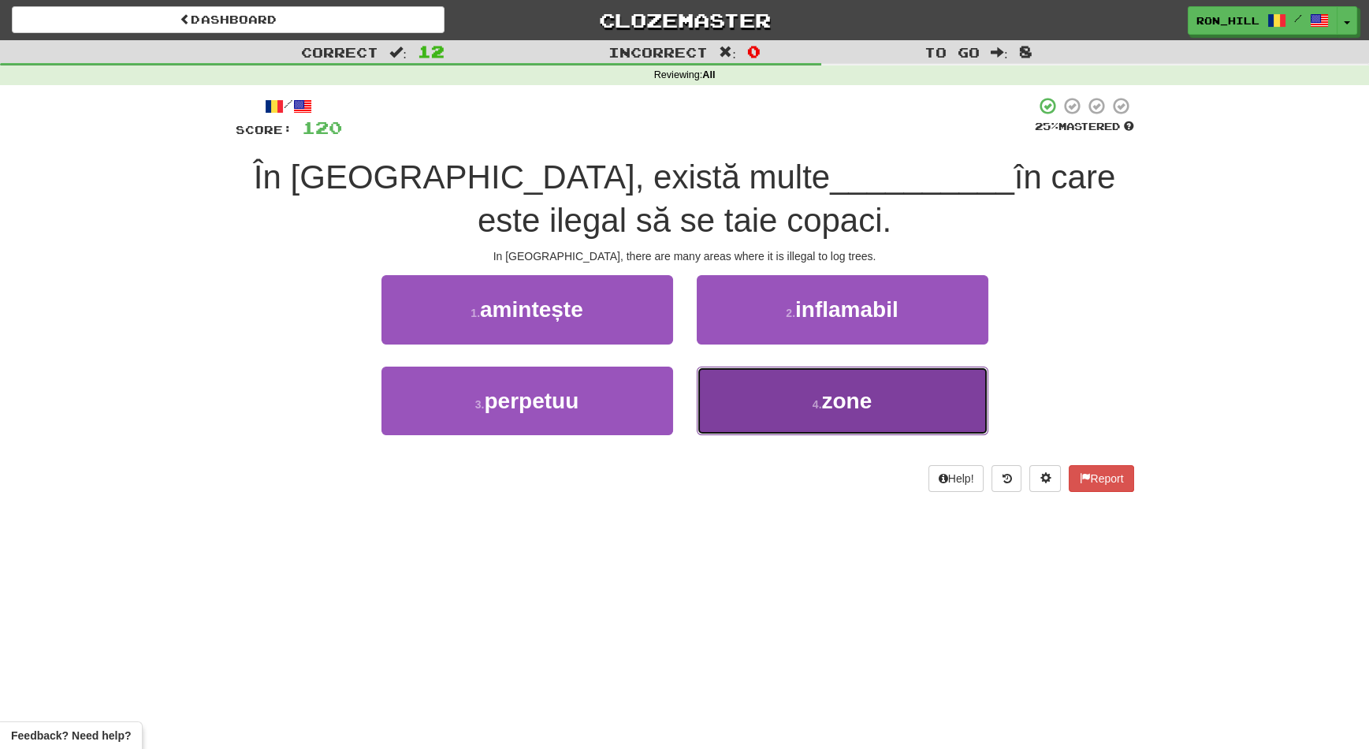
click at [785, 397] on button "4 . zone" at bounding box center [843, 400] width 292 height 69
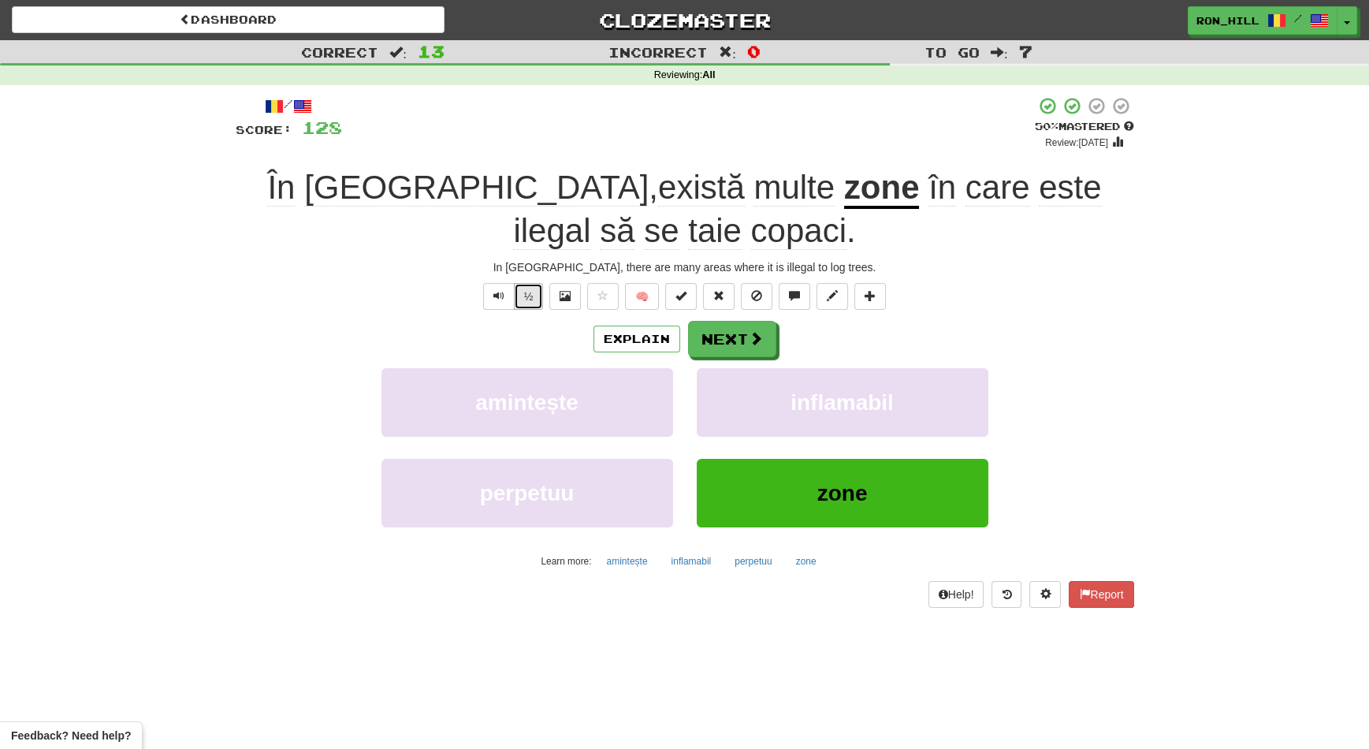
click at [527, 289] on button "½" at bounding box center [529, 296] width 30 height 27
click at [742, 212] on span "taie" at bounding box center [715, 231] width 54 height 38
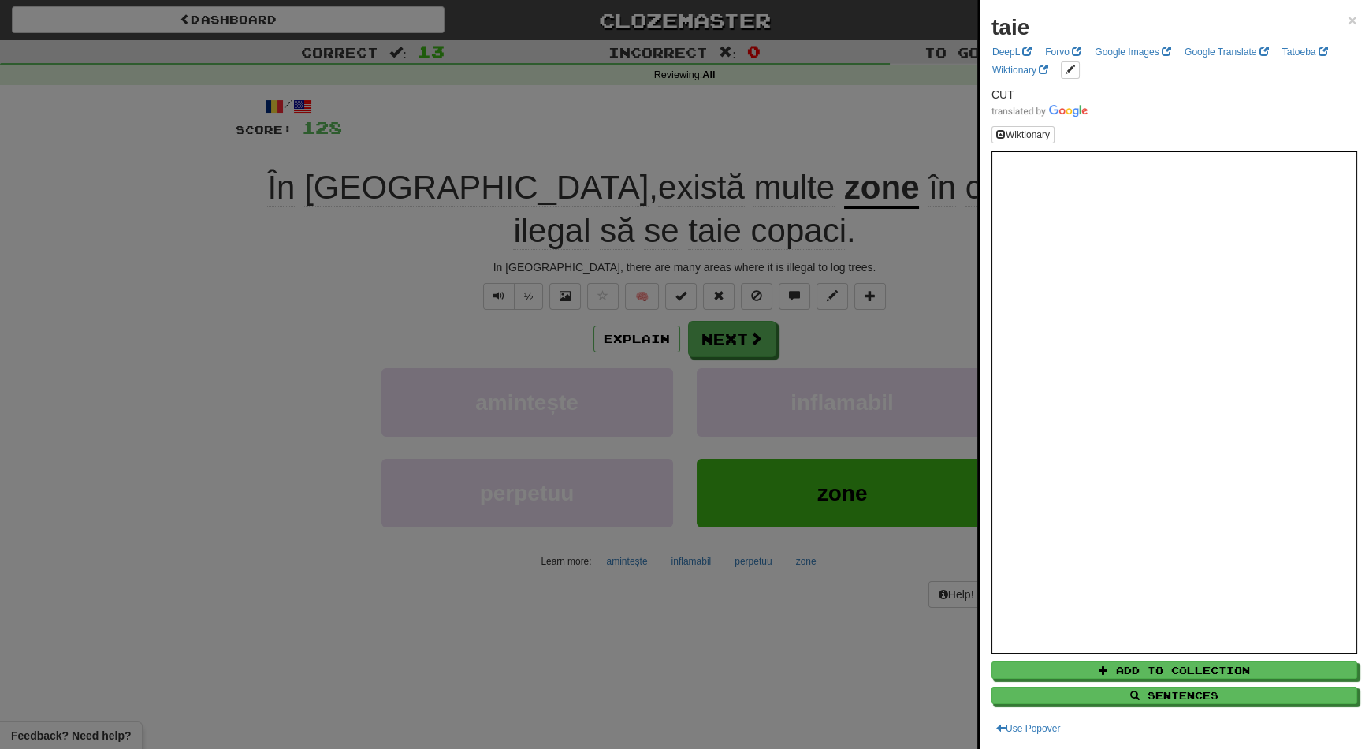
click at [760, 333] on div at bounding box center [684, 374] width 1369 height 749
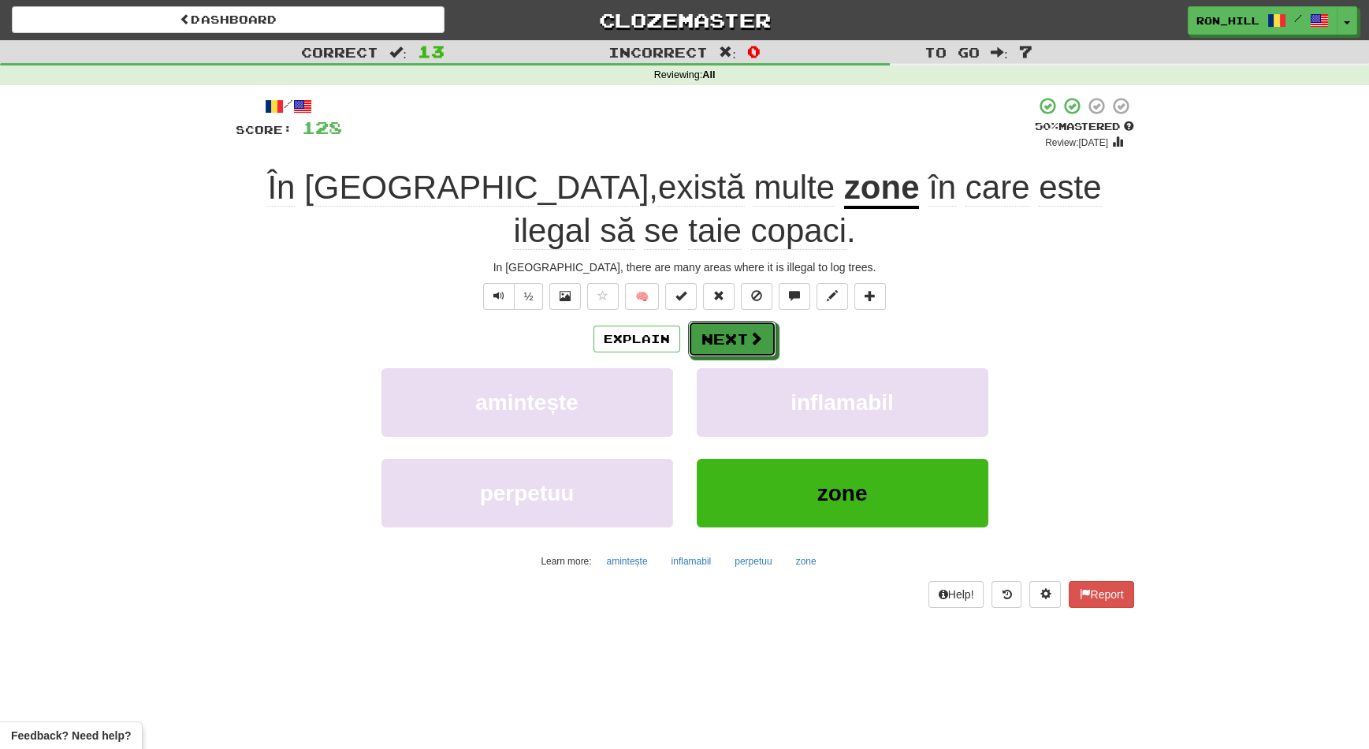
click at [760, 333] on span at bounding box center [756, 338] width 14 height 14
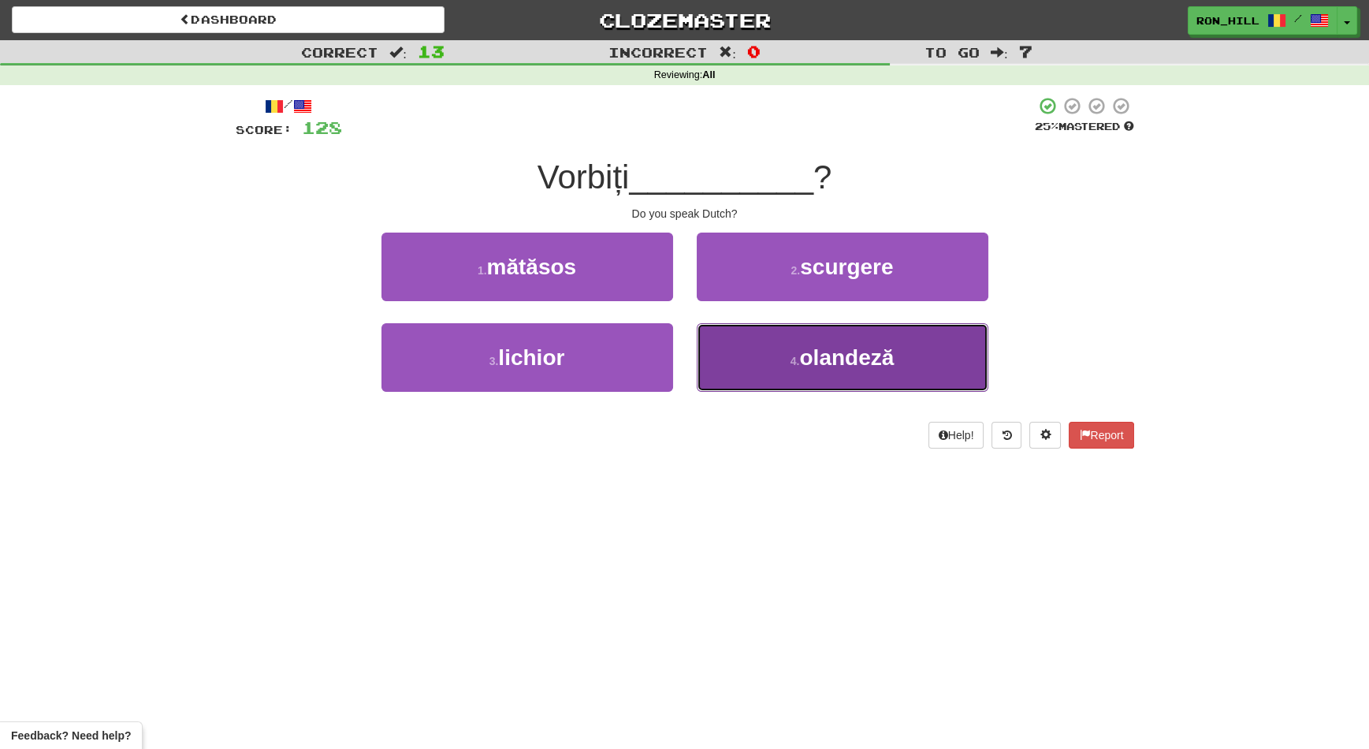
click at [764, 362] on button "4 . olandeză" at bounding box center [843, 357] width 292 height 69
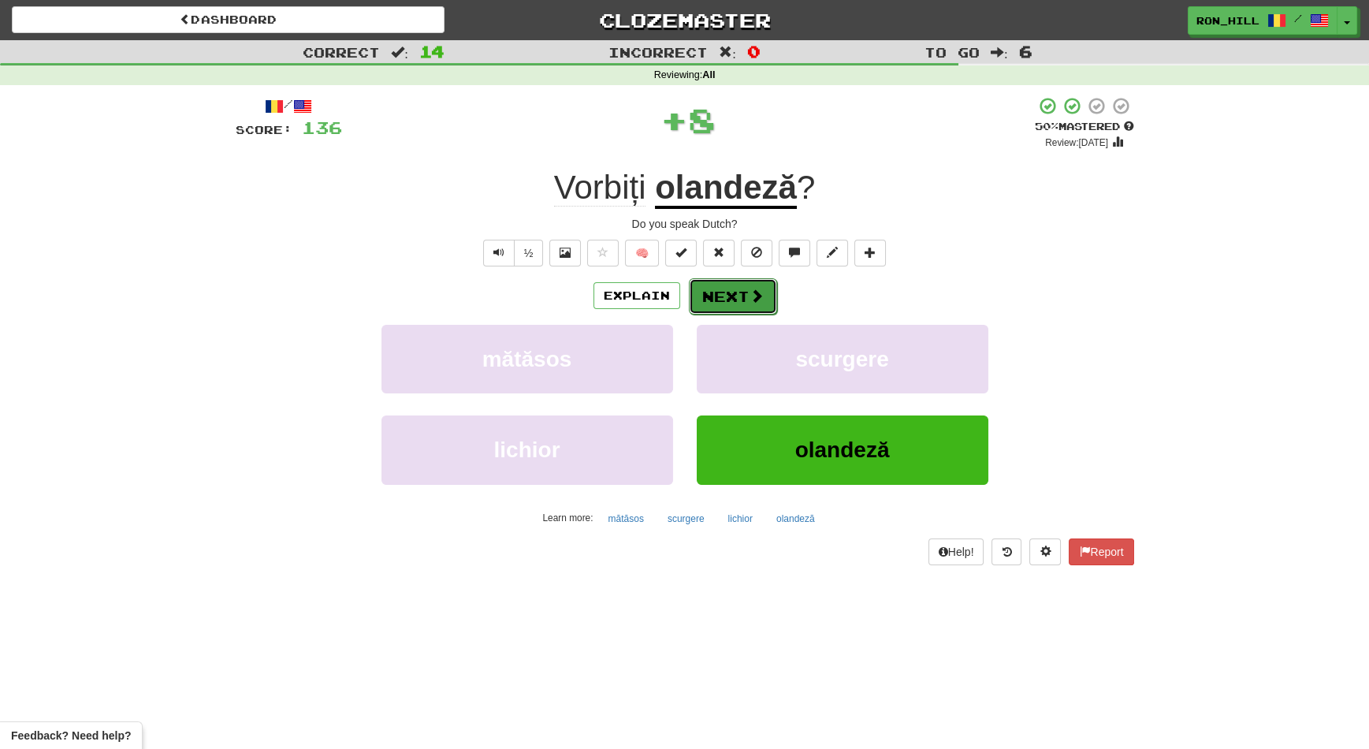
click at [726, 301] on button "Next" at bounding box center [733, 296] width 88 height 36
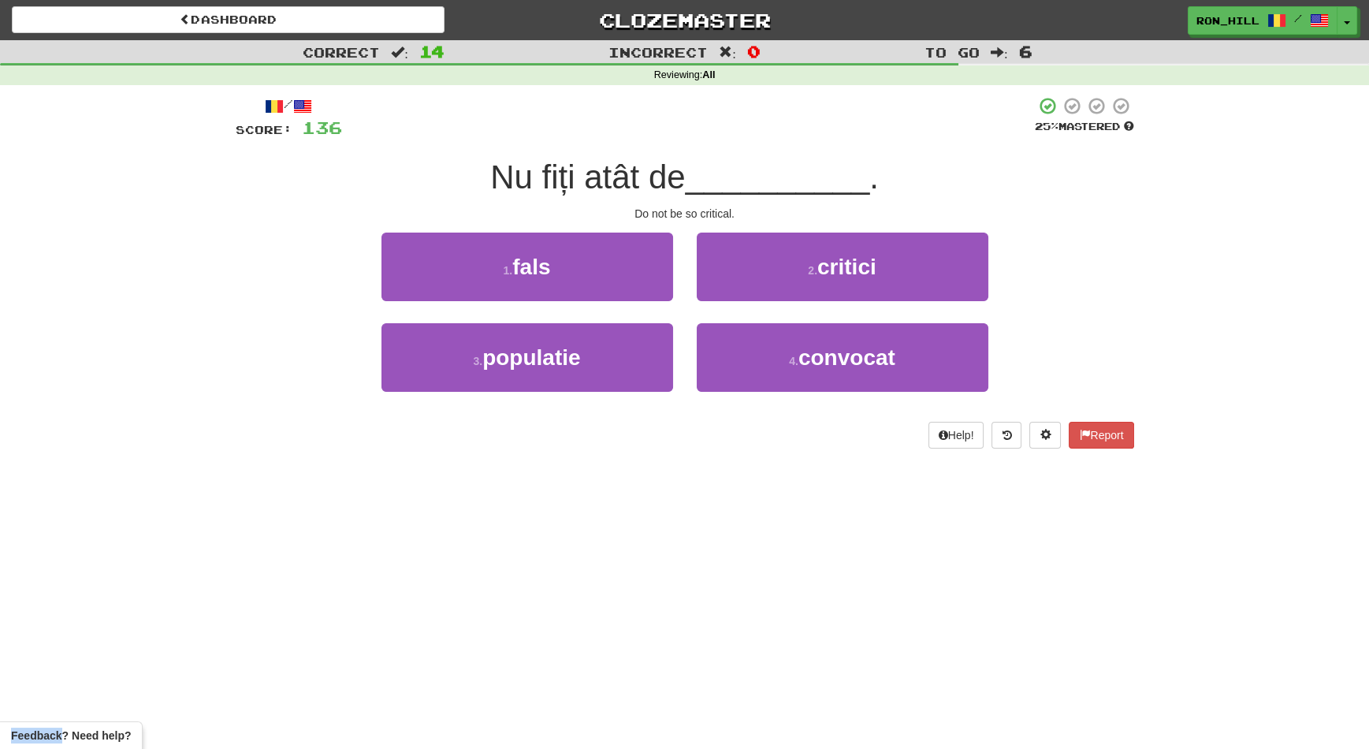
click at [726, 301] on div "2 . critici" at bounding box center [842, 277] width 315 height 91
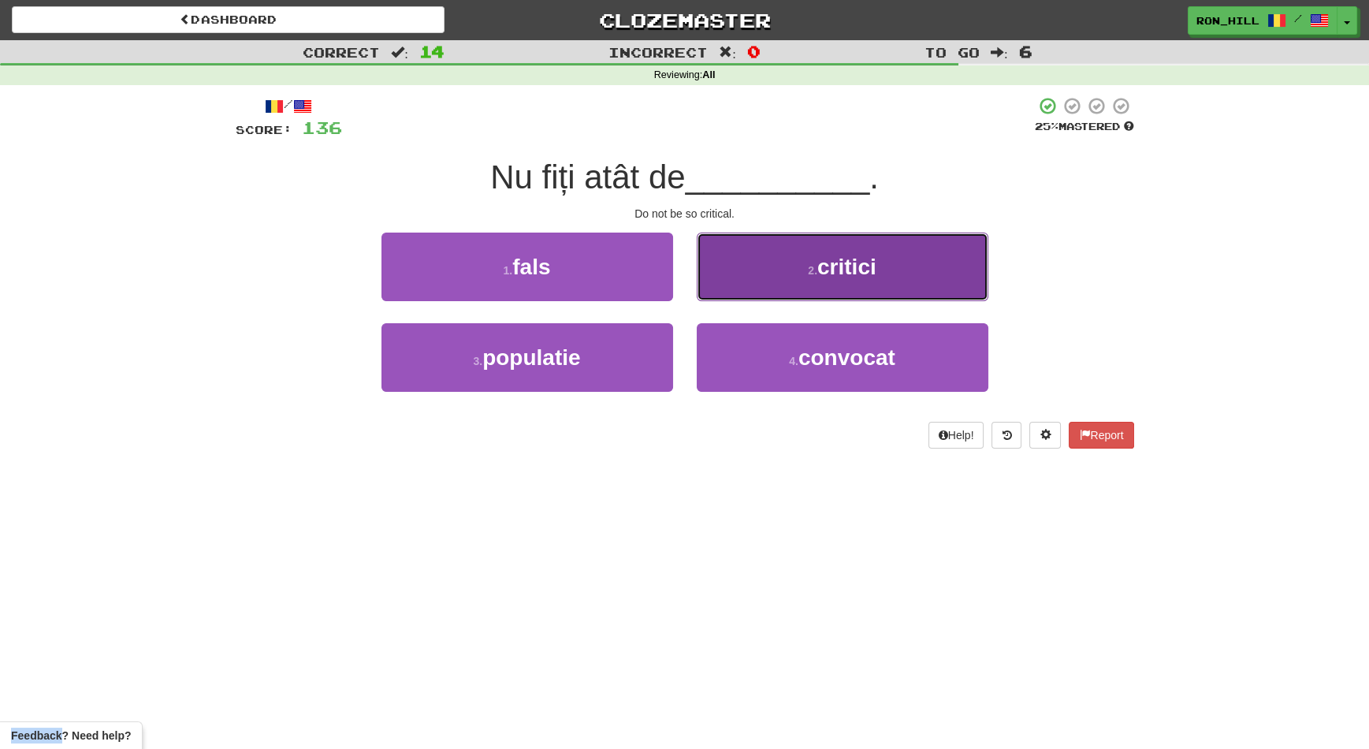
click at [803, 286] on button "2 . critici" at bounding box center [843, 266] width 292 height 69
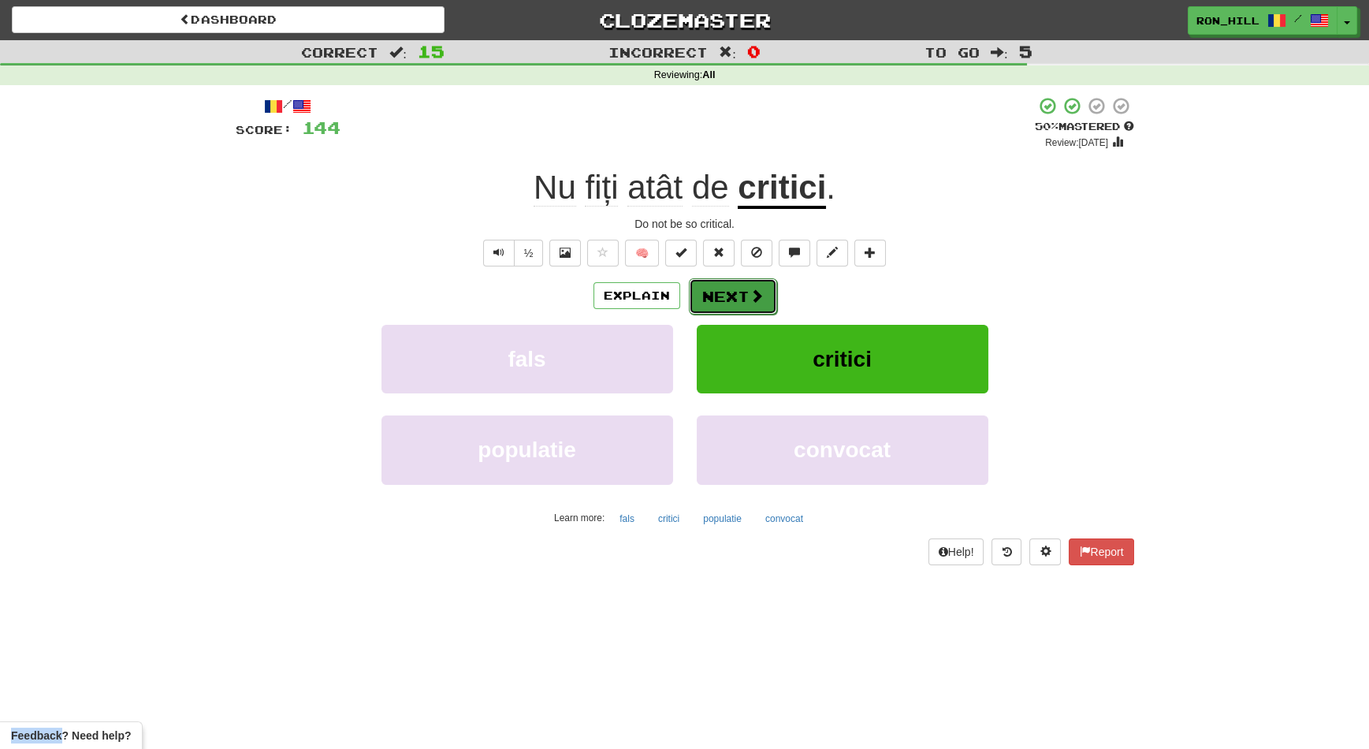
click at [746, 292] on button "Next" at bounding box center [733, 296] width 88 height 36
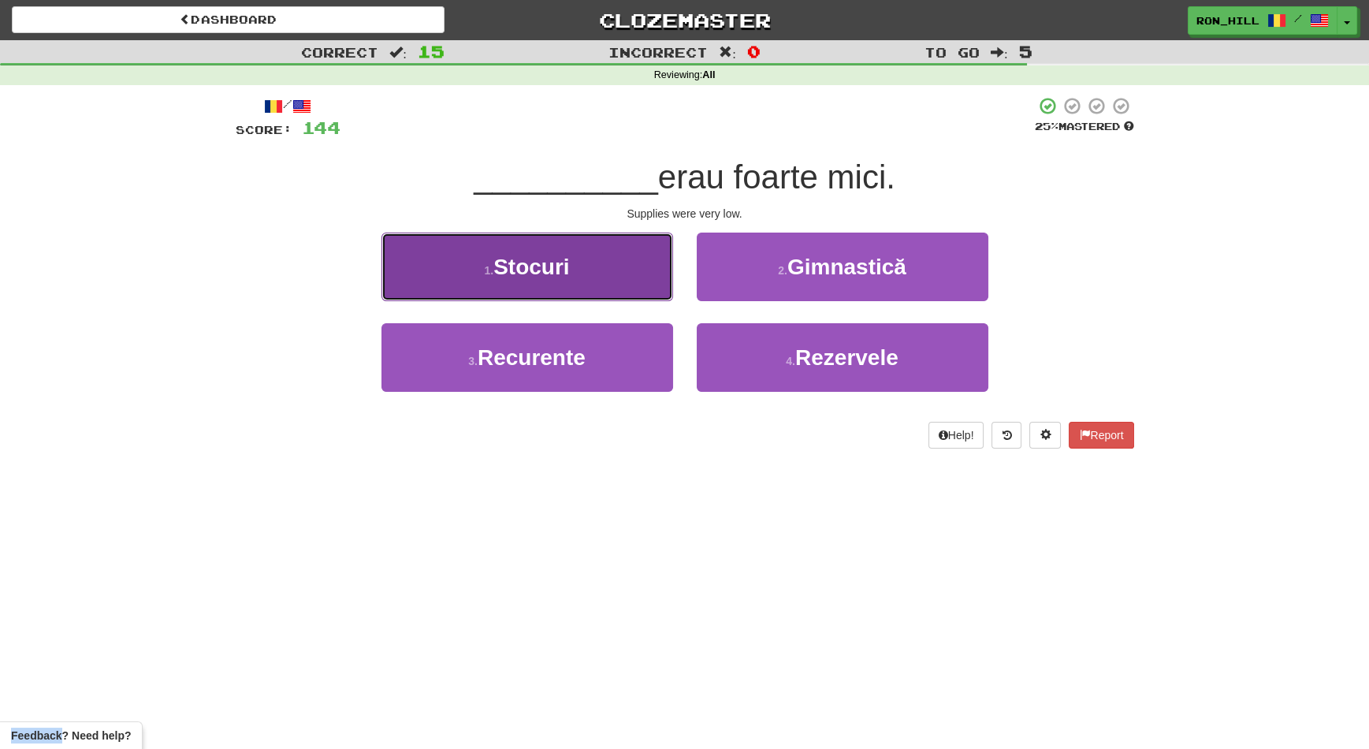
click at [625, 284] on button "1 . Stocuri" at bounding box center [527, 266] width 292 height 69
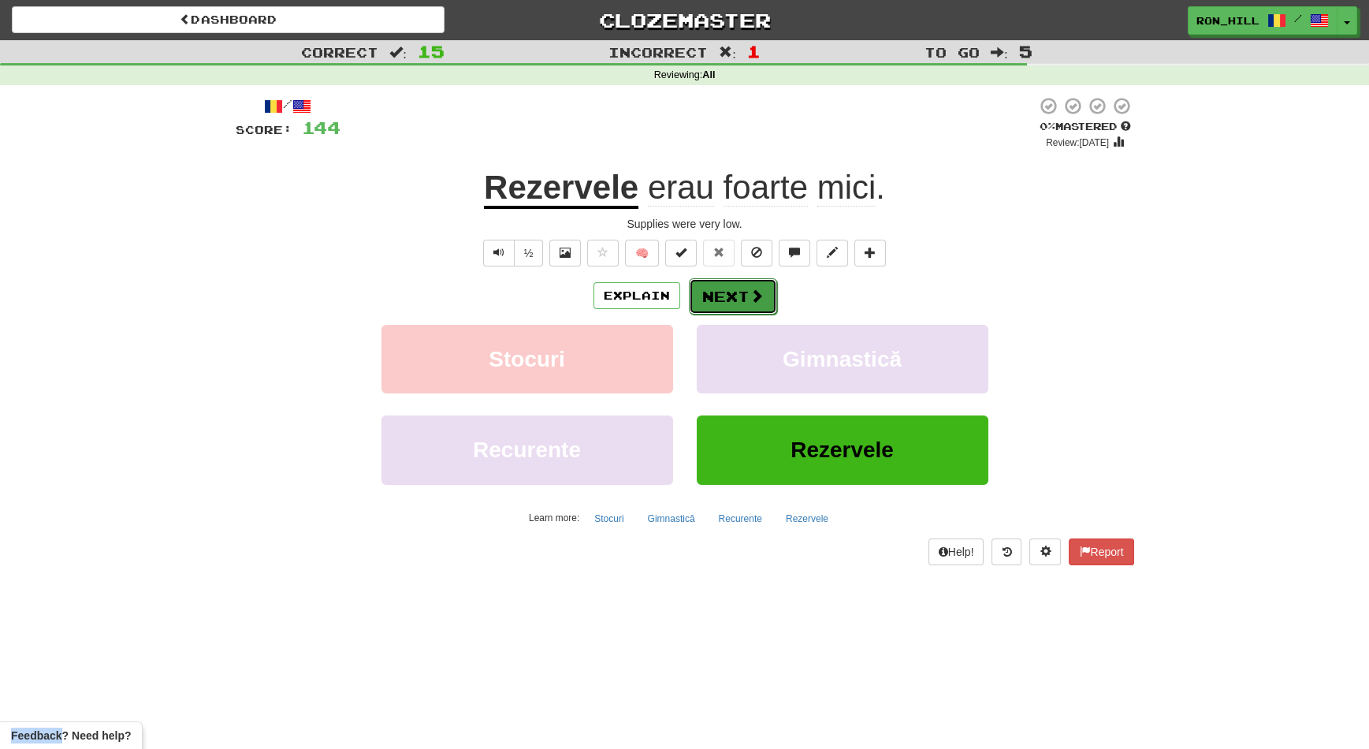
click at [727, 291] on button "Next" at bounding box center [733, 296] width 88 height 36
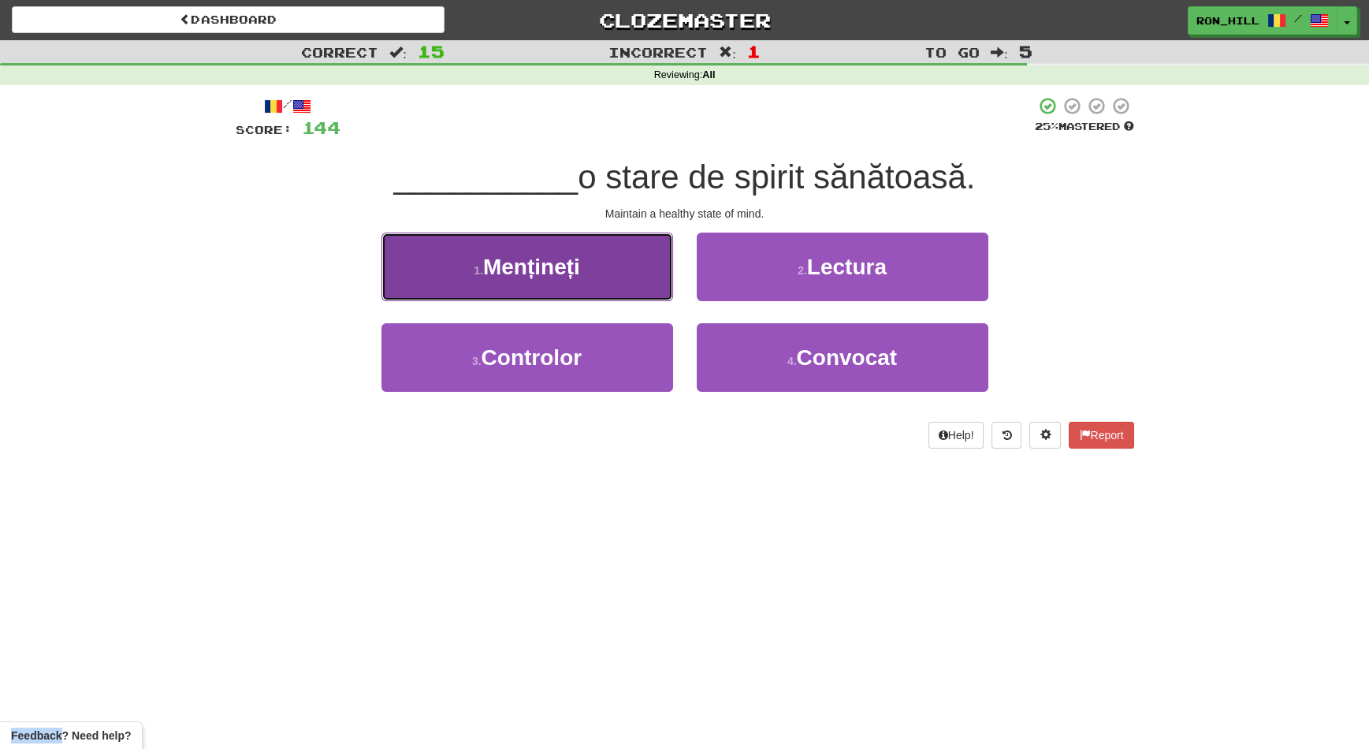
click at [630, 284] on button "1 . Mențineți" at bounding box center [527, 266] width 292 height 69
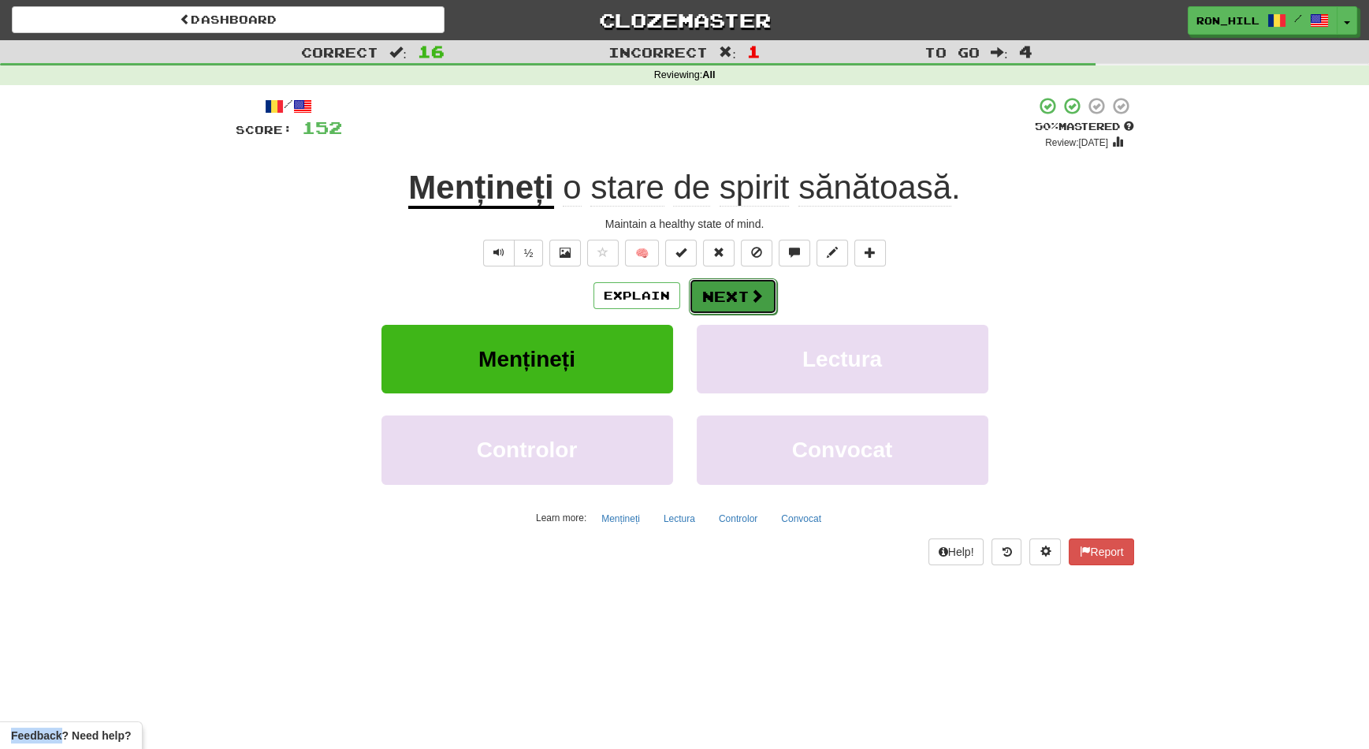
click at [721, 292] on button "Next" at bounding box center [733, 296] width 88 height 36
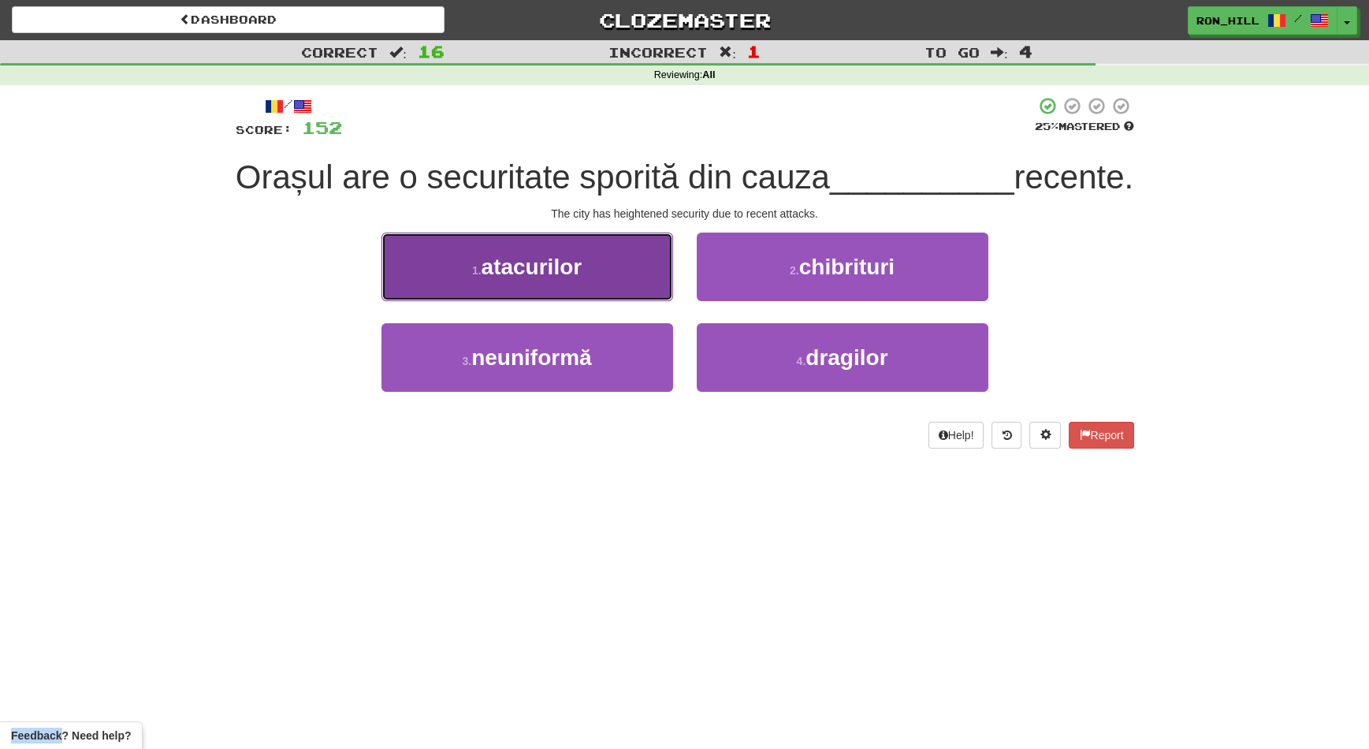
click at [638, 301] on button "1 . atacurilor" at bounding box center [527, 266] width 292 height 69
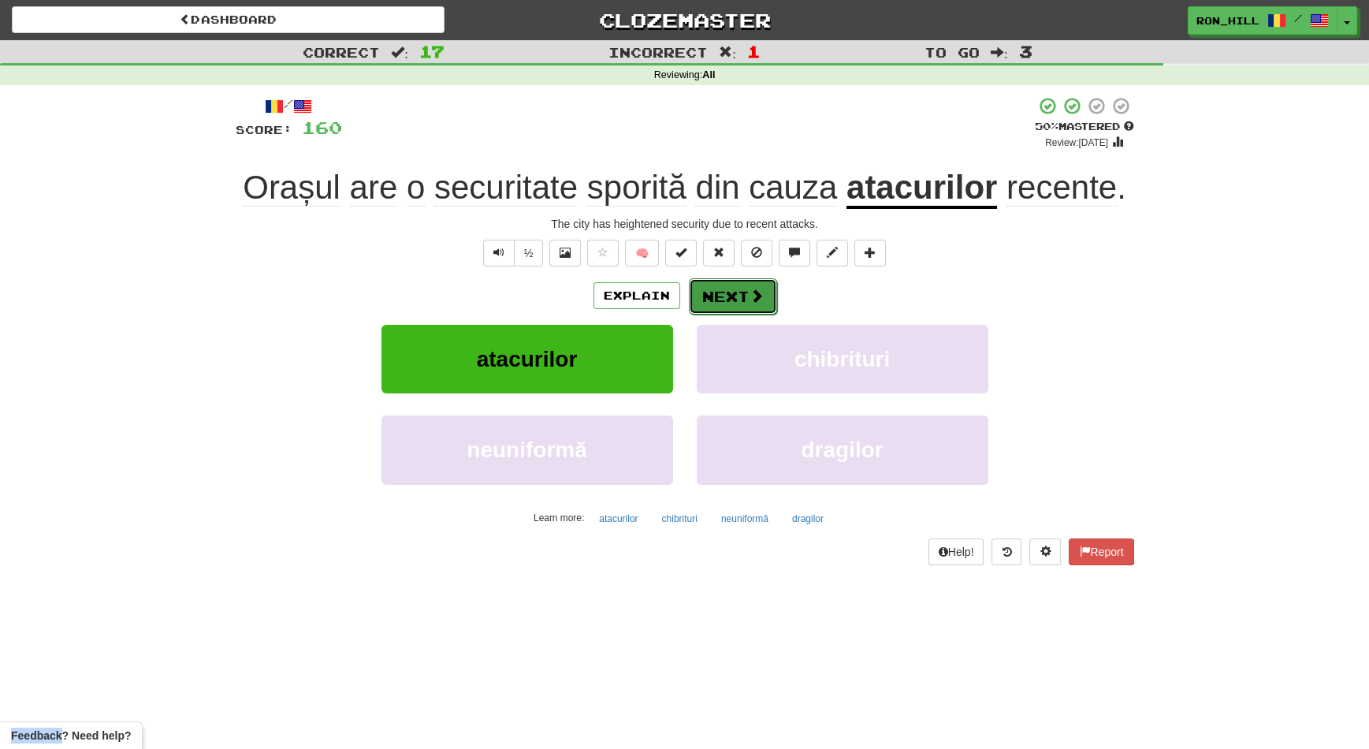
click at [749, 292] on span at bounding box center [756, 295] width 14 height 14
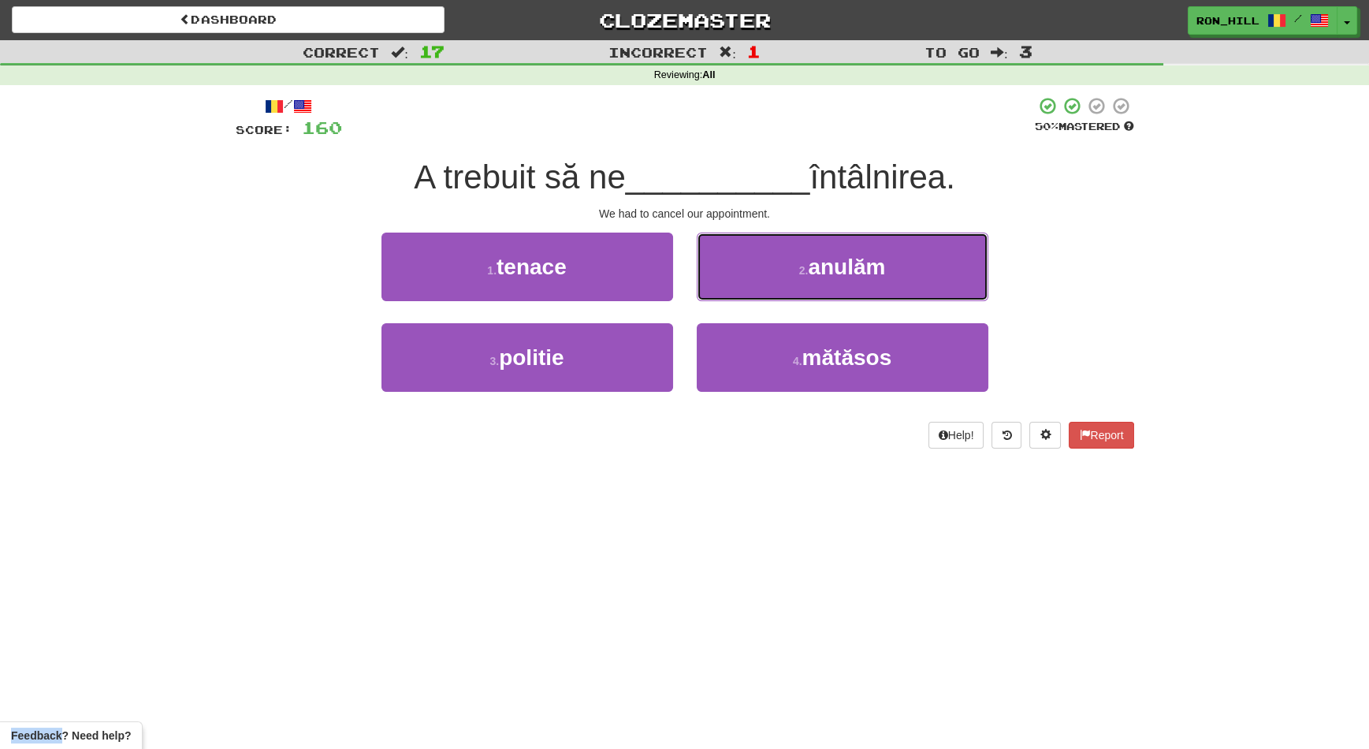
click at [747, 292] on button "2 . anulăm" at bounding box center [843, 266] width 292 height 69
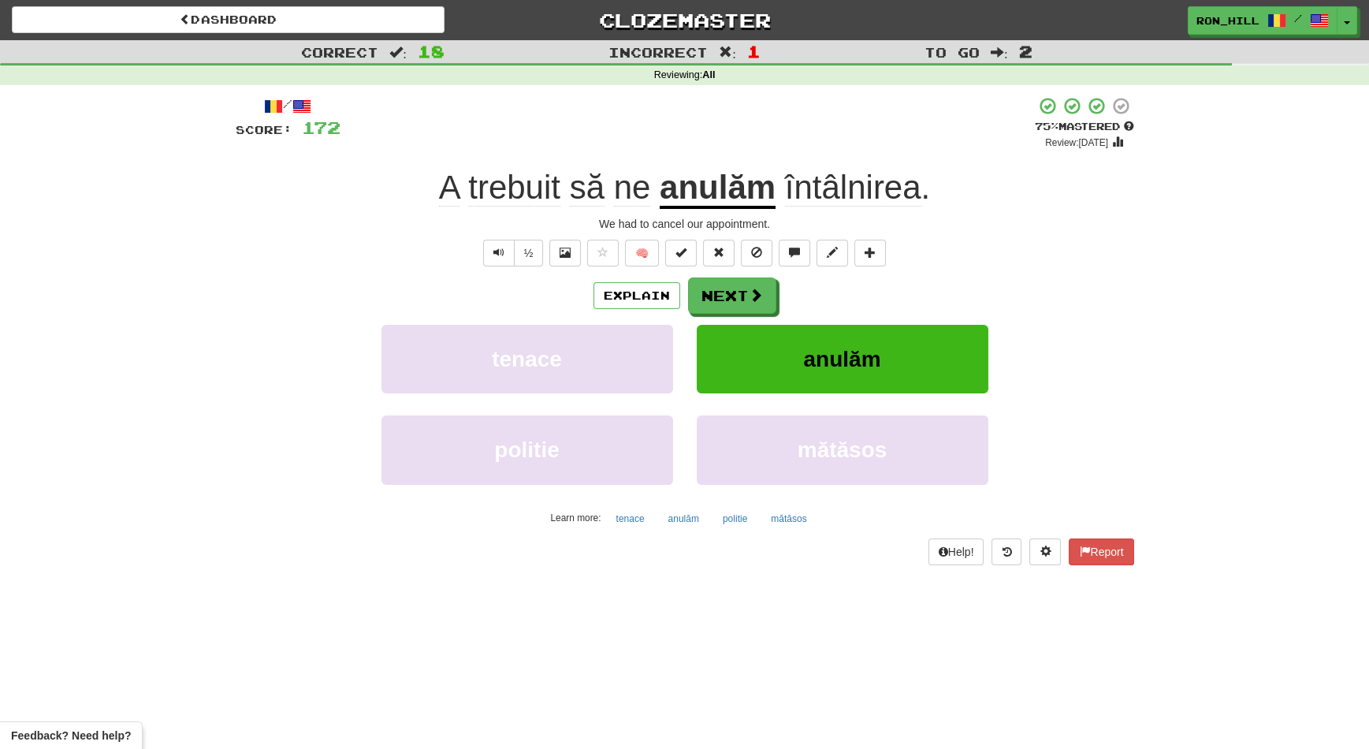
click at [820, 189] on span "întâlnirea" at bounding box center [853, 188] width 136 height 38
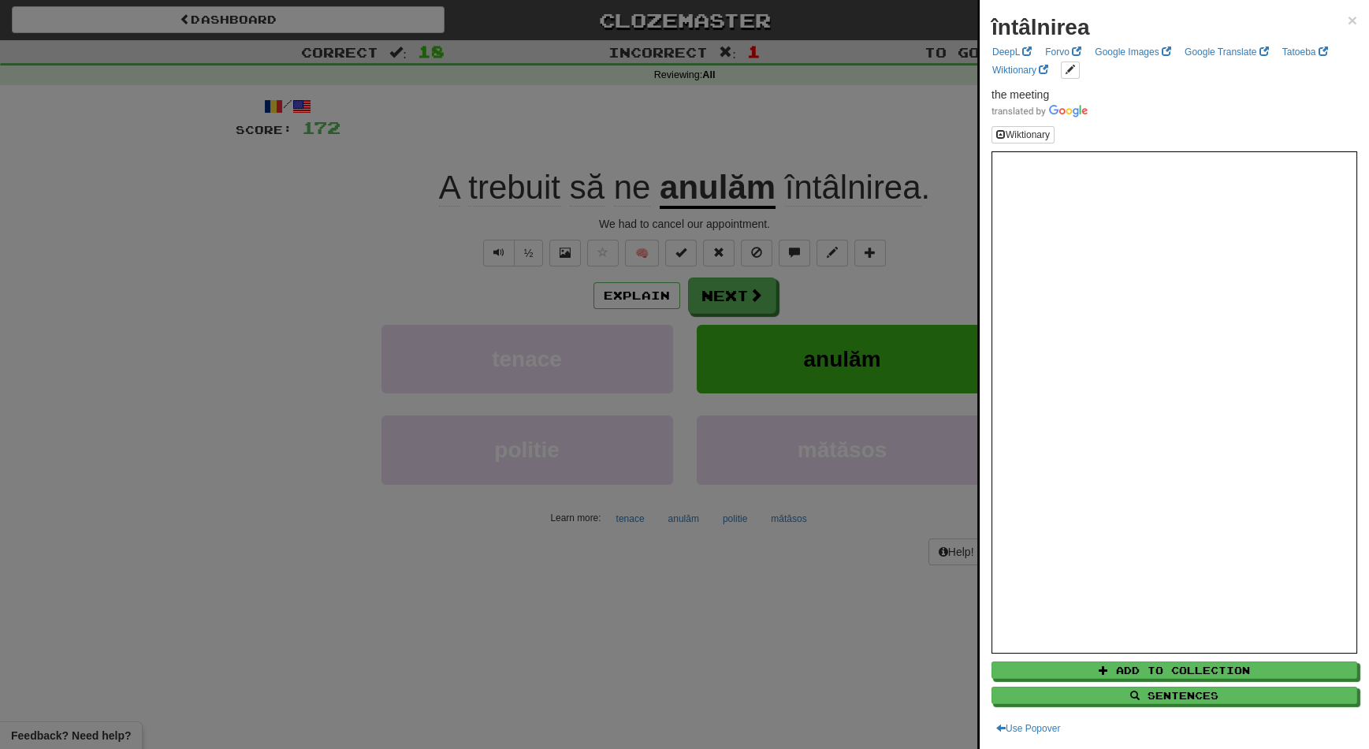
click at [742, 292] on div at bounding box center [684, 374] width 1369 height 749
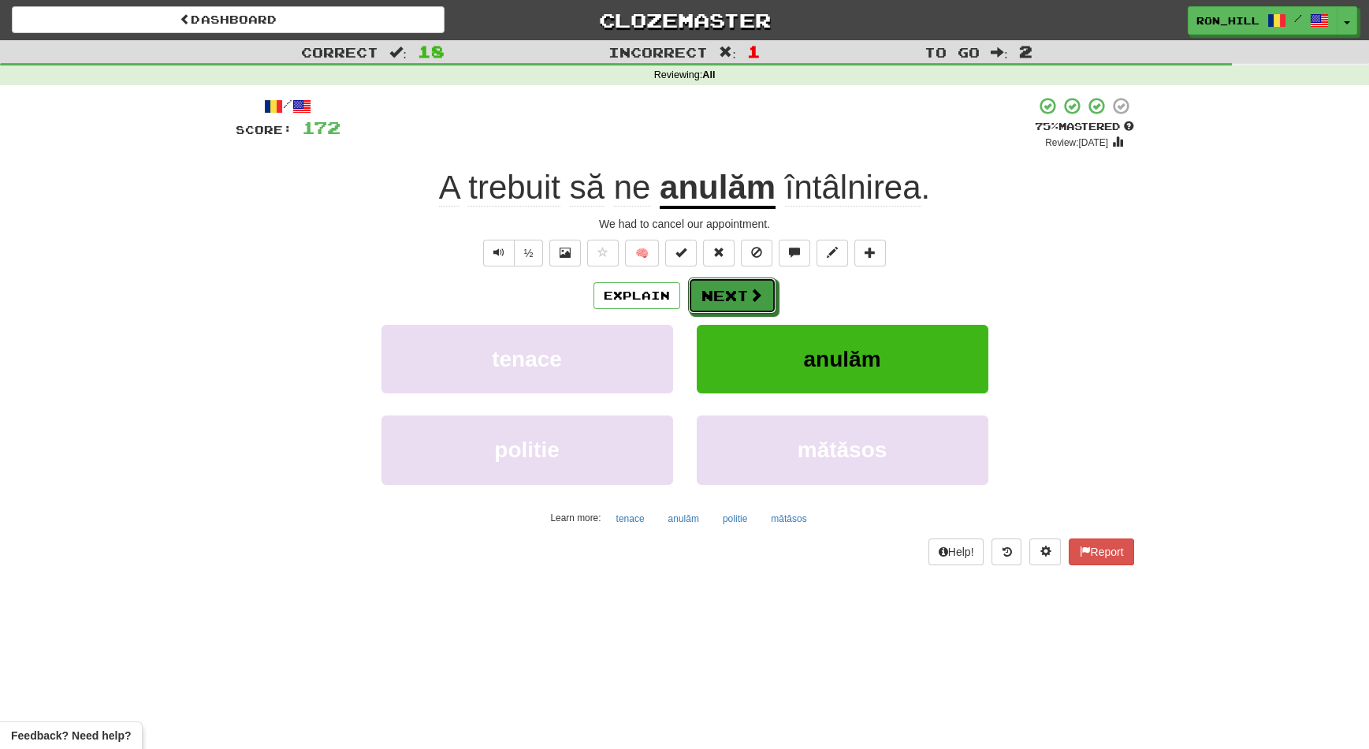
click at [742, 292] on button "Next" at bounding box center [732, 295] width 88 height 36
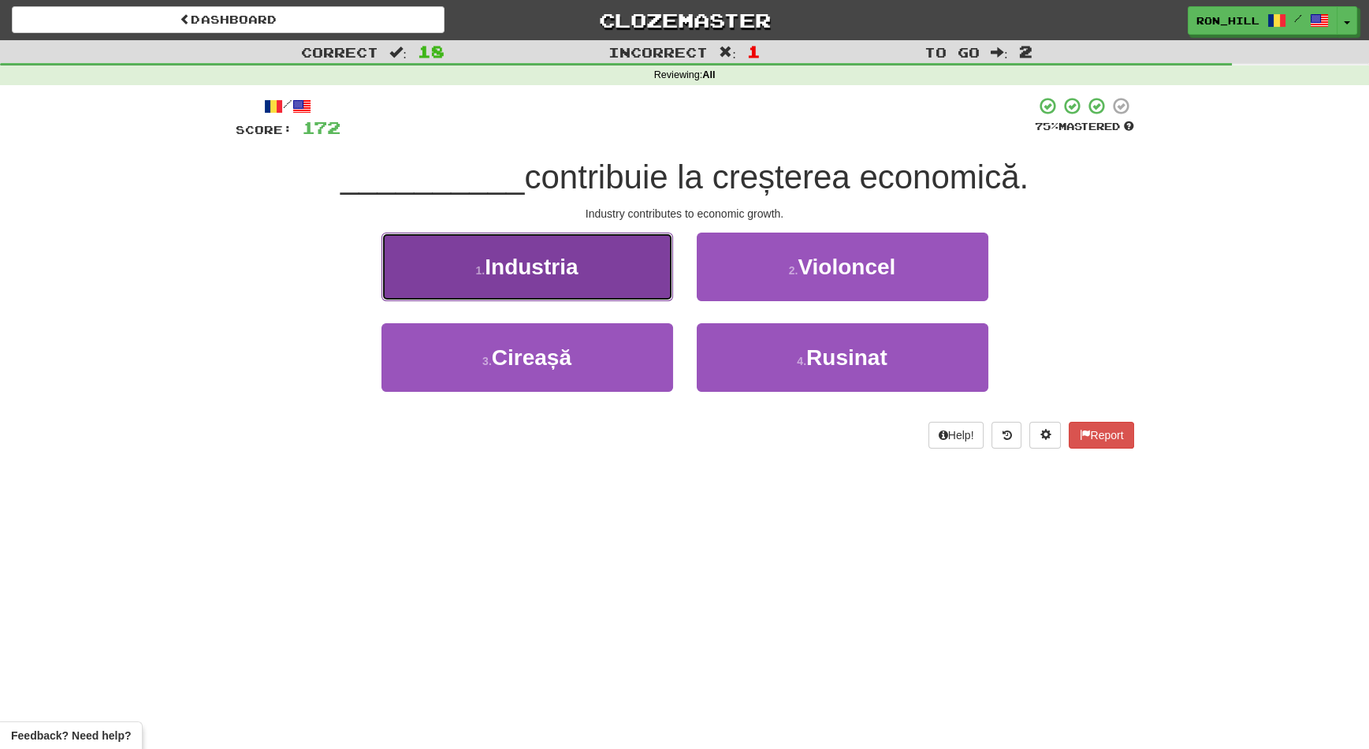
click at [631, 294] on button "1 . Industria" at bounding box center [527, 266] width 292 height 69
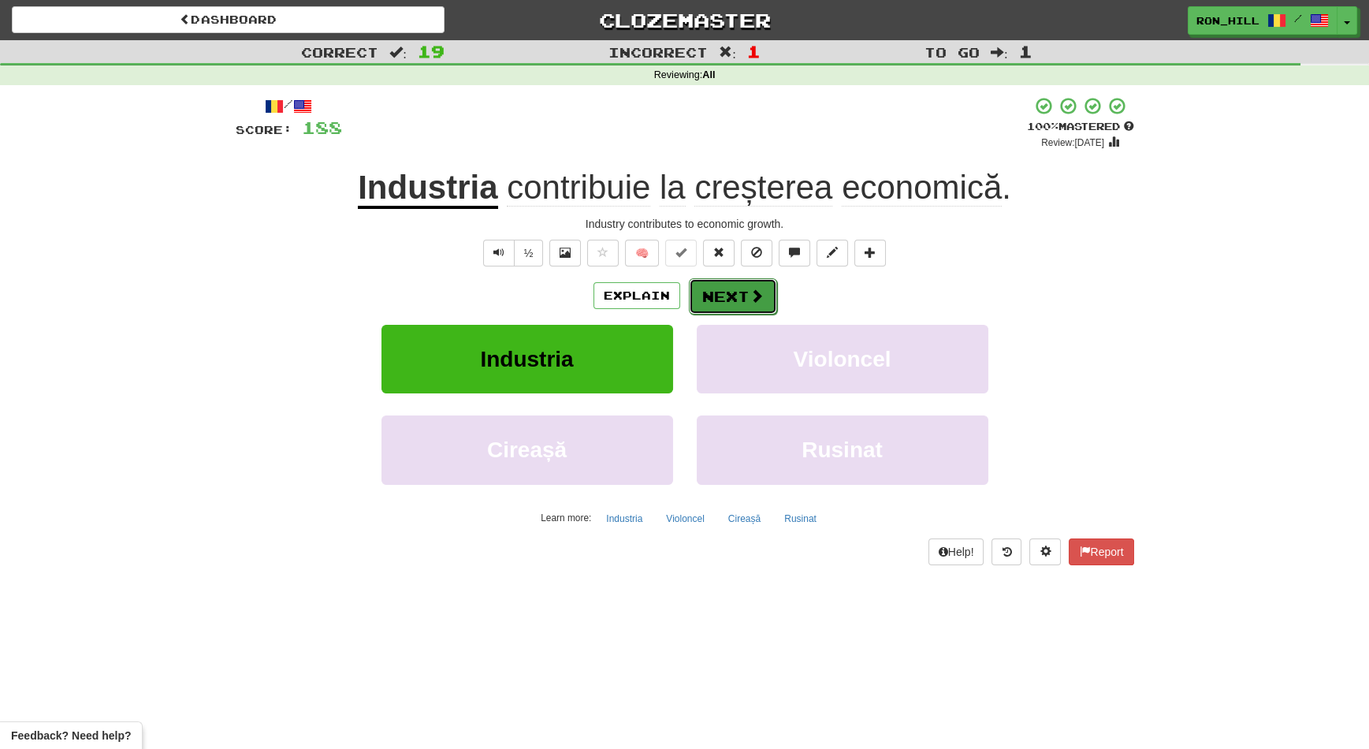
click at [727, 288] on button "Next" at bounding box center [733, 296] width 88 height 36
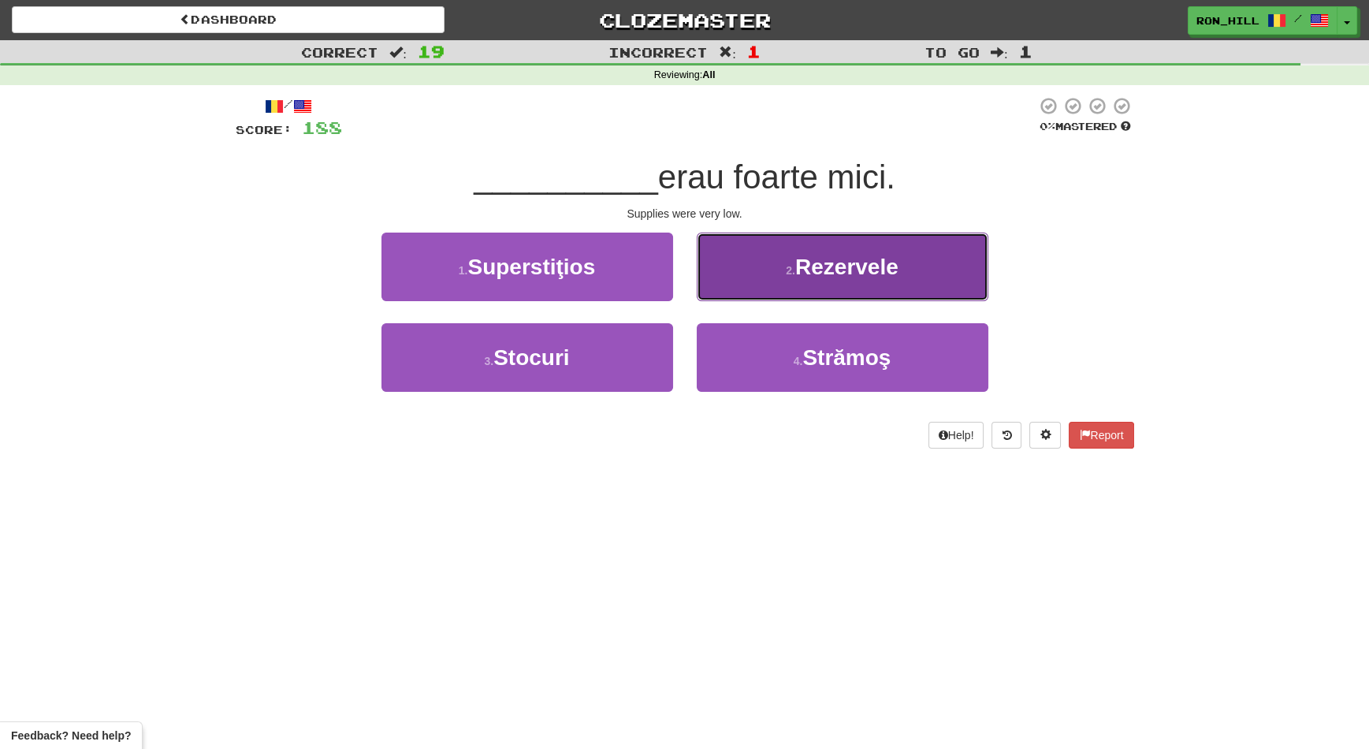
click at [784, 288] on button "2 . Rezervele" at bounding box center [843, 266] width 292 height 69
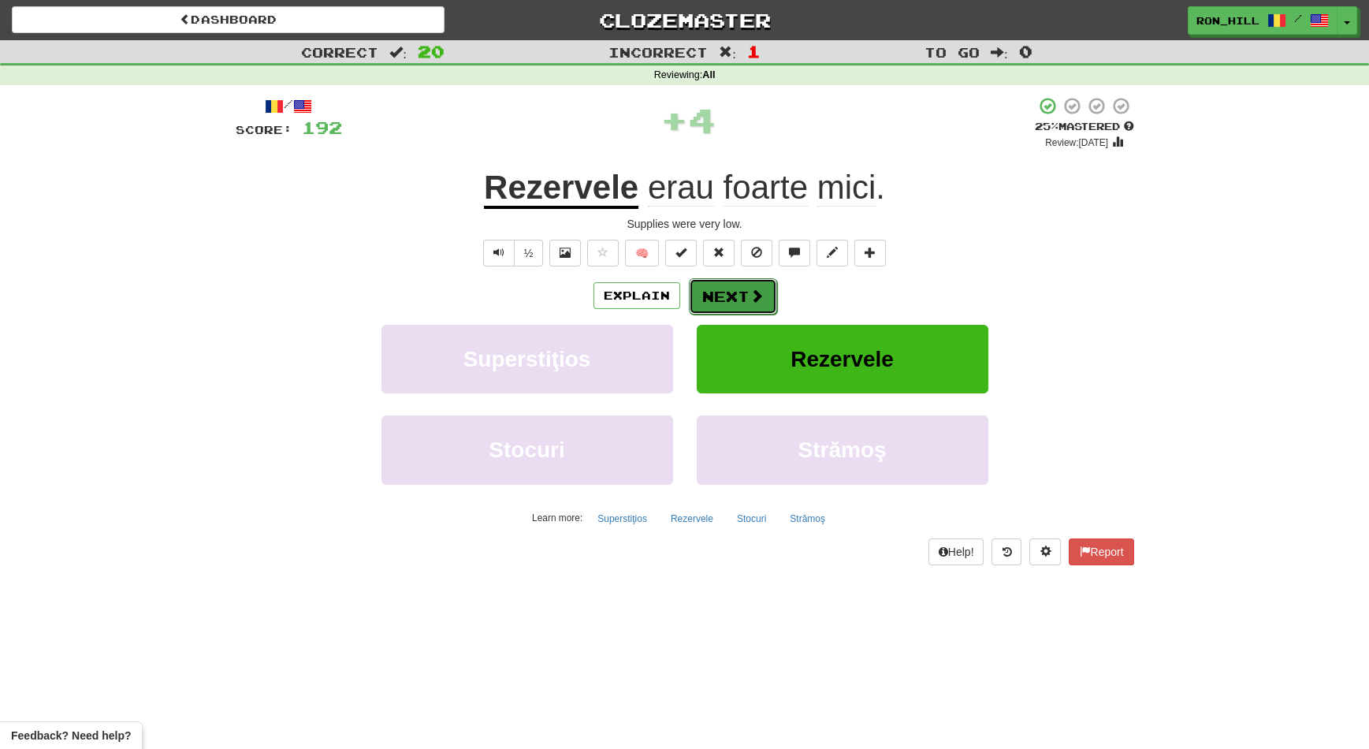
click at [735, 298] on button "Next" at bounding box center [733, 296] width 88 height 36
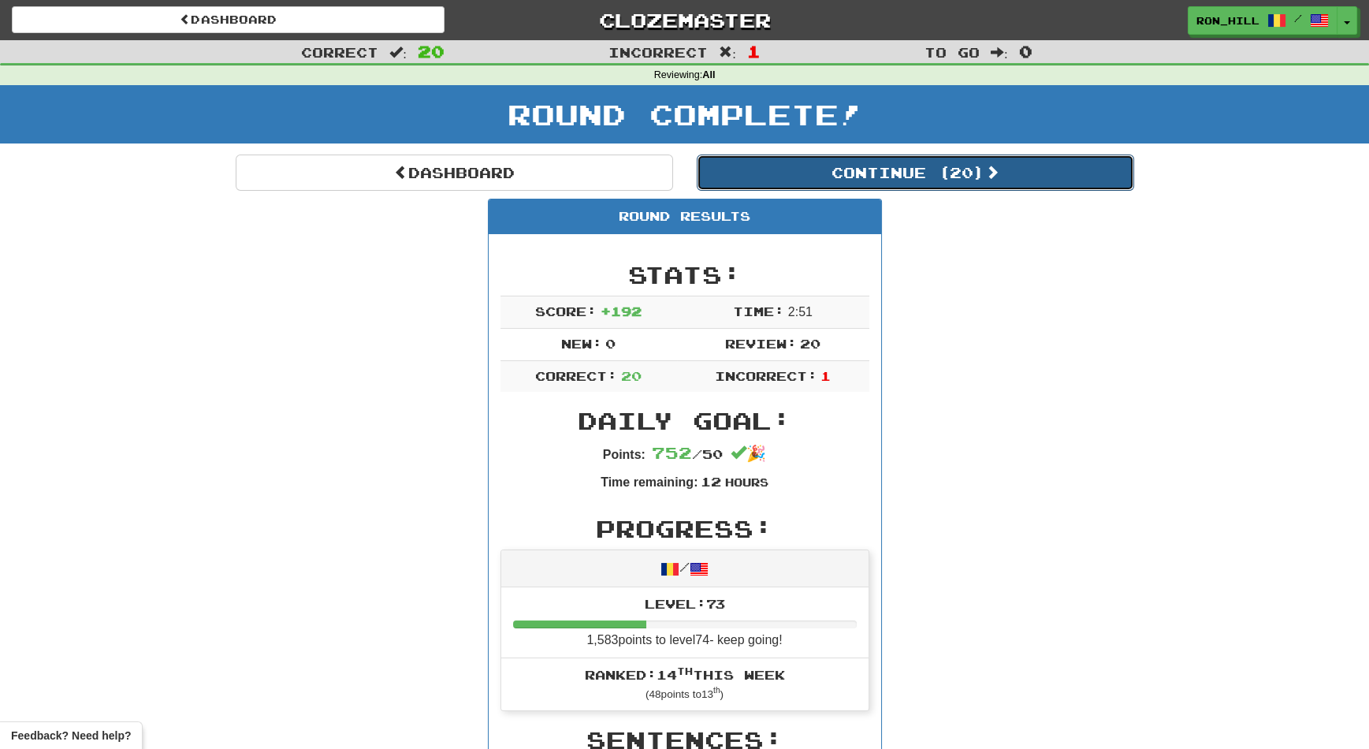
click at [803, 178] on button "Continue ( 20 )" at bounding box center [915, 172] width 437 height 36
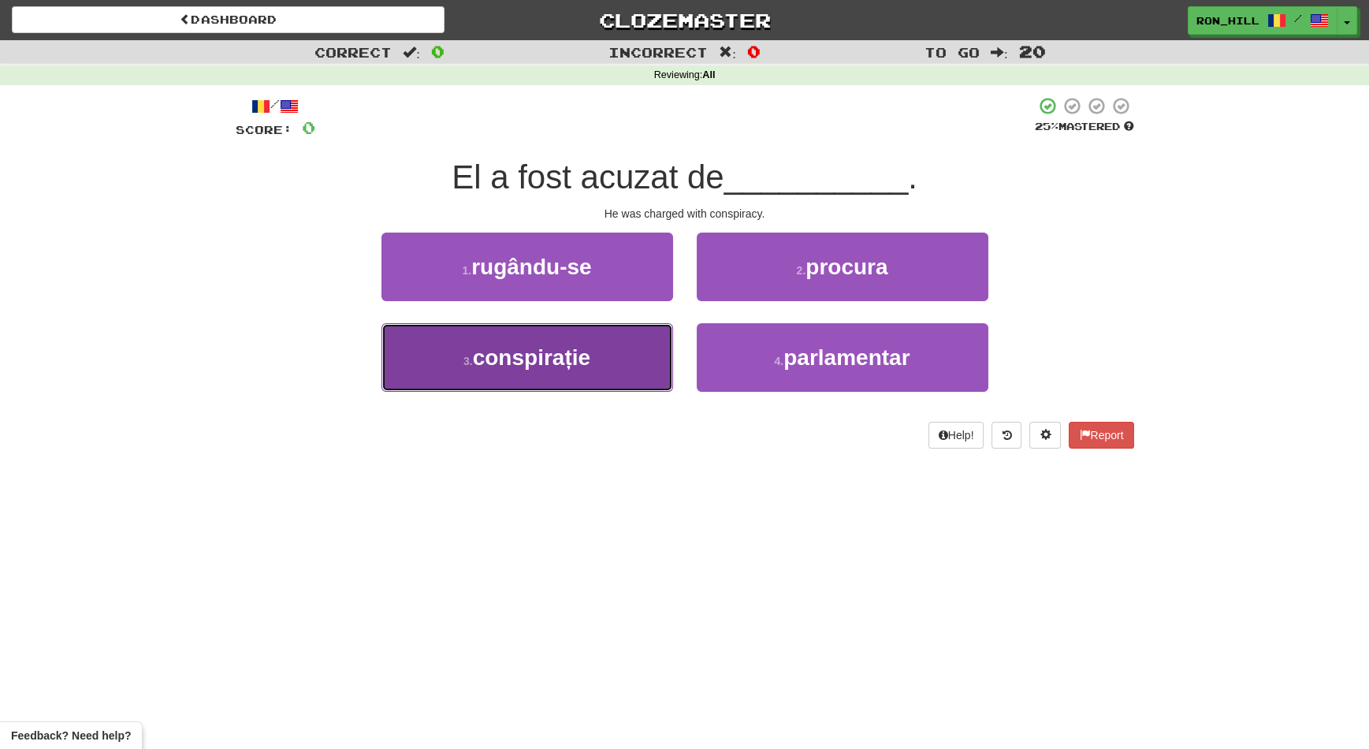
click at [594, 346] on button "3 . conspirație" at bounding box center [527, 357] width 292 height 69
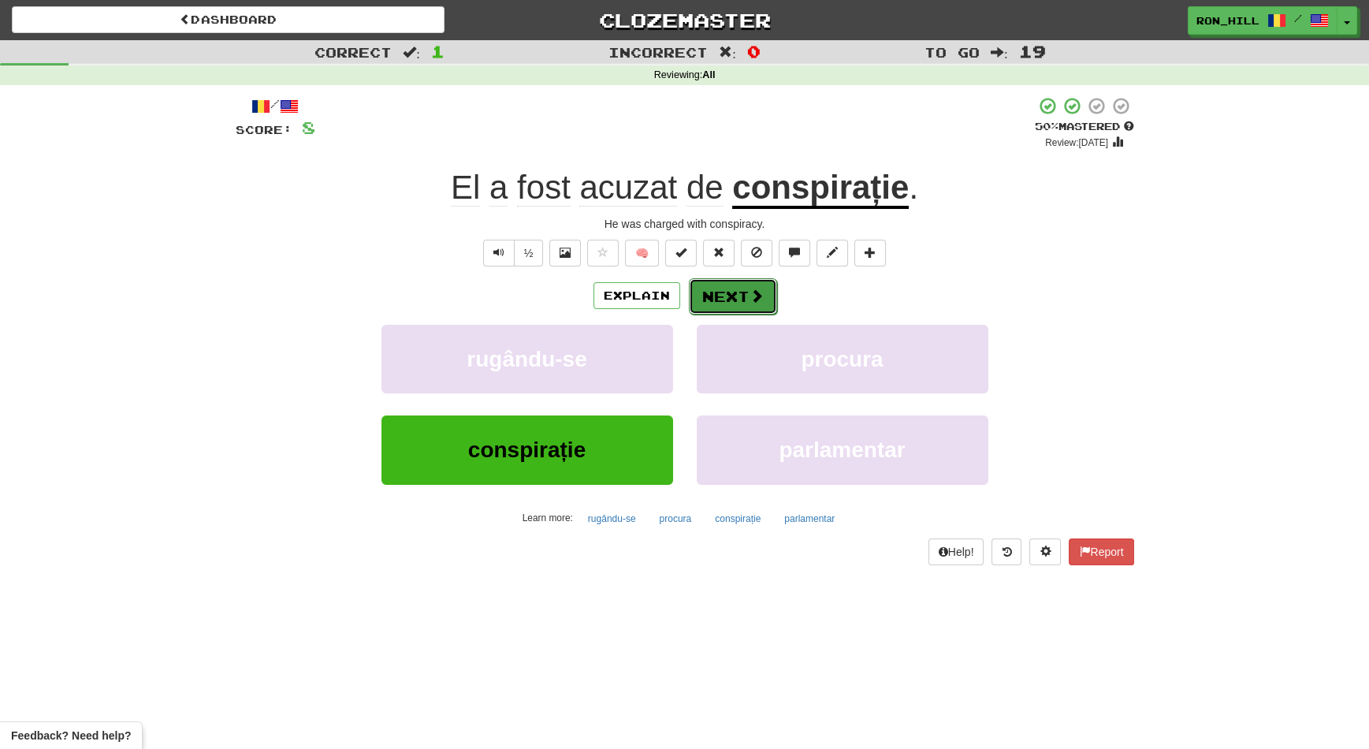
click at [717, 293] on button "Next" at bounding box center [733, 296] width 88 height 36
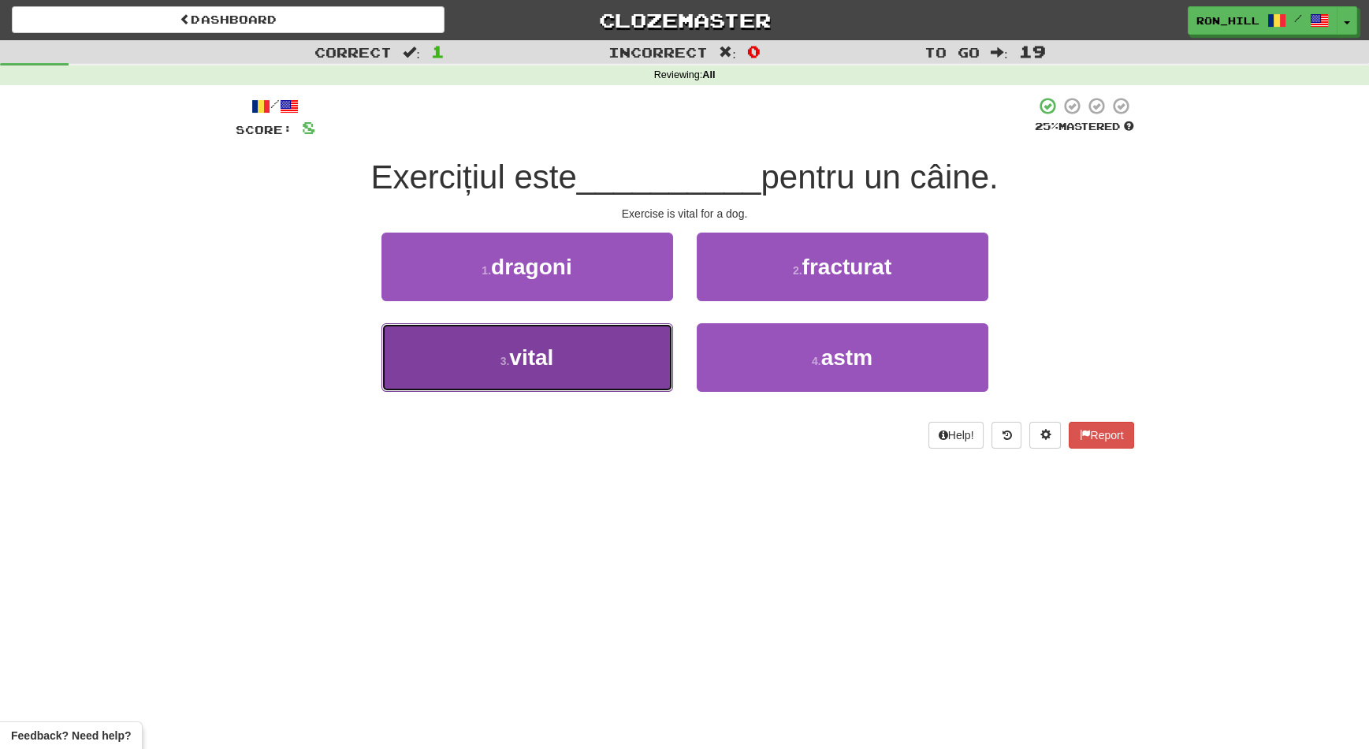
click at [611, 363] on button "3 . vital" at bounding box center [527, 357] width 292 height 69
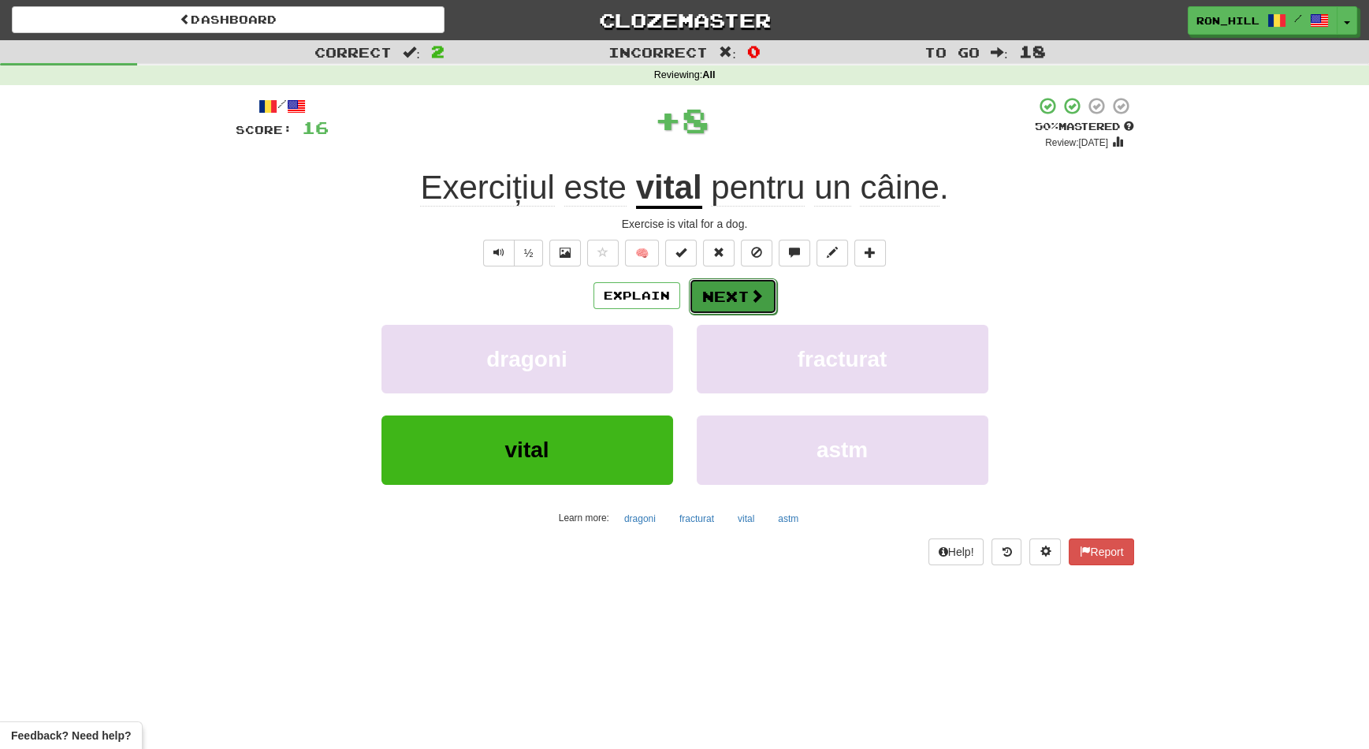
click at [724, 294] on button "Next" at bounding box center [733, 296] width 88 height 36
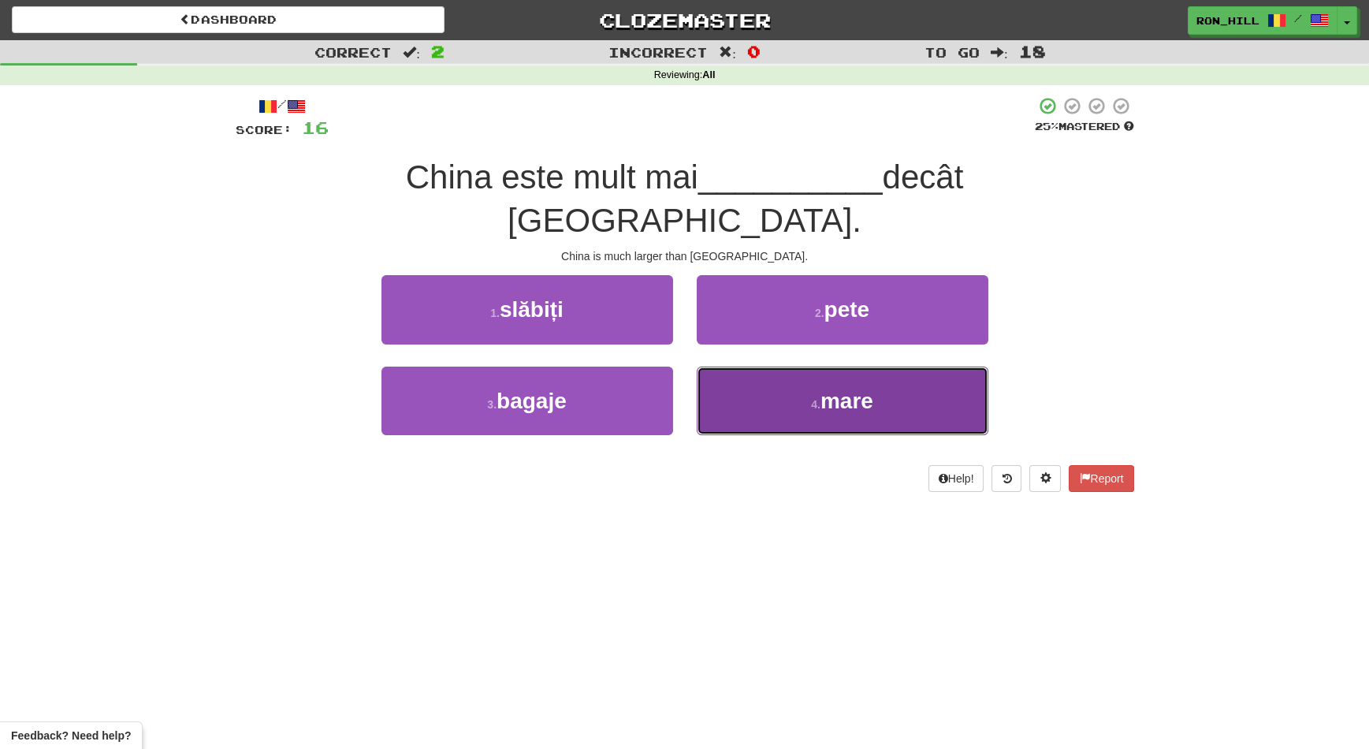
click at [738, 366] on button "4 . mare" at bounding box center [843, 400] width 292 height 69
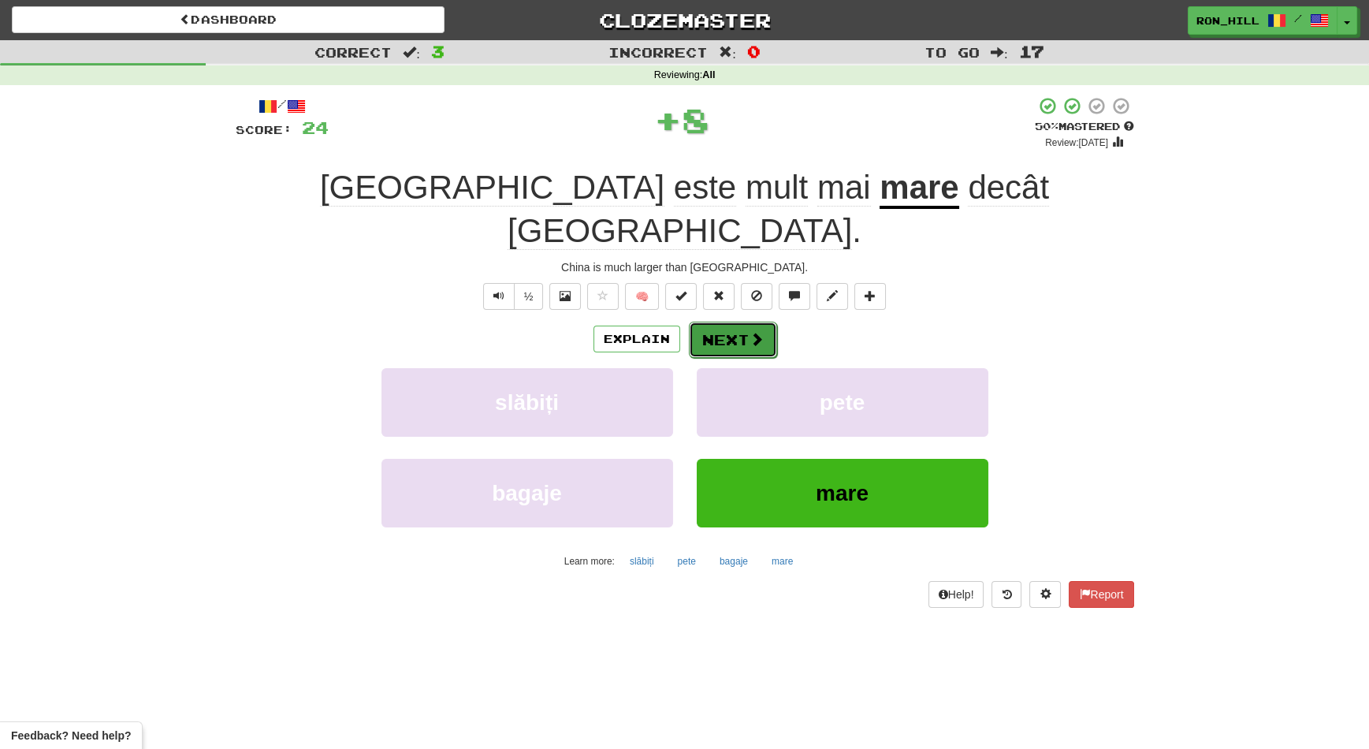
click at [715, 322] on button "Next" at bounding box center [733, 340] width 88 height 36
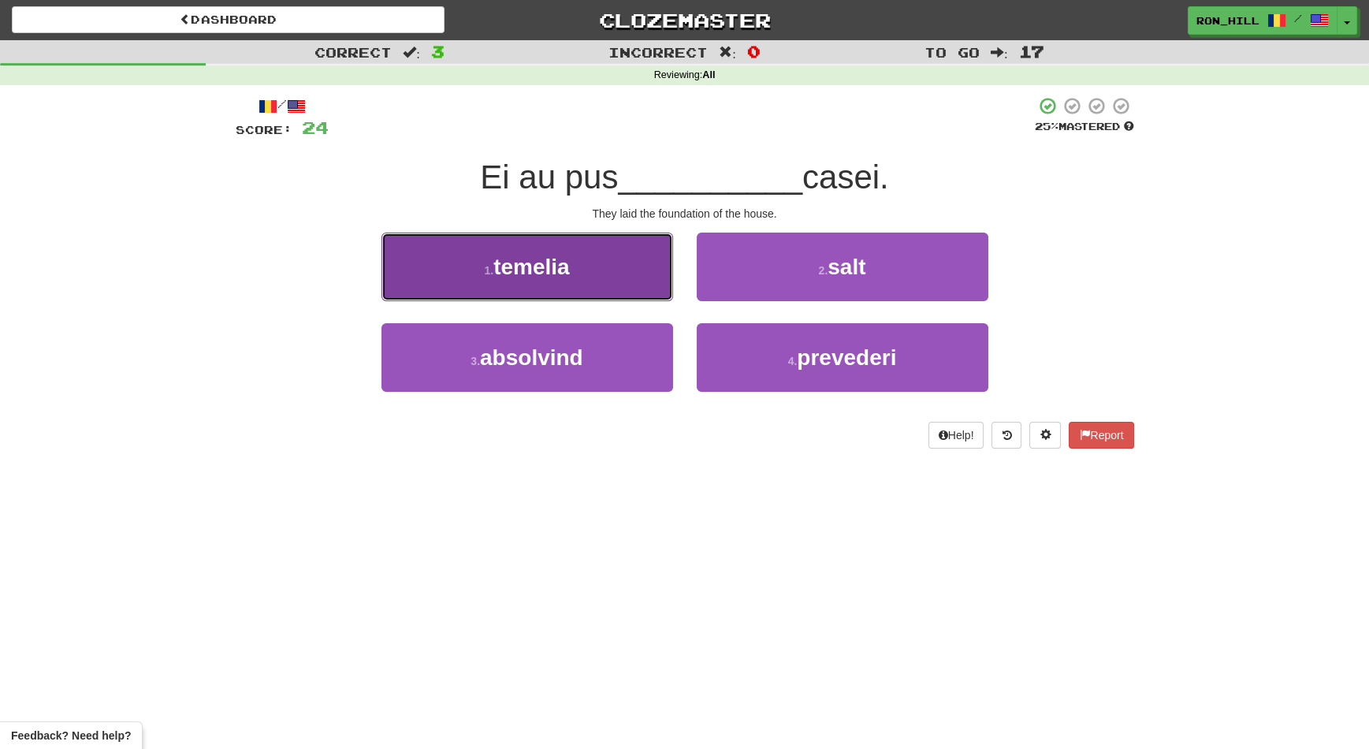
click at [604, 287] on button "1 . temelia" at bounding box center [527, 266] width 292 height 69
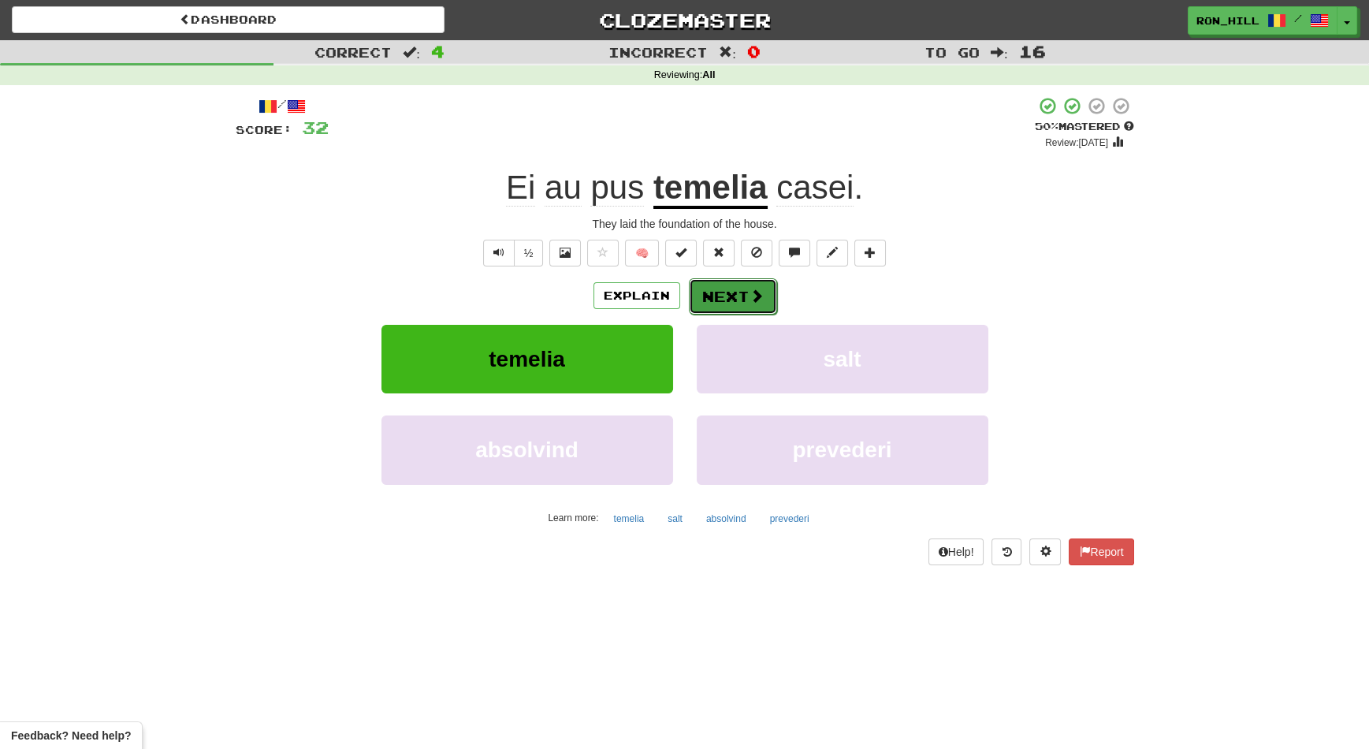
click at [723, 281] on button "Next" at bounding box center [733, 296] width 88 height 36
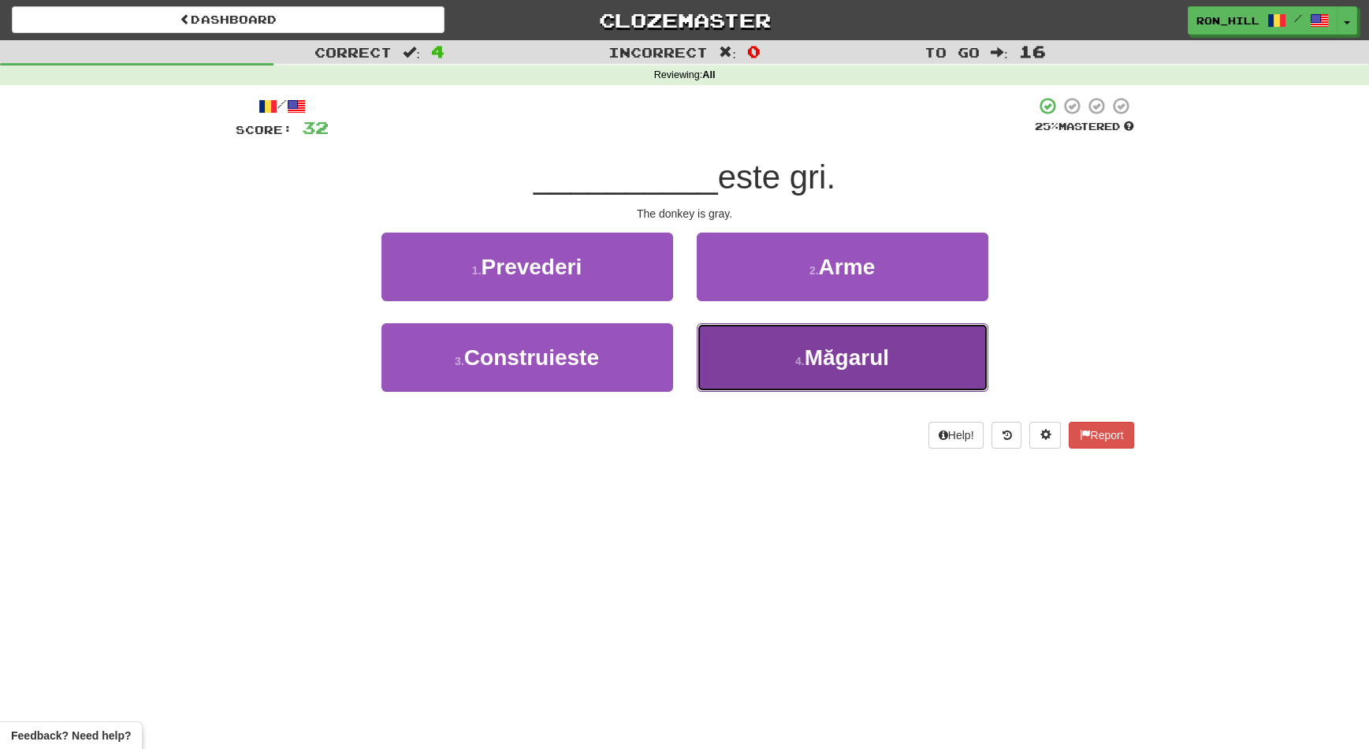
click at [742, 351] on button "4 . Măgarul" at bounding box center [843, 357] width 292 height 69
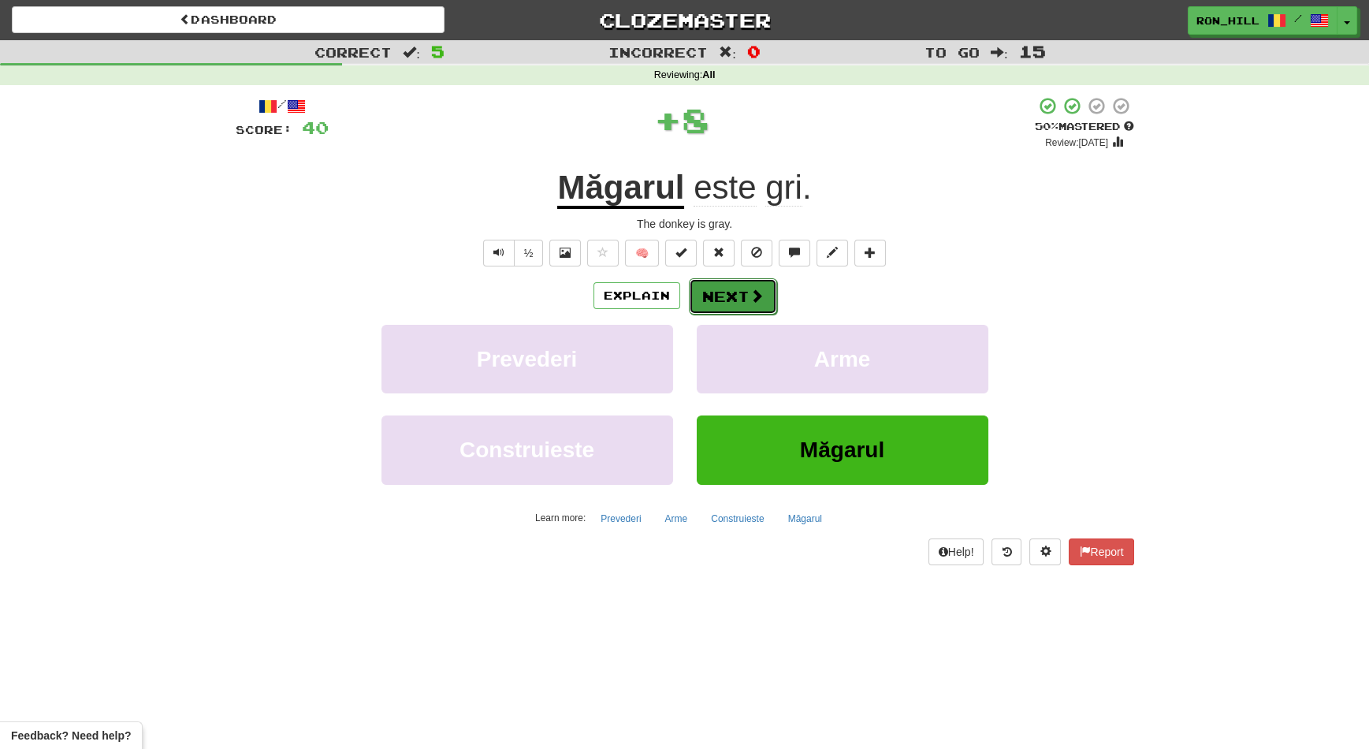
click at [713, 287] on button "Next" at bounding box center [733, 296] width 88 height 36
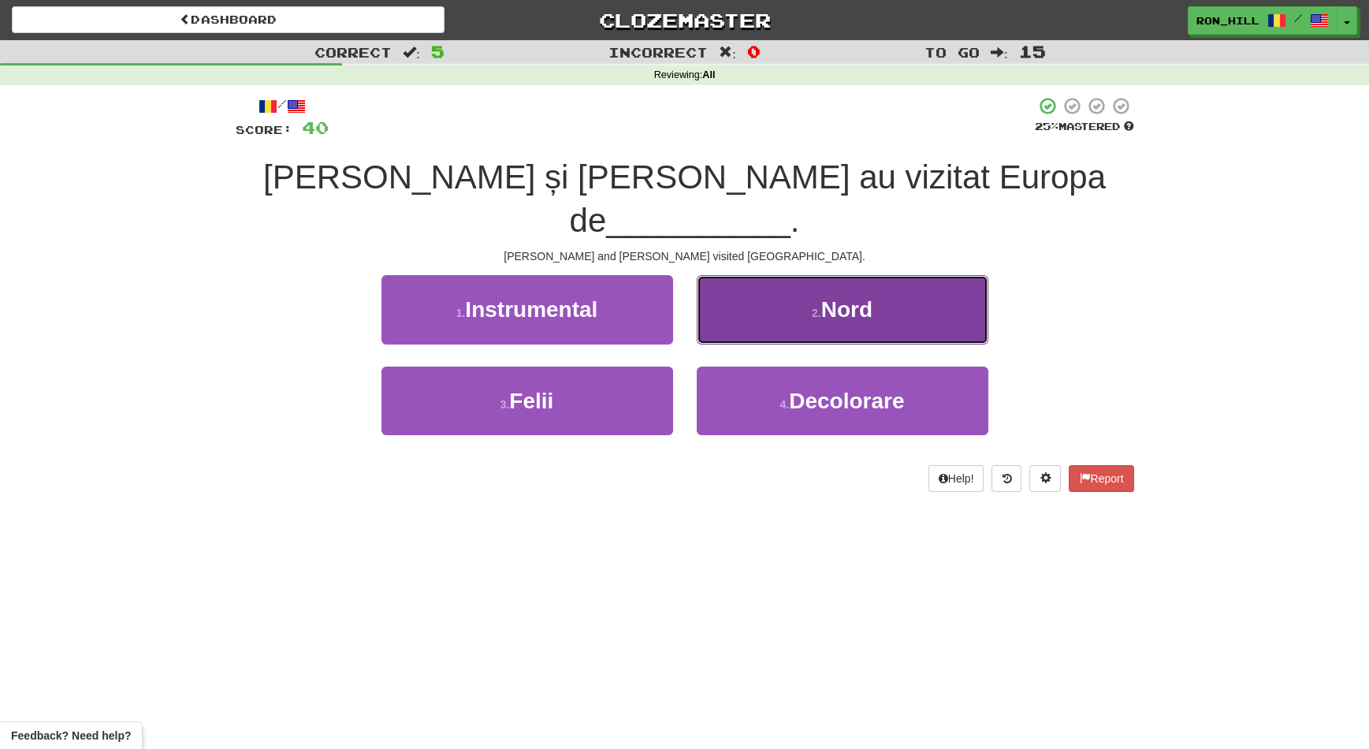
click at [763, 284] on button "2 . Nord" at bounding box center [843, 309] width 292 height 69
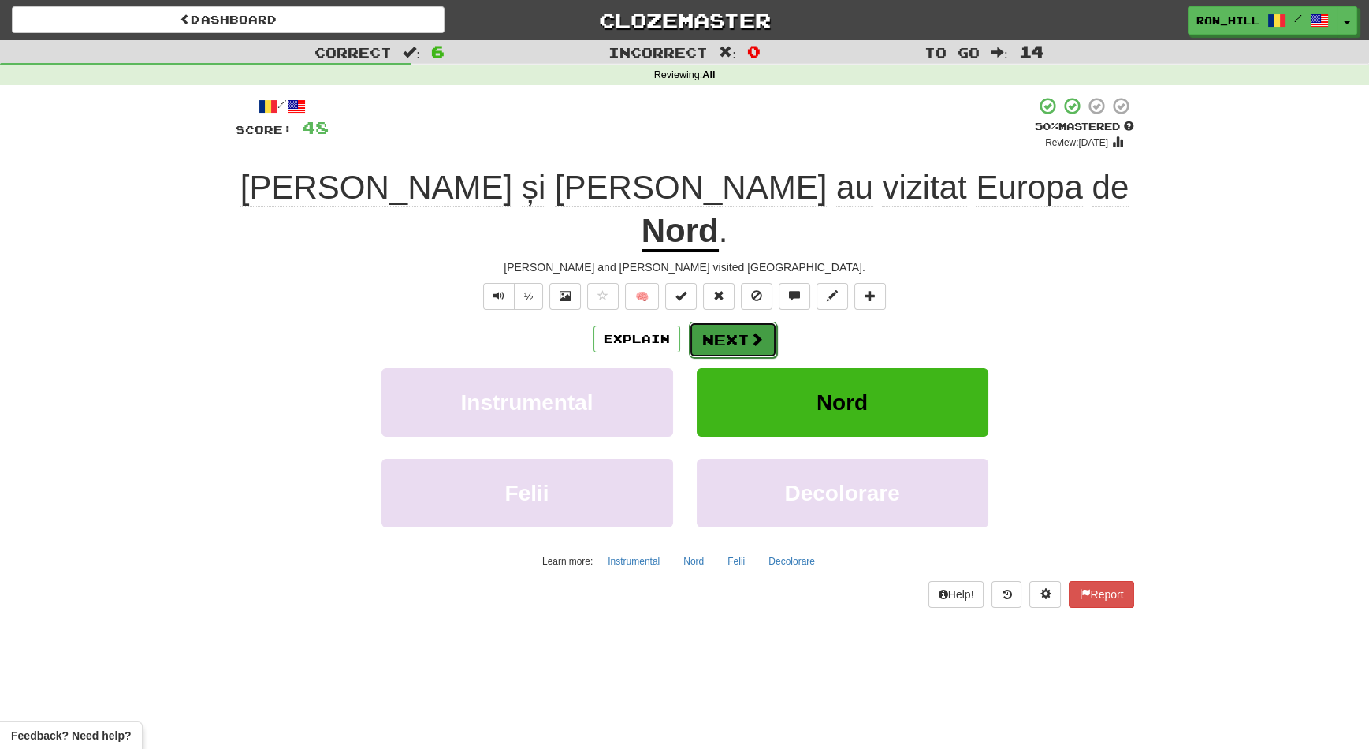
click at [746, 322] on button "Next" at bounding box center [733, 340] width 88 height 36
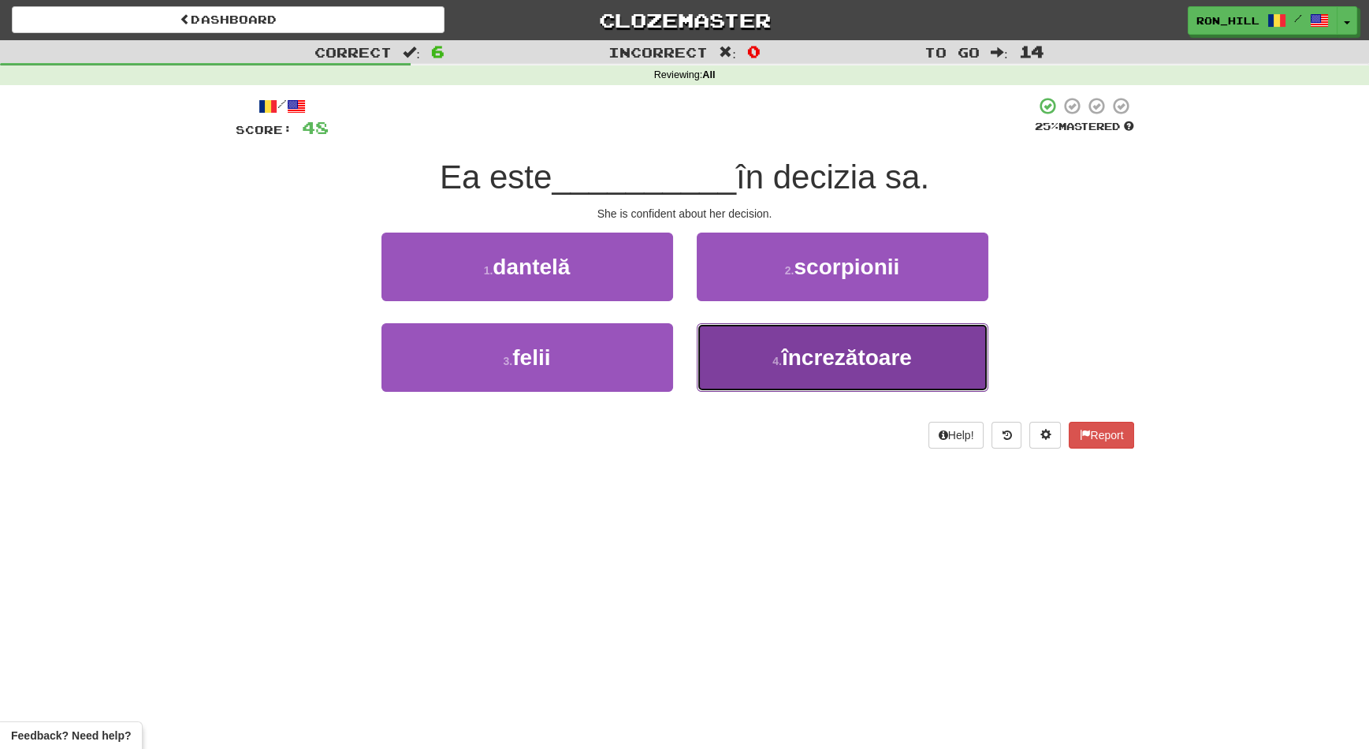
click at [825, 358] on span "încrezătoare" at bounding box center [847, 357] width 130 height 24
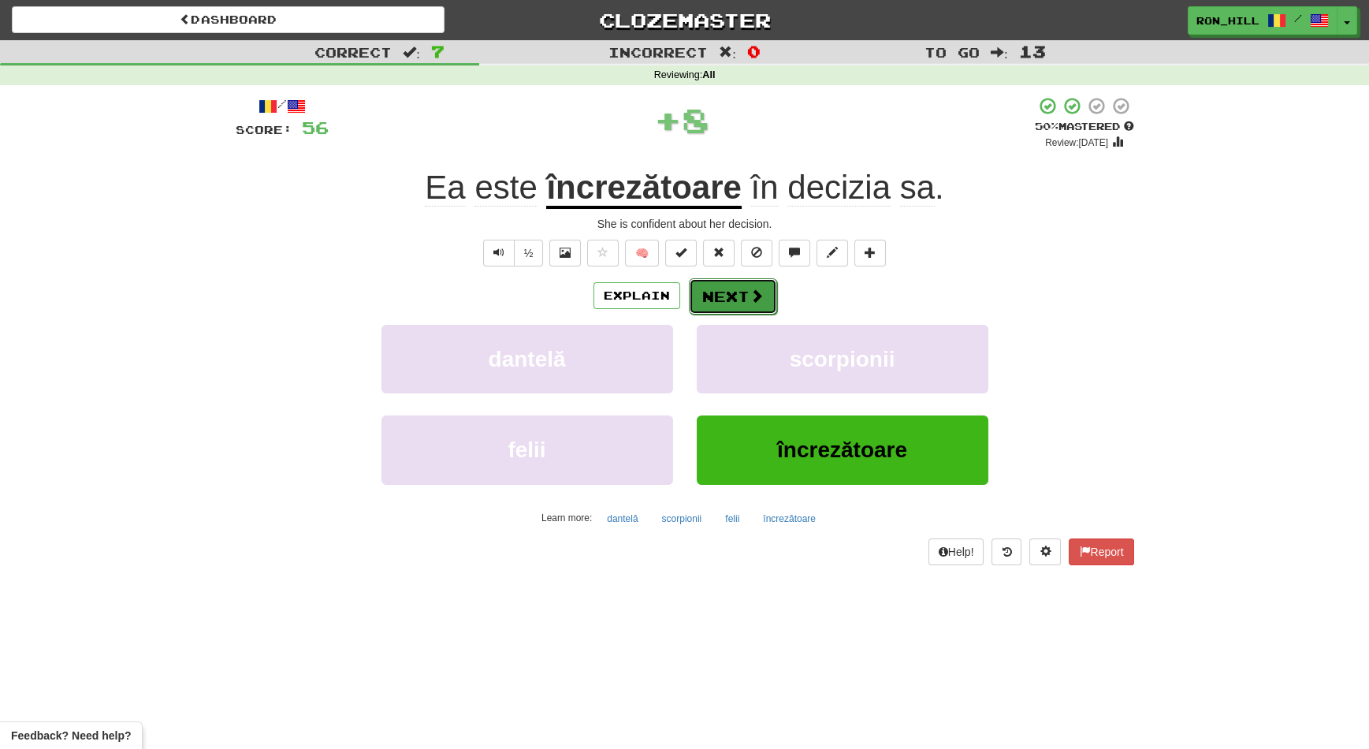
click at [727, 300] on button "Next" at bounding box center [733, 296] width 88 height 36
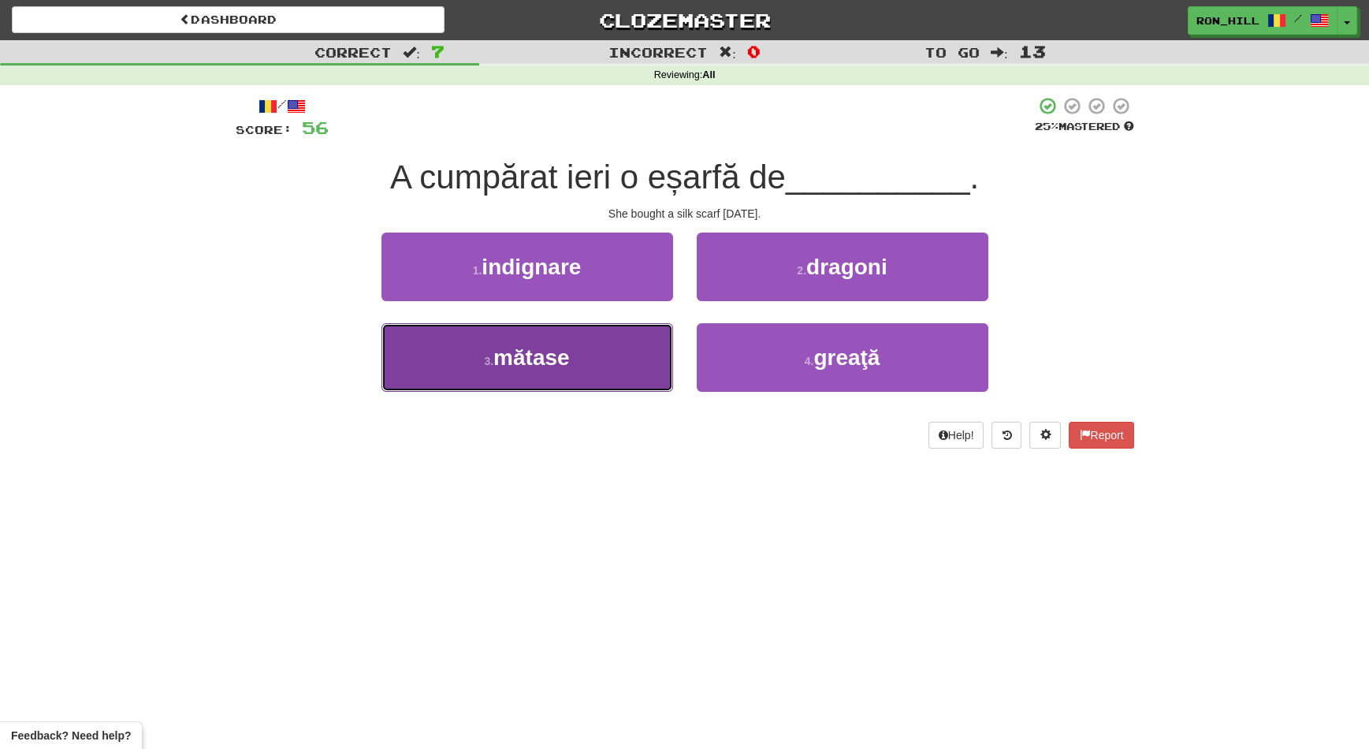
click at [656, 364] on button "3 . mătase" at bounding box center [527, 357] width 292 height 69
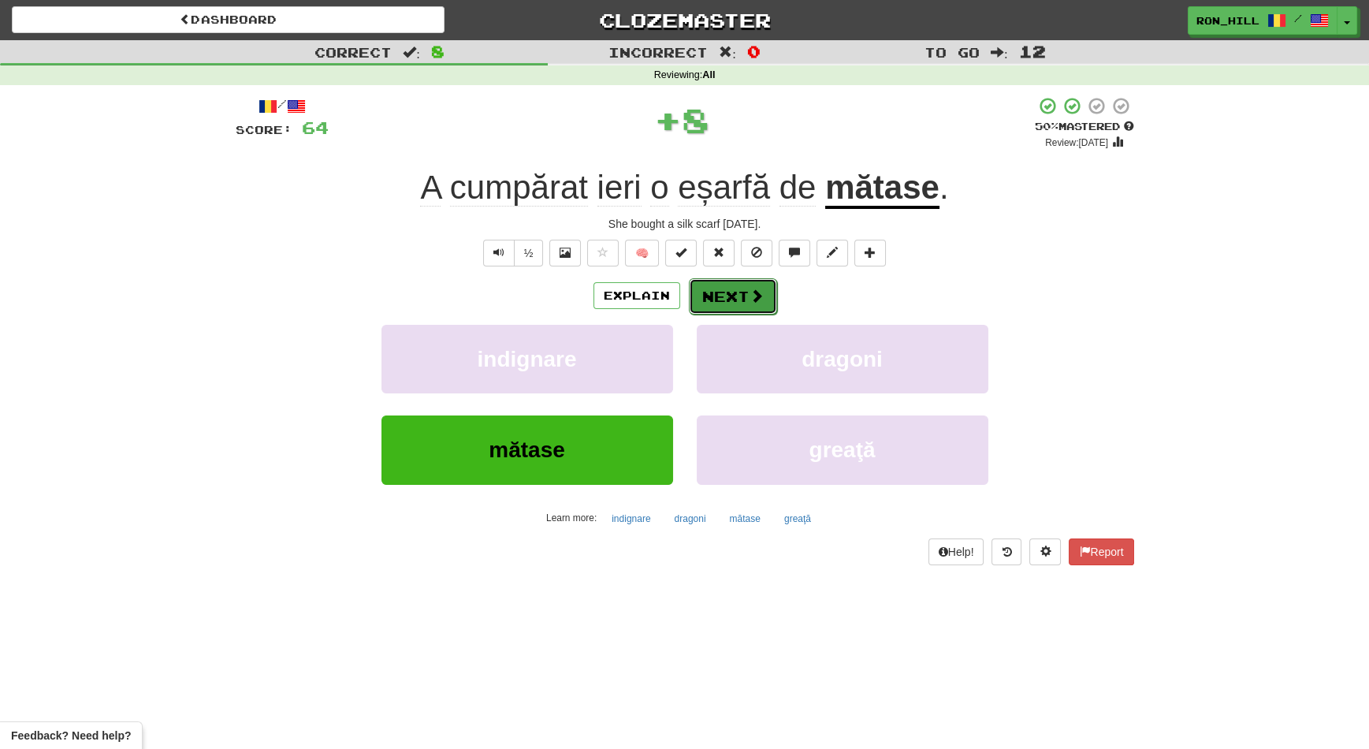
click at [709, 289] on button "Next" at bounding box center [733, 296] width 88 height 36
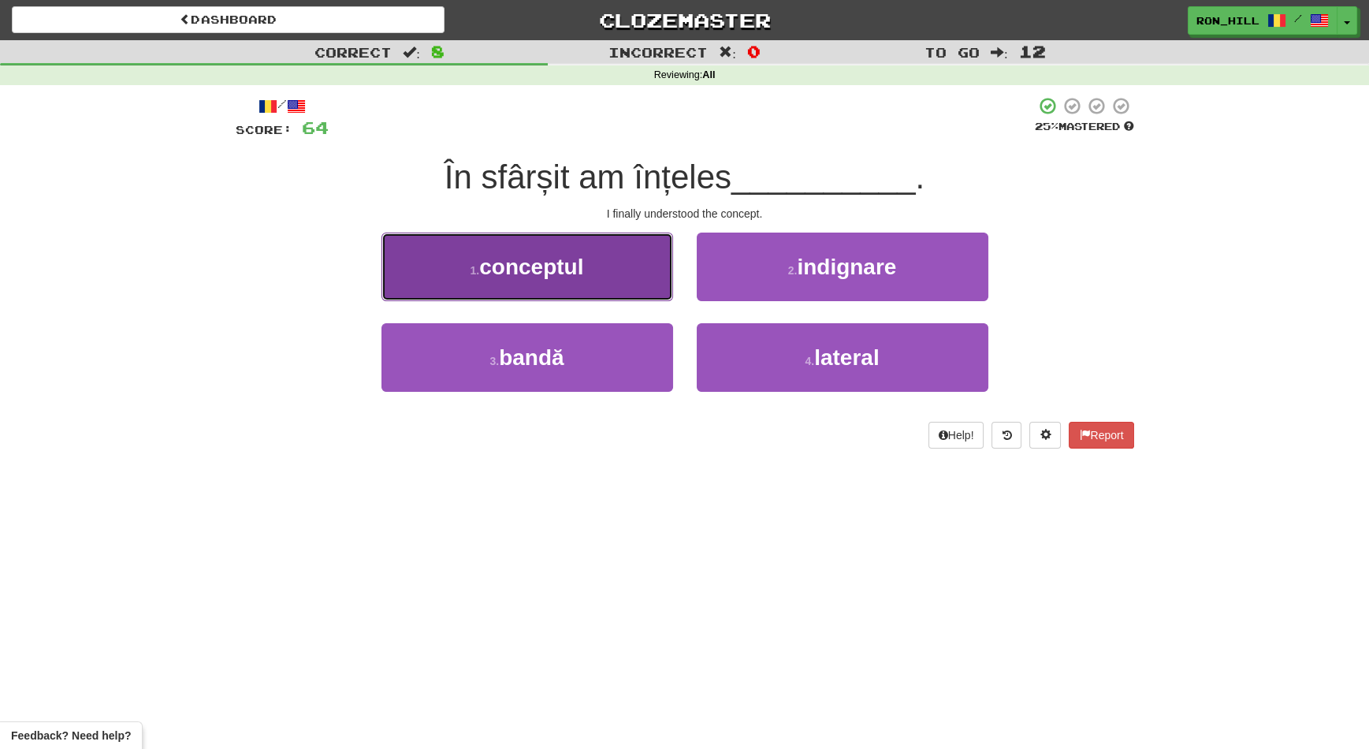
click at [632, 282] on button "1 . conceptul" at bounding box center [527, 266] width 292 height 69
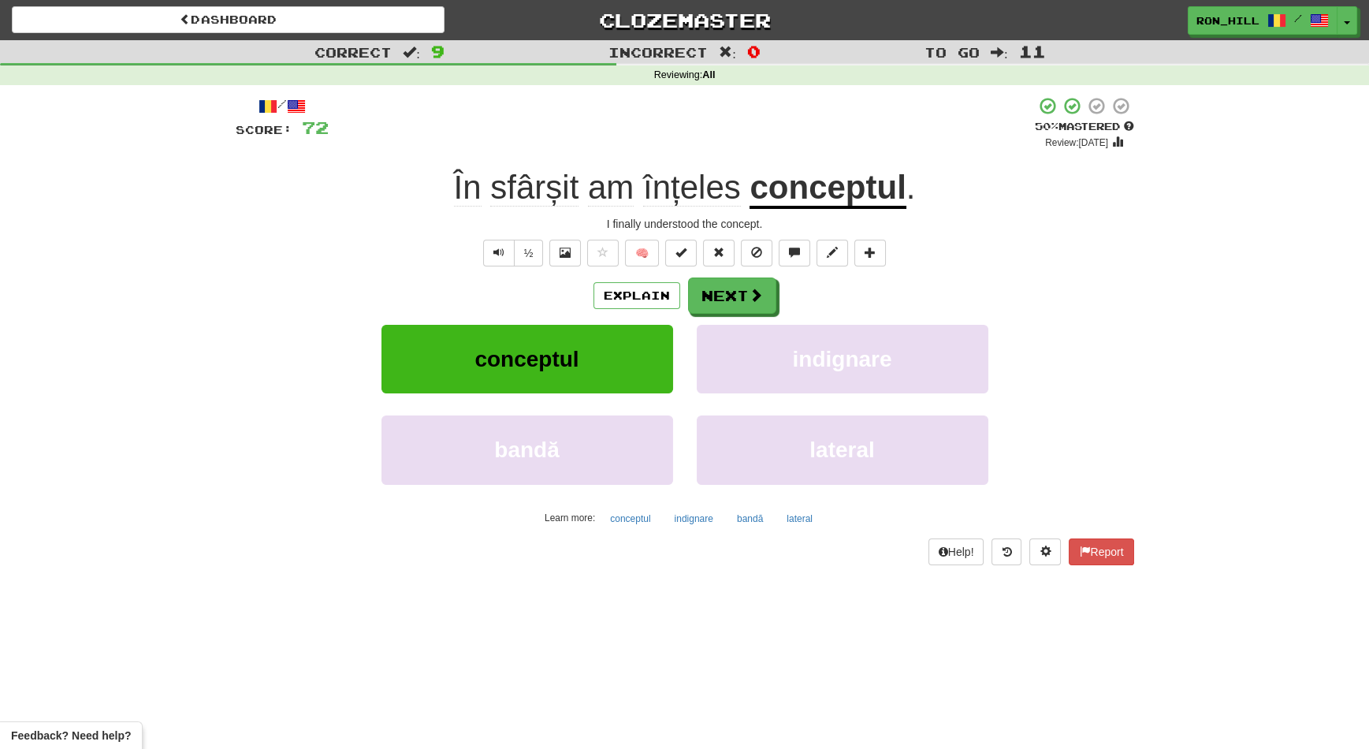
click at [588, 195] on span "sfârșit" at bounding box center [611, 188] width 46 height 38
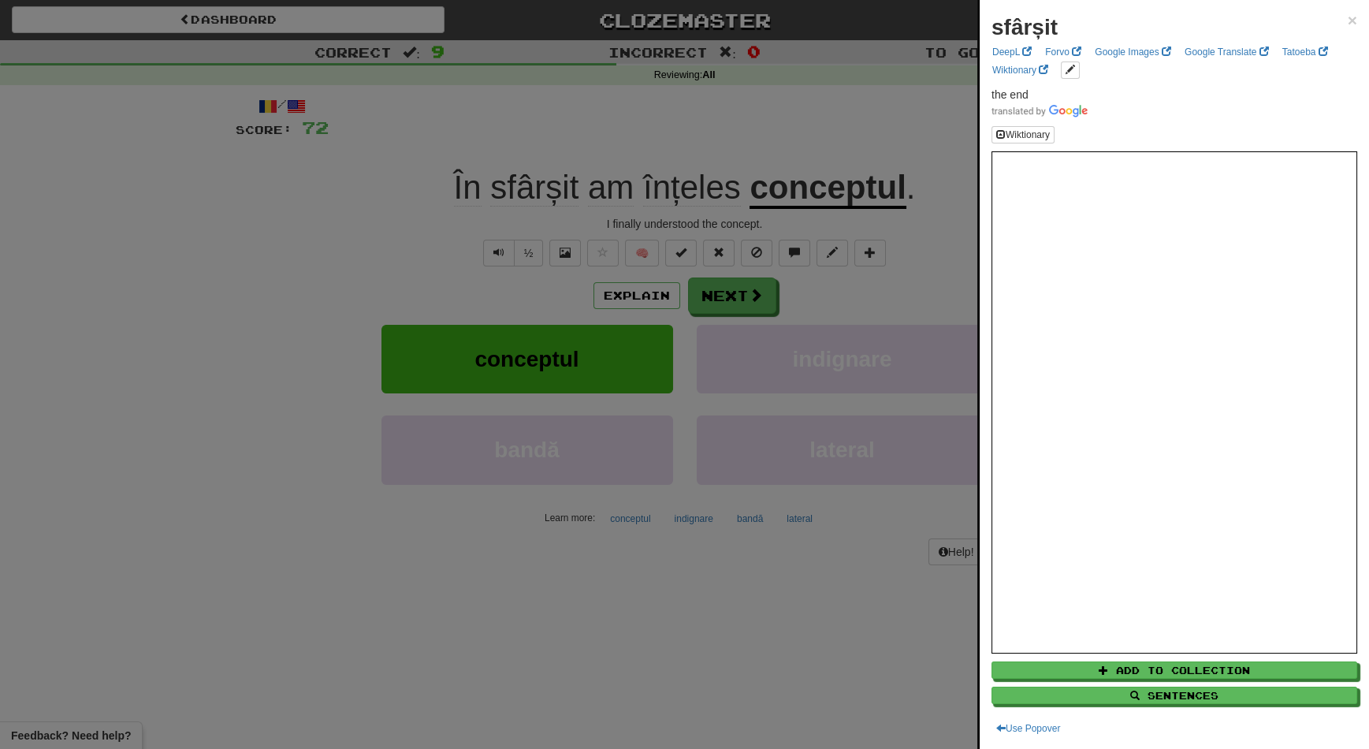
click at [701, 190] on div at bounding box center [684, 374] width 1369 height 749
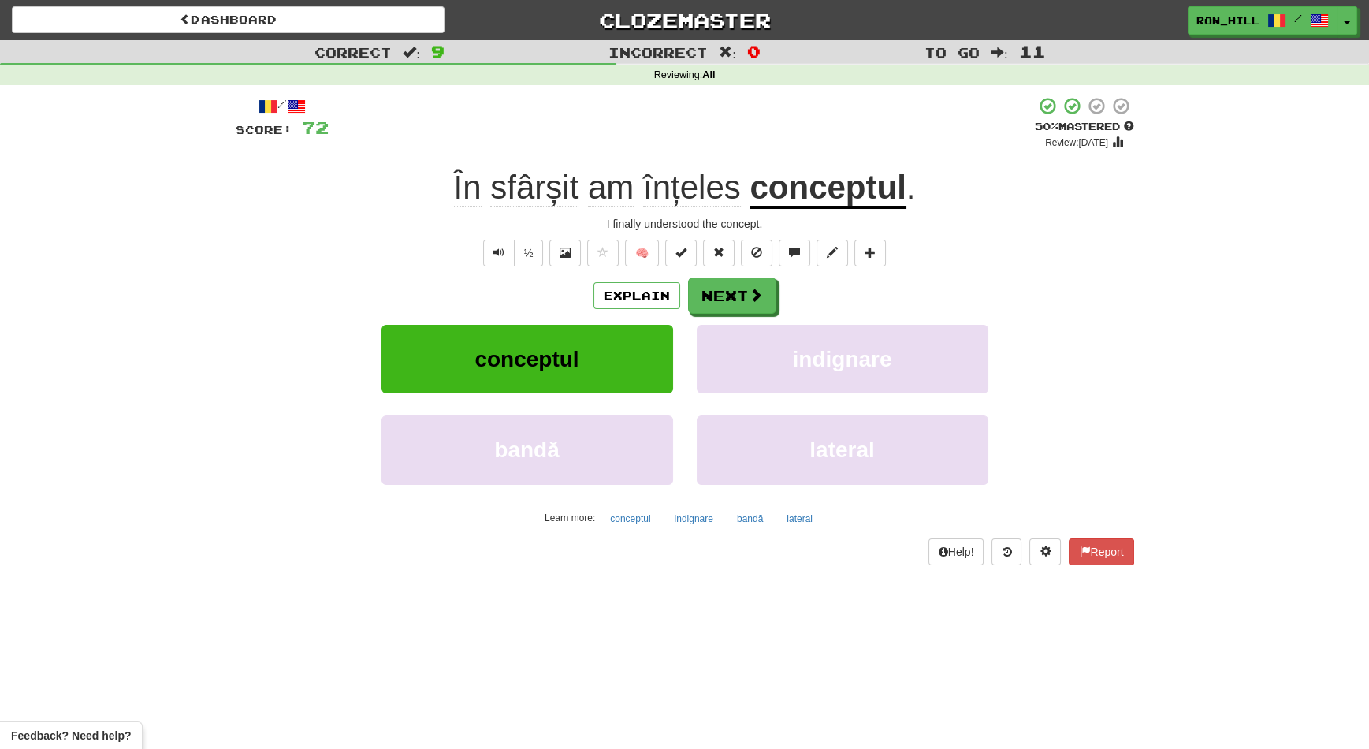
click at [701, 190] on span "înțeles" at bounding box center [692, 188] width 98 height 38
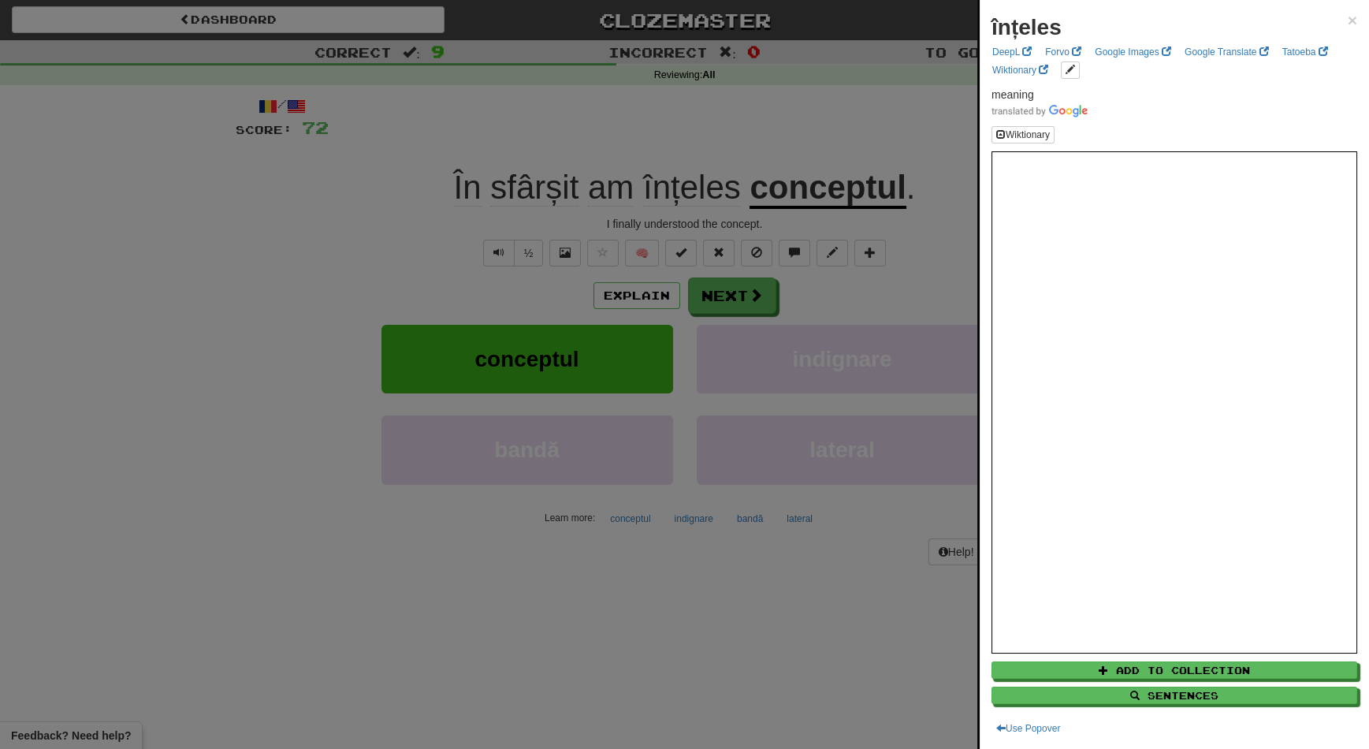
click at [719, 299] on div at bounding box center [684, 374] width 1369 height 749
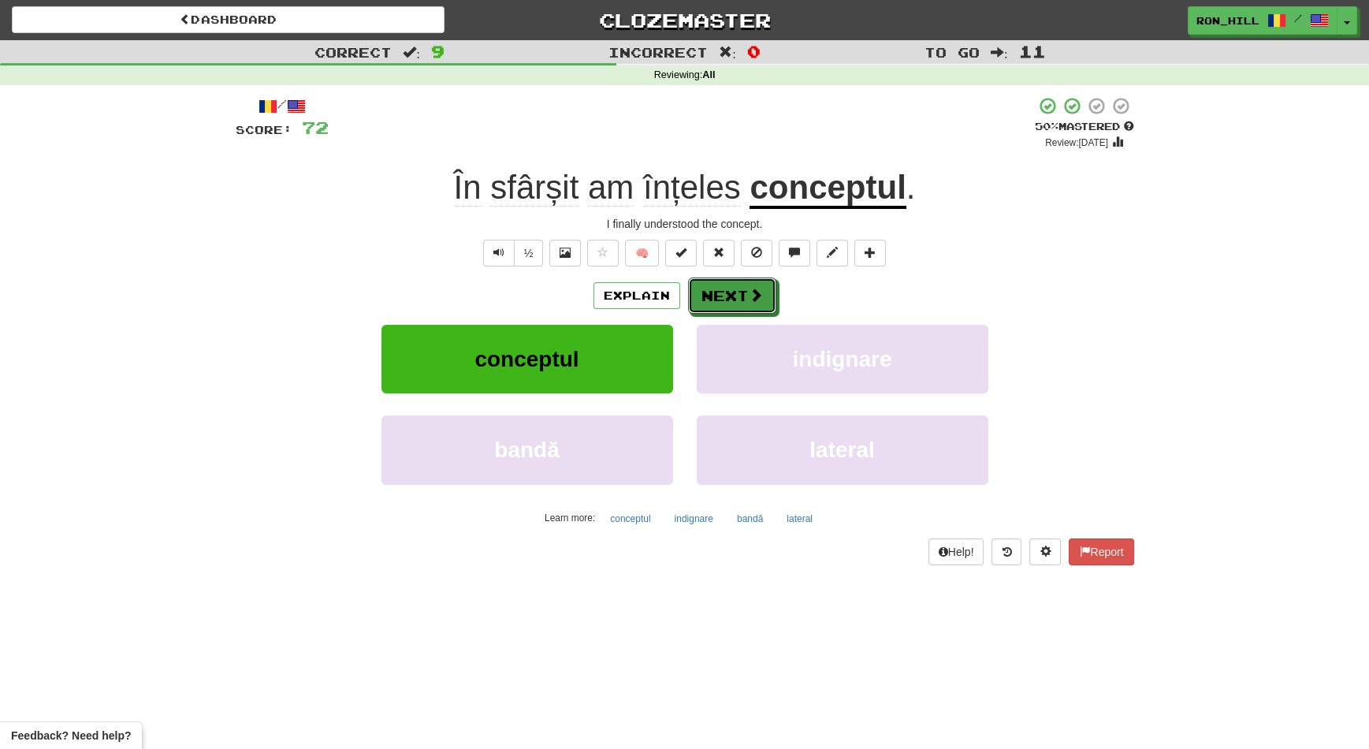
click at [719, 299] on button "Next" at bounding box center [732, 295] width 88 height 36
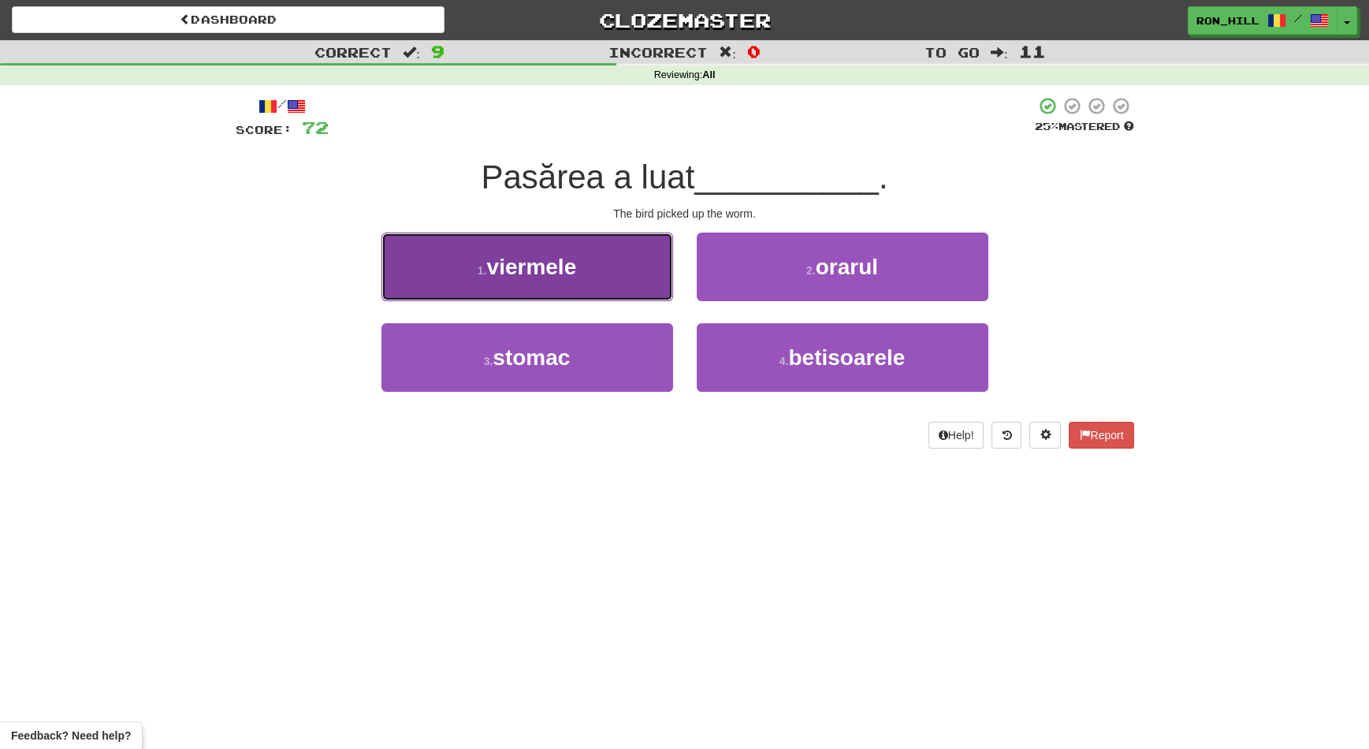
click at [623, 281] on button "1 . viermele" at bounding box center [527, 266] width 292 height 69
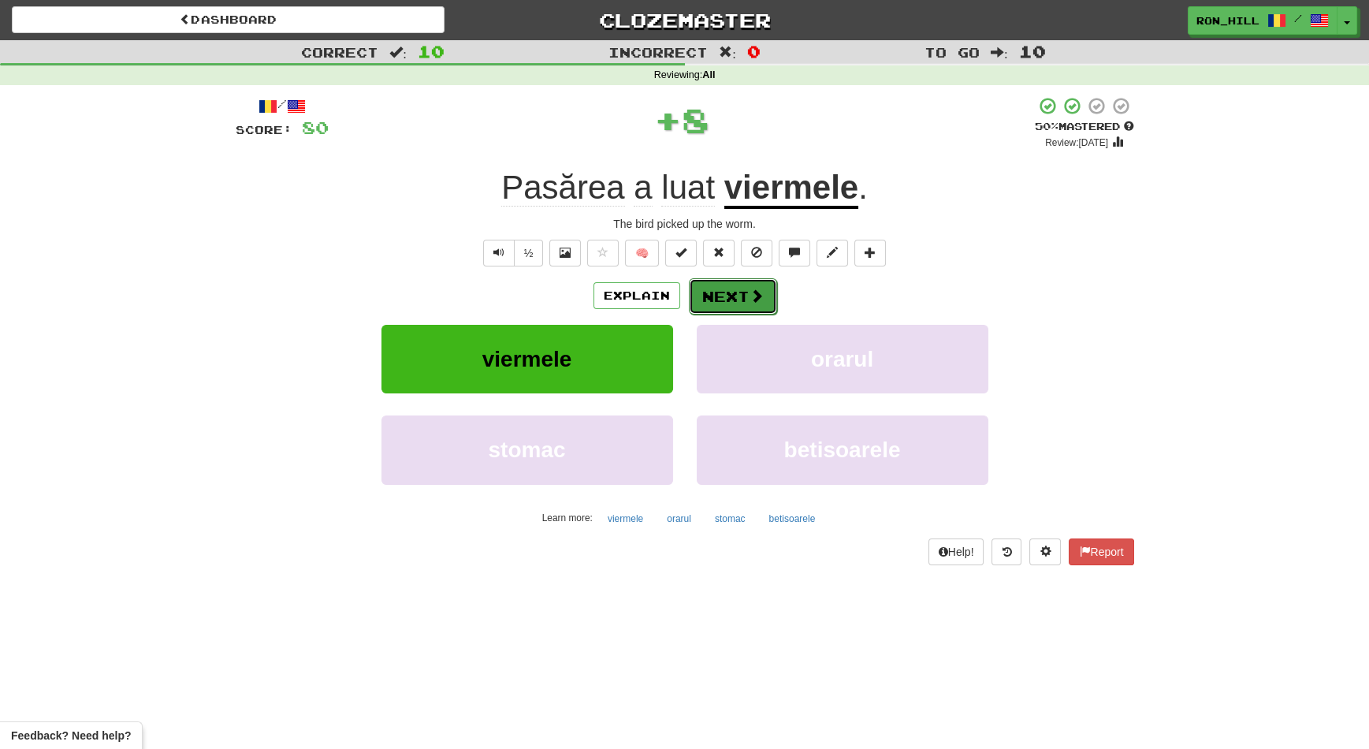
click at [742, 288] on button "Next" at bounding box center [733, 296] width 88 height 36
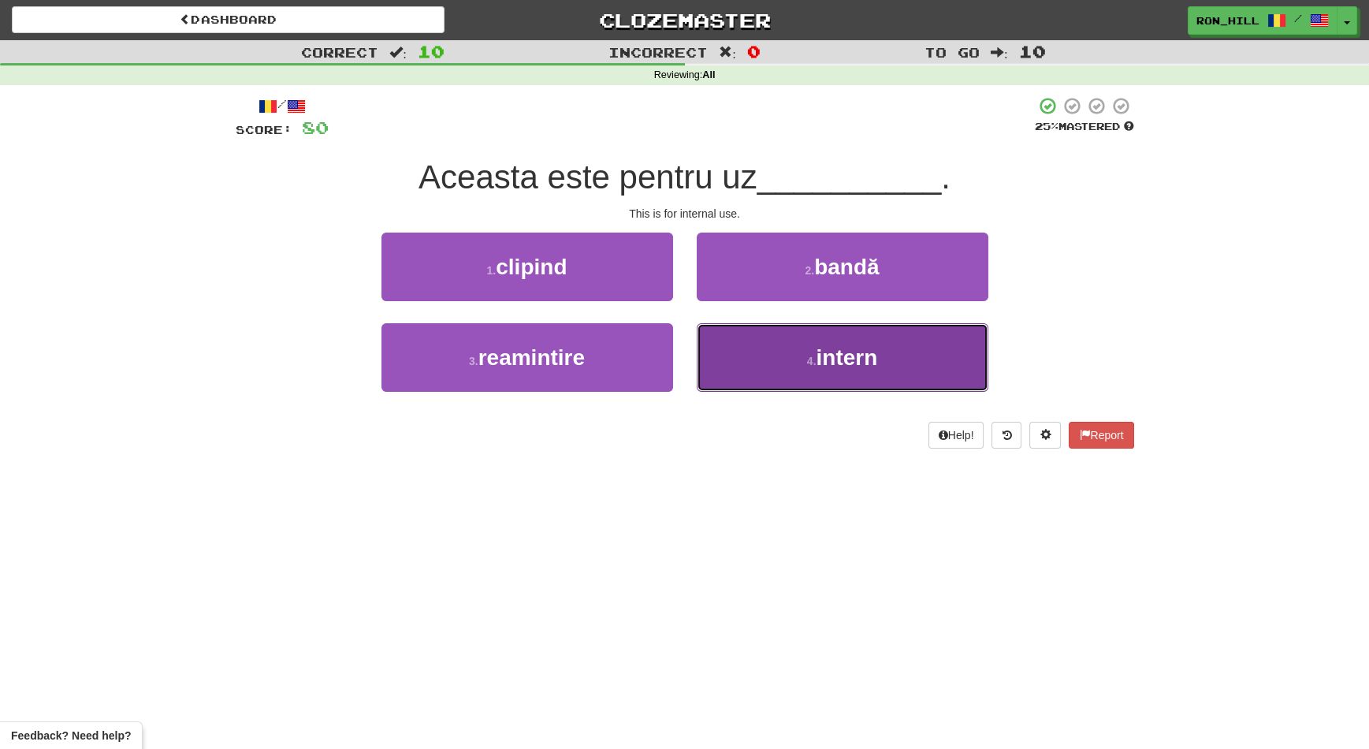
click at [755, 344] on button "4 . intern" at bounding box center [843, 357] width 292 height 69
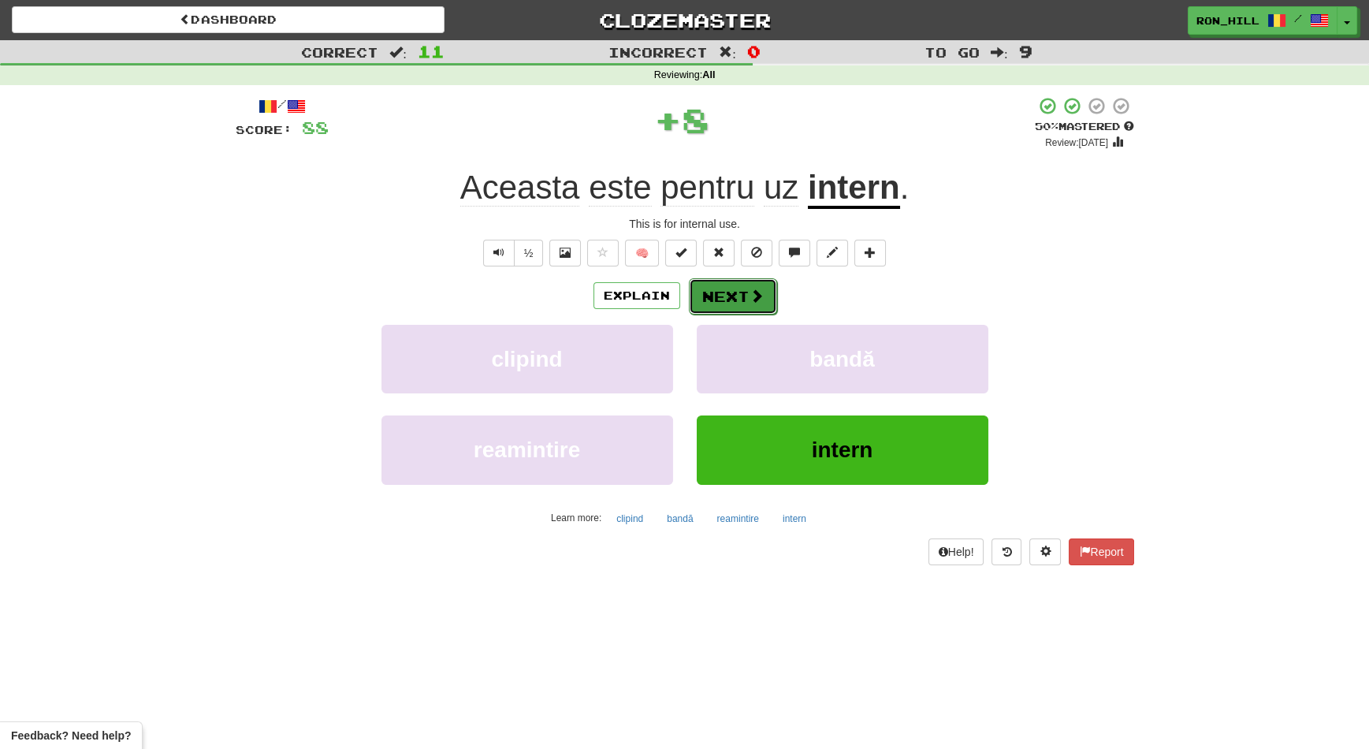
click at [748, 279] on button "Next" at bounding box center [733, 296] width 88 height 36
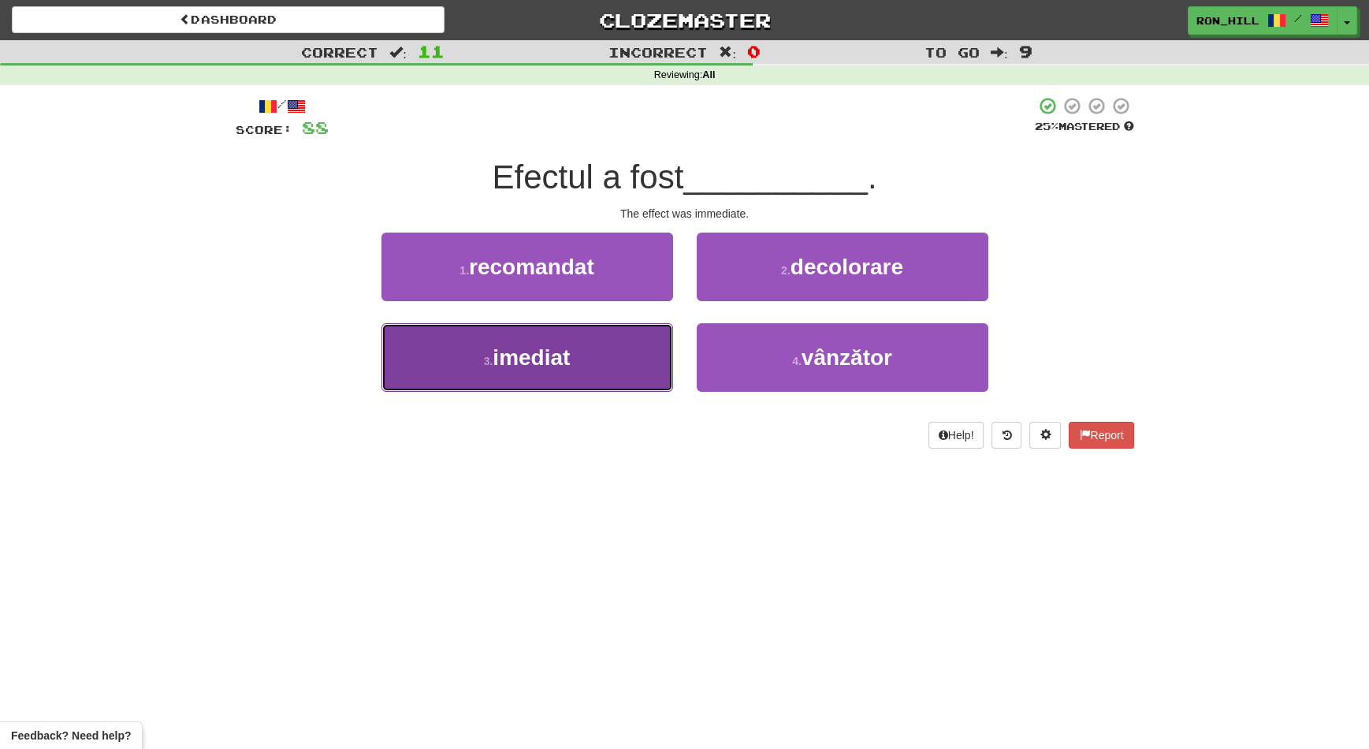
click at [631, 355] on button "3 . imediat" at bounding box center [527, 357] width 292 height 69
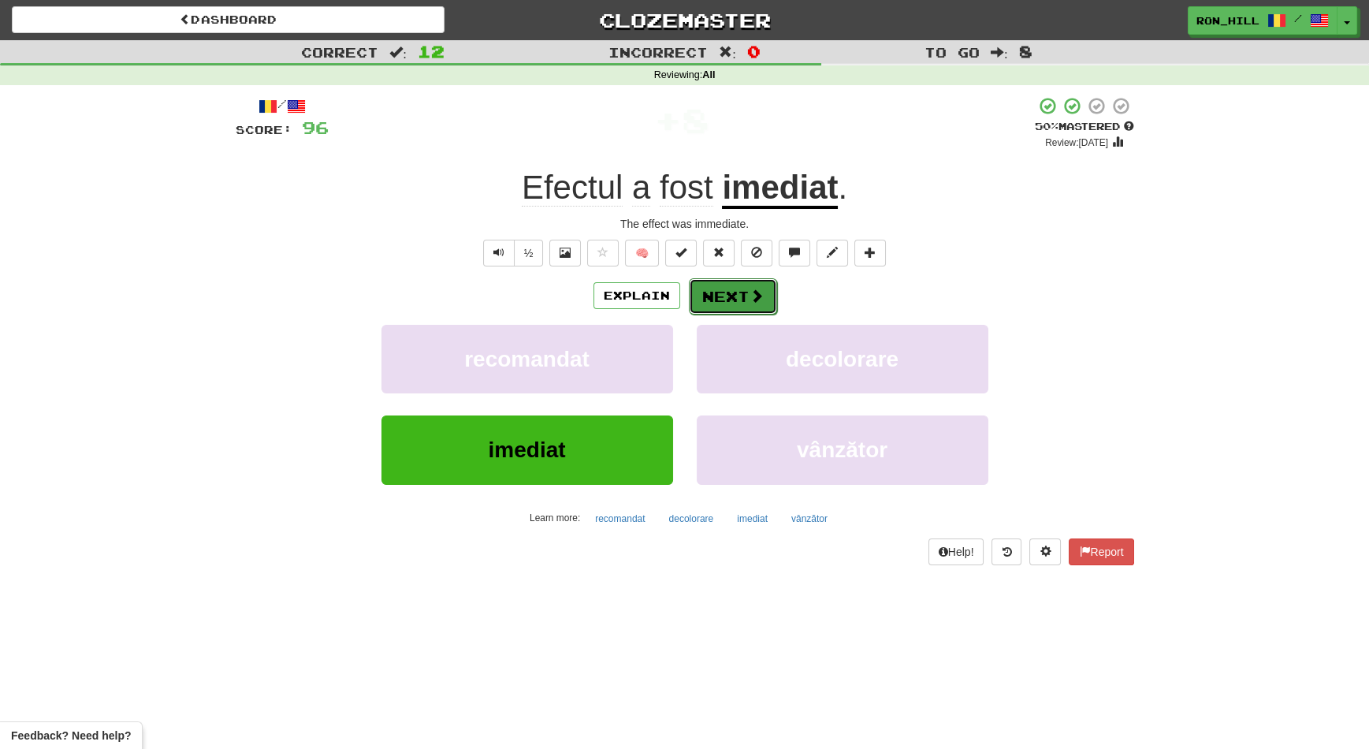
click at [720, 296] on button "Next" at bounding box center [733, 296] width 88 height 36
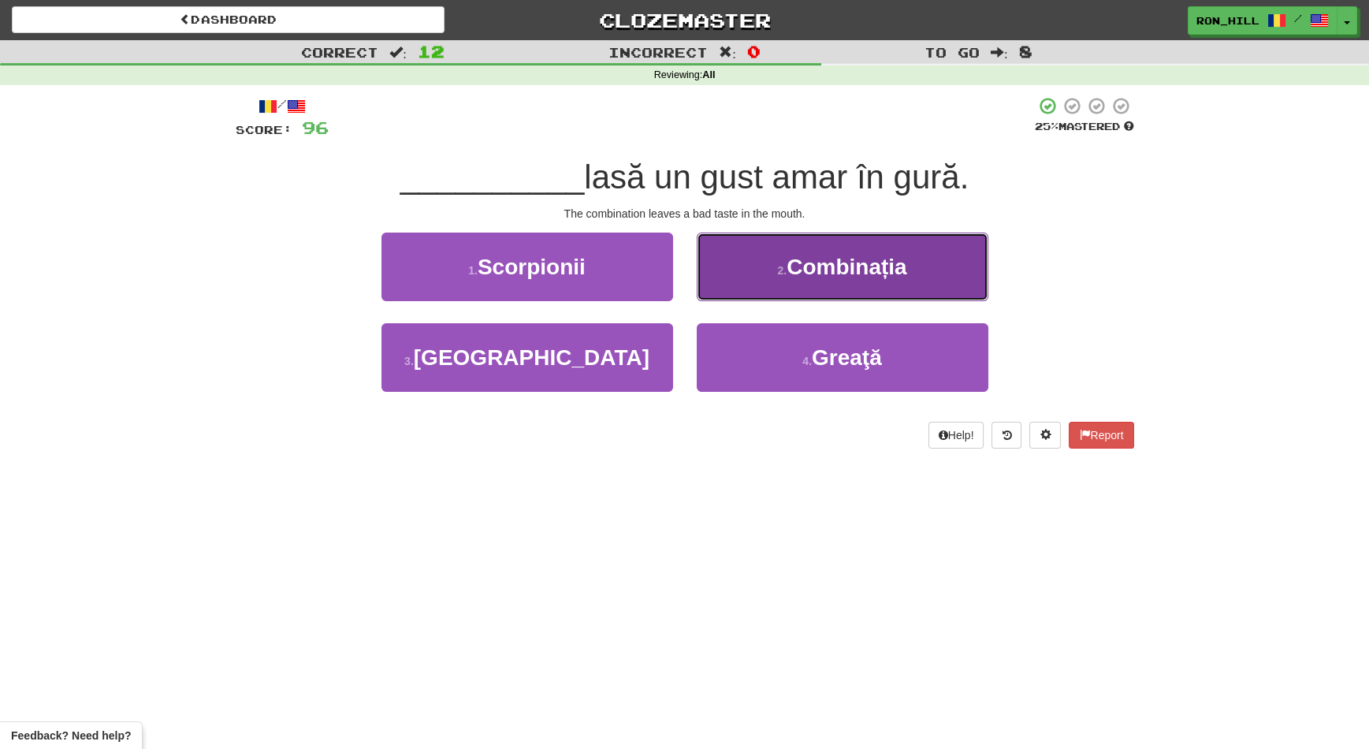
click at [809, 284] on button "2 . Combinația" at bounding box center [843, 266] width 292 height 69
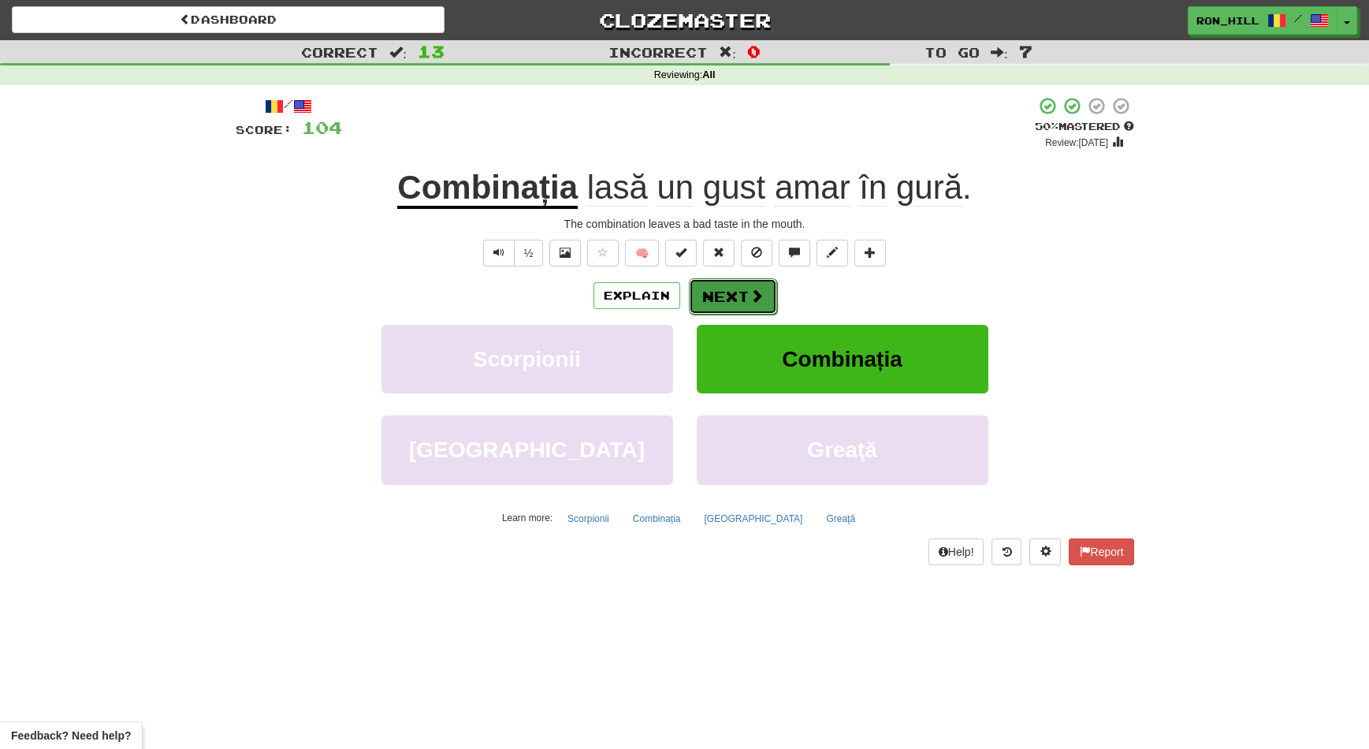
click at [728, 294] on button "Next" at bounding box center [733, 296] width 88 height 36
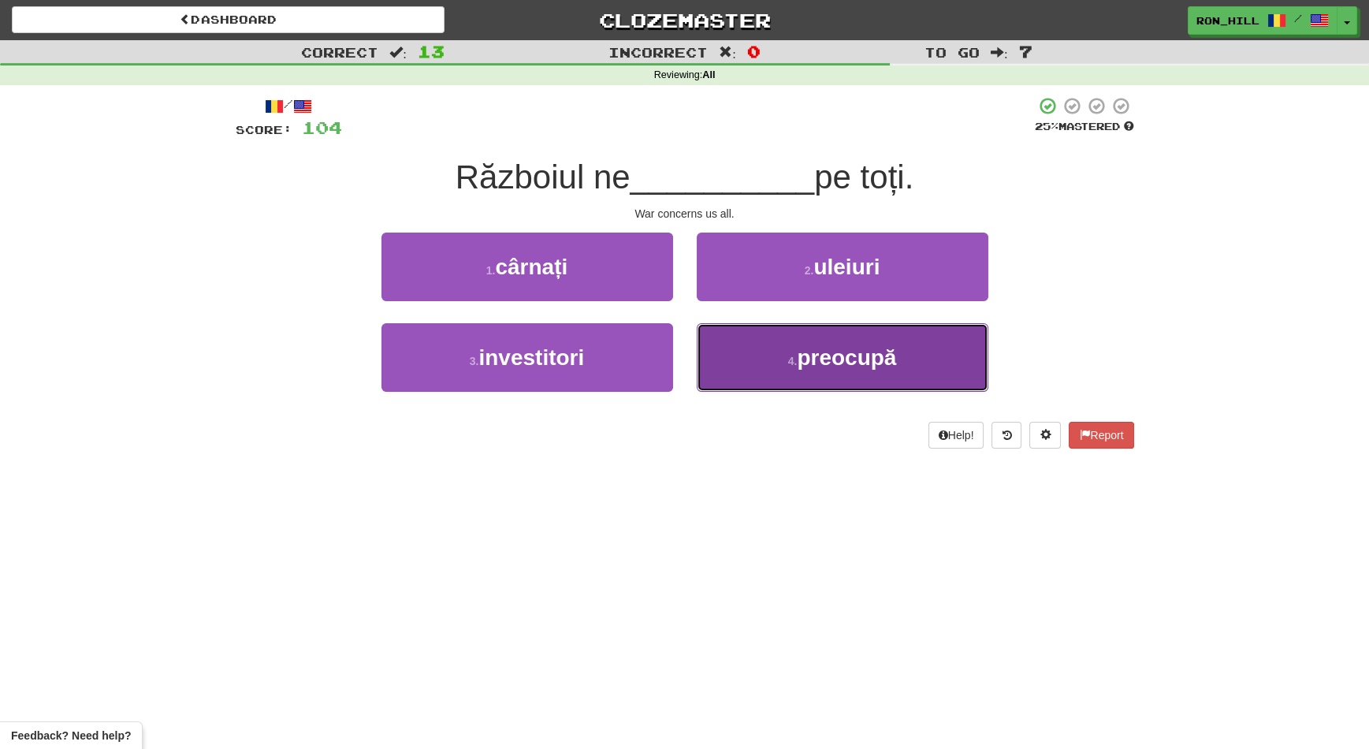
click at [791, 336] on button "4 . preocupă" at bounding box center [843, 357] width 292 height 69
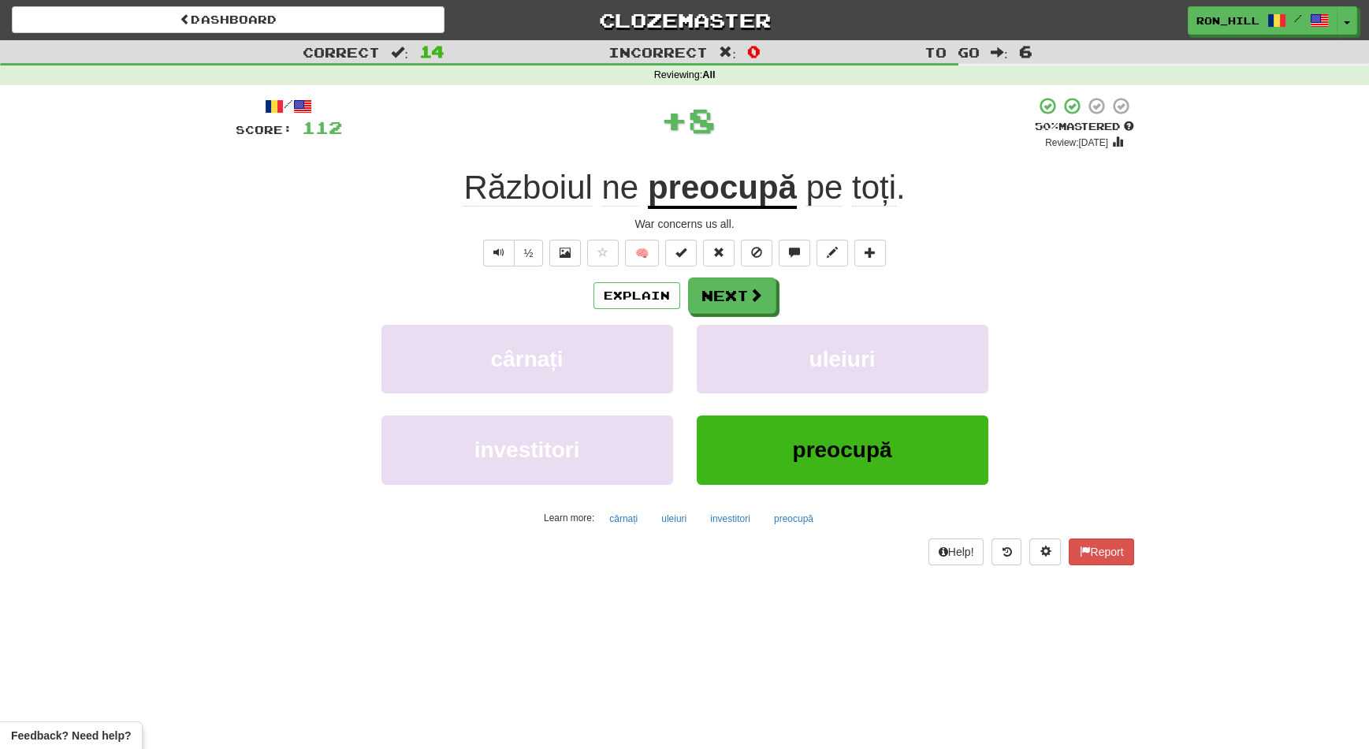
click at [757, 318] on div "Explain Next cârnați uleiuri investitori preocupă Learn more: cârnați uleiuri i…" at bounding box center [685, 403] width 898 height 253
click at [753, 301] on span at bounding box center [756, 295] width 14 height 14
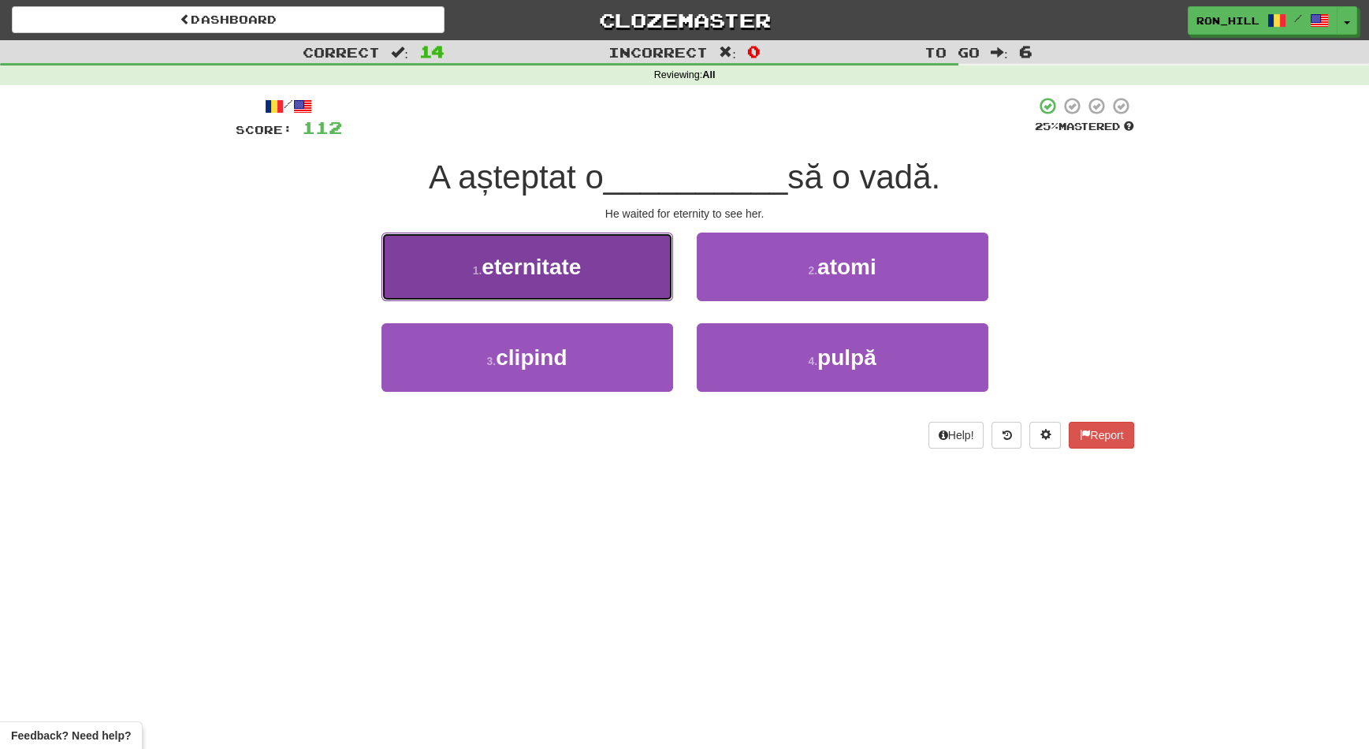
click at [604, 279] on button "1 . eternitate" at bounding box center [527, 266] width 292 height 69
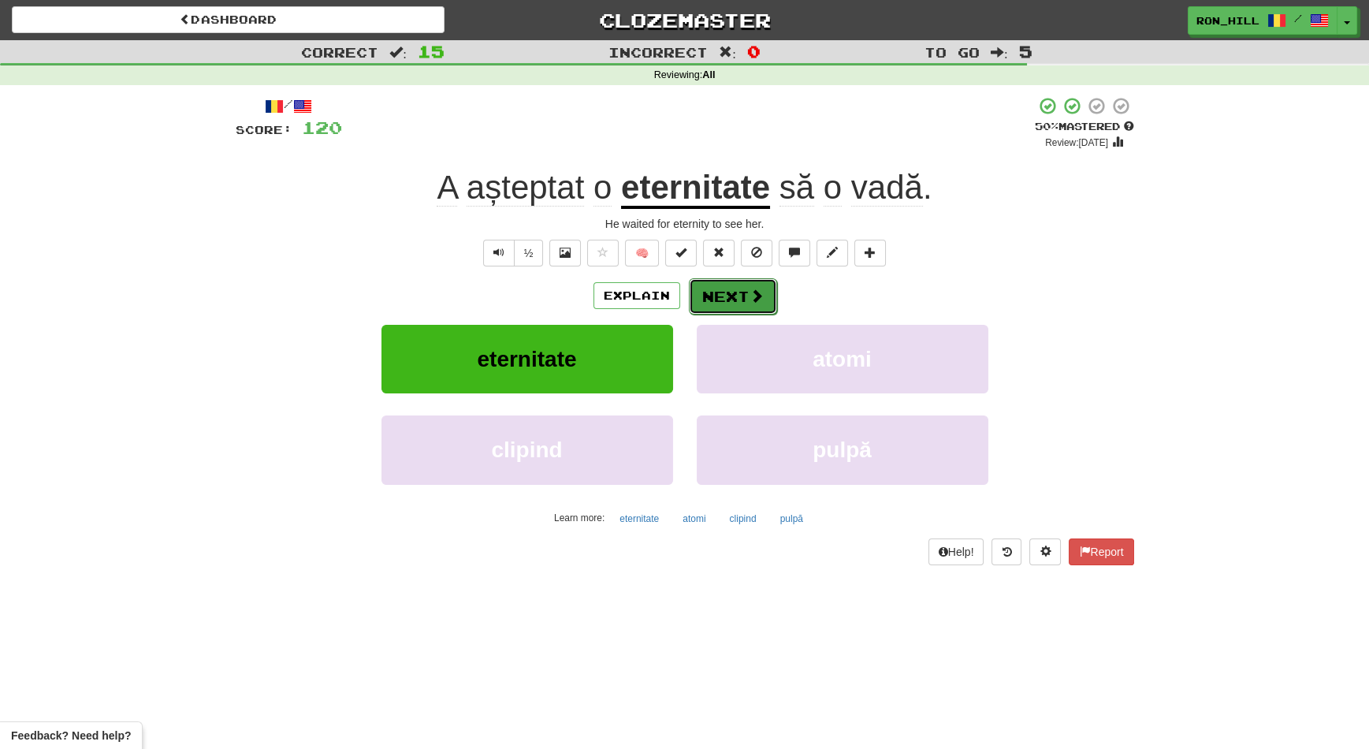
click at [727, 281] on button "Next" at bounding box center [733, 296] width 88 height 36
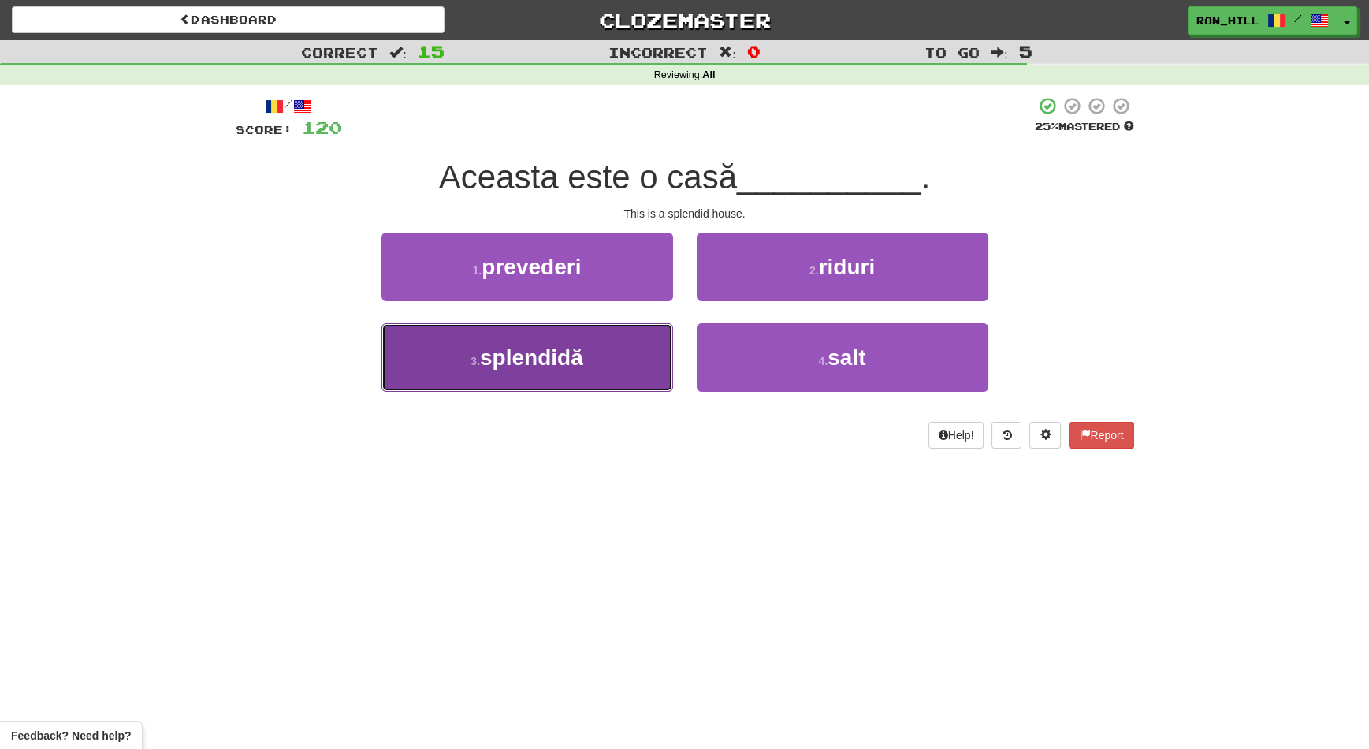
click at [630, 344] on button "3 . splendidă" at bounding box center [527, 357] width 292 height 69
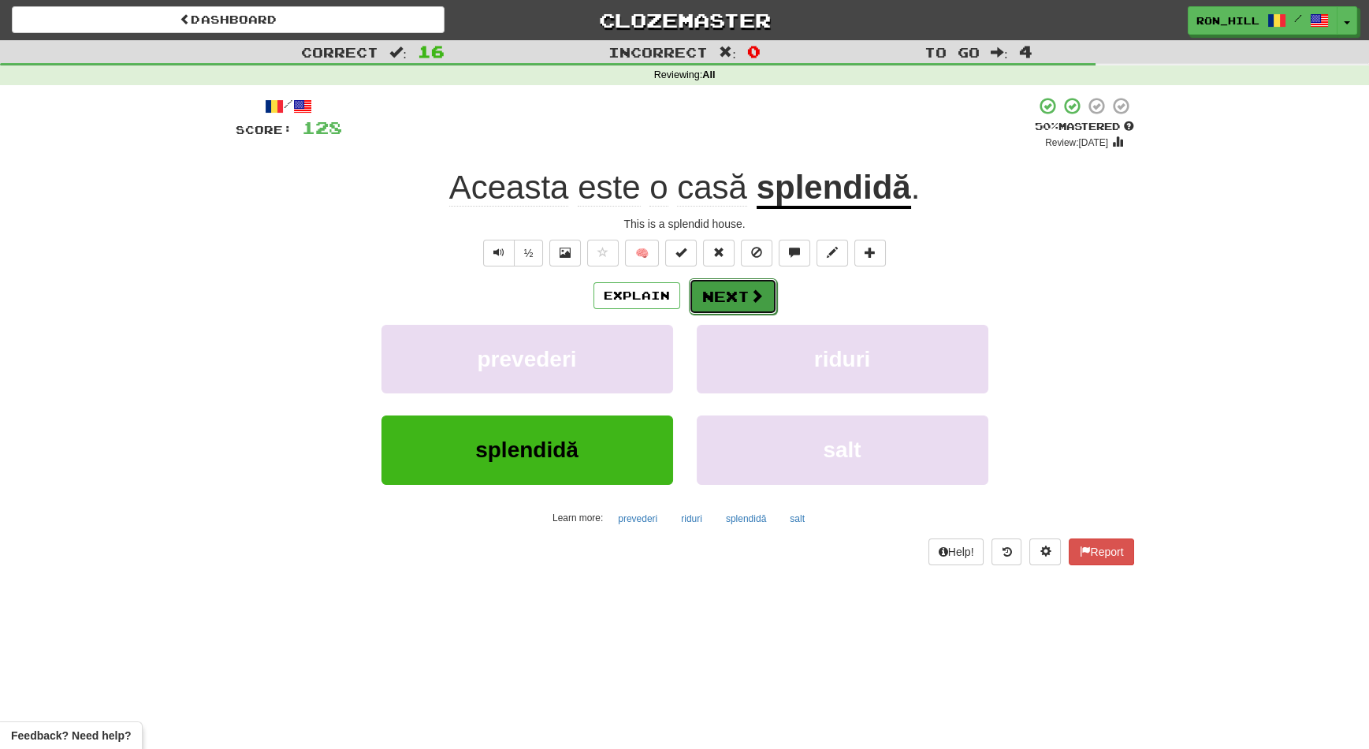
click at [730, 307] on button "Next" at bounding box center [733, 296] width 88 height 36
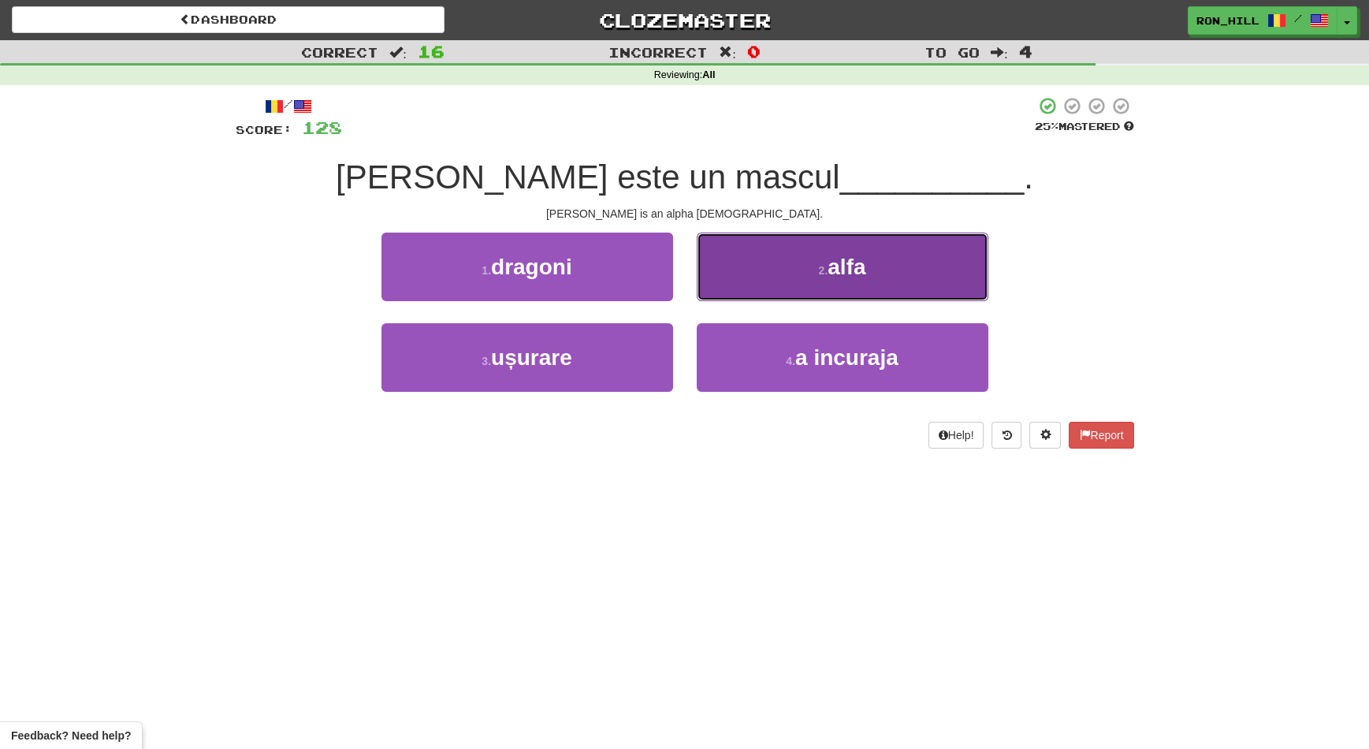
click at [737, 273] on button "2 . alfa" at bounding box center [843, 266] width 292 height 69
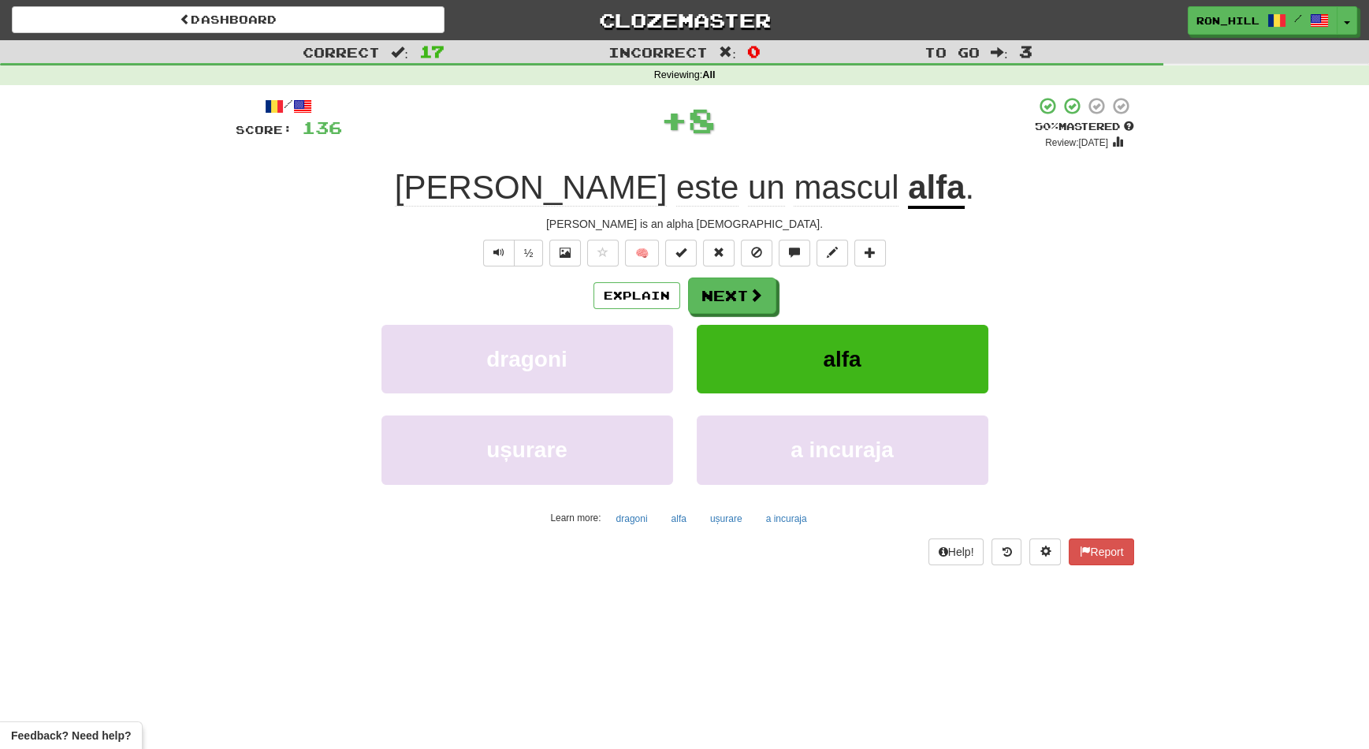
click at [794, 196] on span "mascul" at bounding box center [846, 188] width 105 height 38
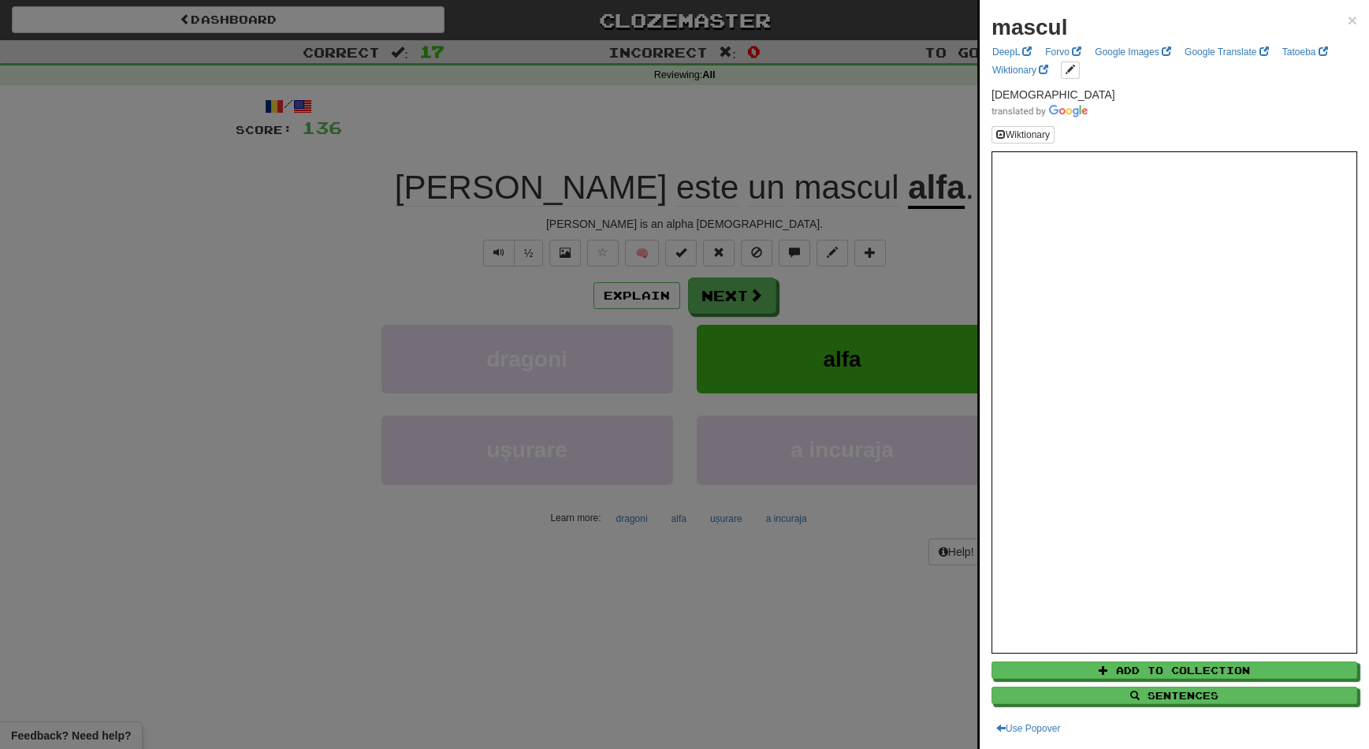
click at [740, 307] on div at bounding box center [684, 374] width 1369 height 749
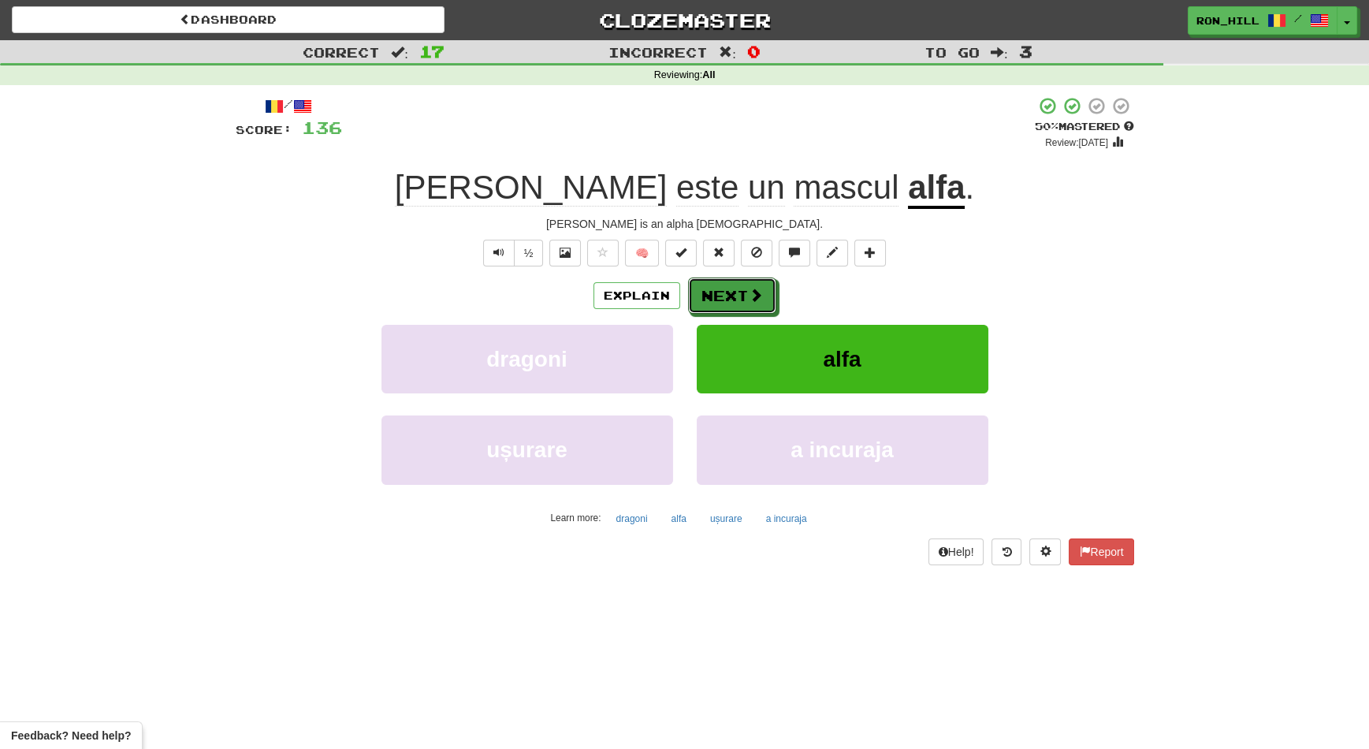
click at [740, 307] on button "Next" at bounding box center [732, 295] width 88 height 36
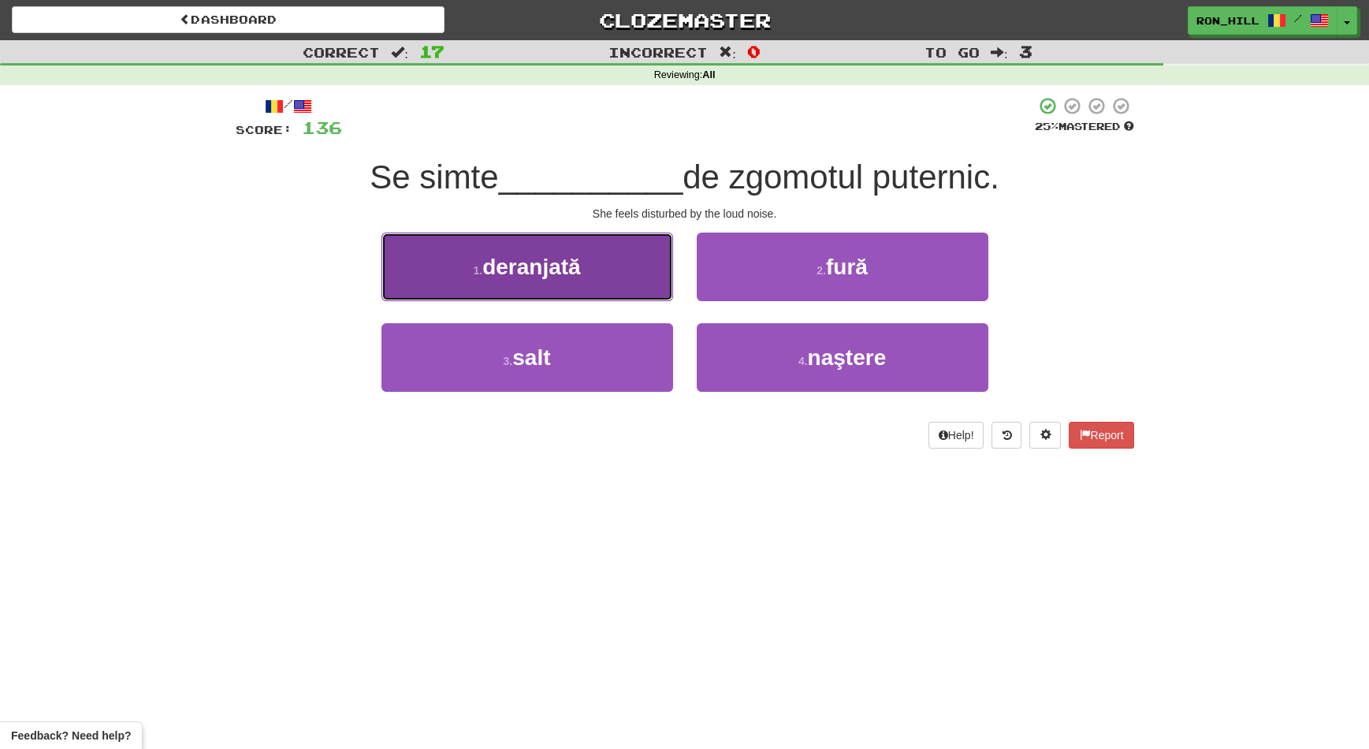
click at [634, 267] on button "1 . deranjată" at bounding box center [527, 266] width 292 height 69
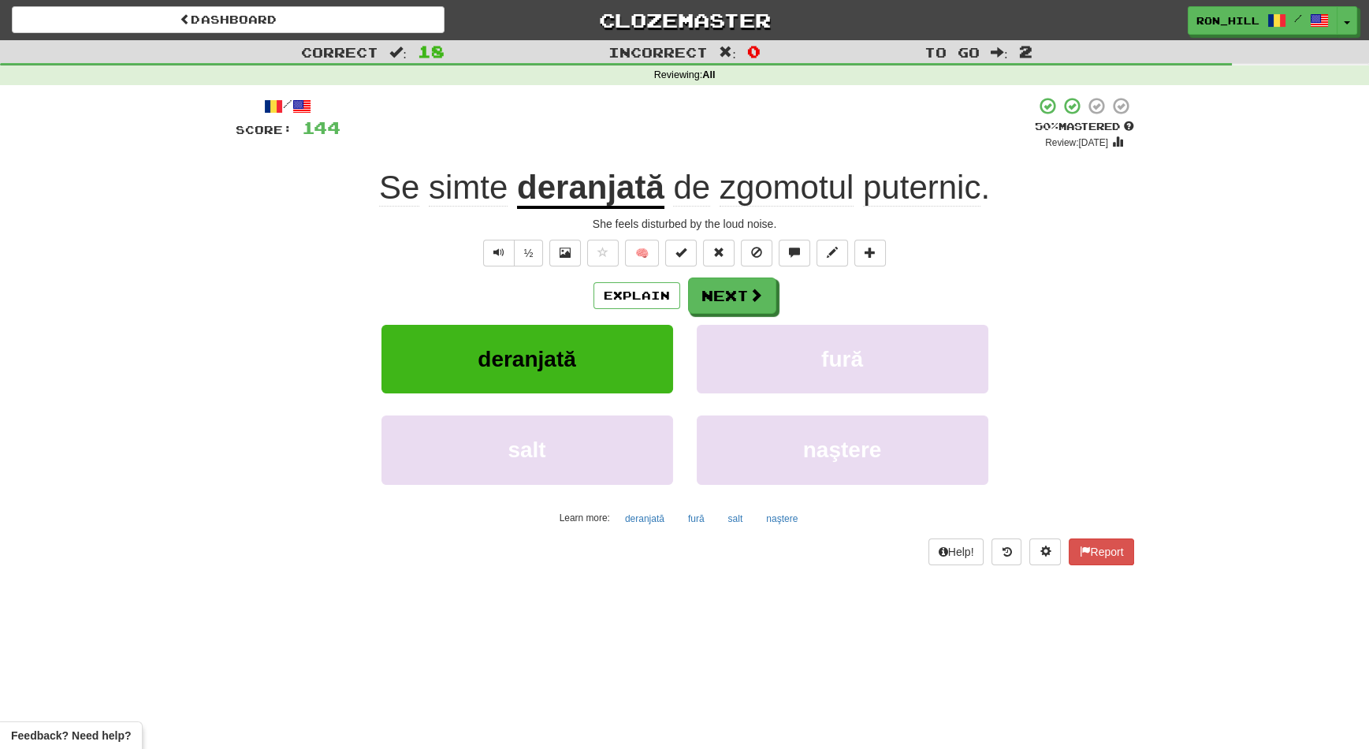
click at [803, 185] on span "zgomotul" at bounding box center [786, 188] width 134 height 38
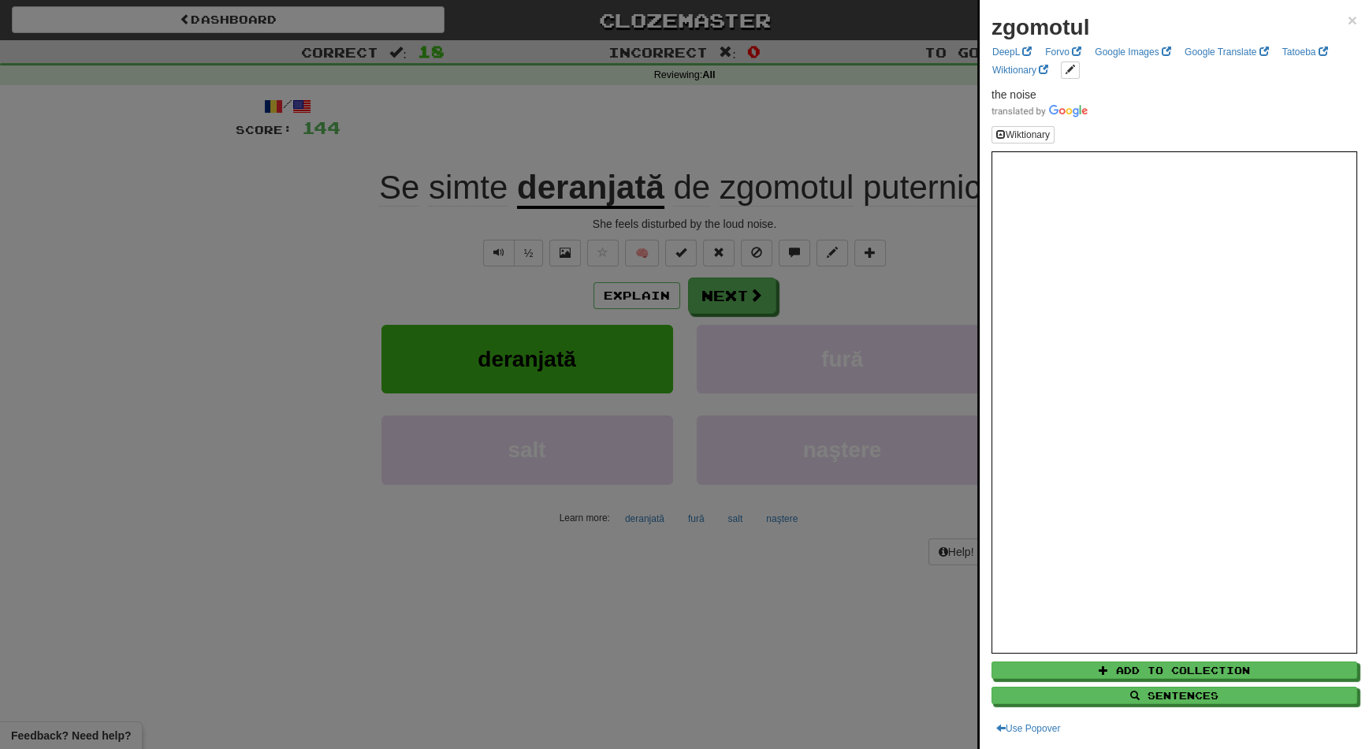
click at [734, 311] on div at bounding box center [684, 374] width 1369 height 749
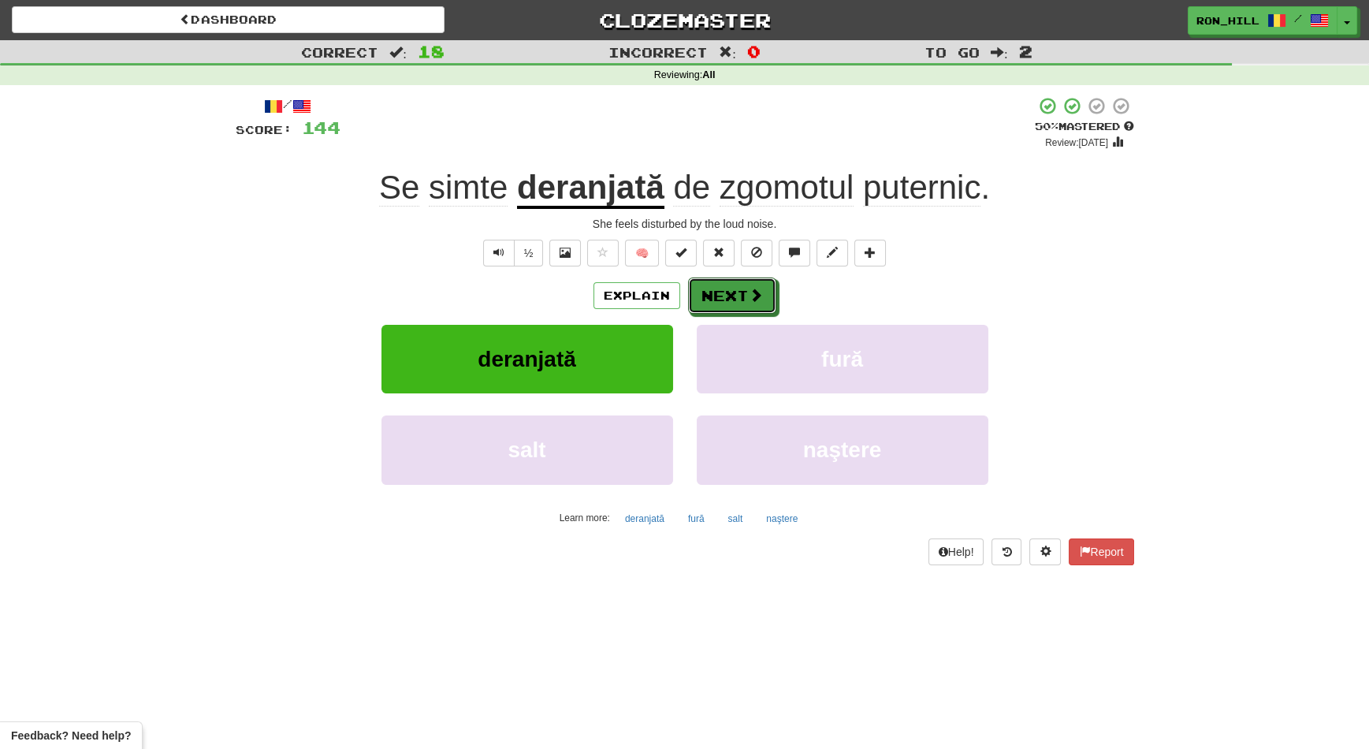
click at [734, 311] on button "Next" at bounding box center [732, 295] width 88 height 36
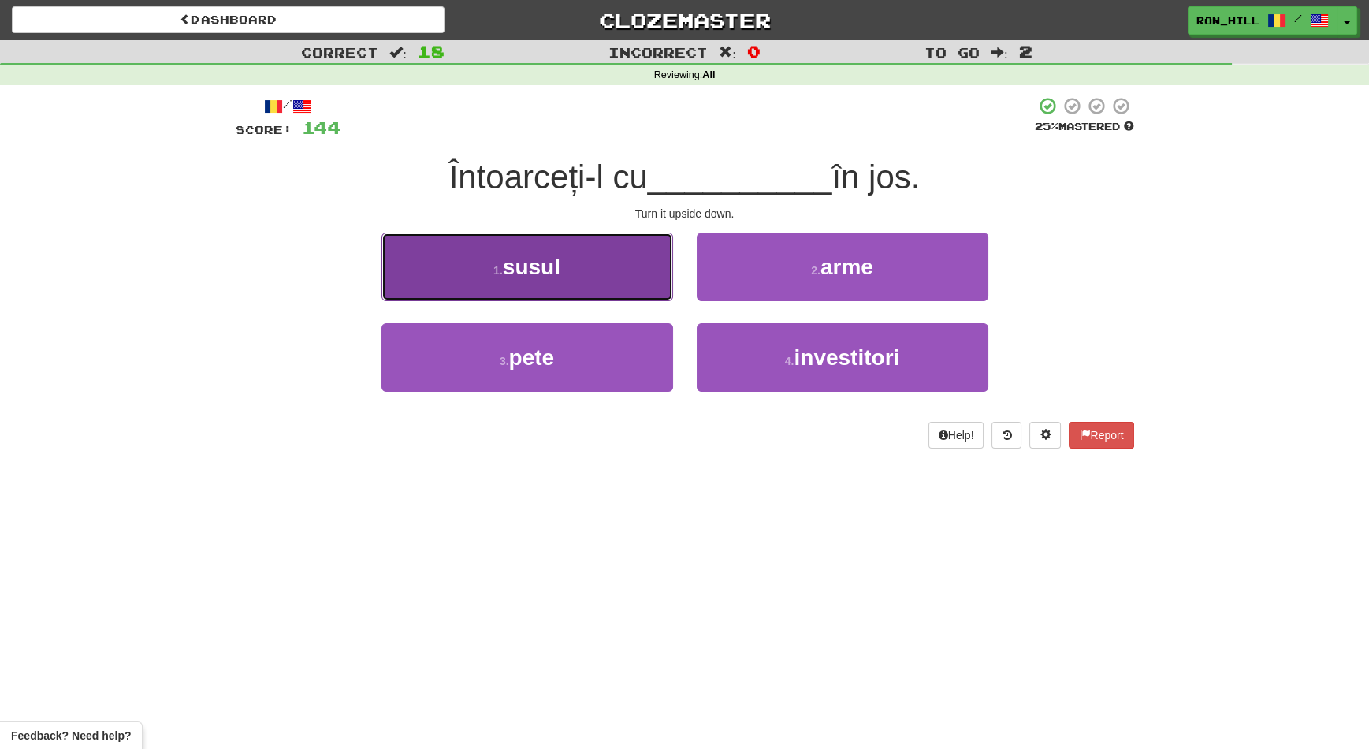
click at [623, 274] on button "1 . susul" at bounding box center [527, 266] width 292 height 69
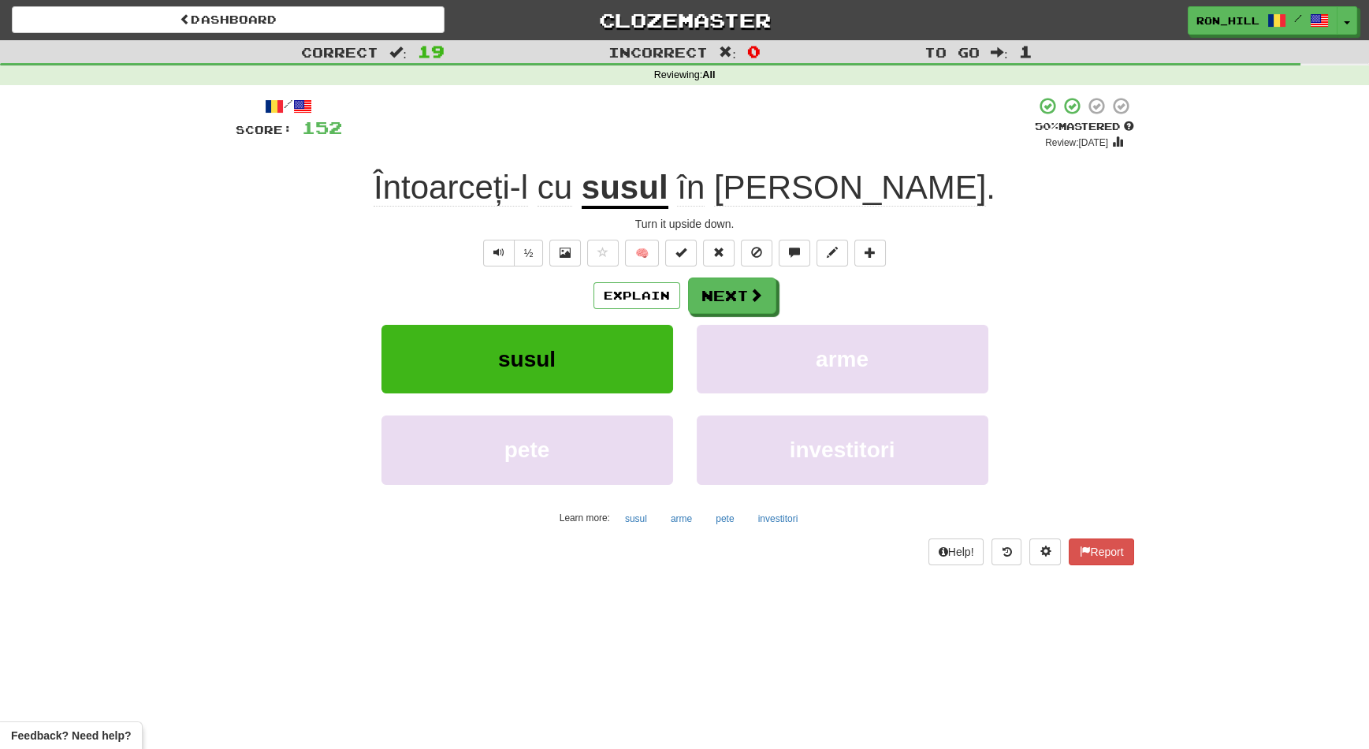
click at [831, 195] on span "jos" at bounding box center [850, 188] width 272 height 38
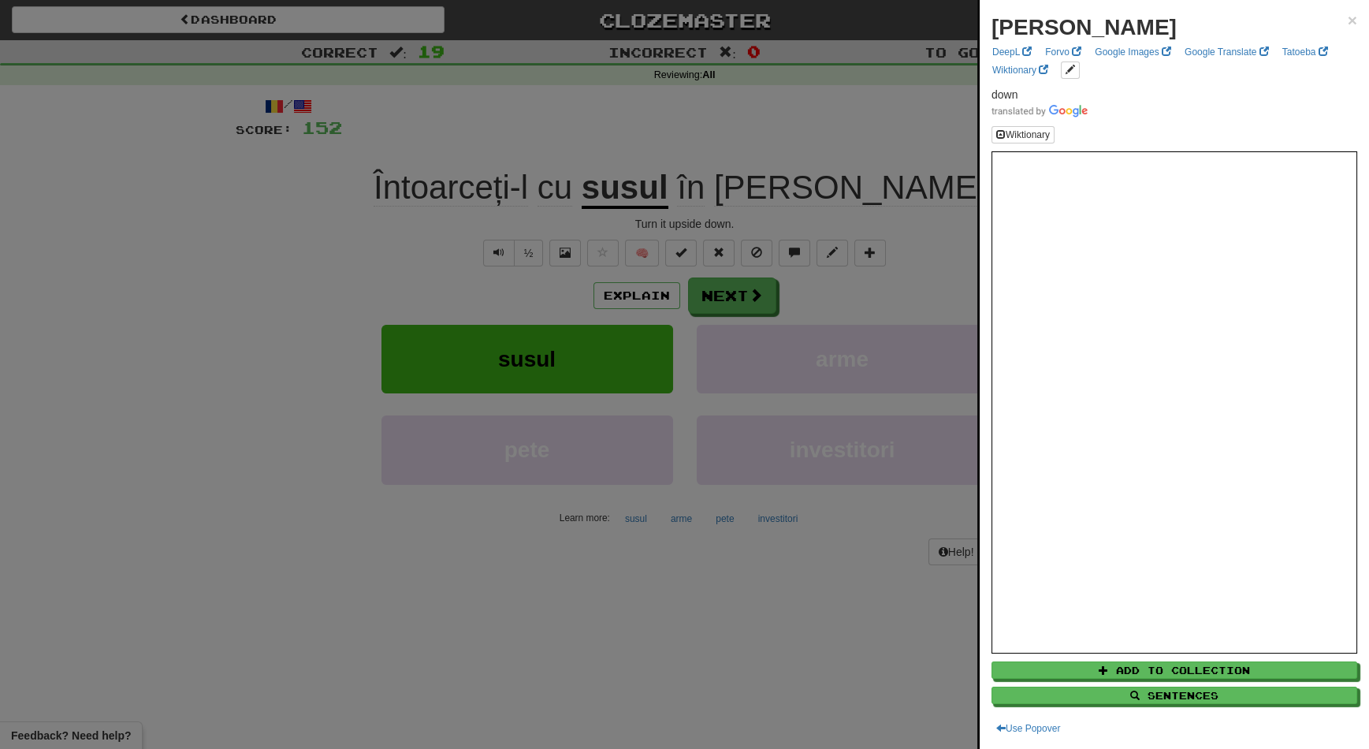
click at [746, 203] on div at bounding box center [684, 374] width 1369 height 749
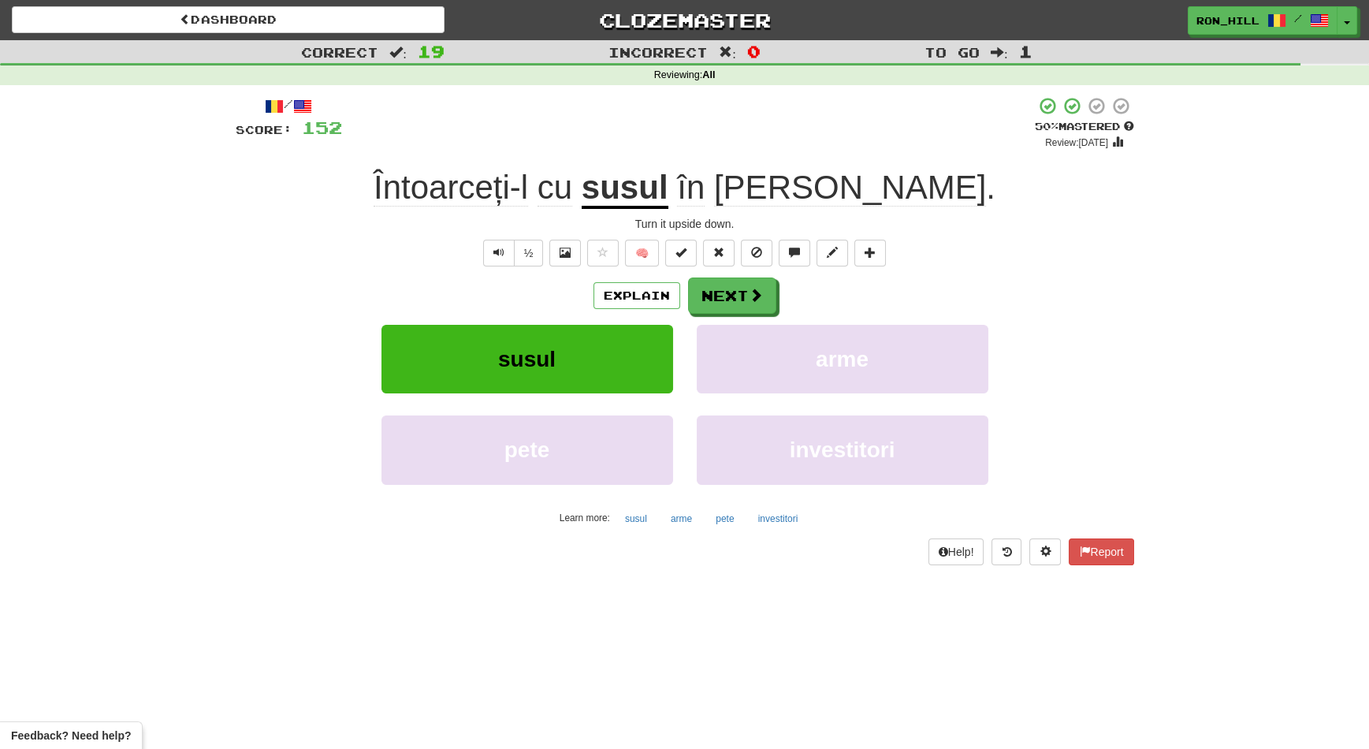
click at [668, 203] on u "susul" at bounding box center [625, 189] width 87 height 40
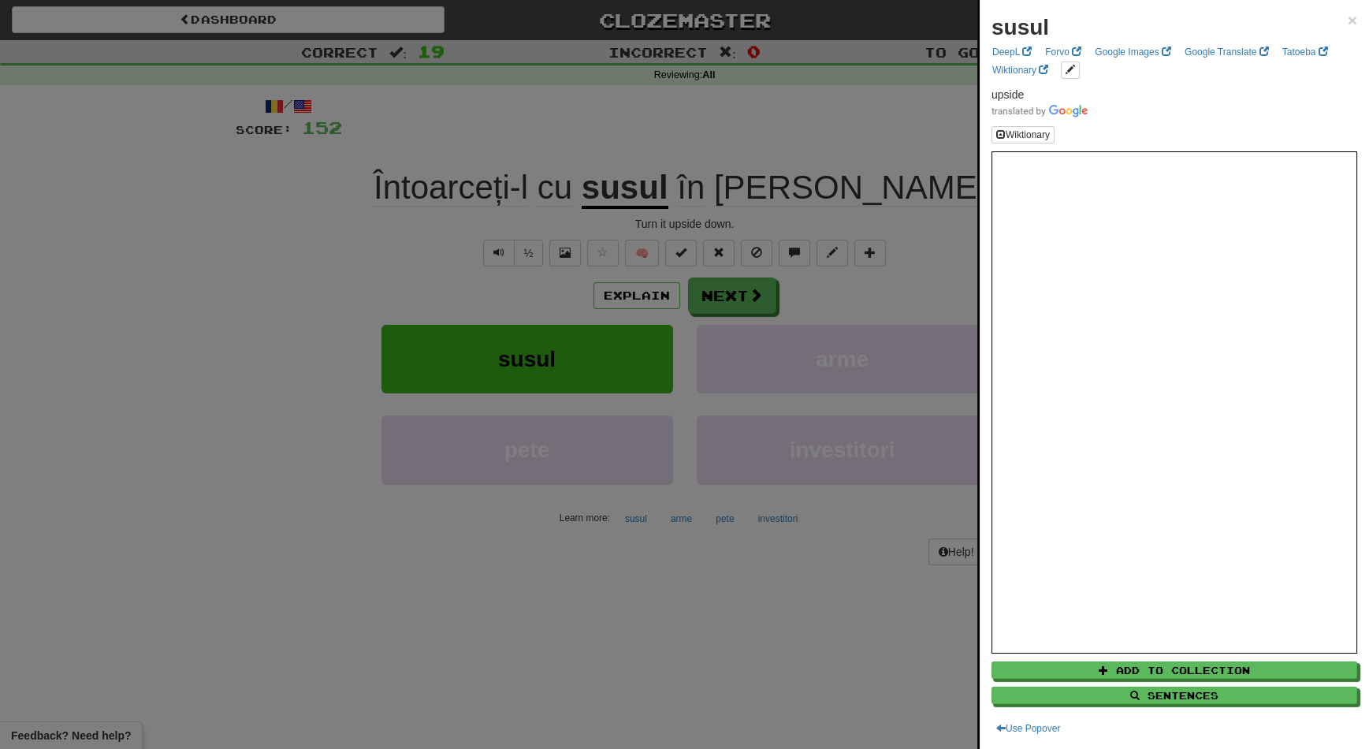
click at [756, 296] on div at bounding box center [684, 374] width 1369 height 749
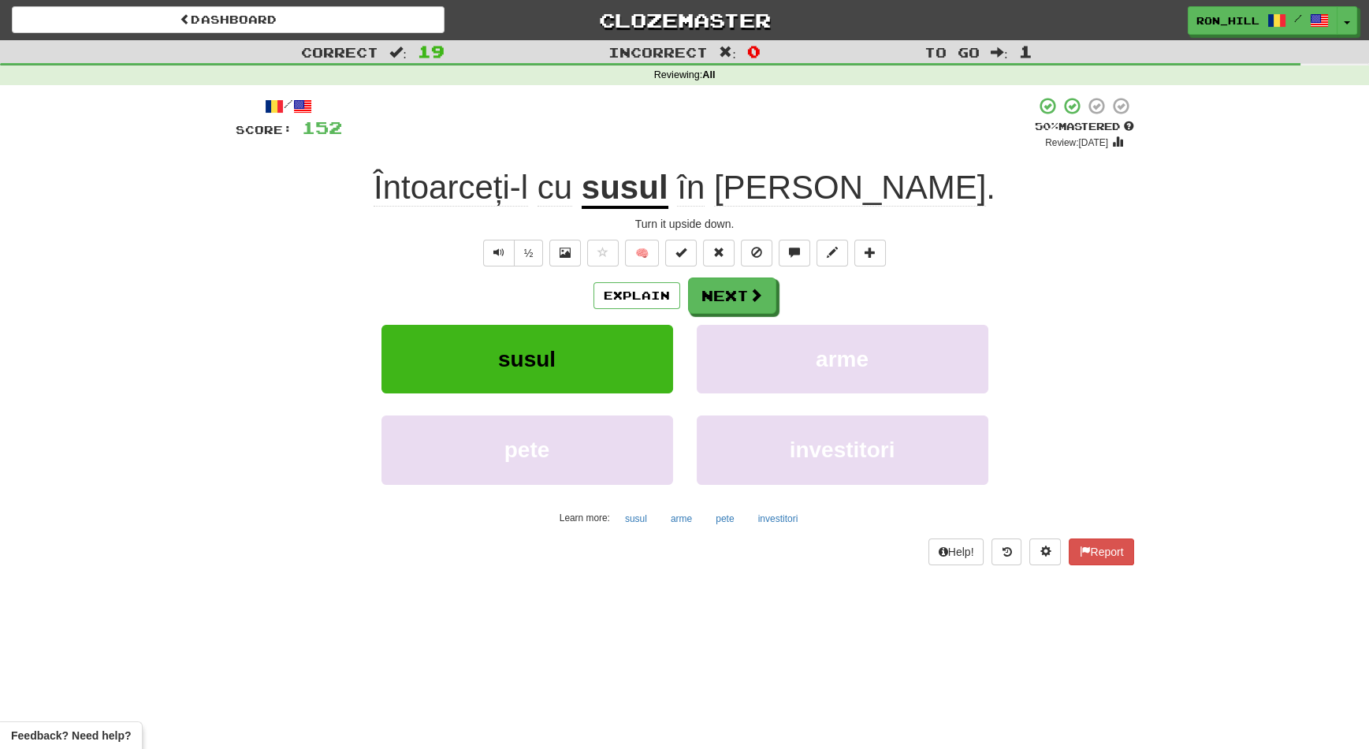
click at [571, 199] on span "Întoarceți-l" at bounding box center [554, 188] width 35 height 38
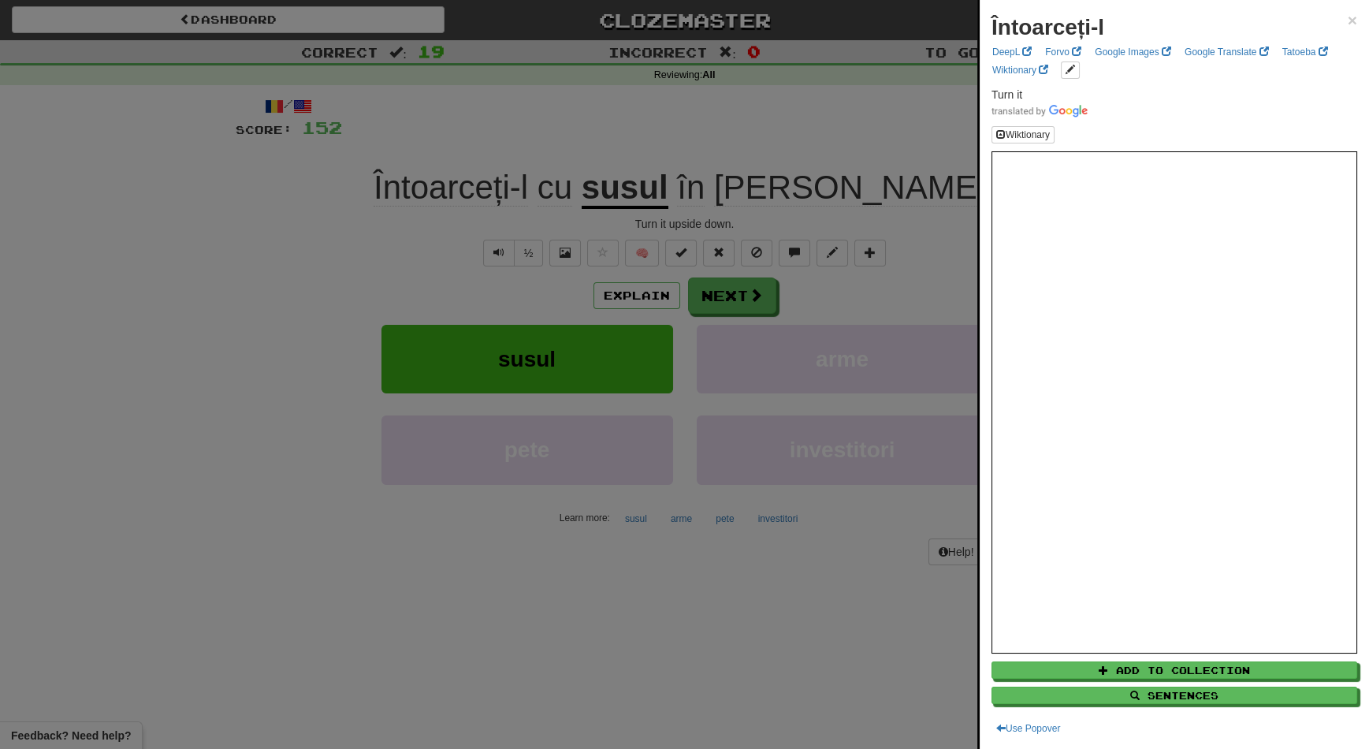
click at [727, 291] on div at bounding box center [684, 374] width 1369 height 749
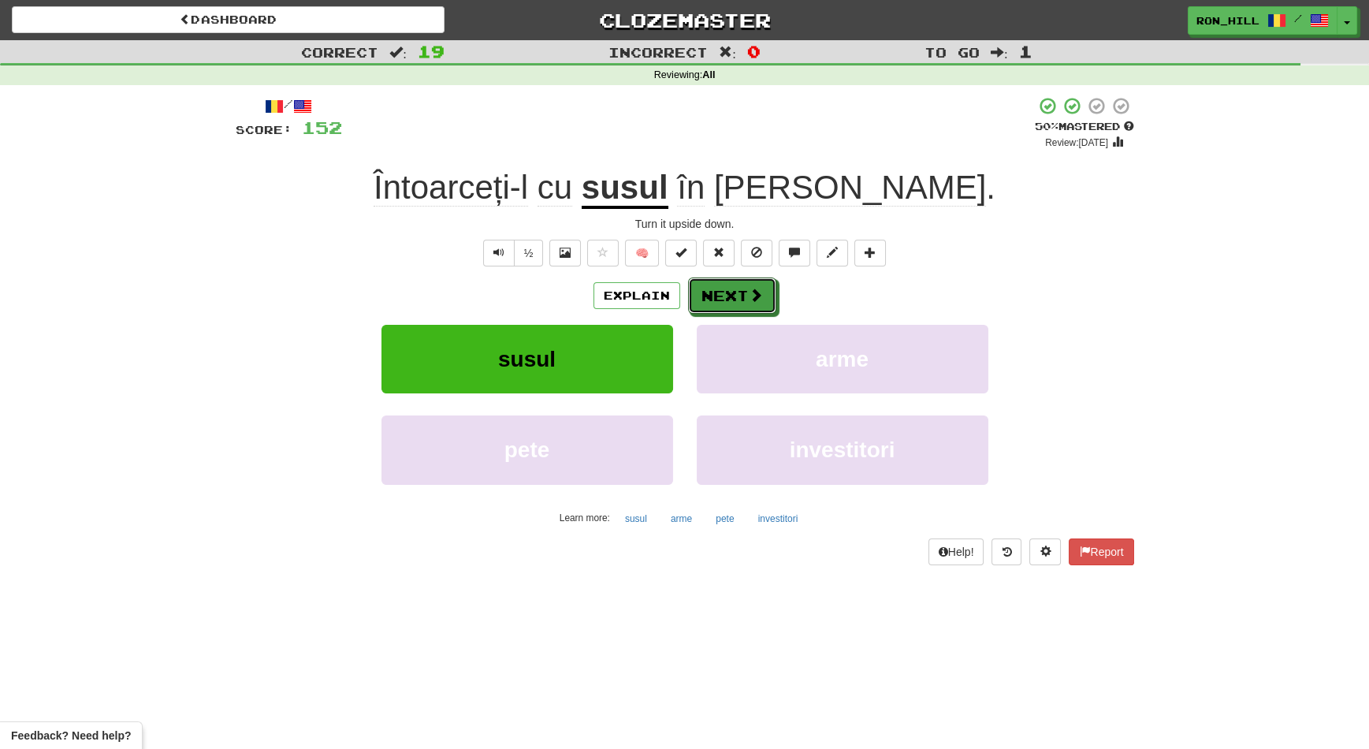
click at [727, 291] on button "Next" at bounding box center [732, 295] width 88 height 36
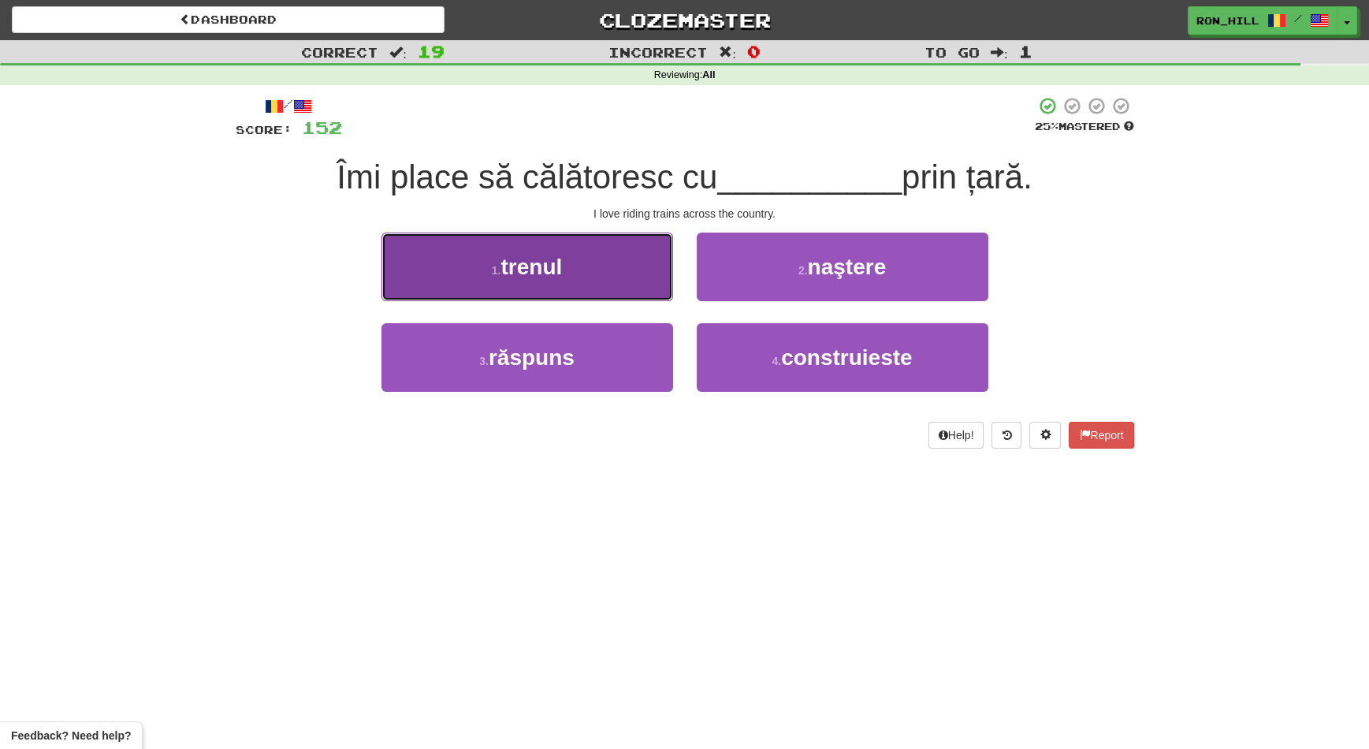
click at [634, 282] on button "1 . trenul" at bounding box center [527, 266] width 292 height 69
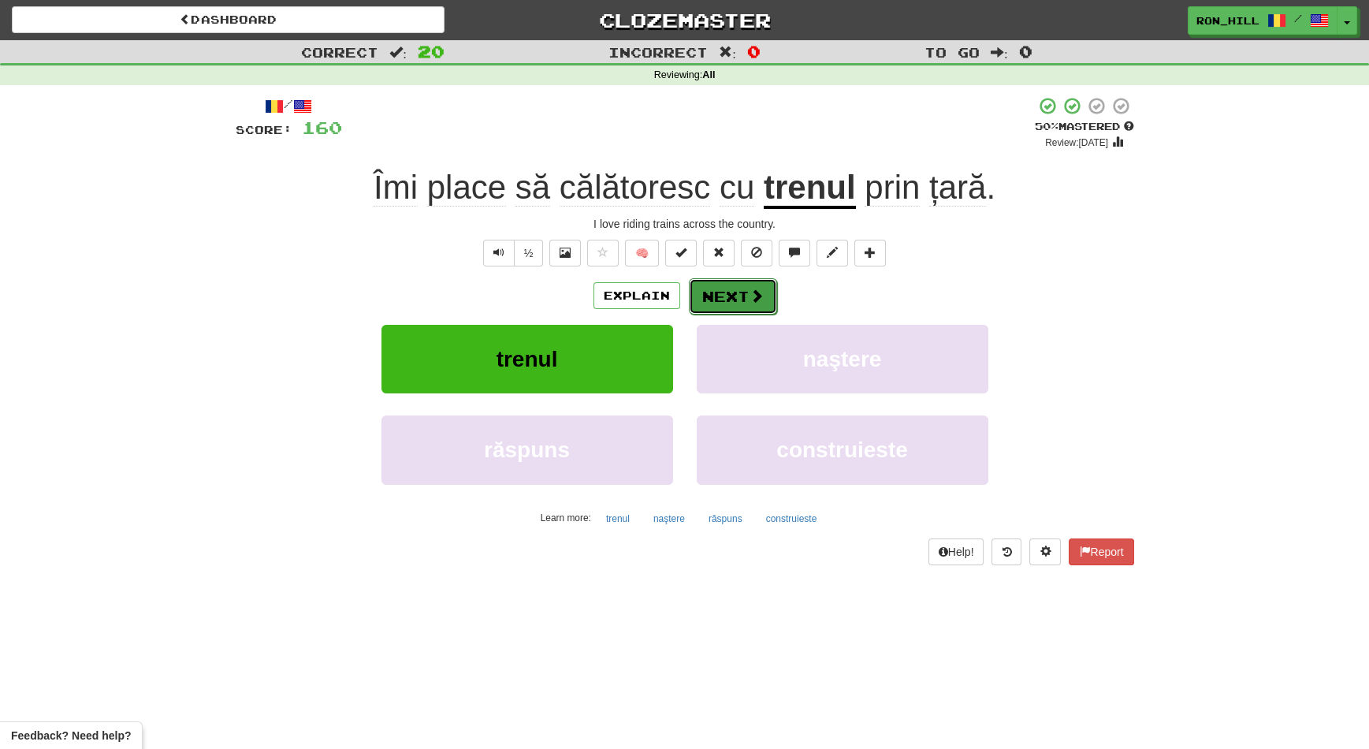
click at [749, 292] on span at bounding box center [756, 295] width 14 height 14
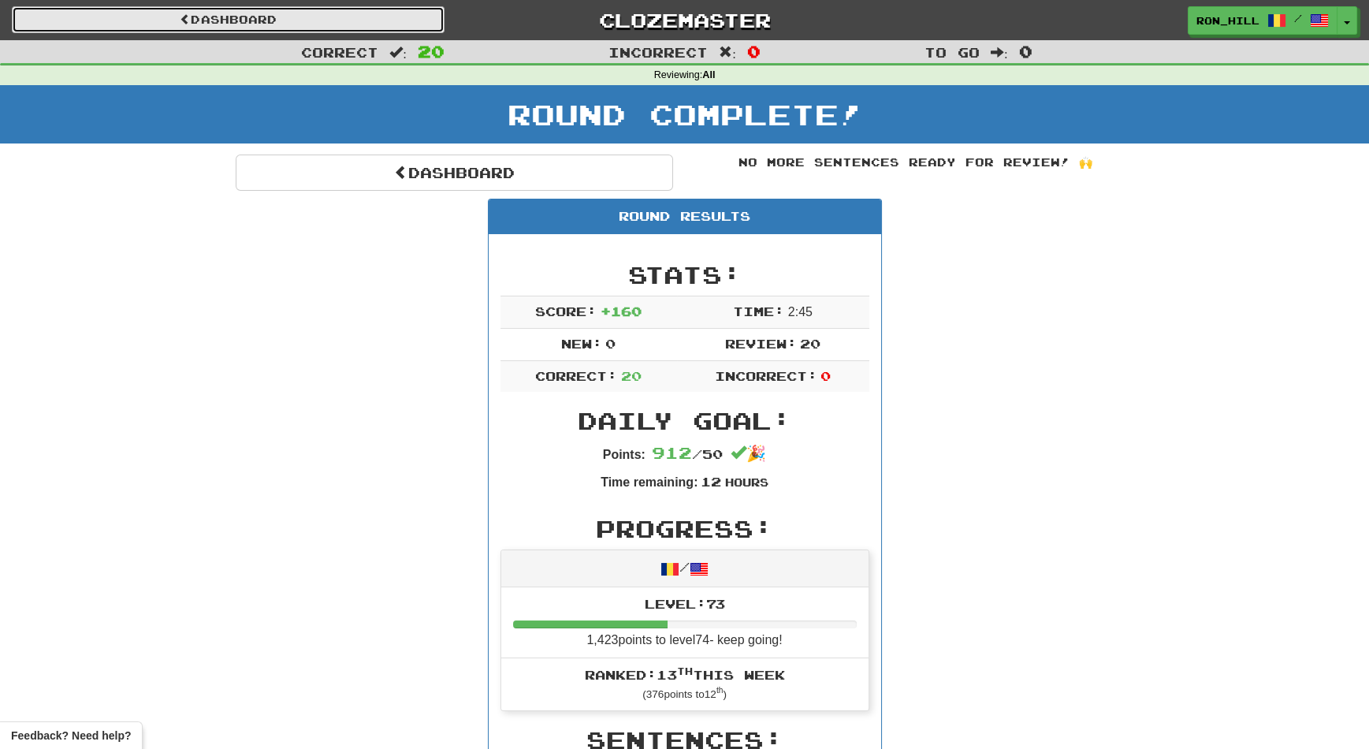
click at [429, 18] on link "Dashboard" at bounding box center [228, 19] width 433 height 27
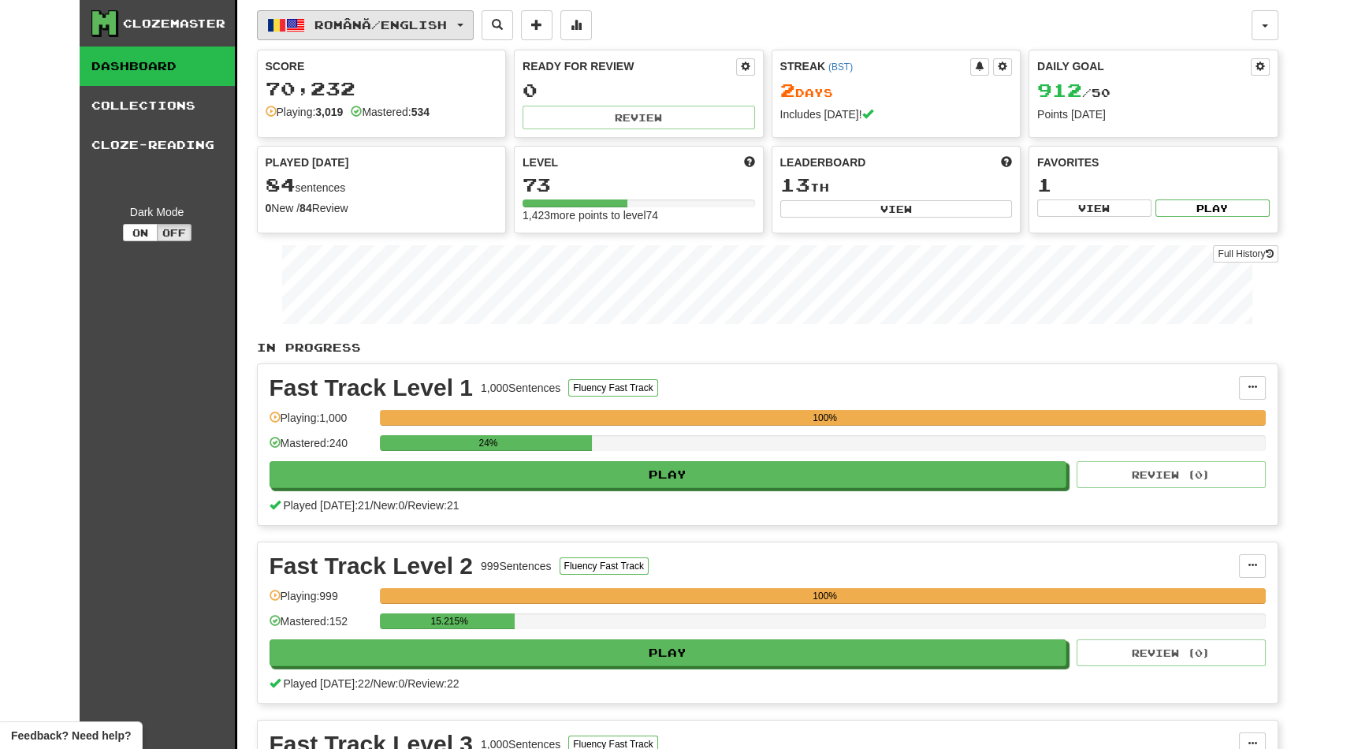
click at [462, 18] on button "Română / English" at bounding box center [365, 25] width 217 height 30
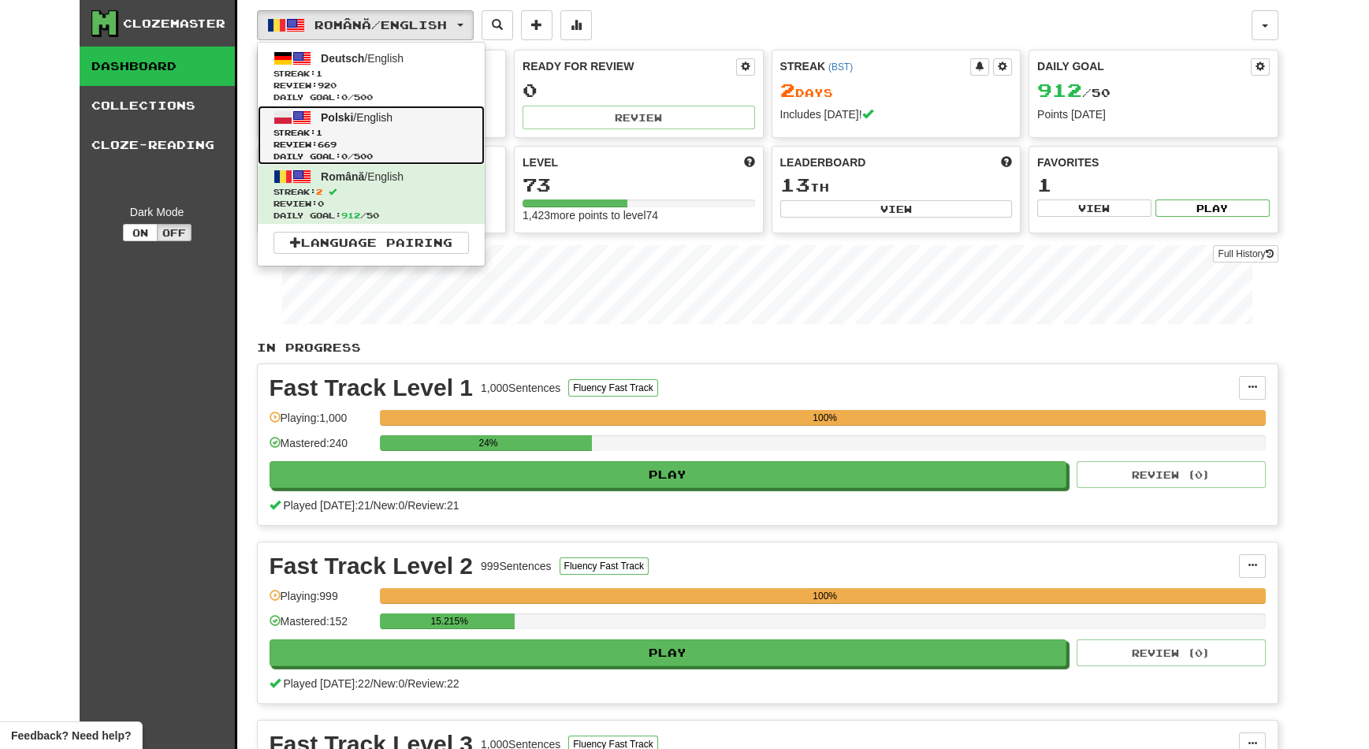
click at [410, 130] on span "Streak: 1" at bounding box center [370, 133] width 195 height 12
